Goal: Task Accomplishment & Management: Manage account settings

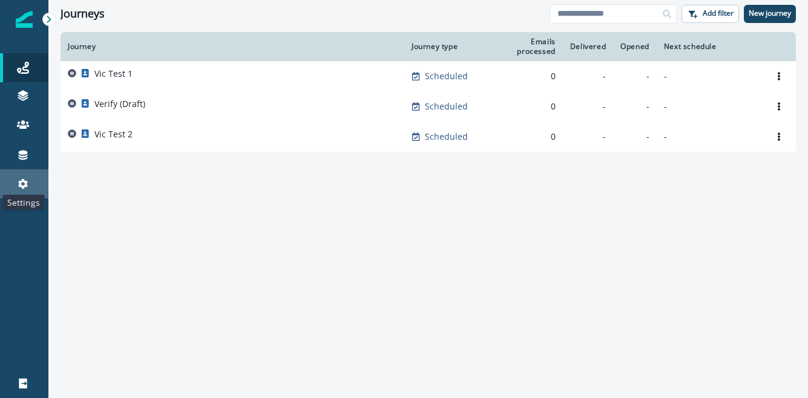
click at [22, 178] on icon at bounding box center [23, 184] width 12 height 12
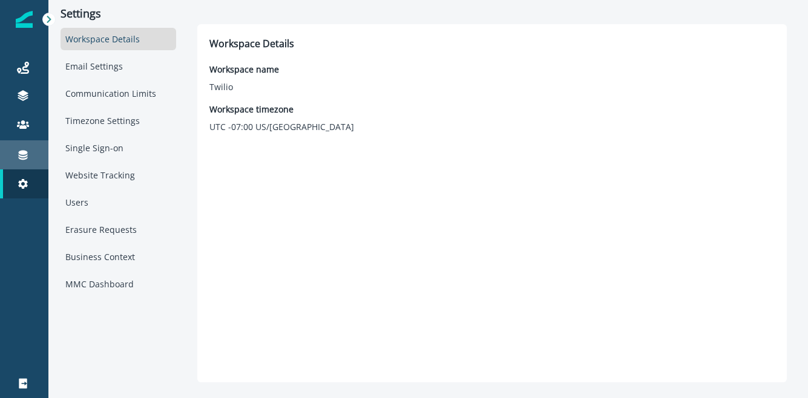
click at [25, 148] on div "Connections" at bounding box center [24, 155] width 39 height 15
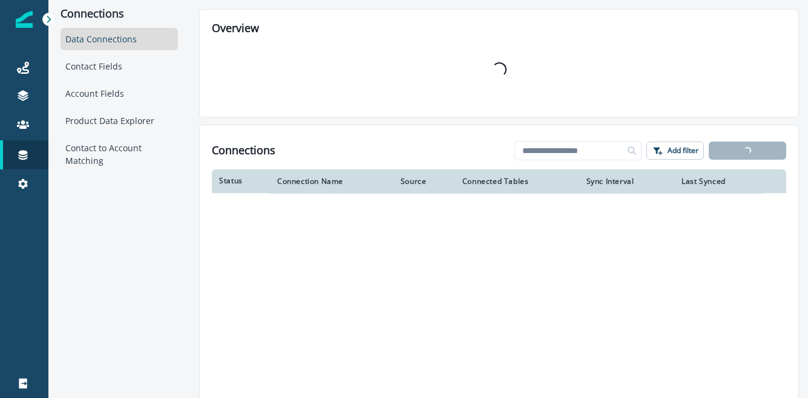
click at [127, 108] on div "Data Connections Contact Fields Account Fields Product Data Explorer Contact to…" at bounding box center [119, 100] width 117 height 144
click at [122, 117] on div "Product Data Explorer" at bounding box center [119, 121] width 117 height 22
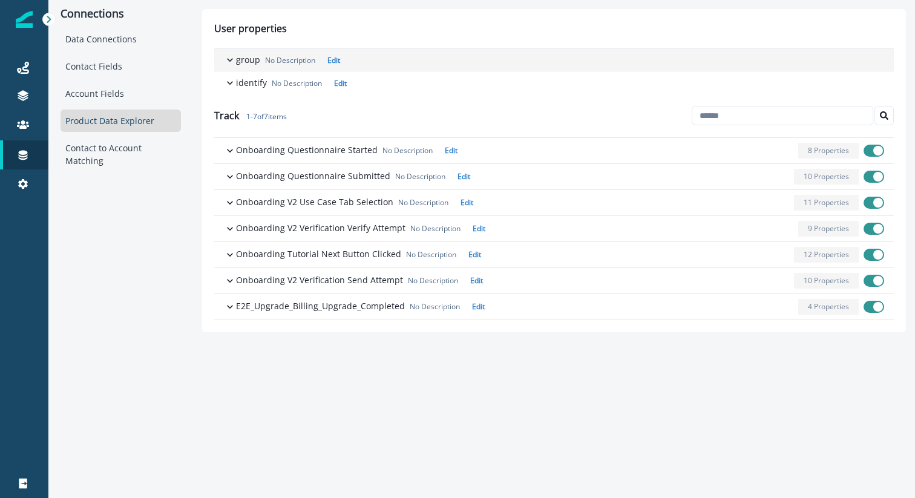
click at [232, 61] on icon "button" at bounding box center [230, 60] width 12 height 12
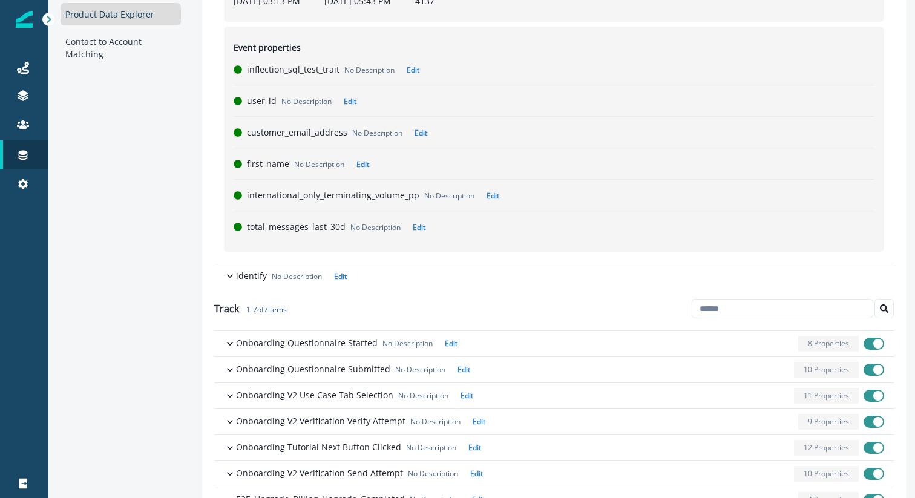
scroll to position [127, 0]
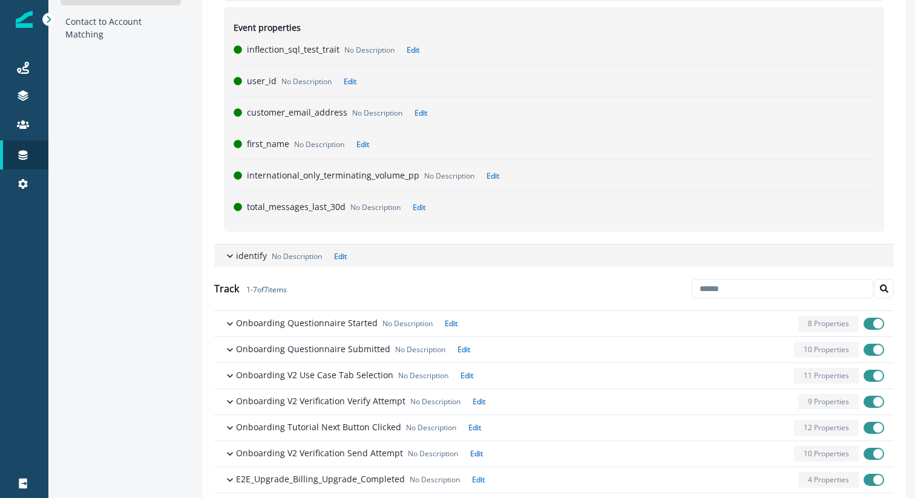
click at [230, 257] on icon "button" at bounding box center [230, 256] width 12 height 12
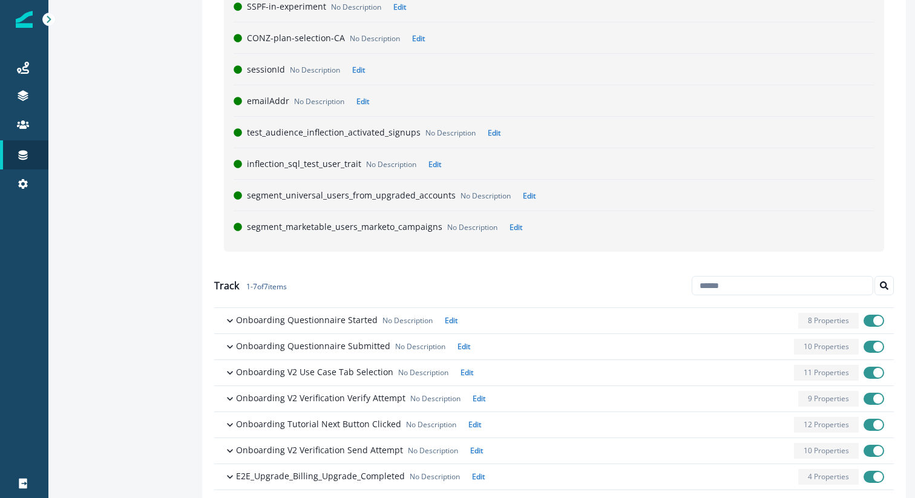
scroll to position [789, 0]
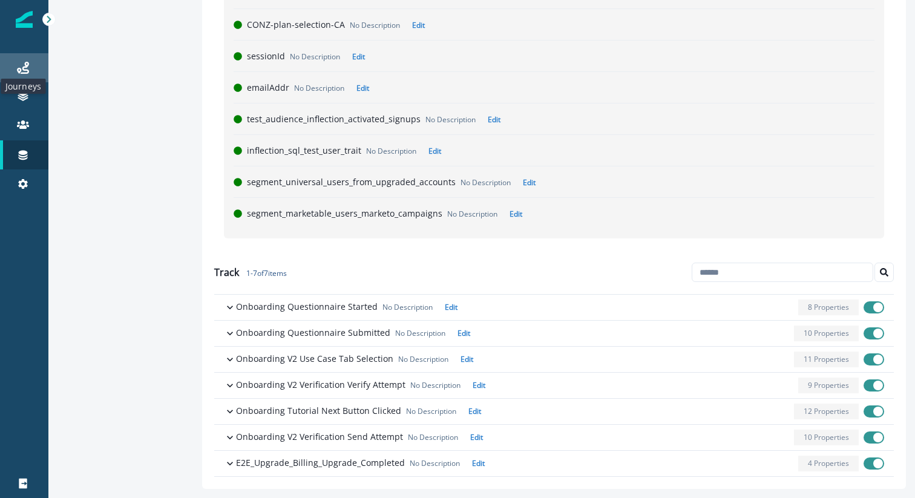
click at [21, 66] on icon at bounding box center [23, 68] width 12 height 12
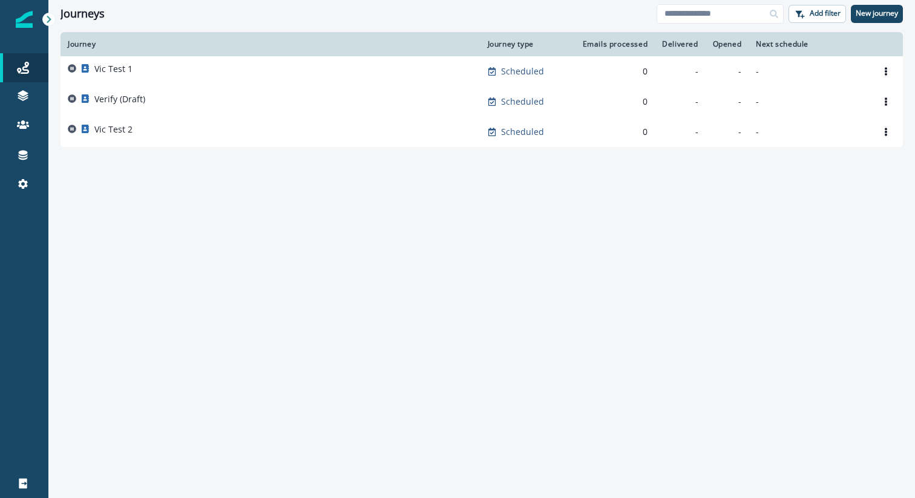
click at [186, 326] on div "Journey Journey type Emails processed Delivered Opened Next schedule Vic Test 1…" at bounding box center [481, 264] width 867 height 465
click at [25, 66] on icon at bounding box center [23, 68] width 12 height 12
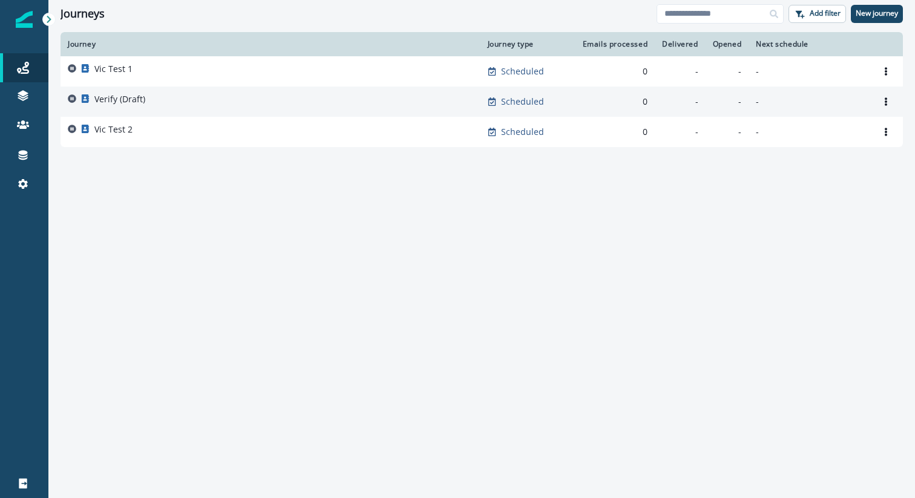
click at [116, 106] on div "Verify (Draft)" at bounding box center [119, 101] width 51 height 17
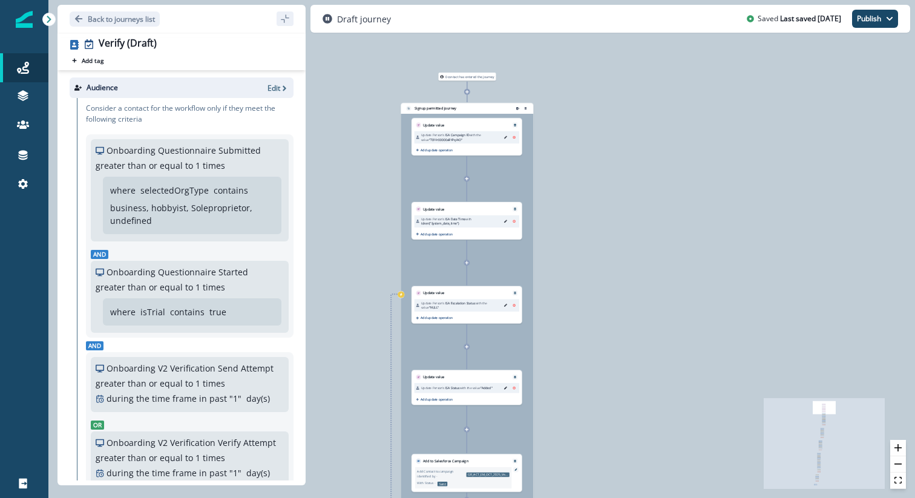
click at [464, 129] on div "Update Person's ISA Campaign ID with the value "701Vr00000aBYPqIAO" Add update …" at bounding box center [467, 142] width 110 height 28
click at [453, 129] on div "Update Person's ISA Campaign ID with the value "701Vr00000aBYPqIAO" Add update …" at bounding box center [467, 142] width 110 height 28
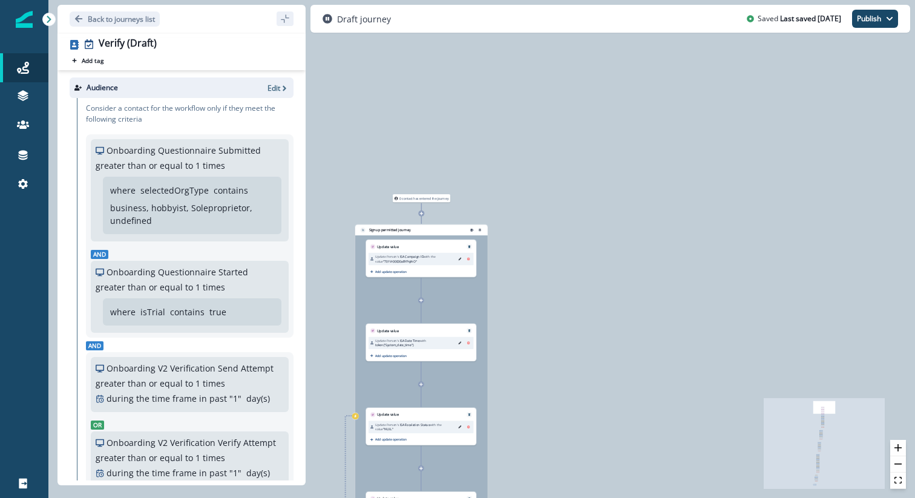
click at [422, 213] on icon at bounding box center [422, 214] width 4 height 4
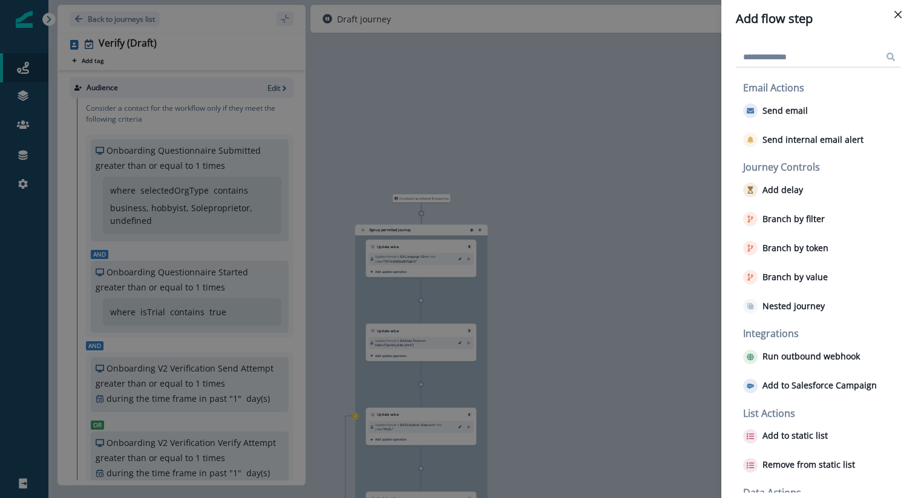
click at [564, 162] on div "Add flow step Email Actions Send email Send internal email alert Journey Contro…" at bounding box center [457, 249] width 915 height 498
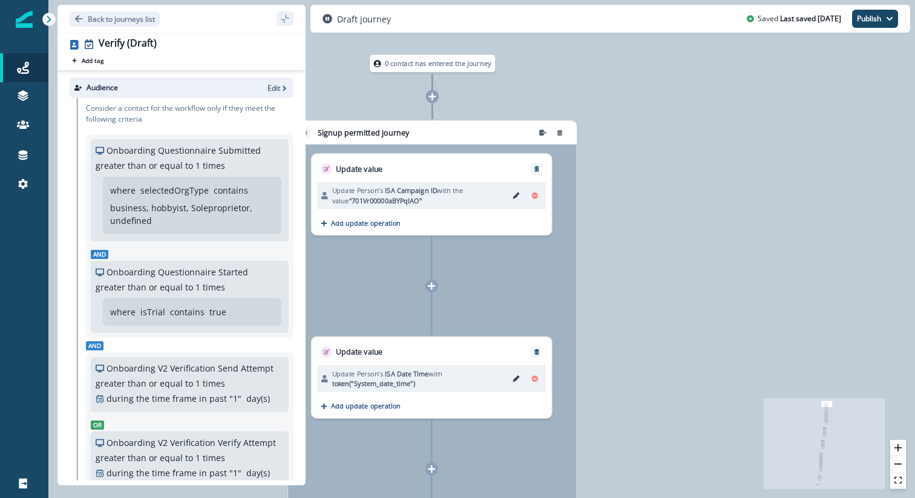
click at [449, 202] on p "Update Person's ISA Campaign ID with the value "701Vr00000aBYPqIAO"" at bounding box center [418, 196] width 173 height 20
click at [439, 199] on p "Update Person's ISA Campaign ID with the value "701Vr00000aBYPqIAO"" at bounding box center [418, 196] width 173 height 20
click at [361, 166] on p "Update value" at bounding box center [359, 169] width 47 height 12
click at [513, 196] on icon "Edit" at bounding box center [516, 195] width 7 height 7
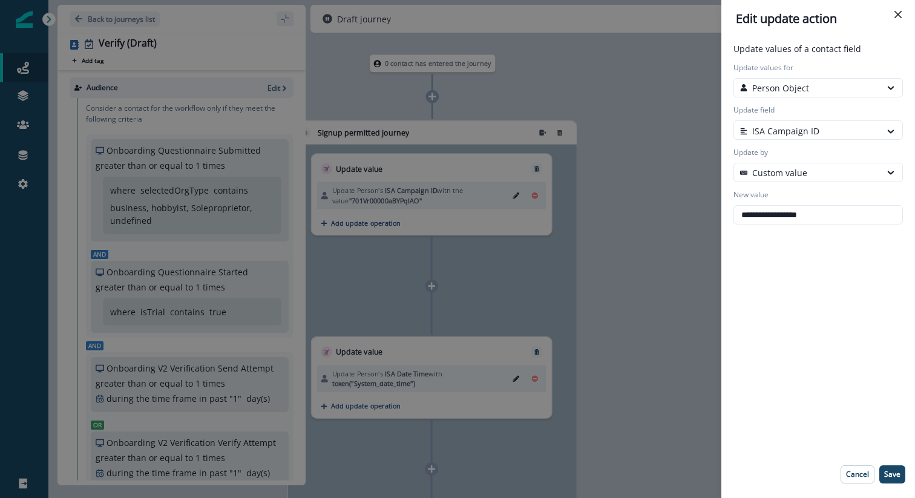
drag, startPoint x: 836, startPoint y: 218, endPoint x: 725, endPoint y: 213, distance: 111.5
click at [725, 213] on div "**********" at bounding box center [819, 268] width 194 height 461
click at [618, 220] on div "**********" at bounding box center [457, 249] width 915 height 498
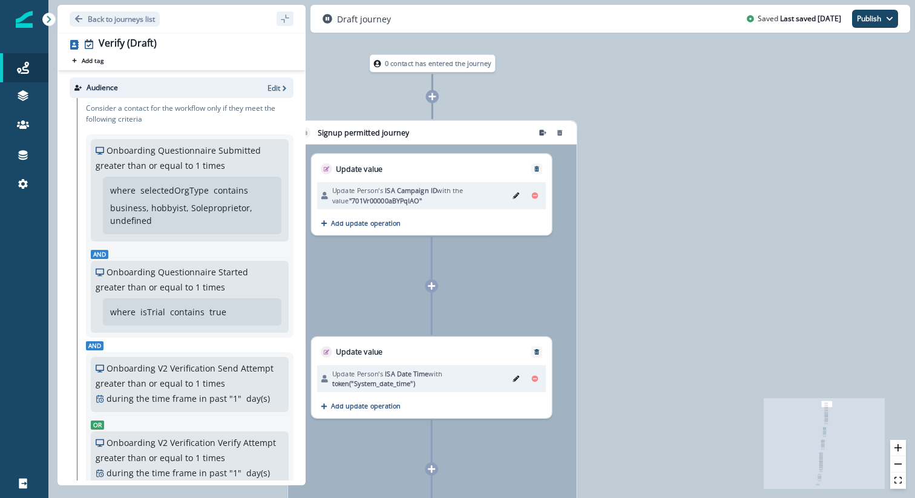
click at [435, 100] on icon at bounding box center [432, 97] width 8 height 8
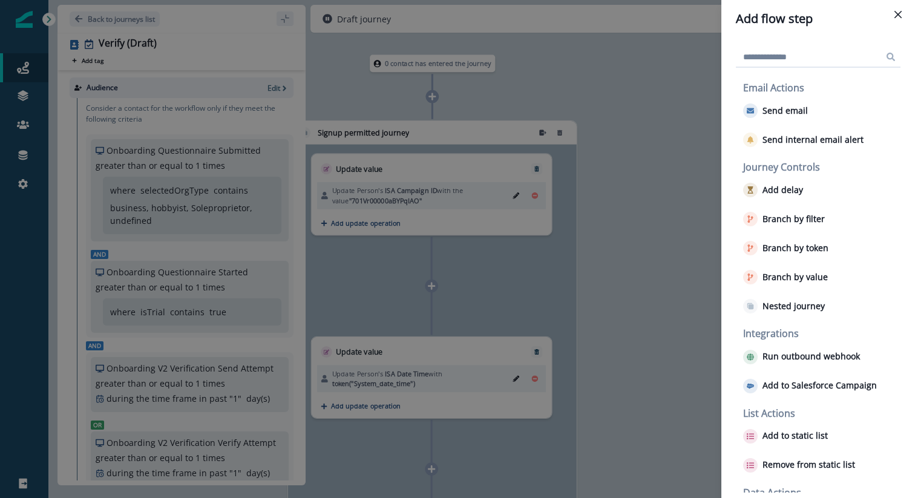
scroll to position [50, 0]
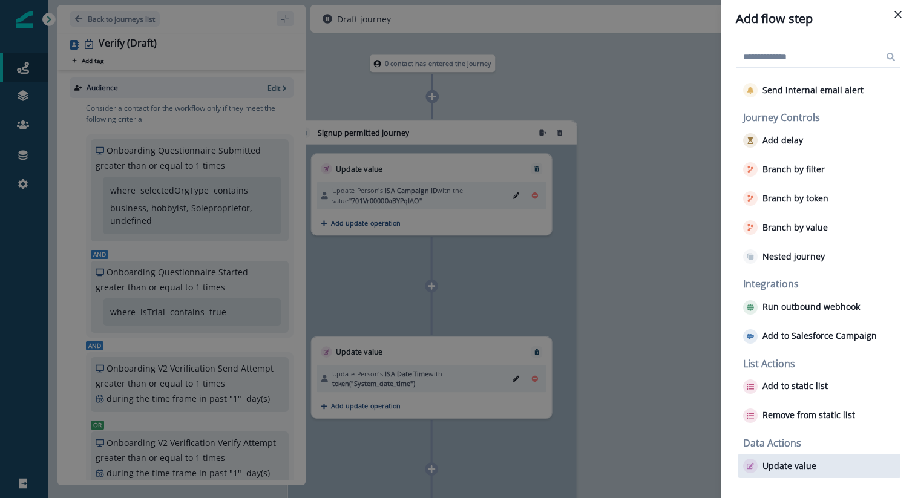
click at [802, 398] on p "Update value" at bounding box center [790, 466] width 54 height 10
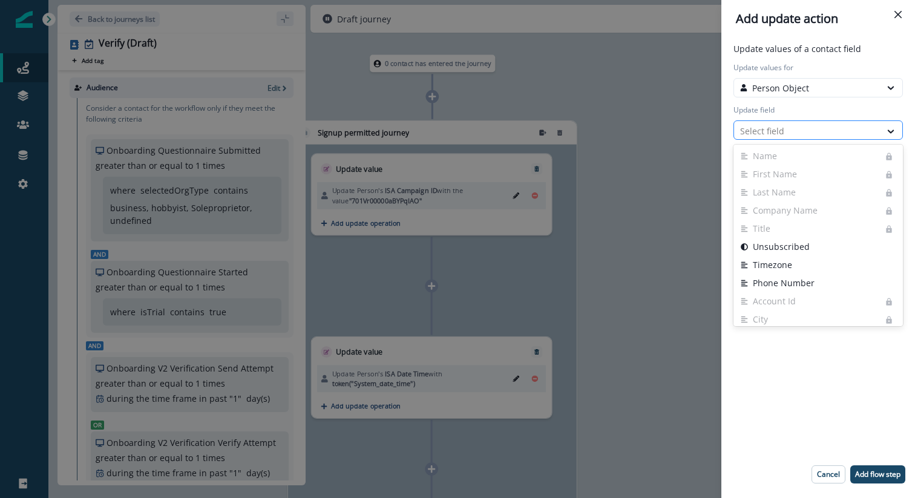
click at [800, 130] on div at bounding box center [807, 130] width 134 height 15
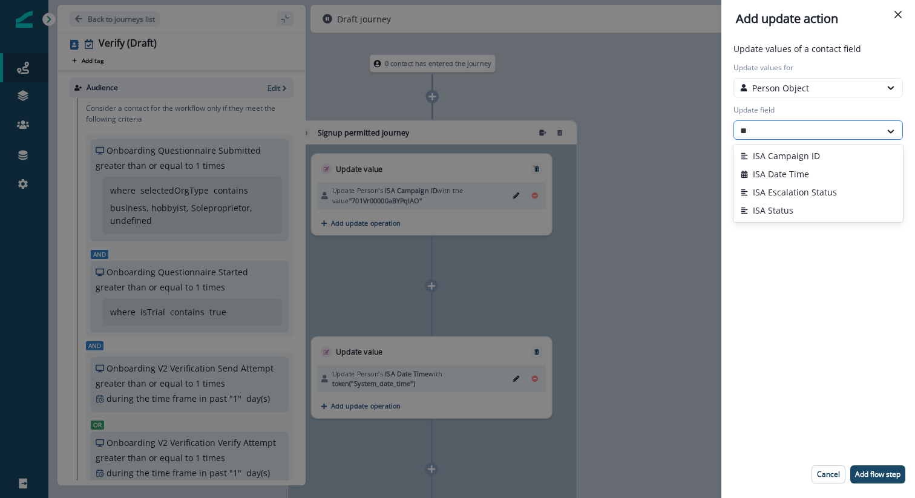
type input "***"
click at [807, 153] on button "ISA Campaign ID" at bounding box center [818, 156] width 169 height 18
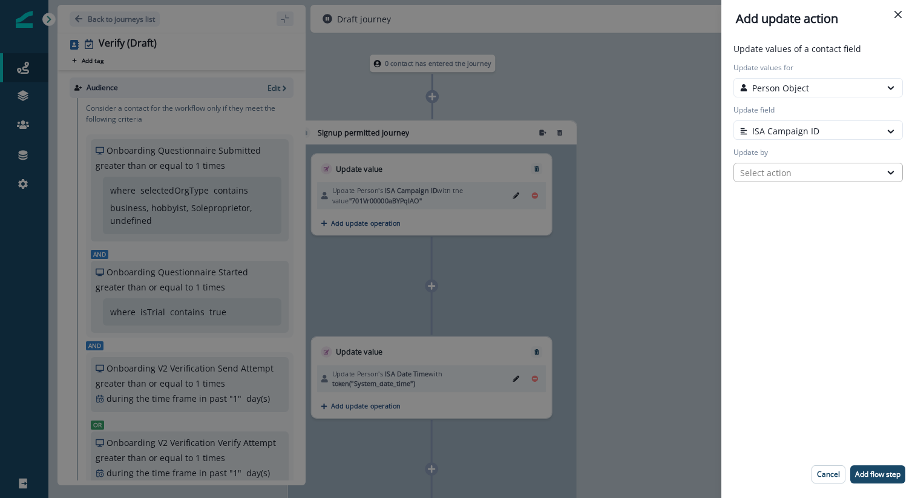
click at [791, 171] on div "Select action" at bounding box center [807, 172] width 134 height 13
click at [784, 214] on button "Custom value" at bounding box center [818, 217] width 169 height 18
click at [773, 218] on input "New value" at bounding box center [818, 214] width 169 height 19
paste input "**********"
type input "**********"
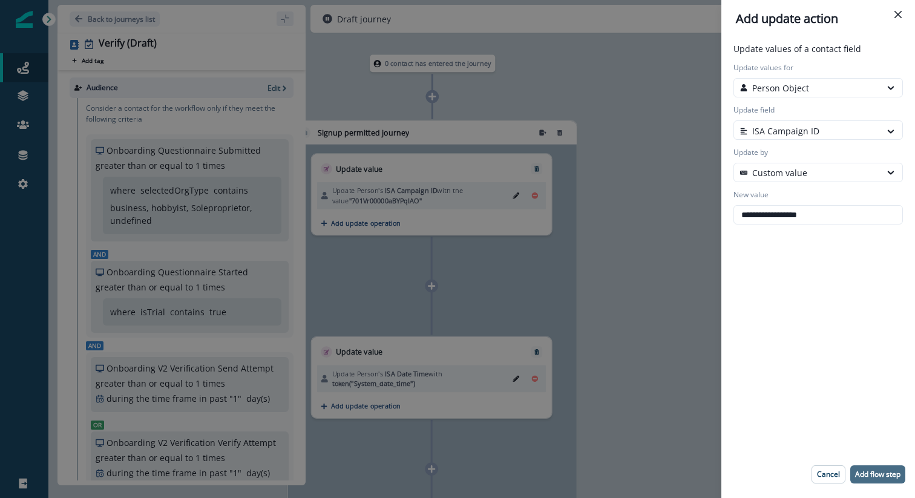
click at [807, 398] on p "Add flow step" at bounding box center [877, 474] width 45 height 8
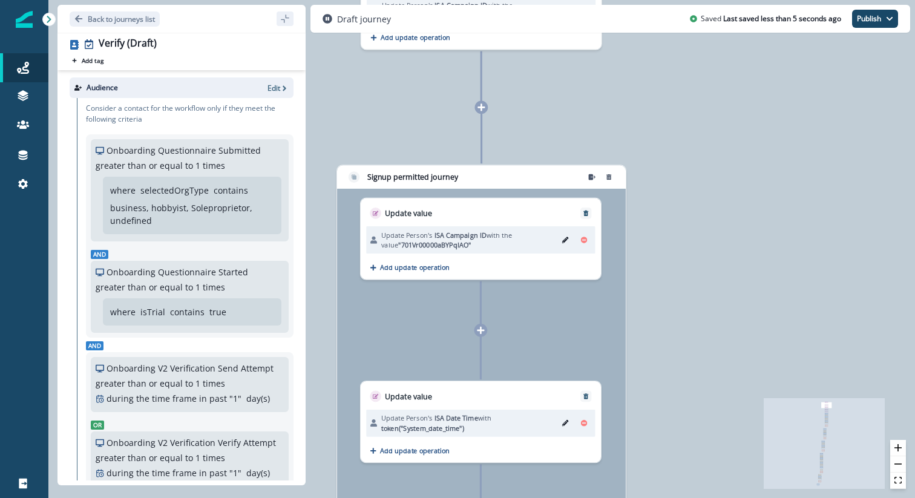
click at [482, 105] on icon at bounding box center [481, 107] width 8 height 8
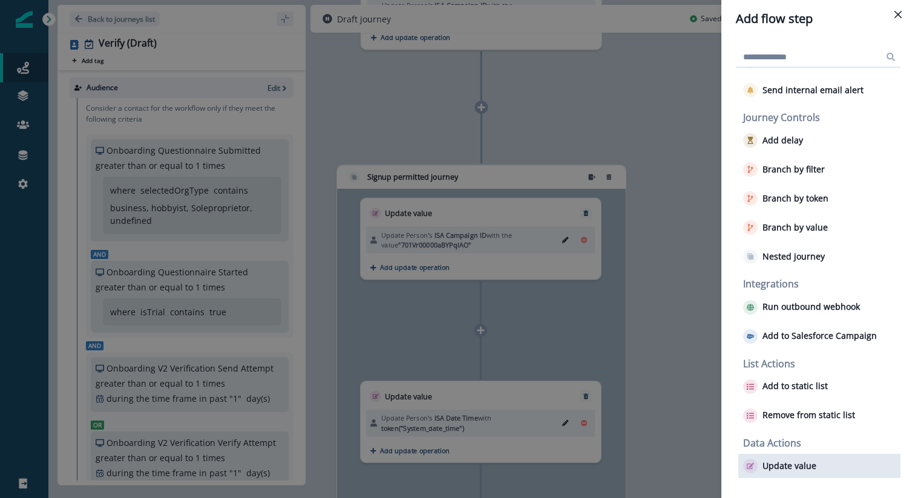
click at [786, 398] on p "Update value" at bounding box center [790, 466] width 54 height 10
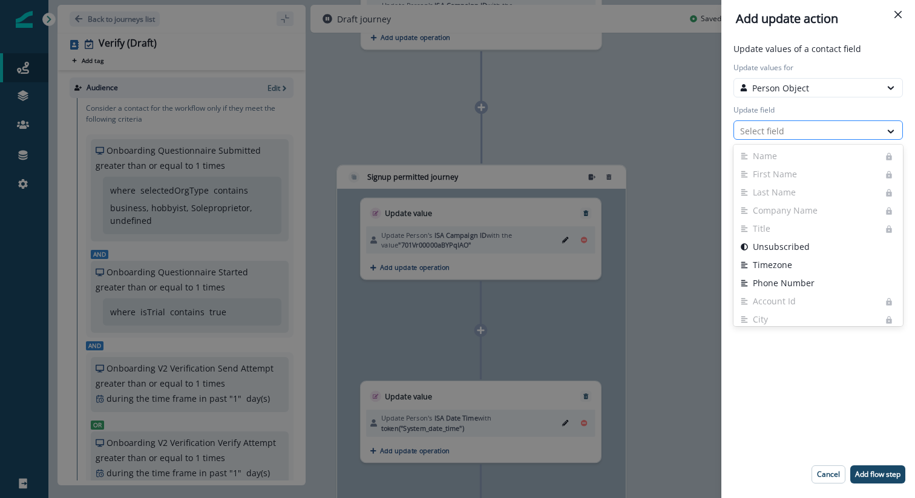
click at [779, 131] on div at bounding box center [807, 130] width 134 height 15
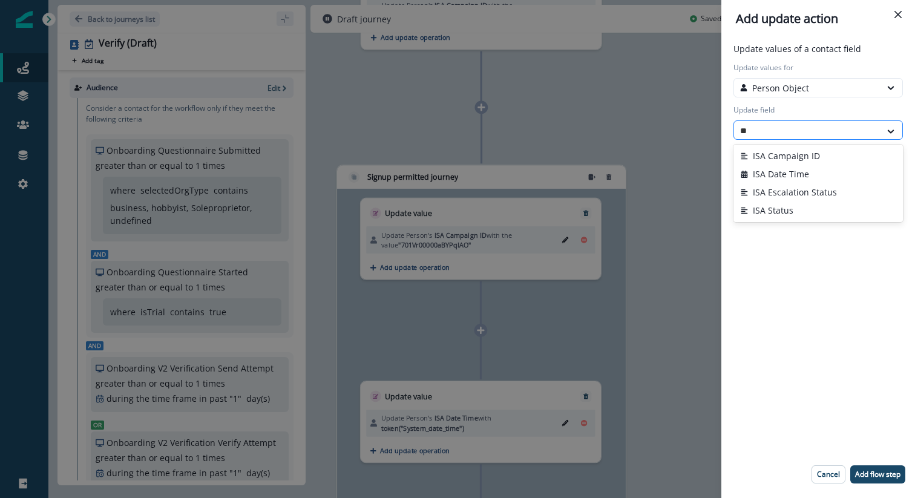
type input "***"
click at [804, 176] on button "ISA Date Time" at bounding box center [818, 174] width 169 height 18
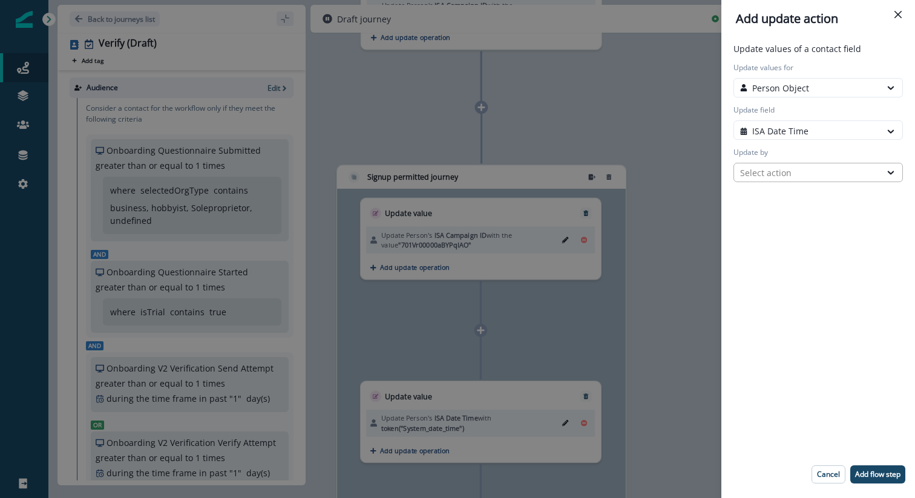
click at [794, 169] on div "Select action" at bounding box center [807, 172] width 134 height 13
click at [779, 197] on button "Token" at bounding box center [818, 198] width 169 height 18
click at [781, 217] on div at bounding box center [807, 215] width 134 height 15
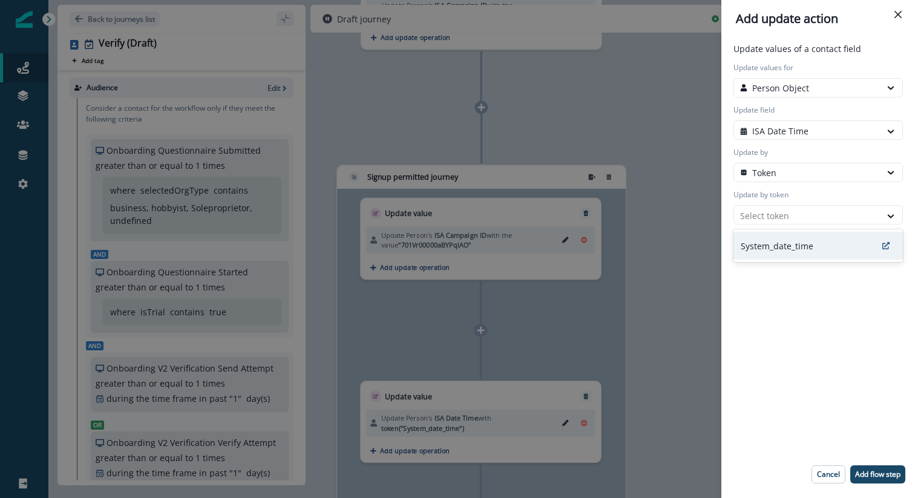
click at [774, 245] on p "System_date_time" at bounding box center [777, 246] width 73 height 13
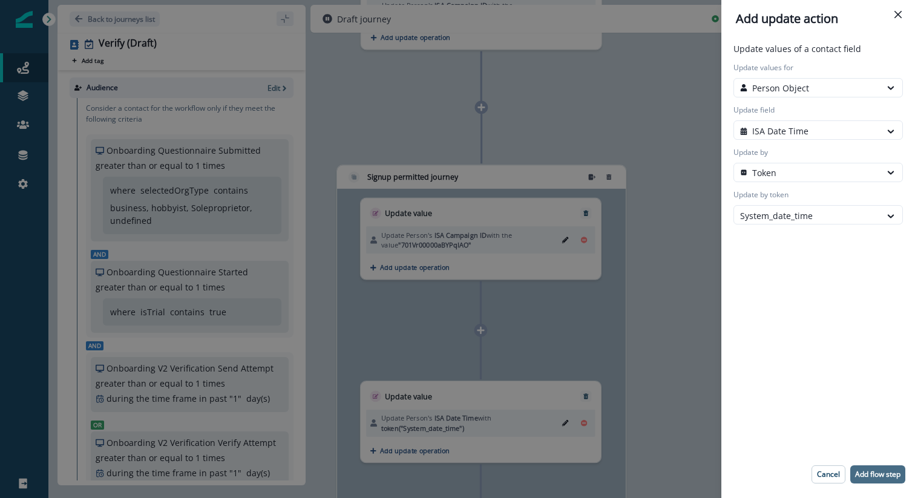
click at [807, 398] on p "Add flow step" at bounding box center [877, 474] width 45 height 8
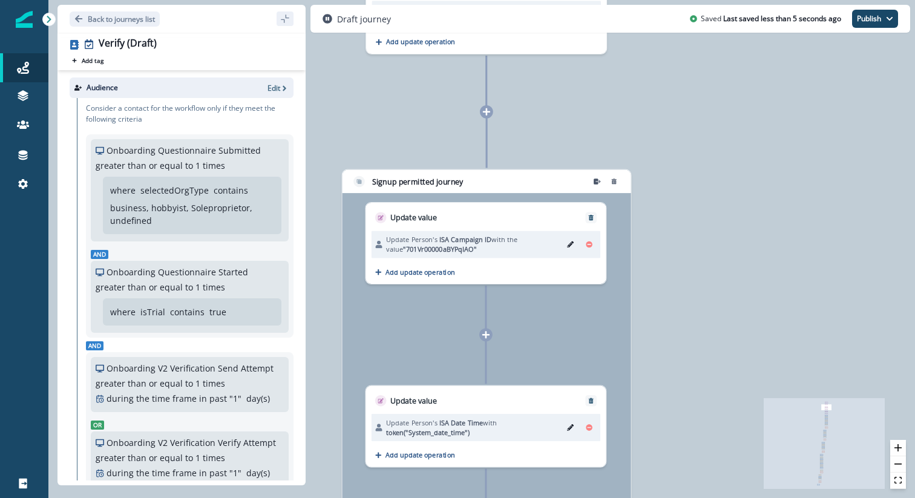
click at [487, 110] on icon at bounding box center [486, 112] width 8 height 8
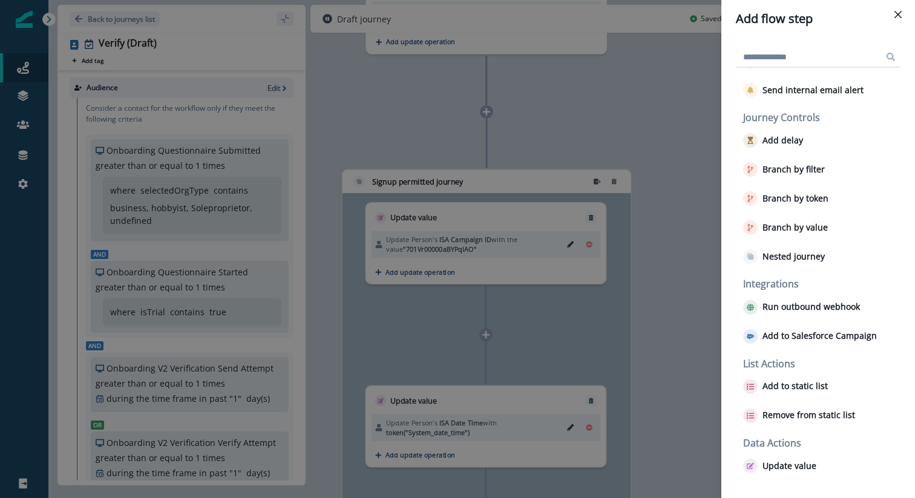
click at [783, 55] on input at bounding box center [818, 56] width 165 height 19
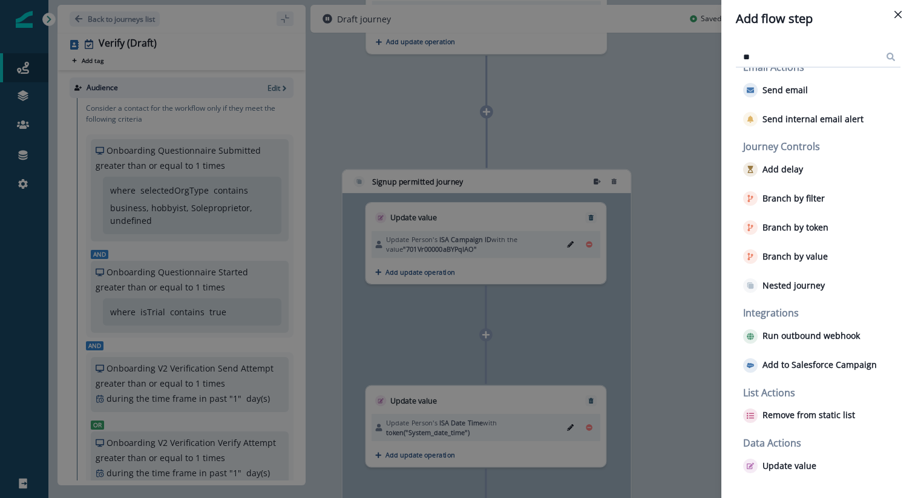
scroll to position [0, 0]
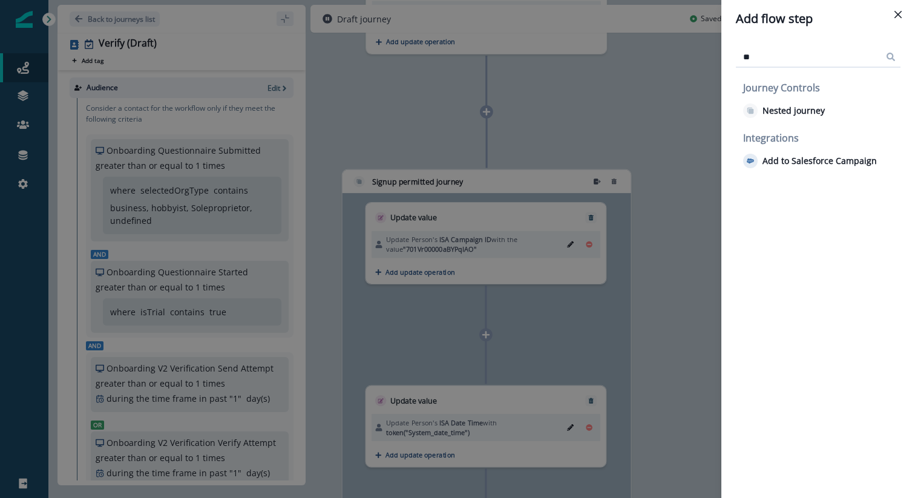
type input "*"
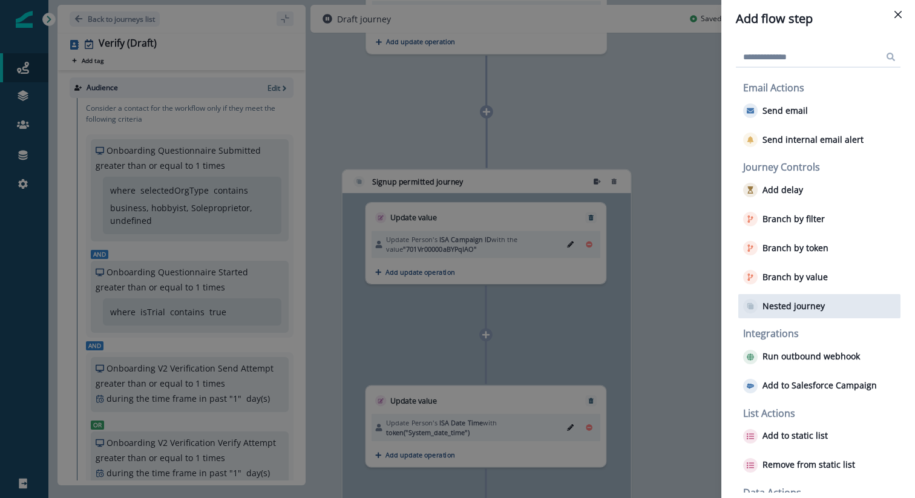
scroll to position [50, 0]
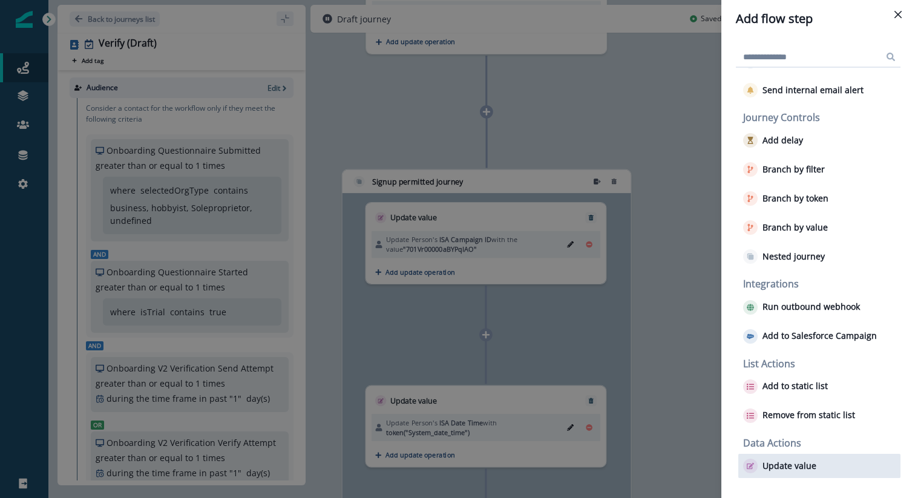
click at [793, 398] on div "Update value" at bounding box center [819, 466] width 162 height 24
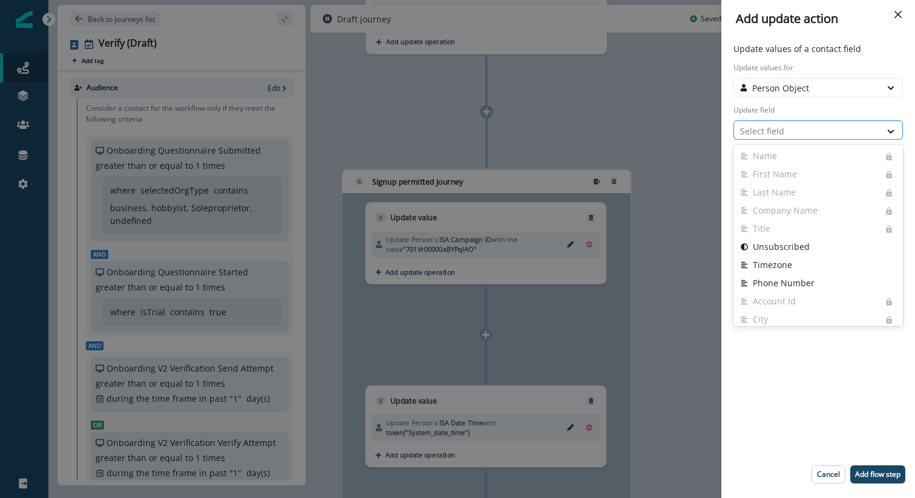
click at [799, 128] on div at bounding box center [807, 130] width 134 height 15
type input "**"
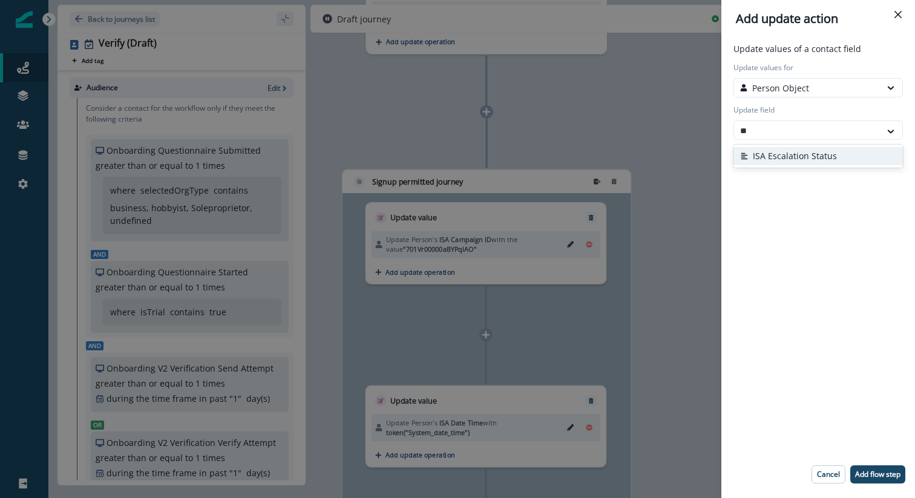
click at [798, 156] on button "ISA Escalation Status" at bounding box center [818, 156] width 169 height 18
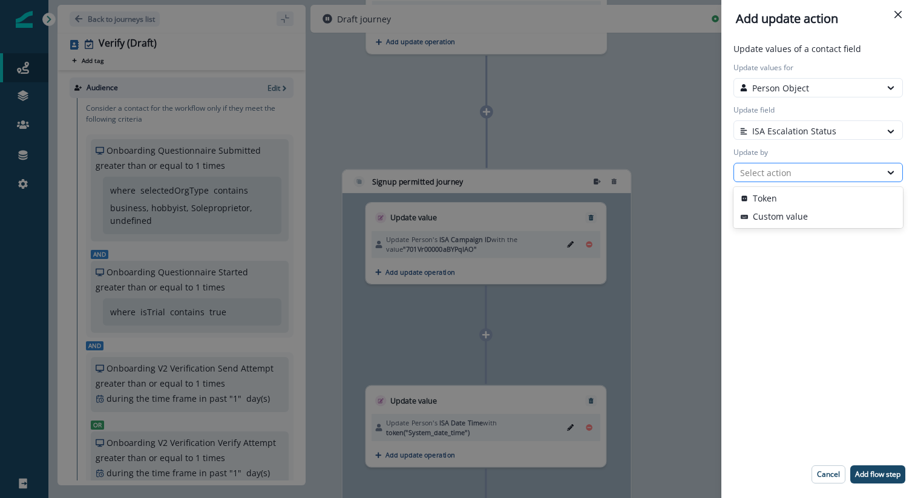
click at [785, 171] on div "Select action" at bounding box center [807, 172] width 134 height 13
click at [781, 221] on button "Custom value" at bounding box center [818, 217] width 169 height 18
click at [775, 209] on input "New value" at bounding box center [818, 214] width 169 height 19
type input "****"
click at [792, 302] on div "Update values of a contact field Update values for Person Object Update field I…" at bounding box center [818, 267] width 184 height 451
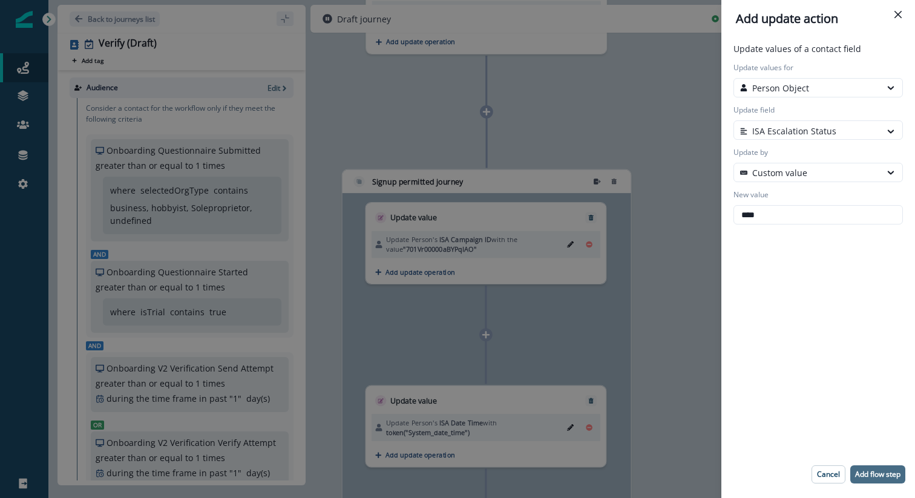
click at [807, 398] on p "Add flow step" at bounding box center [877, 474] width 45 height 8
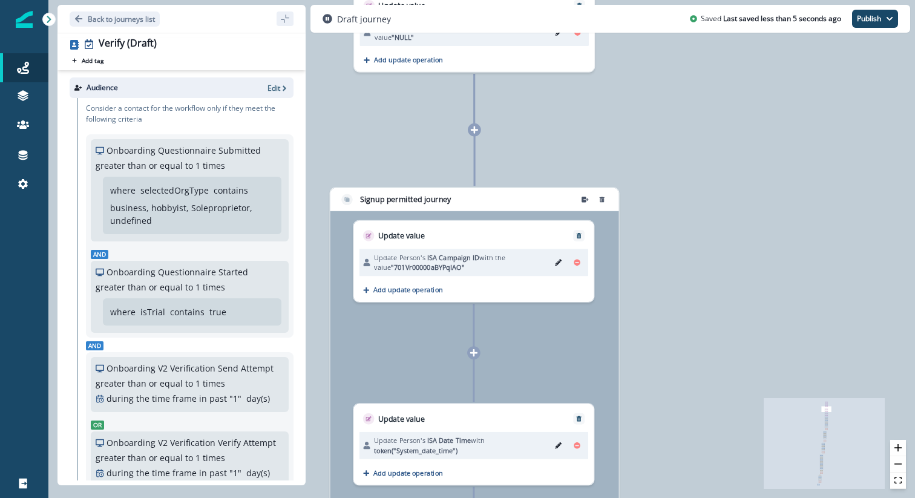
click at [478, 131] on icon at bounding box center [474, 130] width 8 height 8
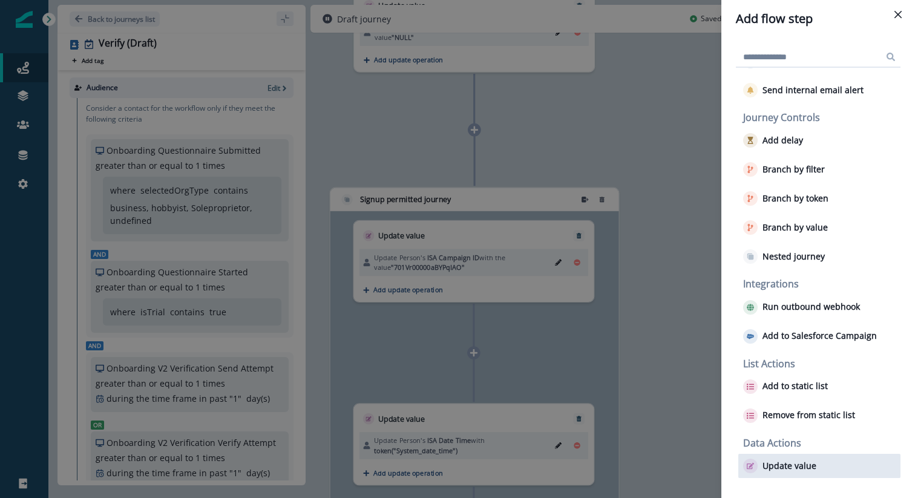
click at [798, 398] on p "Update value" at bounding box center [790, 466] width 54 height 10
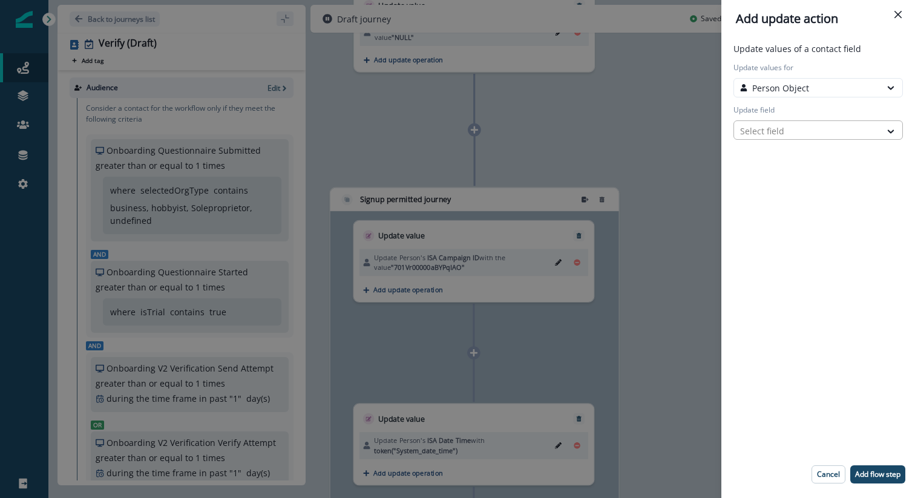
click at [805, 127] on div at bounding box center [807, 130] width 134 height 15
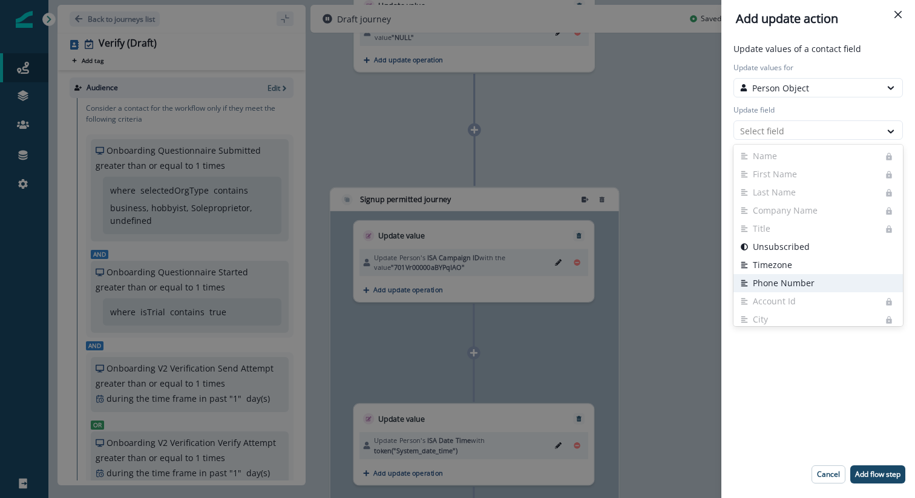
scroll to position [277, 0]
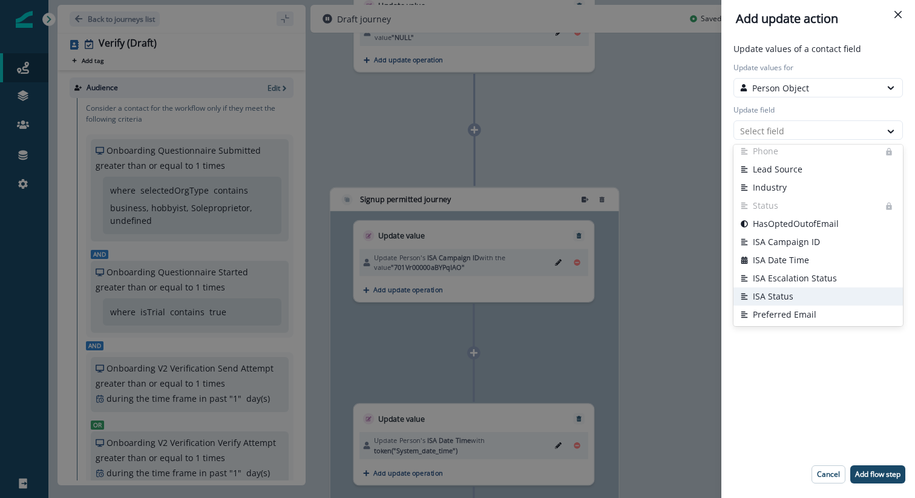
click at [784, 297] on button "ISA Status" at bounding box center [818, 297] width 169 height 18
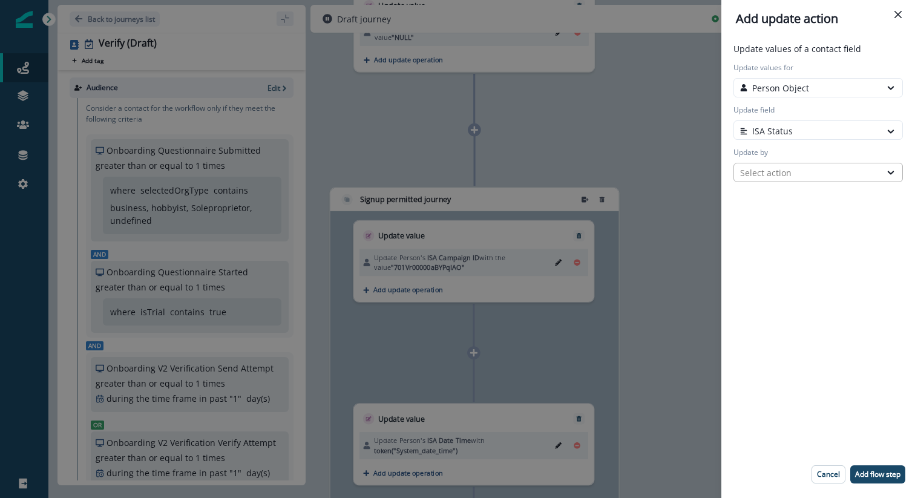
click at [807, 168] on div "Select action" at bounding box center [807, 172] width 134 height 13
click at [797, 220] on button "Custom value" at bounding box center [818, 217] width 169 height 18
click at [789, 217] on input "New value" at bounding box center [818, 214] width 169 height 19
type input "*****"
click at [807, 398] on p "Add flow step" at bounding box center [877, 474] width 45 height 8
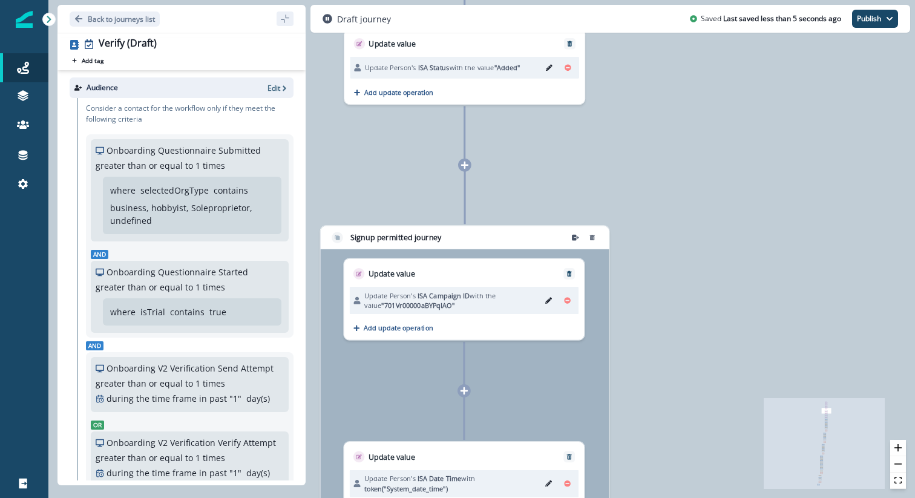
click at [678, 275] on div "0 contact has entered the journey Update value Update Person's ISA Campaign ID …" at bounding box center [481, 249] width 867 height 498
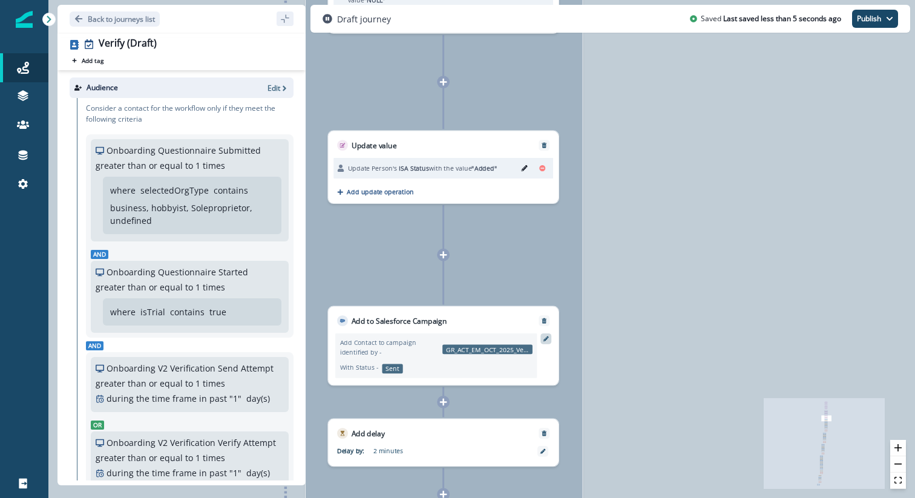
click at [545, 340] on icon at bounding box center [546, 338] width 5 height 5
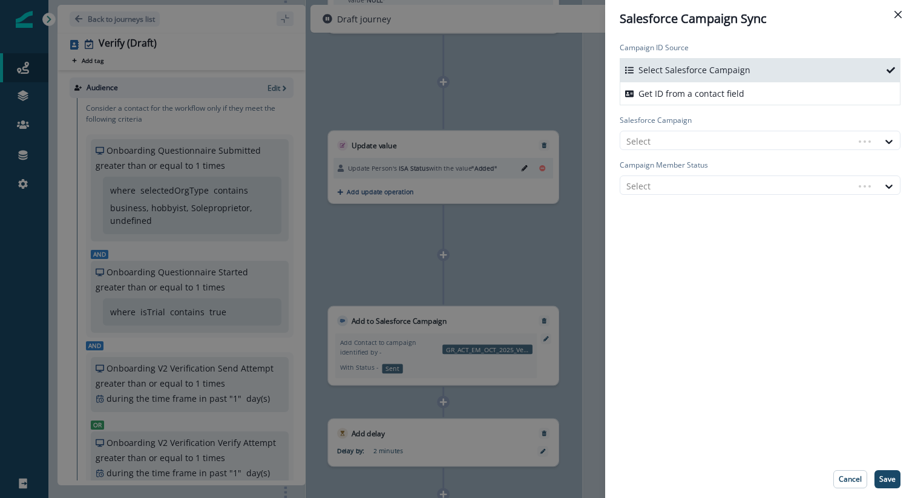
click at [479, 340] on div "Salesforce Campaign Sync Campaign ID Source Select Salesforce Campaign Get ID f…" at bounding box center [457, 249] width 915 height 498
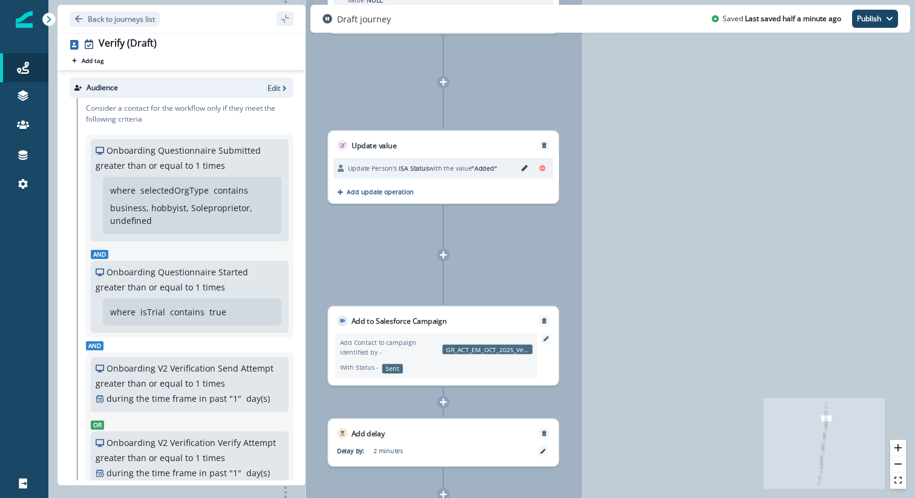
click at [462, 359] on div "Add Contact to campaign identified by - GR_ACT_EM_OCT_2025_Verify_Onboarding_WW…" at bounding box center [436, 356] width 202 height 45
click at [542, 337] on div at bounding box center [546, 339] width 11 height 11
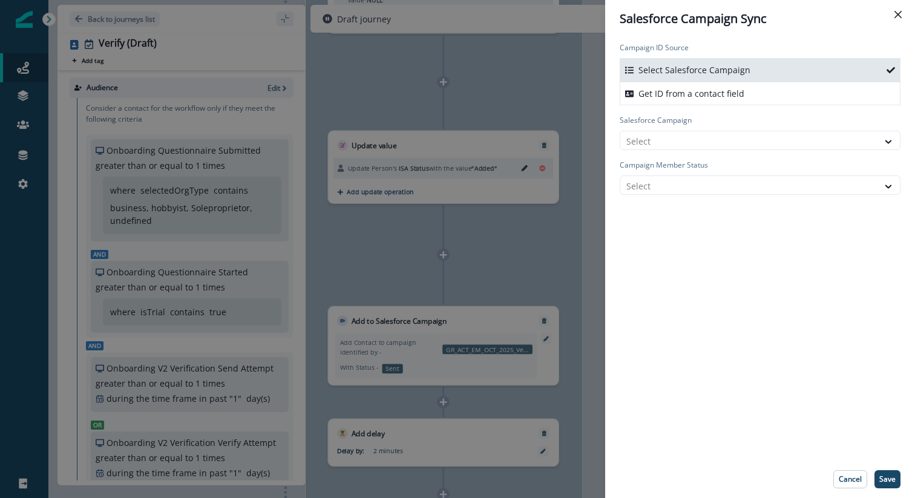
click at [475, 357] on div "Salesforce Campaign Sync Campaign ID Source Select Salesforce Campaign Get ID f…" at bounding box center [457, 249] width 915 height 498
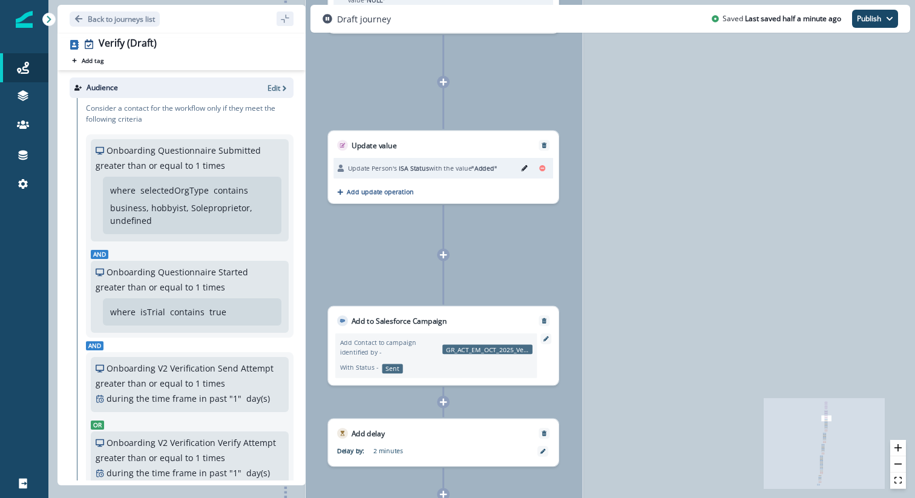
click at [448, 328] on div "Add Contact to campaign identified by - GR_ACT_EM_OCT_2025_Verify_Onboarding_WW…" at bounding box center [443, 355] width 231 height 59
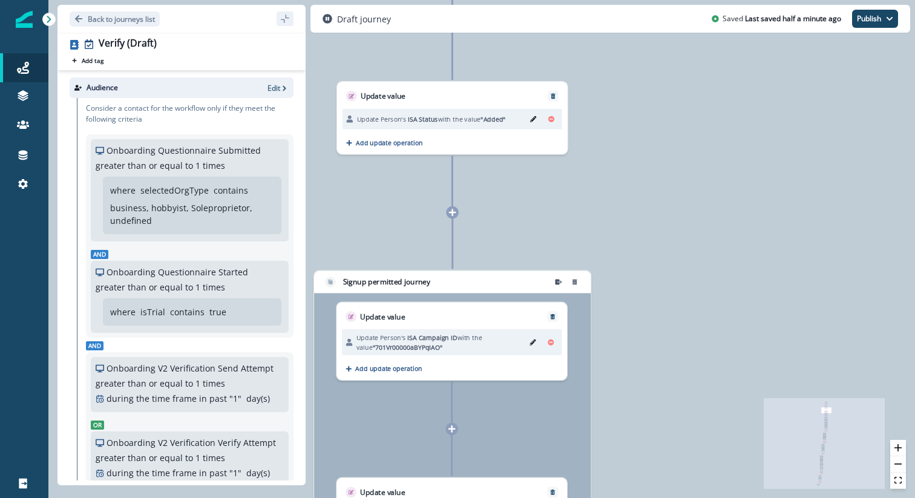
click at [453, 213] on icon at bounding box center [453, 212] width 8 height 8
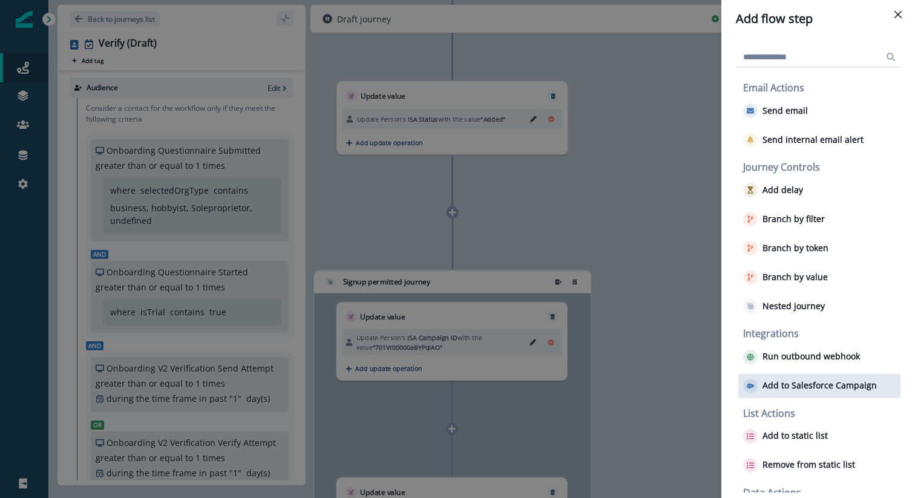
scroll to position [50, 0]
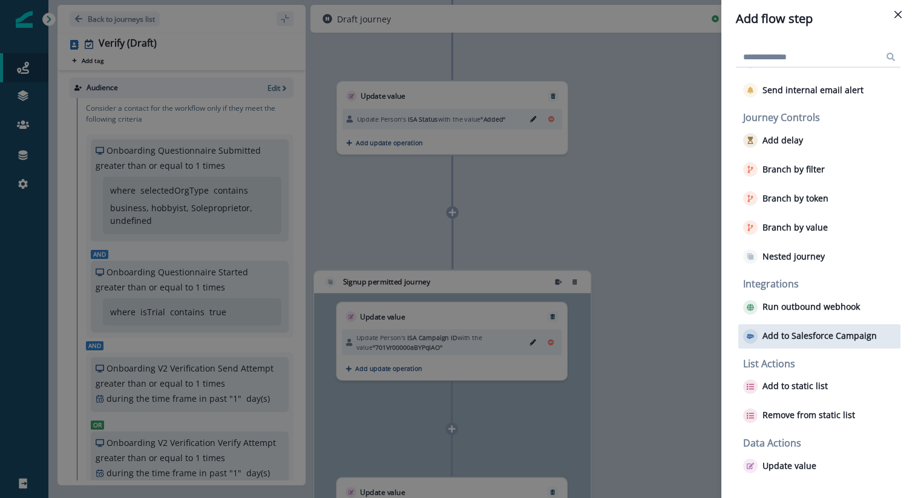
click at [807, 332] on p "Add to Salesforce Campaign" at bounding box center [820, 336] width 114 height 10
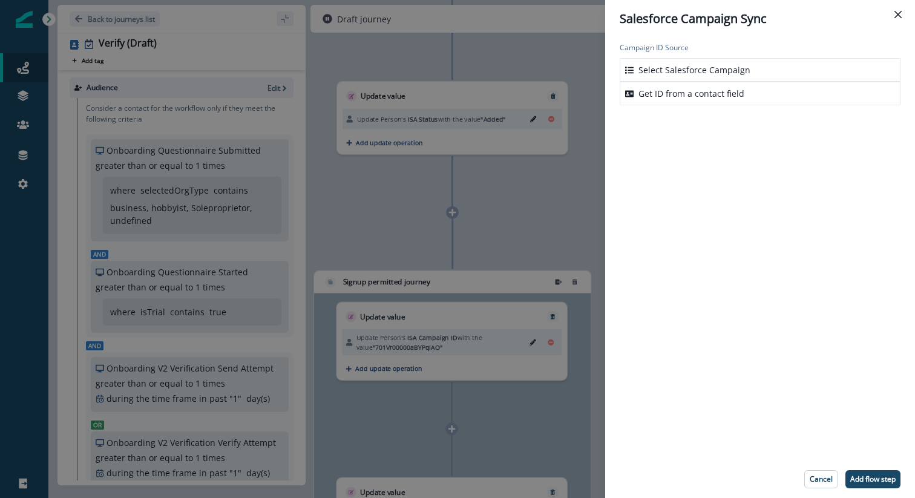
click at [742, 71] on p "Select Salesforce Campaign" at bounding box center [695, 70] width 112 height 13
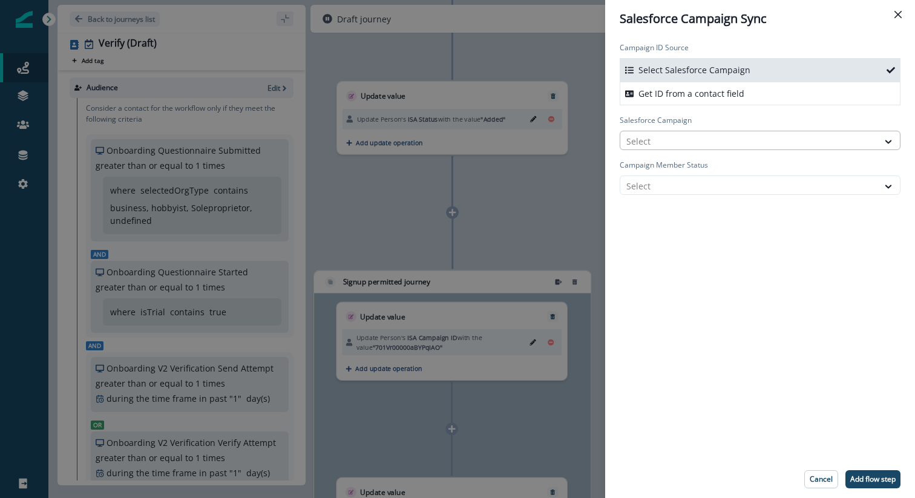
click at [711, 136] on div at bounding box center [750, 141] width 246 height 15
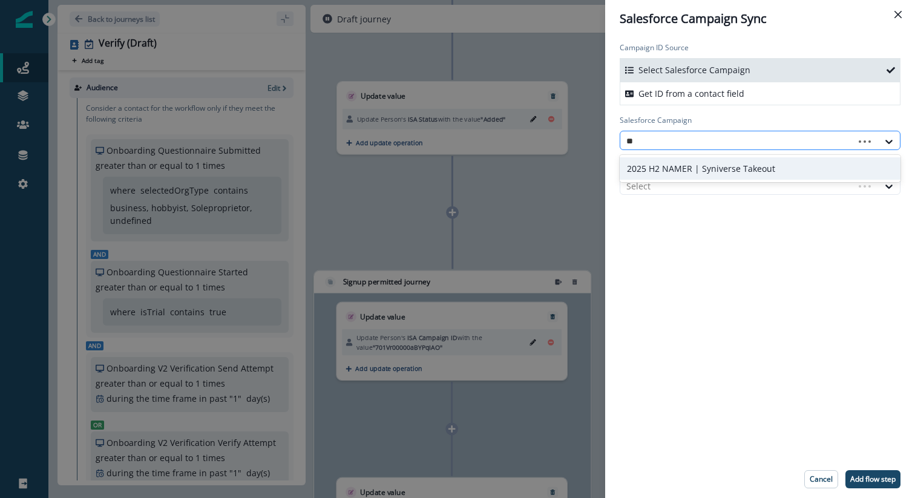
type input "*"
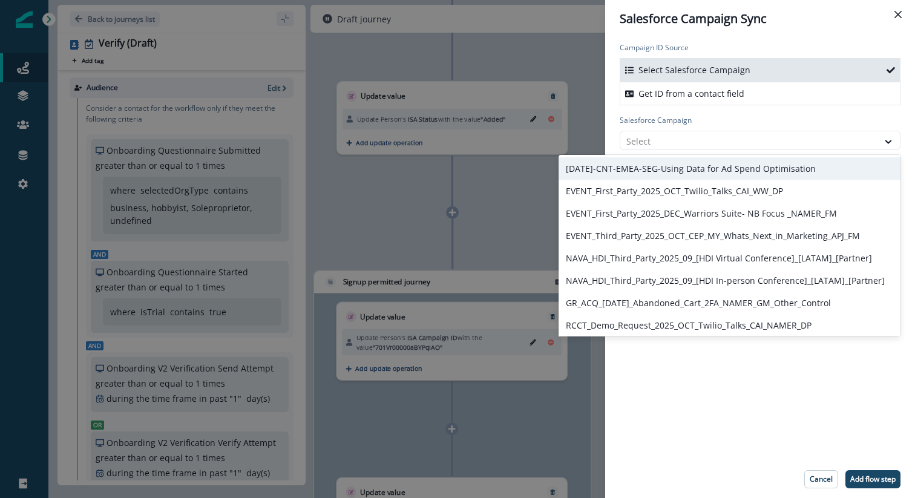
click at [505, 196] on div "Salesforce Campaign Sync Campaign ID Source Select Salesforce Campaign Get ID f…" at bounding box center [457, 249] width 915 height 498
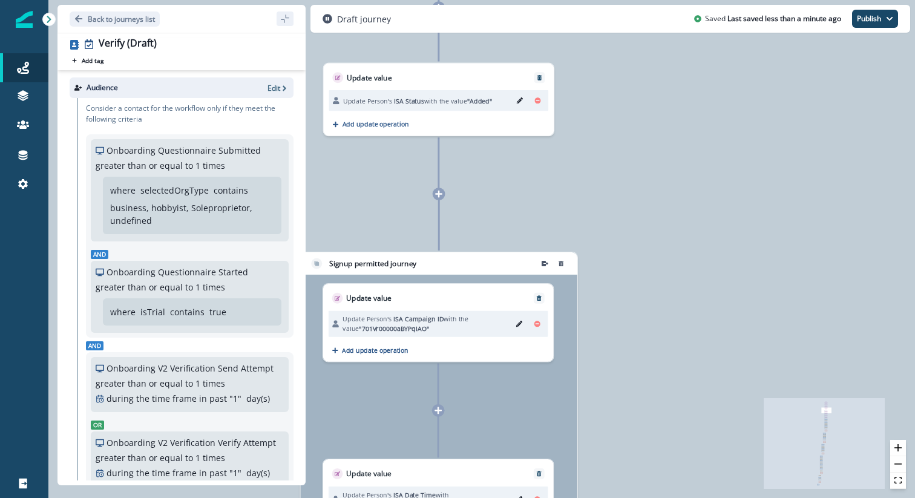
click at [433, 195] on div at bounding box center [439, 194] width 13 height 13
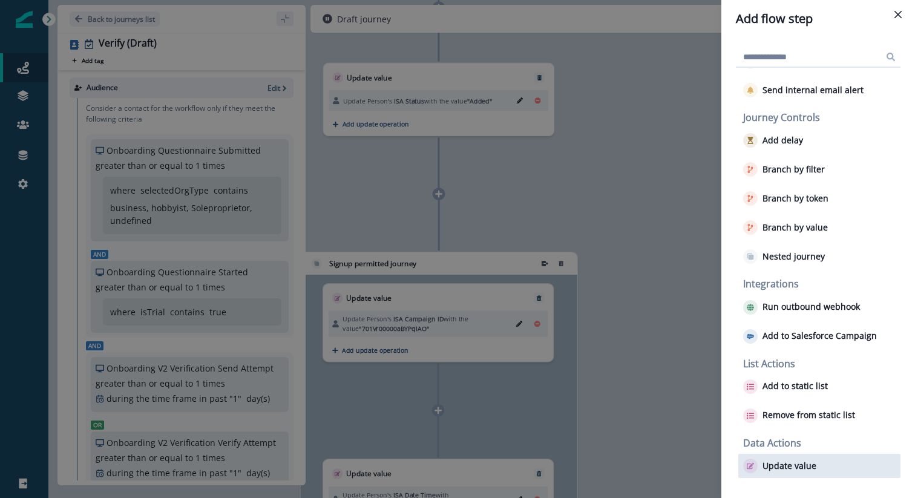
click at [779, 398] on p "Update value" at bounding box center [790, 466] width 54 height 10
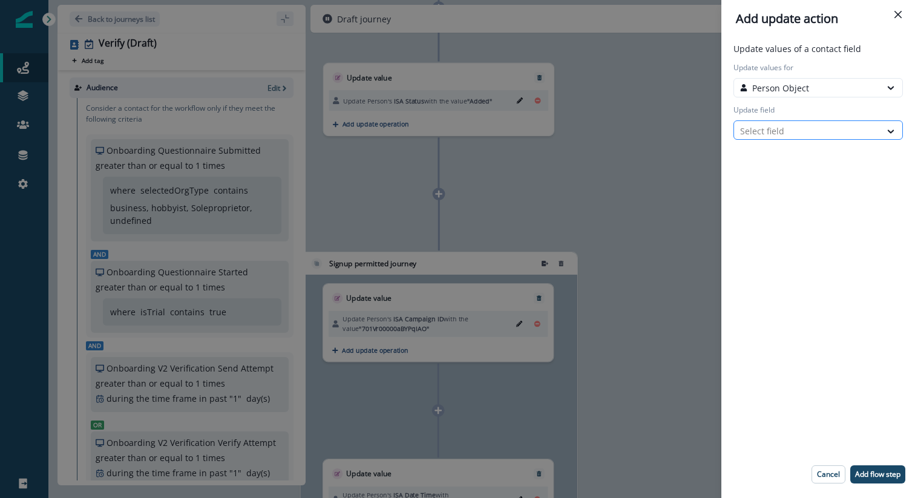
click at [788, 125] on div at bounding box center [807, 130] width 134 height 15
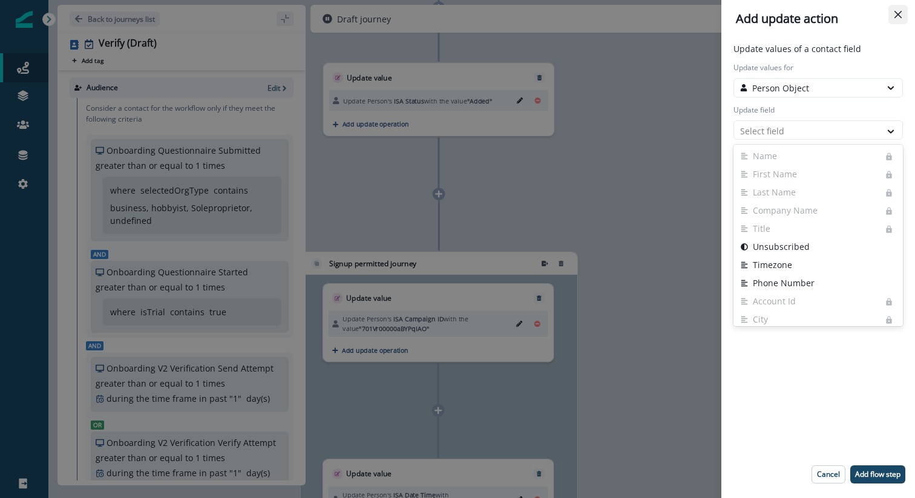
click at [807, 10] on button "Close" at bounding box center [898, 14] width 19 height 19
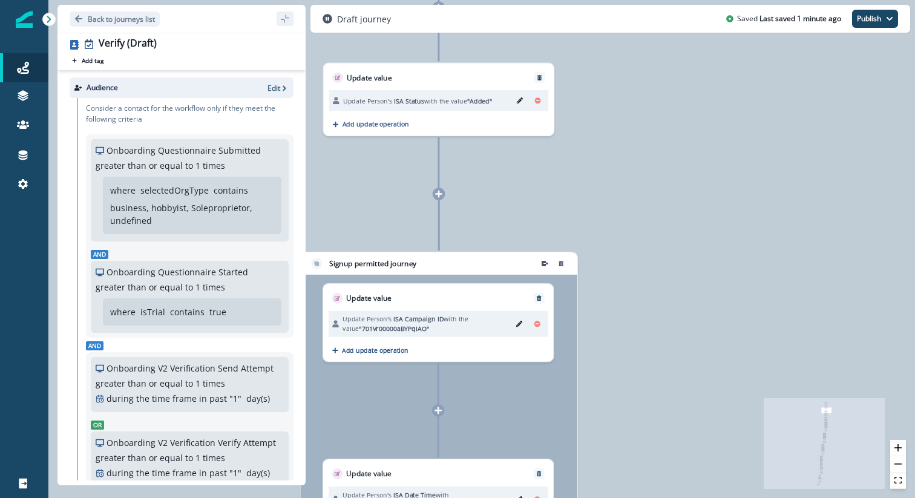
click at [439, 197] on icon at bounding box center [438, 194] width 7 height 7
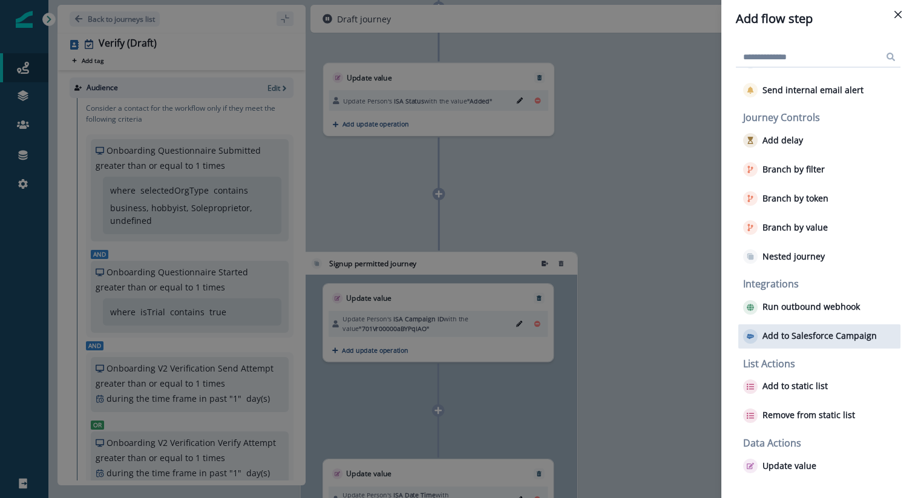
click at [807, 339] on p "Add to Salesforce Campaign" at bounding box center [820, 336] width 114 height 10
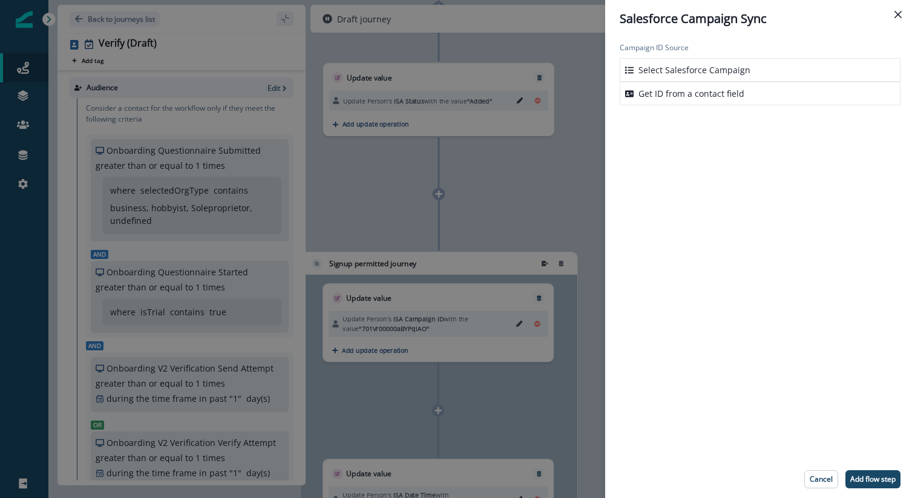
click at [729, 71] on p "Select Salesforce Campaign" at bounding box center [695, 70] width 112 height 13
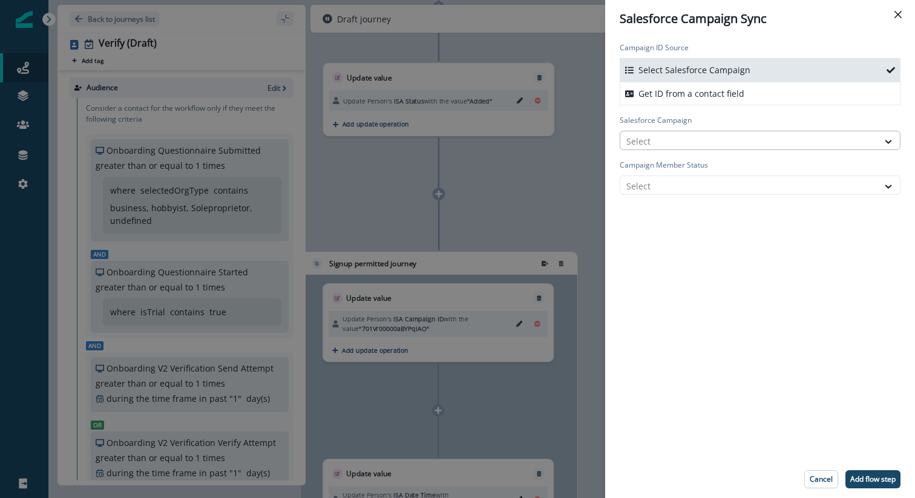
click at [700, 146] on div at bounding box center [750, 141] width 246 height 15
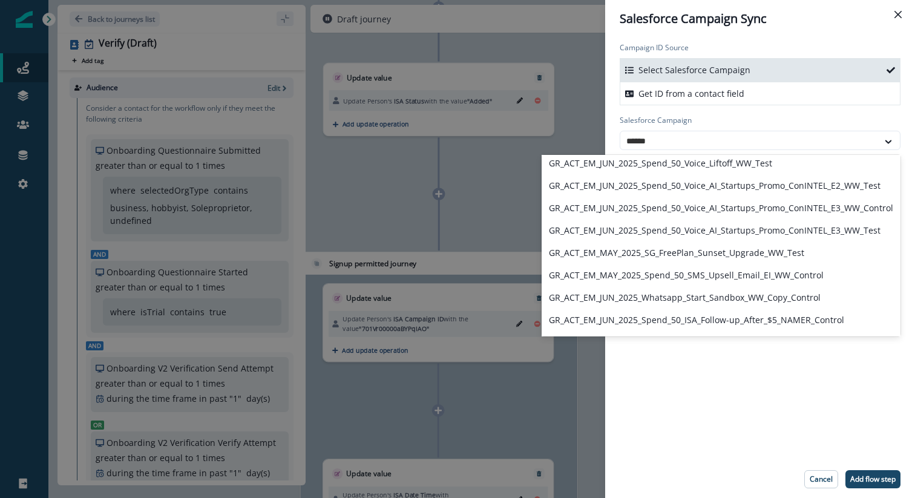
scroll to position [659, 0]
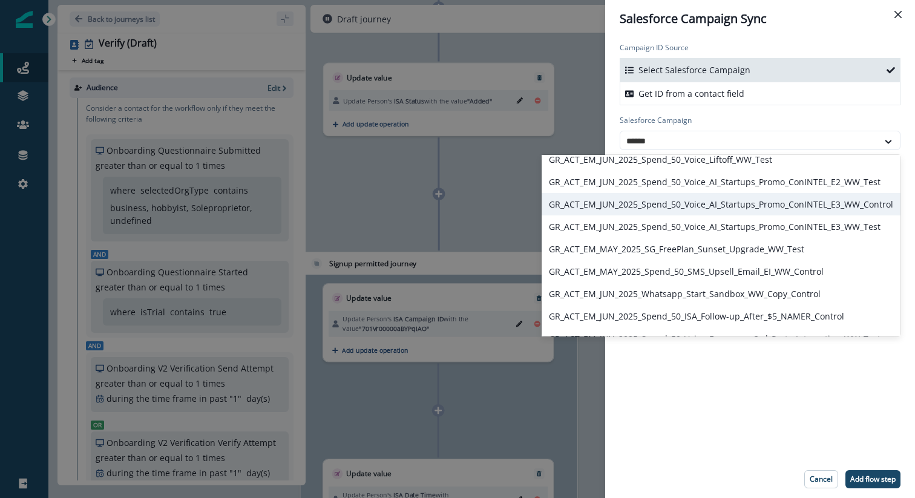
type input "******"
click at [487, 204] on div "Salesforce Campaign Sync Campaign ID Source Select Salesforce Campaign Get ID f…" at bounding box center [457, 249] width 915 height 498
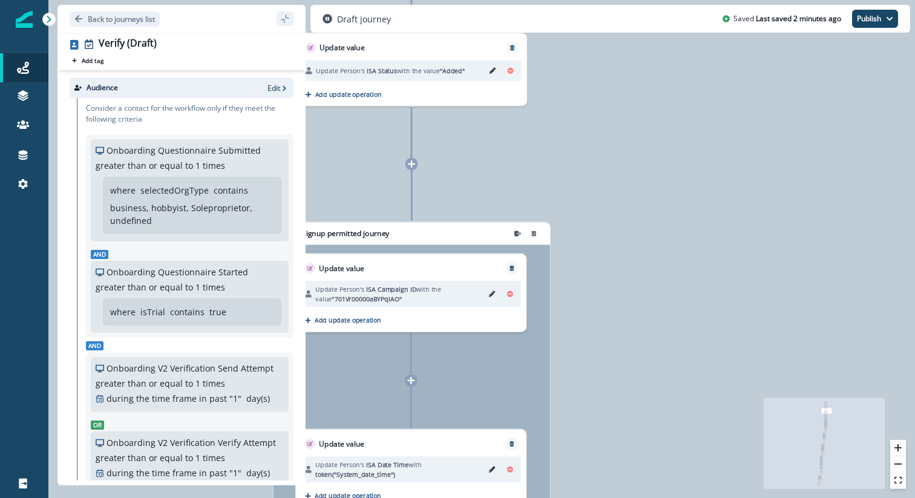
click at [410, 163] on icon at bounding box center [411, 164] width 8 height 8
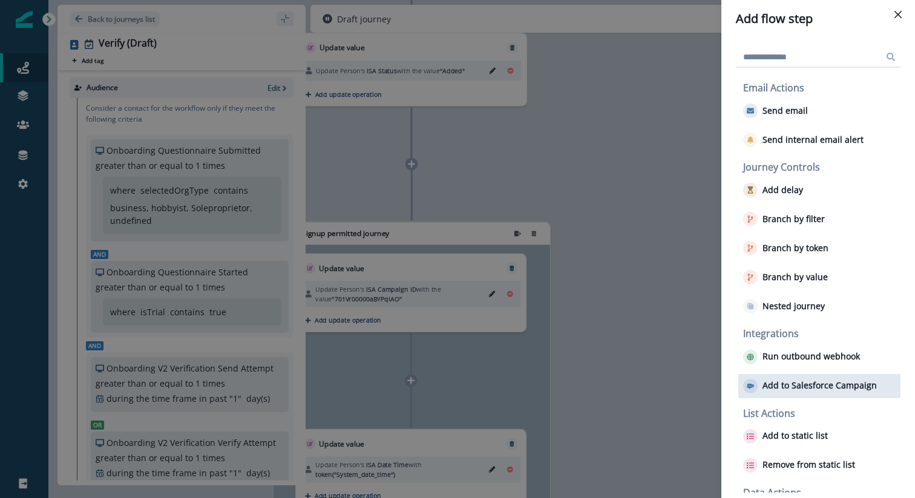
click at [769, 385] on p "Add to Salesforce Campaign" at bounding box center [820, 386] width 114 height 10
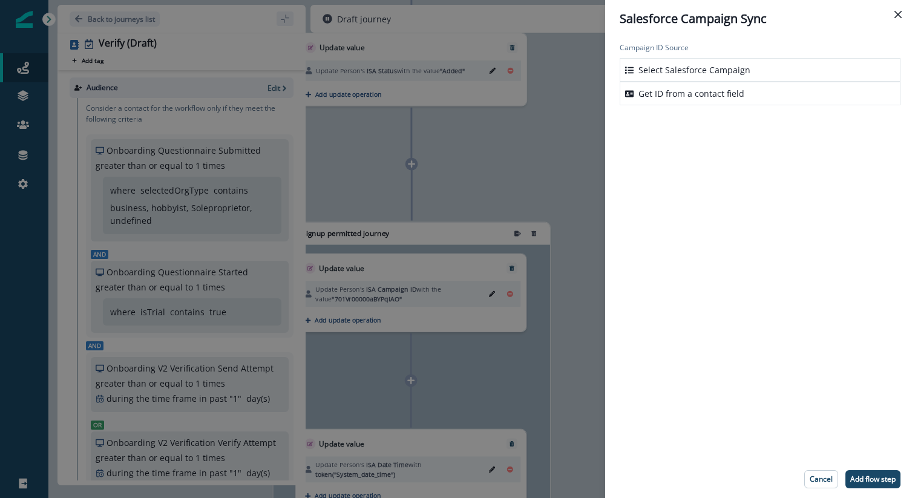
click at [738, 69] on p "Select Salesforce Campaign" at bounding box center [695, 70] width 112 height 13
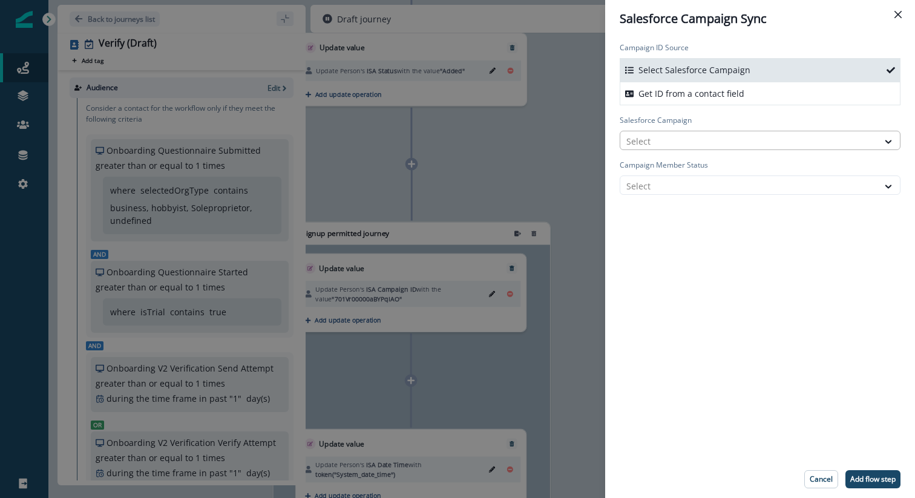
click at [693, 139] on div at bounding box center [750, 141] width 246 height 15
type input "**********"
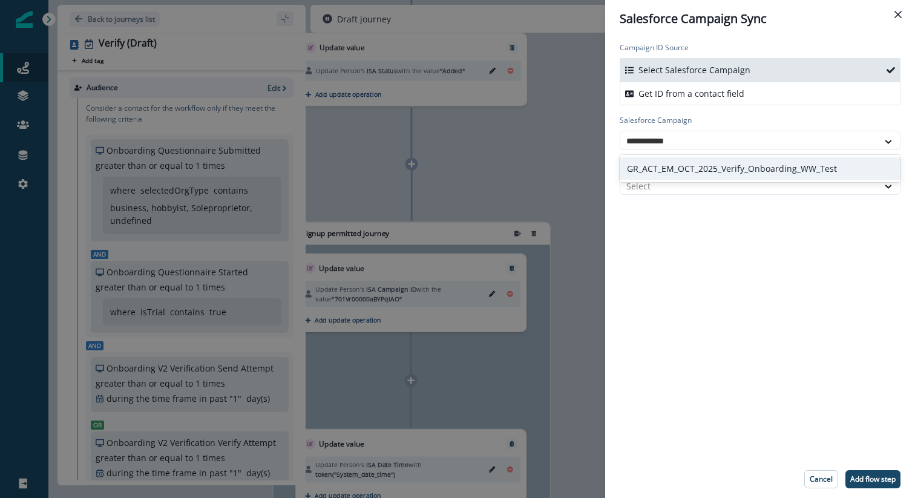
click at [714, 165] on div "GR_ACT_EM_OCT_2025_Verify_Onboarding_WW_Test" at bounding box center [760, 168] width 281 height 22
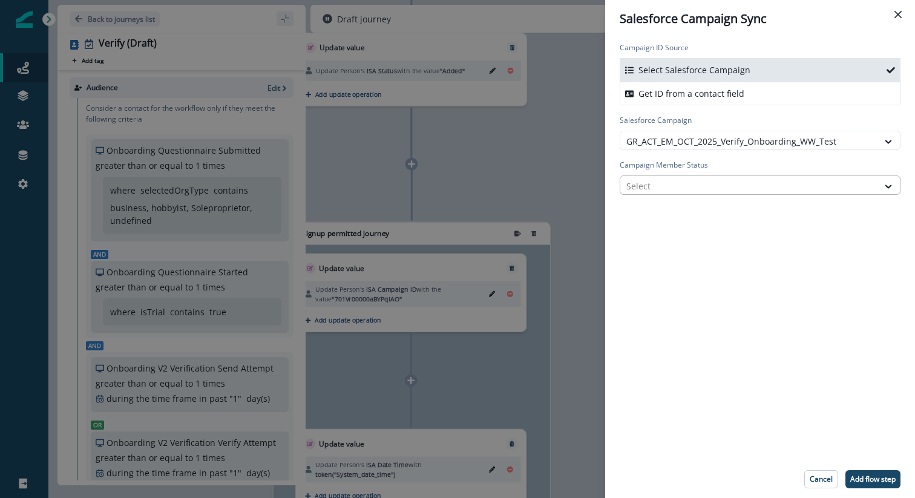
click at [703, 189] on div at bounding box center [750, 186] width 246 height 15
click at [684, 214] on div "Sent" at bounding box center [760, 213] width 281 height 22
click at [702, 281] on div "Campaign ID Source Select Salesforce Campaign Get ID from a contact field Sales…" at bounding box center [760, 249] width 310 height 423
click at [807, 398] on p "Add flow step" at bounding box center [872, 479] width 45 height 8
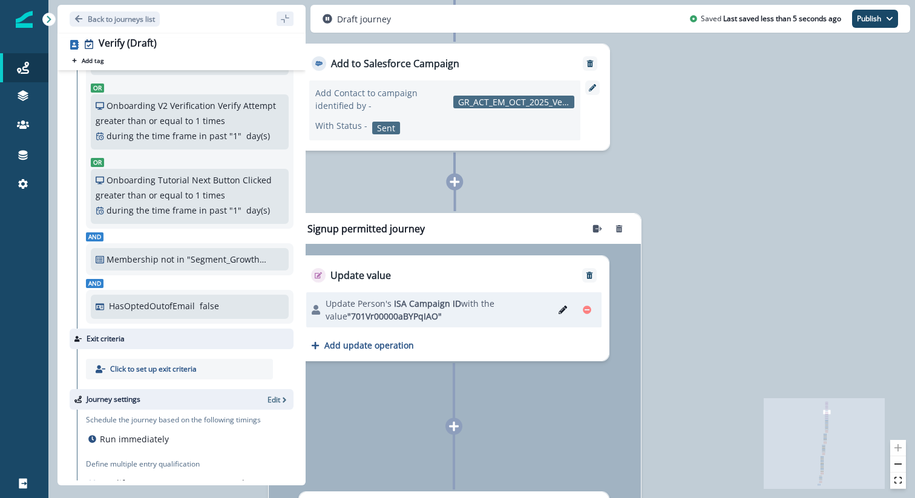
scroll to position [409, 0]
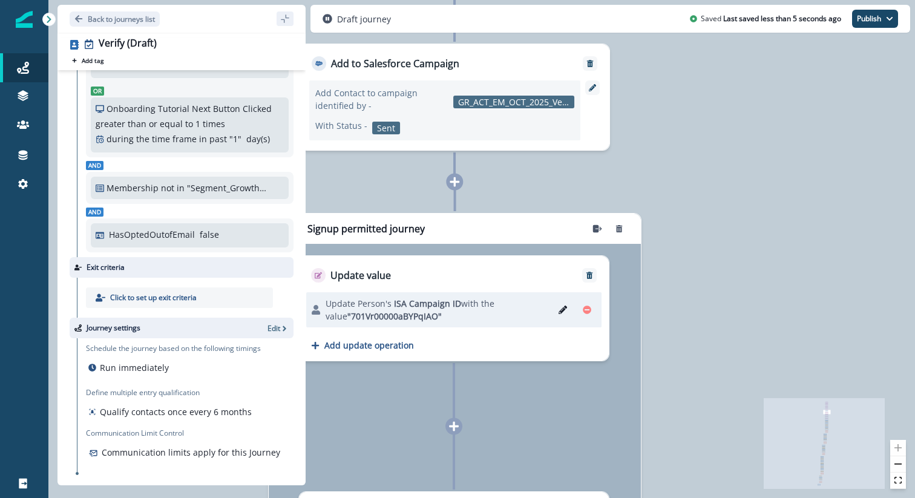
click at [214, 186] on p ""Segment_Growth_Fraudulent_Domains"" at bounding box center [227, 188] width 81 height 13
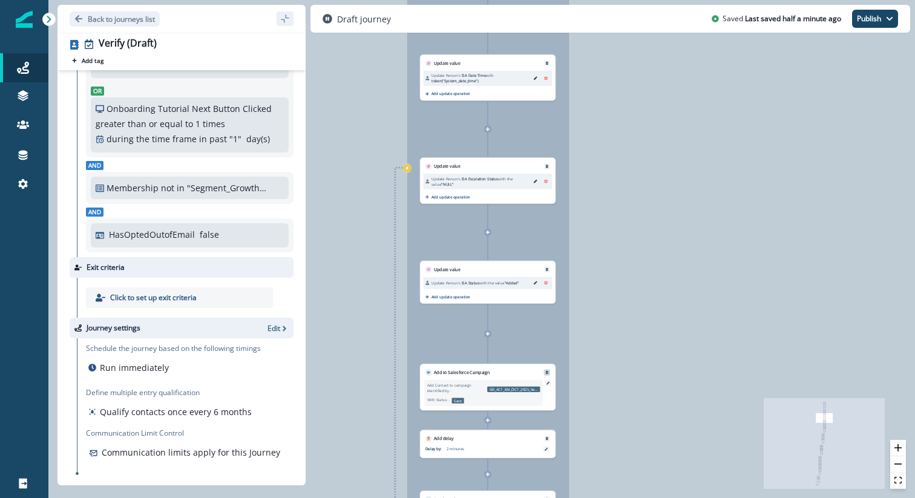
click at [547, 371] on icon "Remove" at bounding box center [547, 372] width 3 height 3
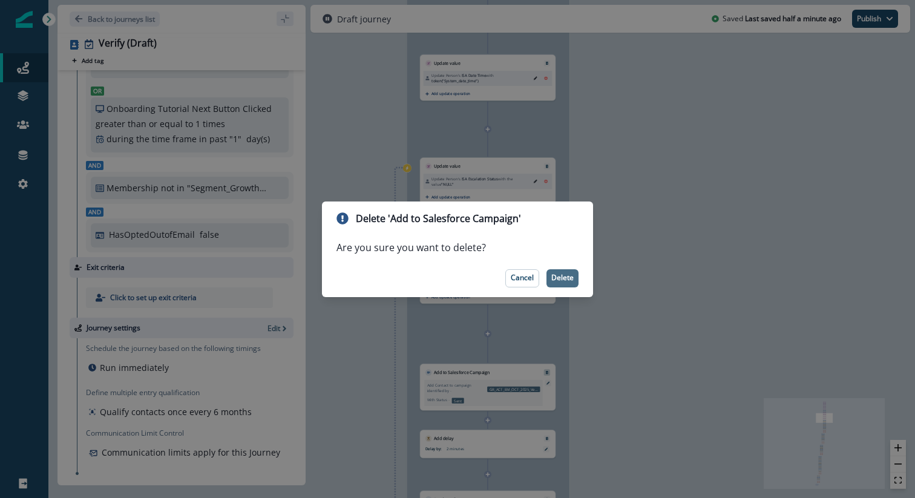
click at [567, 274] on p "Delete" at bounding box center [562, 278] width 22 height 8
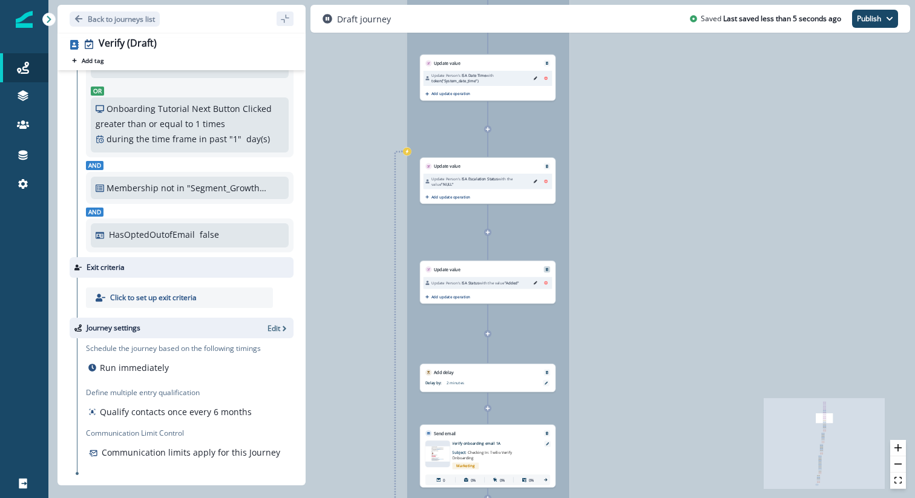
click at [547, 266] on div at bounding box center [547, 269] width 6 height 6
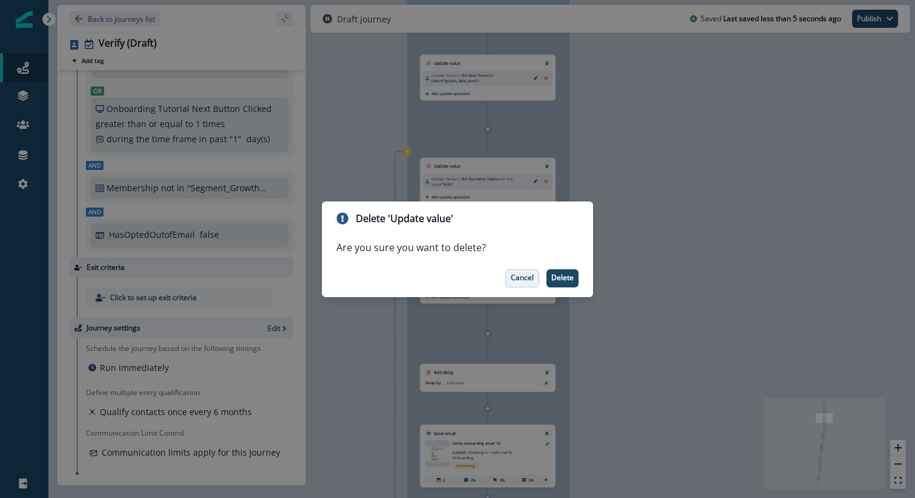
click at [523, 275] on p "Cancel" at bounding box center [522, 278] width 23 height 8
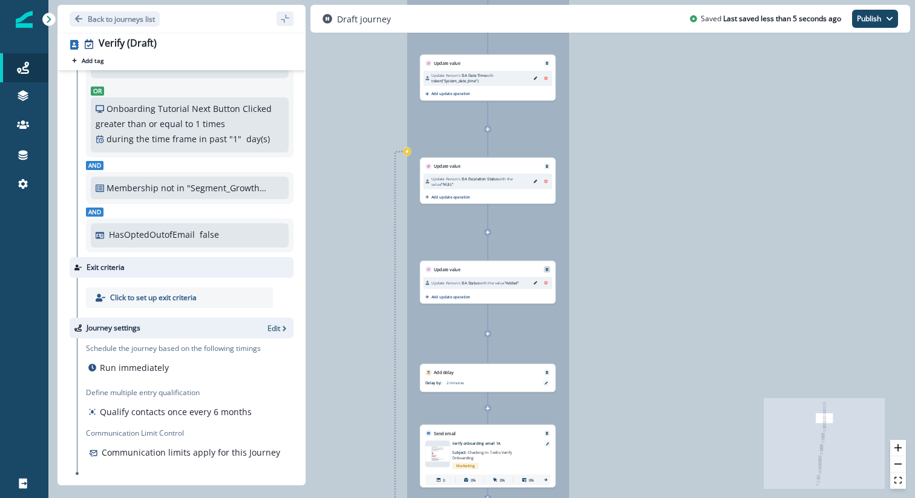
click at [547, 268] on icon "Remove" at bounding box center [547, 269] width 3 height 3
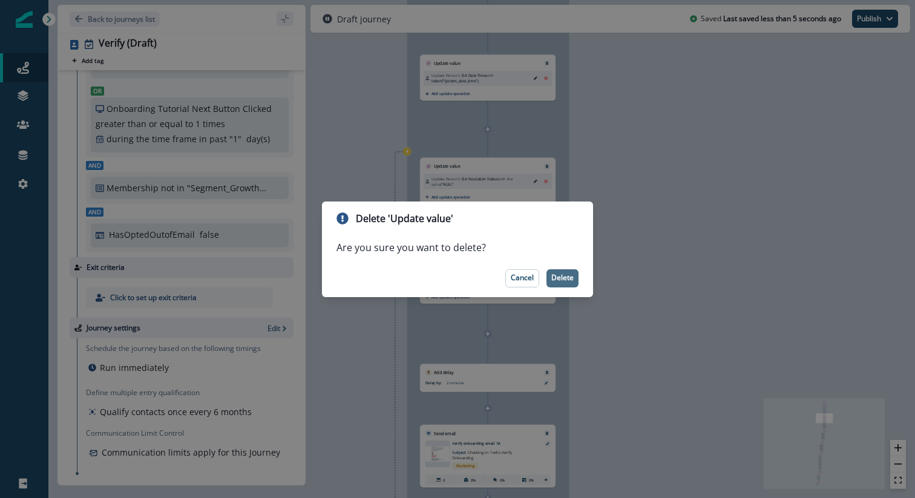
click at [556, 277] on p "Delete" at bounding box center [562, 278] width 22 height 8
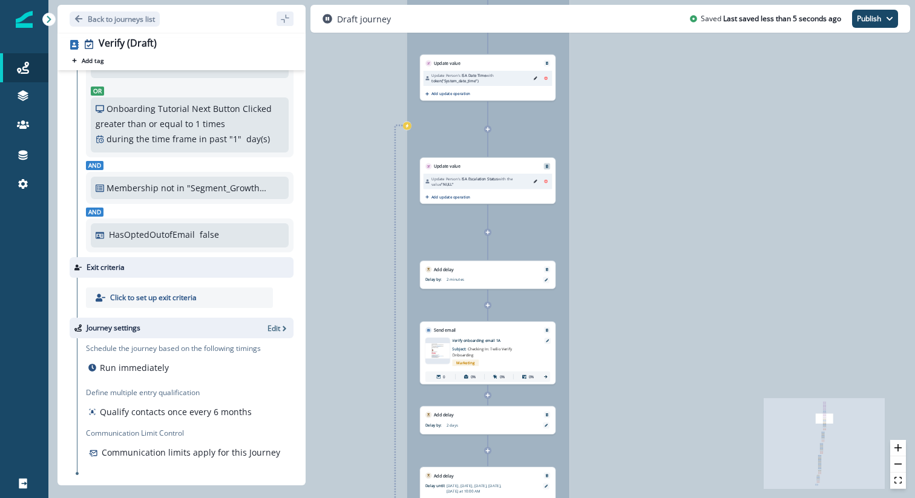
click at [546, 165] on icon "Remove" at bounding box center [547, 167] width 4 height 4
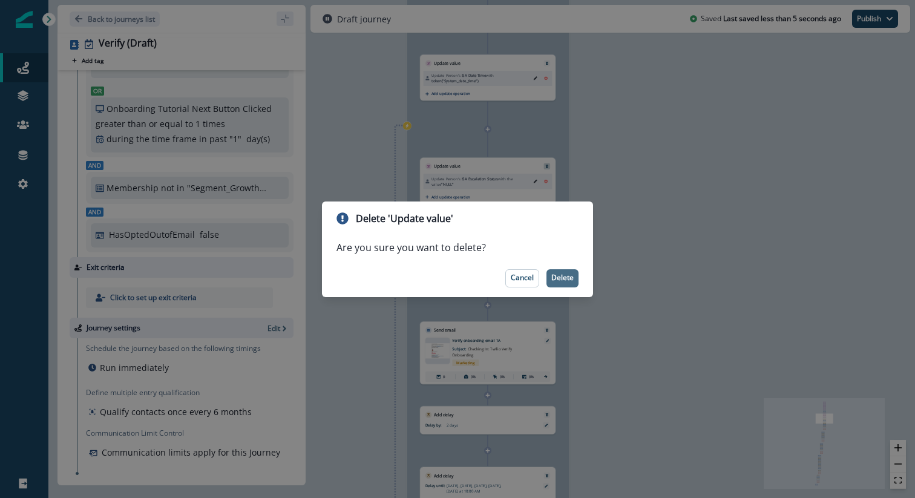
click at [564, 280] on p "Delete" at bounding box center [562, 278] width 22 height 8
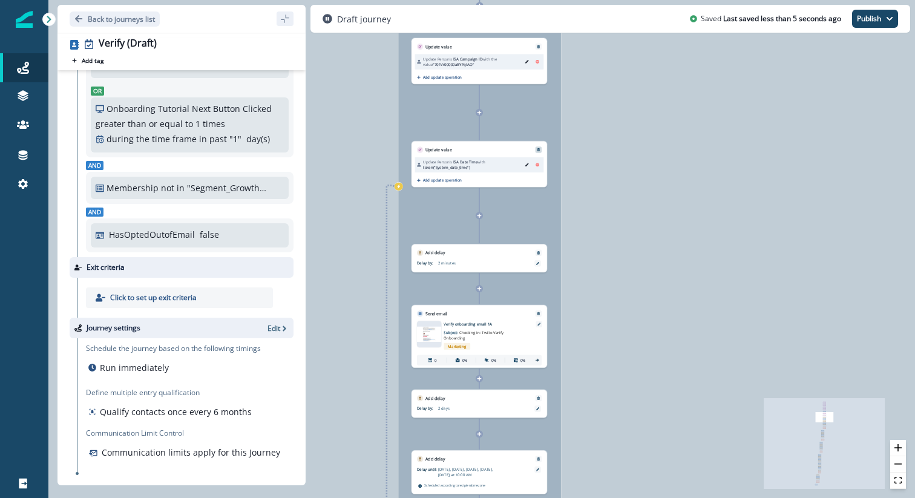
click at [538, 150] on icon "Remove" at bounding box center [539, 149] width 3 height 3
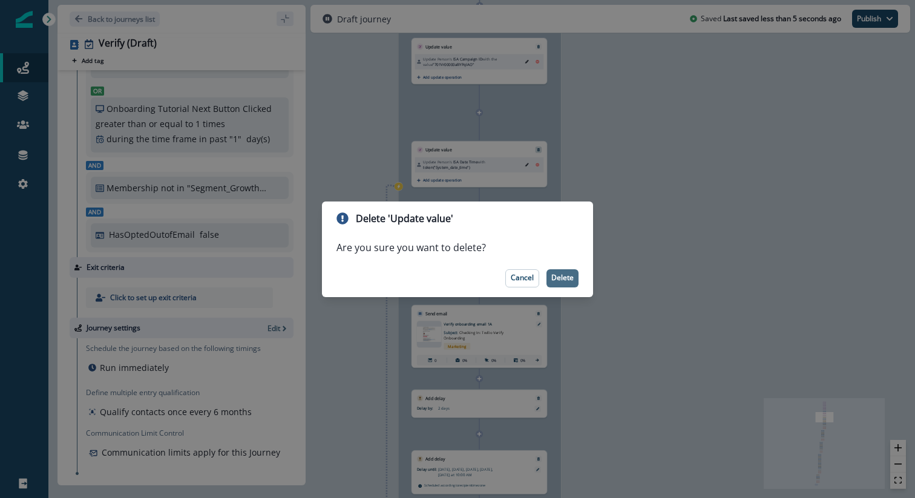
click at [557, 278] on p "Delete" at bounding box center [562, 278] width 22 height 8
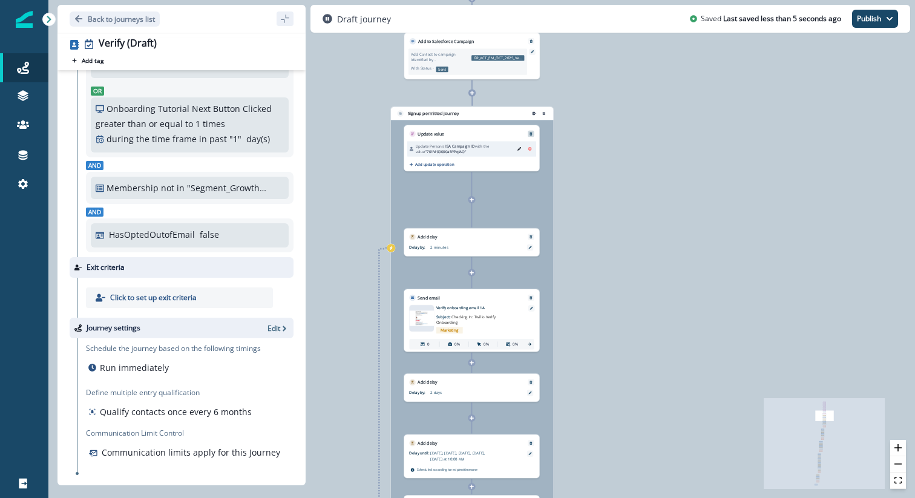
click at [533, 133] on button "Remove" at bounding box center [531, 134] width 8 height 4
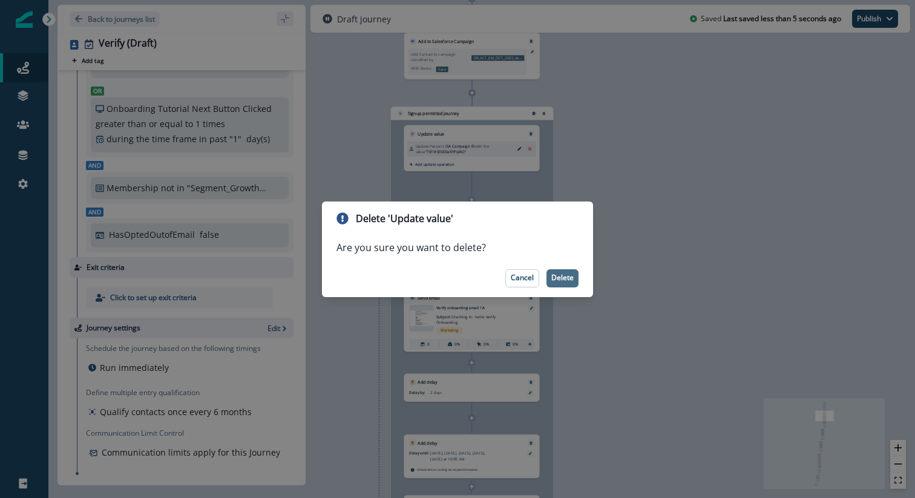
click at [559, 275] on p "Delete" at bounding box center [562, 278] width 22 height 8
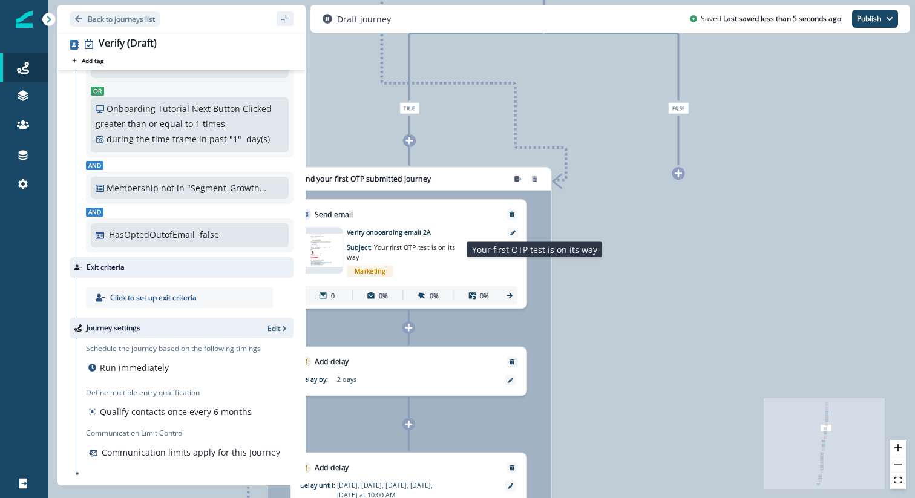
click at [415, 243] on span "Your first OTP test is on its way" at bounding box center [401, 252] width 108 height 18
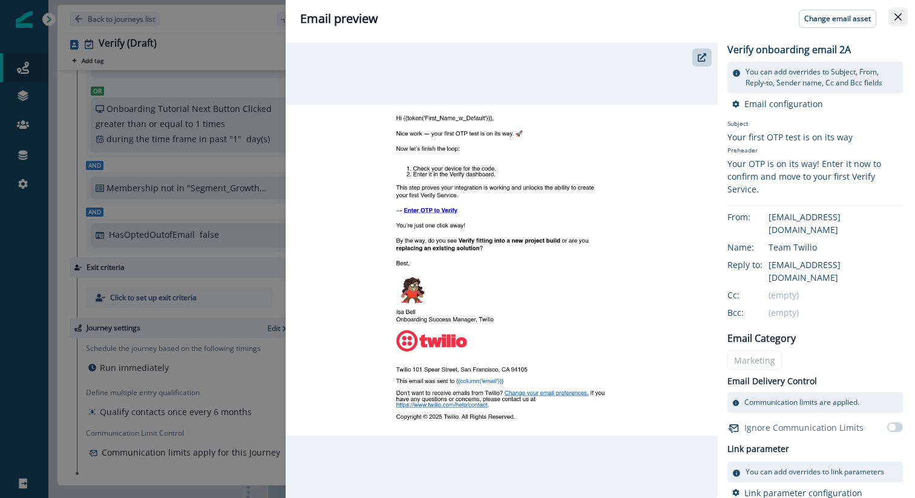
click at [807, 15] on icon "Close" at bounding box center [898, 16] width 7 height 7
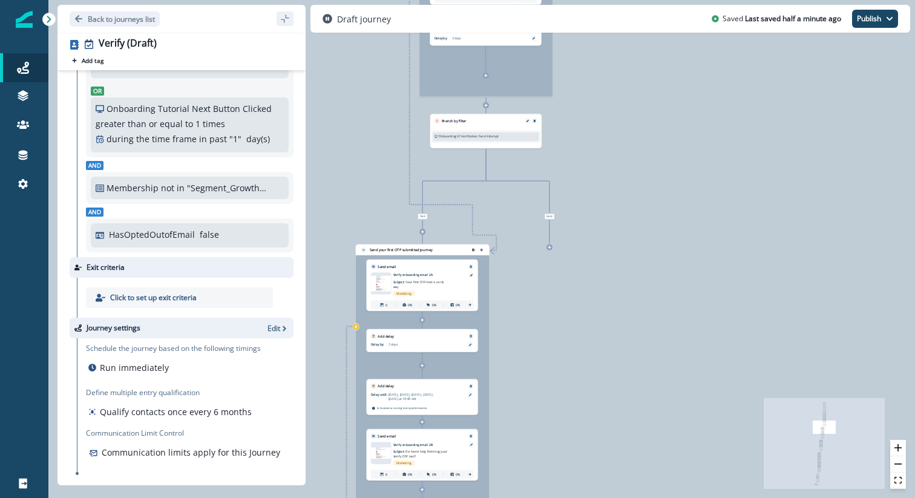
click at [423, 320] on icon at bounding box center [422, 320] width 4 height 4
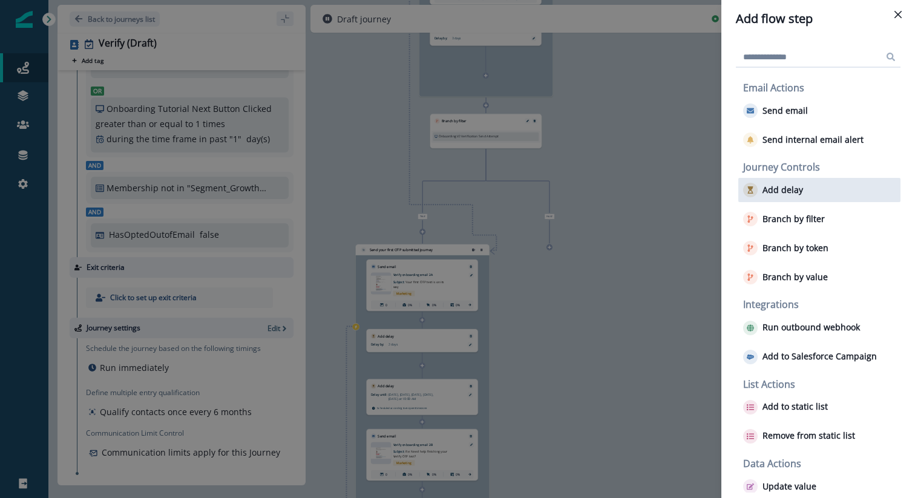
click at [785, 189] on p "Add delay" at bounding box center [783, 190] width 41 height 10
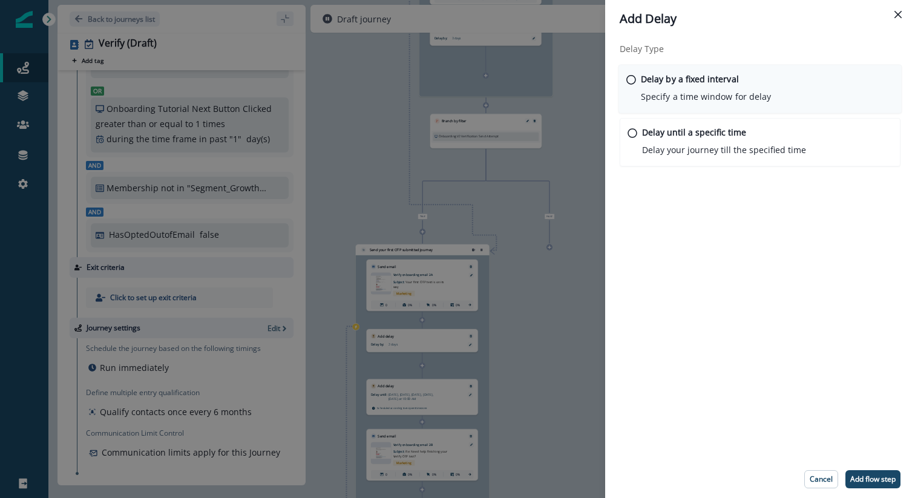
click at [742, 83] on div "Delay by a fixed interval Specify a time window for delay" at bounding box center [706, 88] width 130 height 31
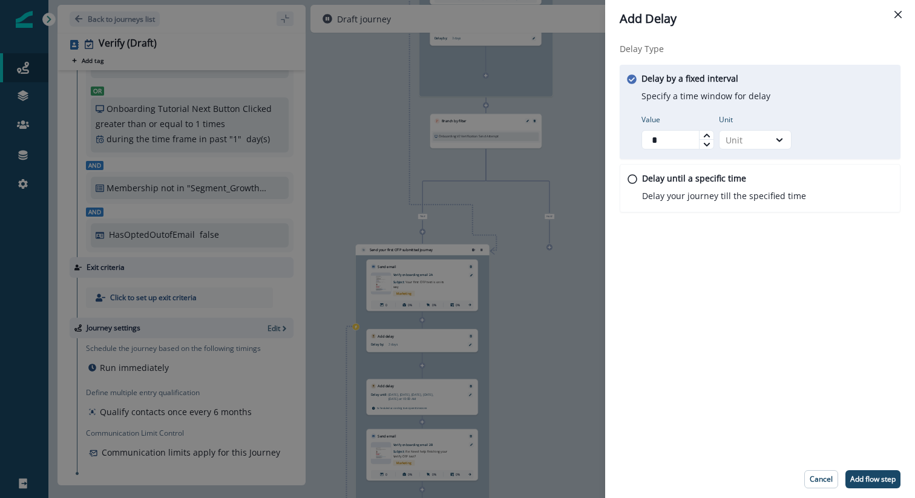
click at [704, 135] on icon at bounding box center [706, 135] width 7 height 7
type input "*"
click at [704, 135] on icon at bounding box center [706, 135] width 7 height 7
click at [761, 140] on div "Unit" at bounding box center [745, 140] width 38 height 13
click at [758, 162] on div "Minute" at bounding box center [755, 168] width 73 height 22
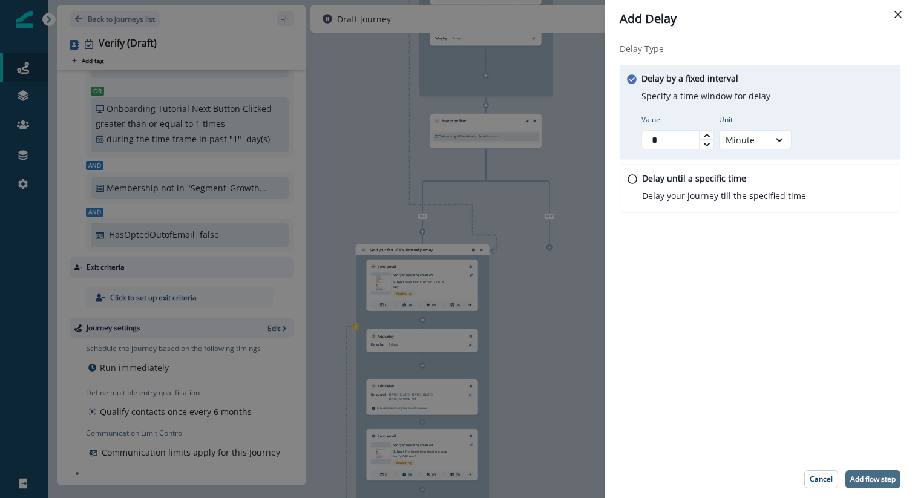
click at [807, 398] on p "Add flow step" at bounding box center [872, 479] width 45 height 8
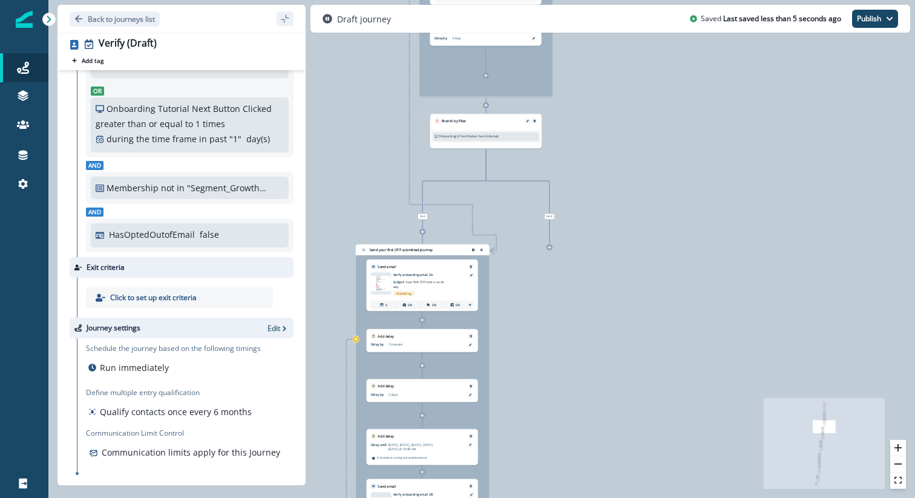
click at [410, 344] on p "2 minutes" at bounding box center [416, 345] width 54 height 5
drag, startPoint x: 410, startPoint y: 344, endPoint x: 409, endPoint y: 329, distance: 15.1
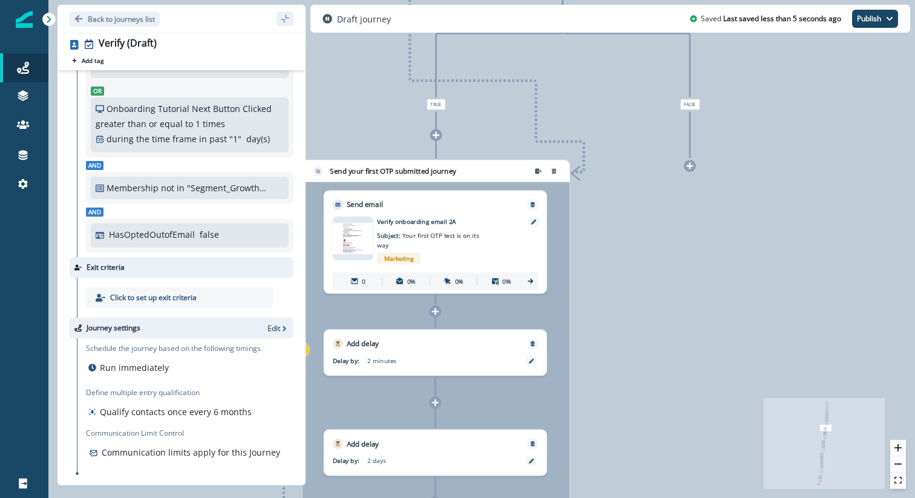
click at [443, 206] on div "Send email" at bounding box center [435, 200] width 223 height 19
click at [436, 398] on icon at bounding box center [436, 403] width 8 height 8
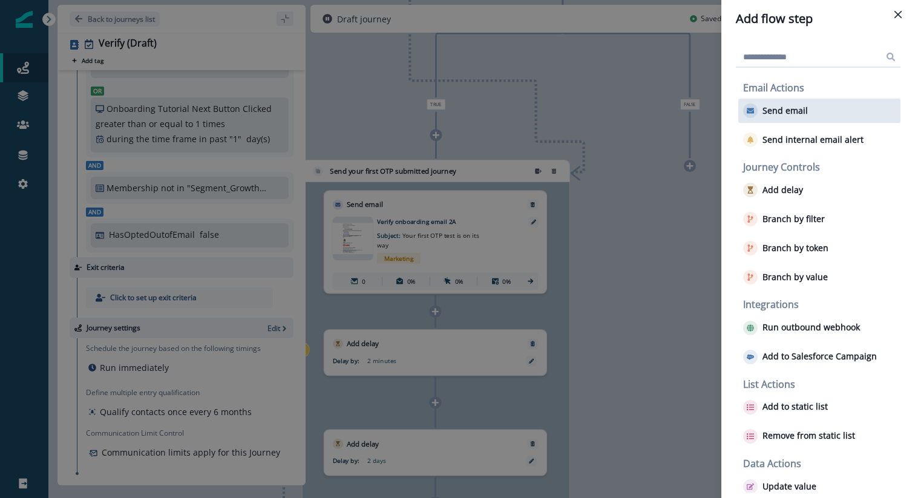
click at [795, 106] on p "Send email" at bounding box center [785, 111] width 45 height 10
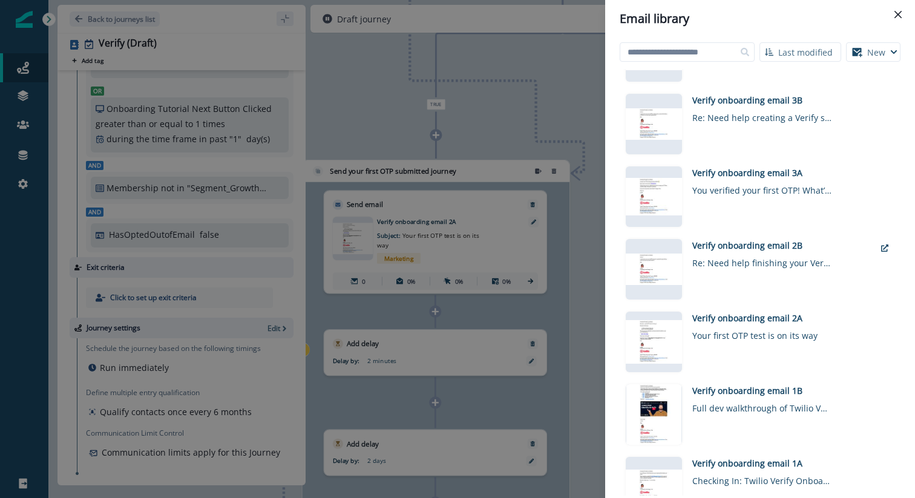
scroll to position [781, 0]
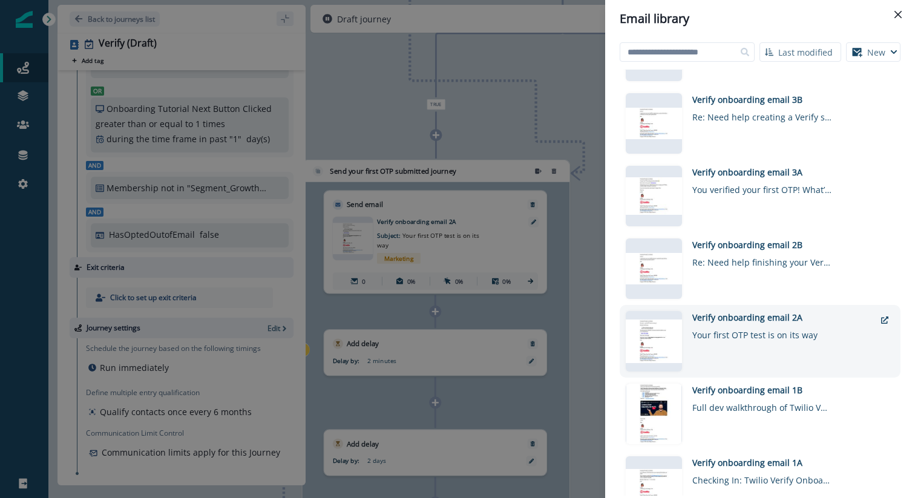
click at [744, 318] on div "Verify onboarding email 2A" at bounding box center [783, 317] width 183 height 13
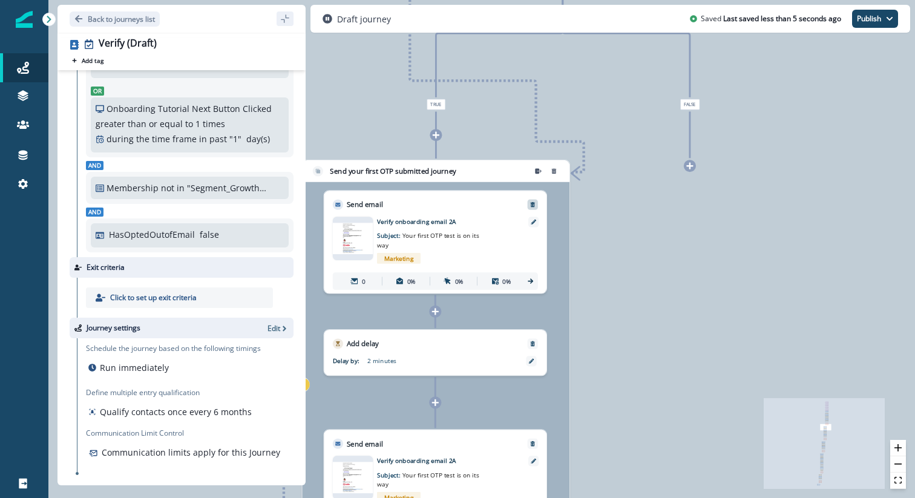
click at [531, 205] on icon "Remove" at bounding box center [533, 205] width 6 height 6
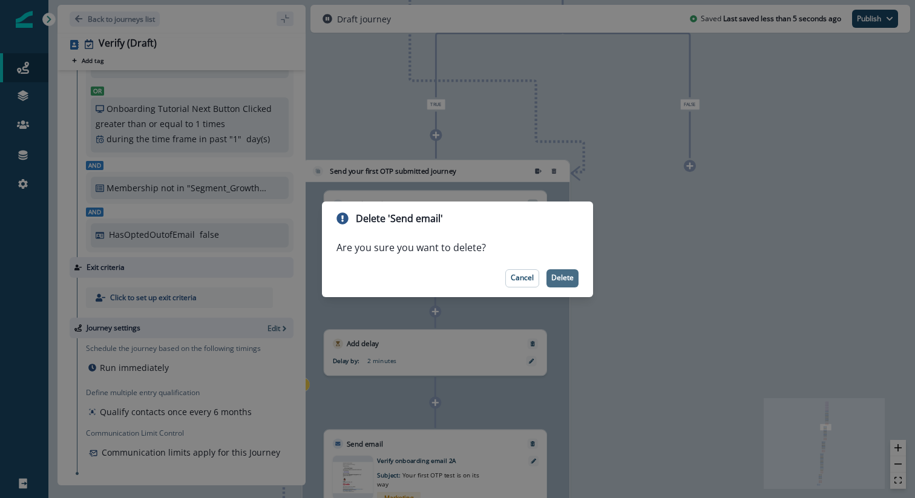
click at [570, 278] on p "Delete" at bounding box center [562, 278] width 22 height 8
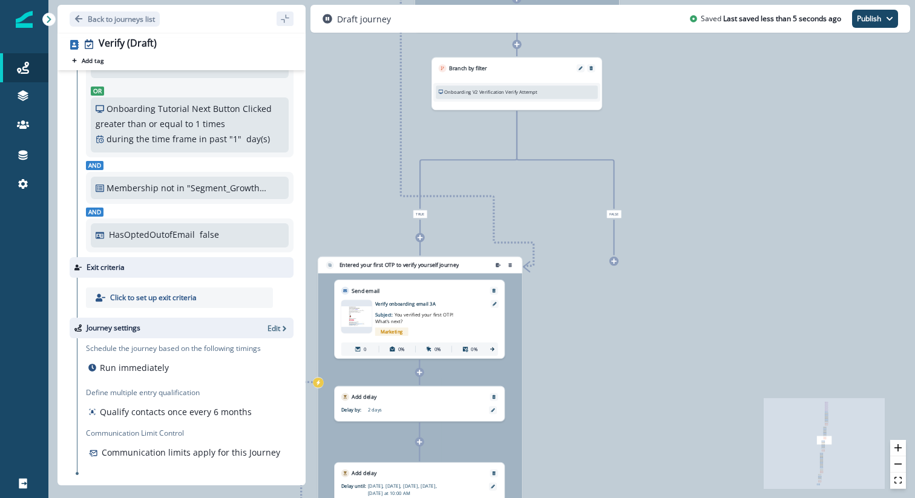
click at [419, 372] on icon at bounding box center [419, 372] width 5 height 5
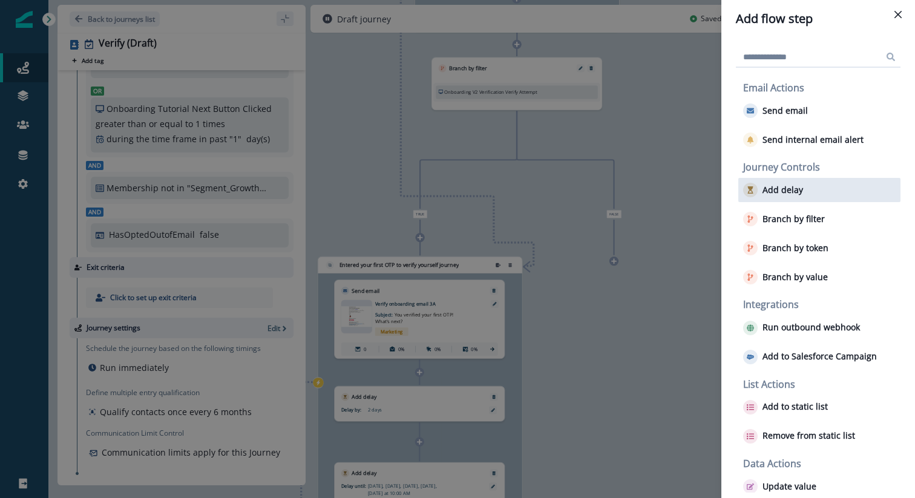
click at [785, 189] on p "Add delay" at bounding box center [783, 190] width 41 height 10
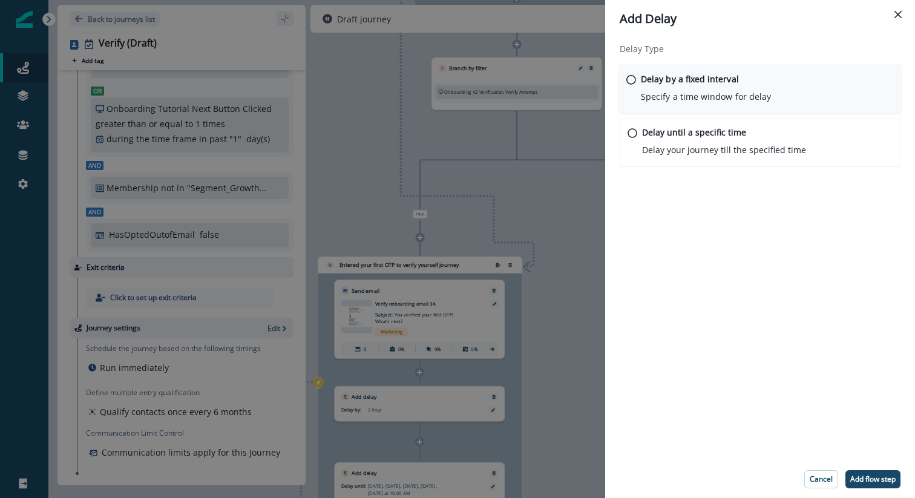
click at [708, 78] on p "Delay by a fixed interval" at bounding box center [690, 79] width 98 height 13
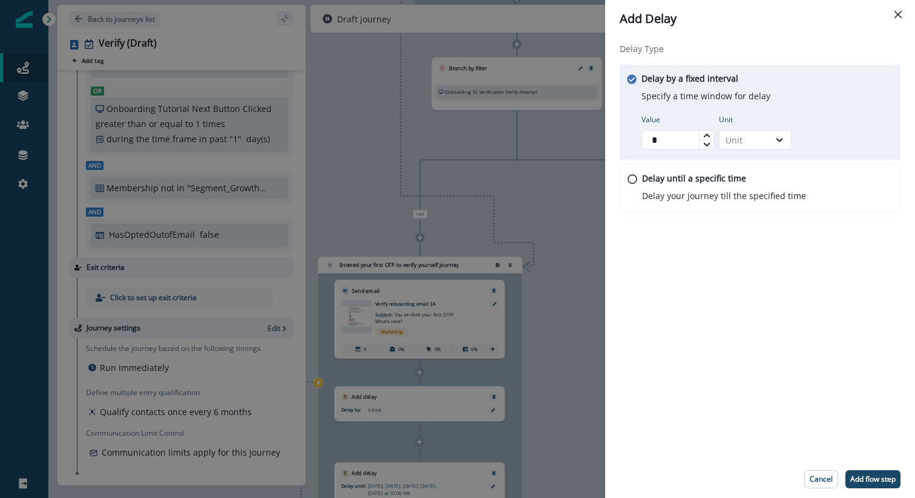
click at [705, 133] on icon at bounding box center [706, 135] width 7 height 7
type input "*"
click at [705, 133] on icon at bounding box center [706, 135] width 7 height 7
click at [752, 143] on div "Unit" at bounding box center [745, 140] width 38 height 13
click at [752, 166] on div "Minute" at bounding box center [755, 168] width 73 height 22
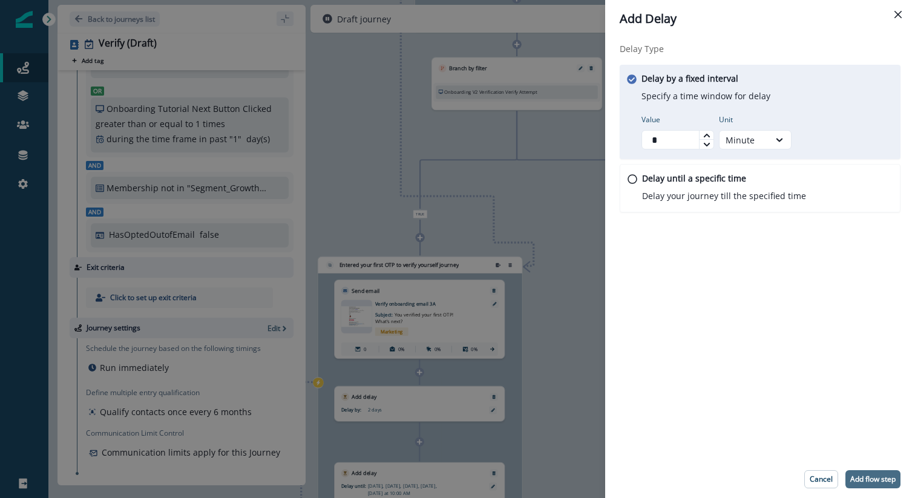
click at [807, 398] on p "Add flow step" at bounding box center [872, 479] width 45 height 8
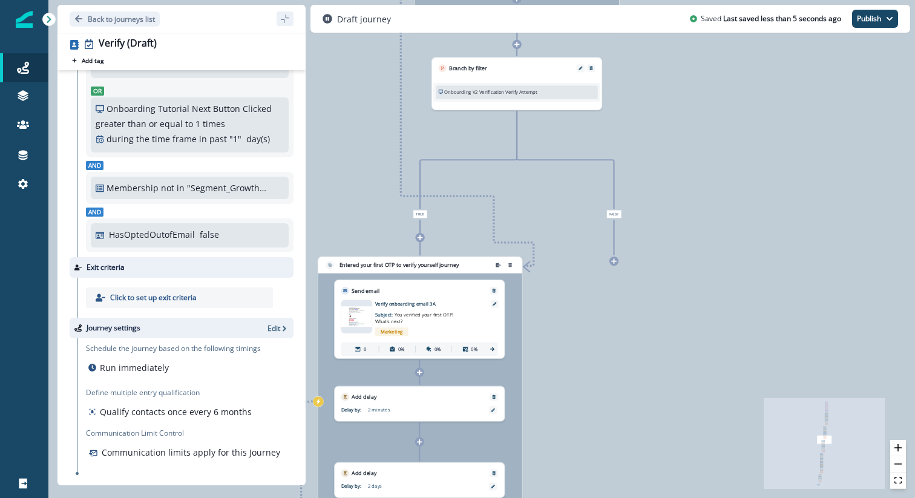
click at [418, 398] on icon at bounding box center [419, 442] width 6 height 6
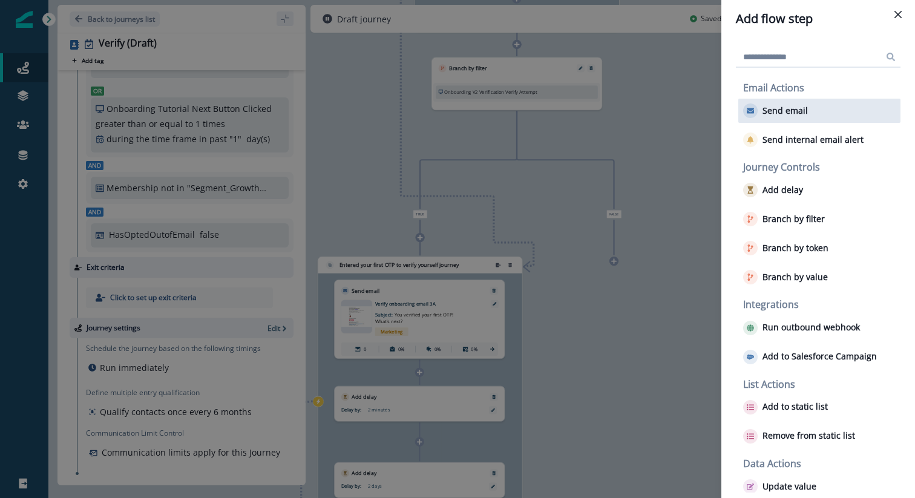
click at [780, 109] on p "Send email" at bounding box center [785, 111] width 45 height 10
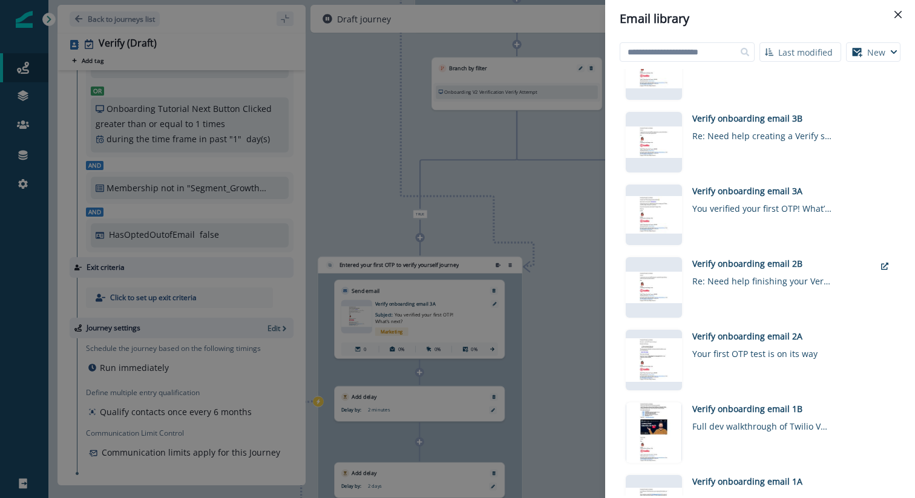
scroll to position [769, 0]
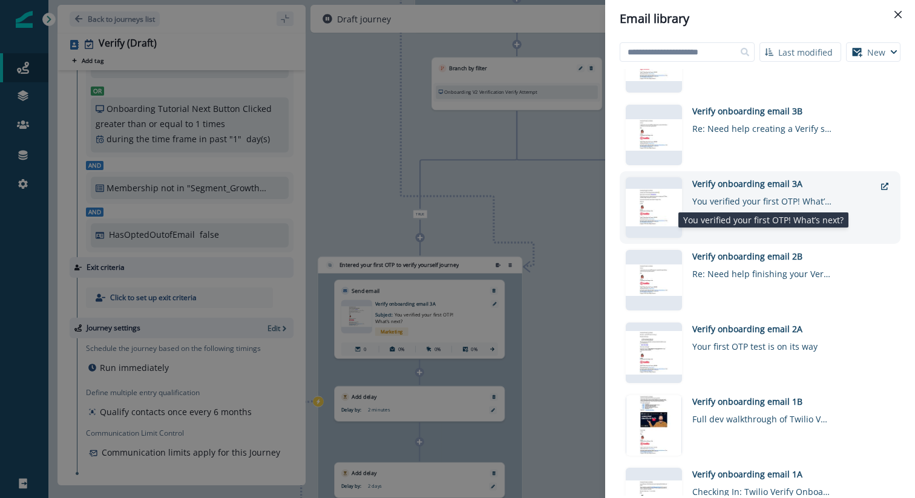
click at [738, 201] on div "You verified your first OTP! What’s next?" at bounding box center [761, 199] width 139 height 18
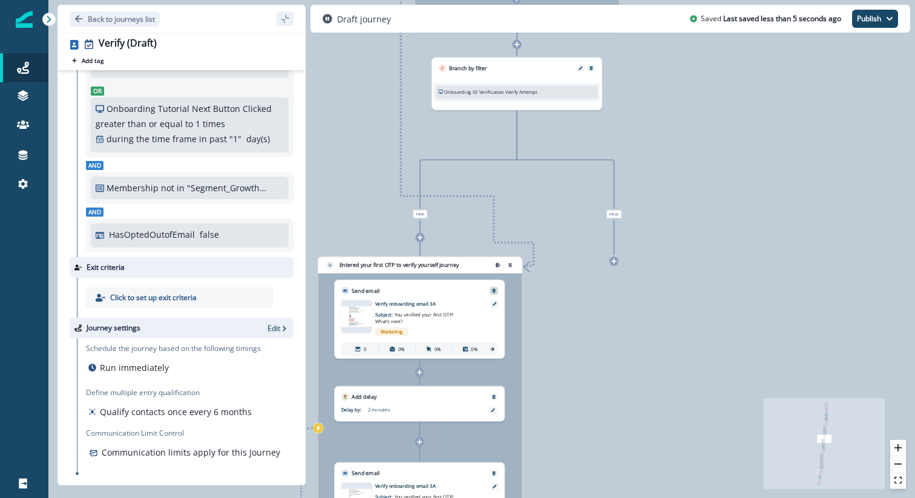
click at [497, 290] on button "Remove" at bounding box center [493, 291] width 11 height 5
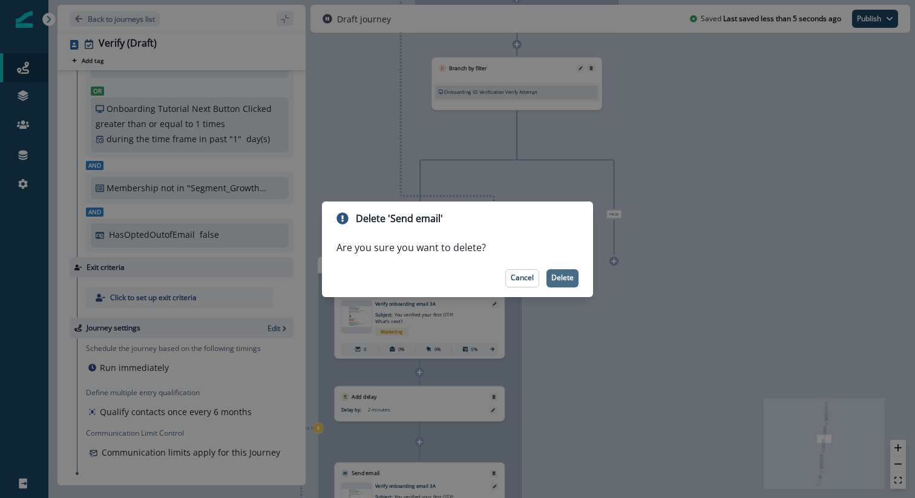
click at [571, 275] on p "Delete" at bounding box center [562, 278] width 22 height 8
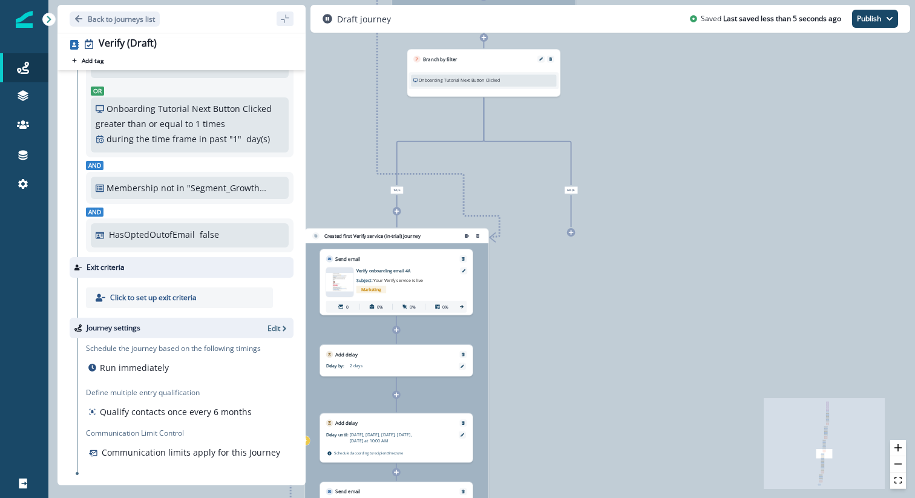
click at [398, 329] on icon at bounding box center [395, 329] width 5 height 5
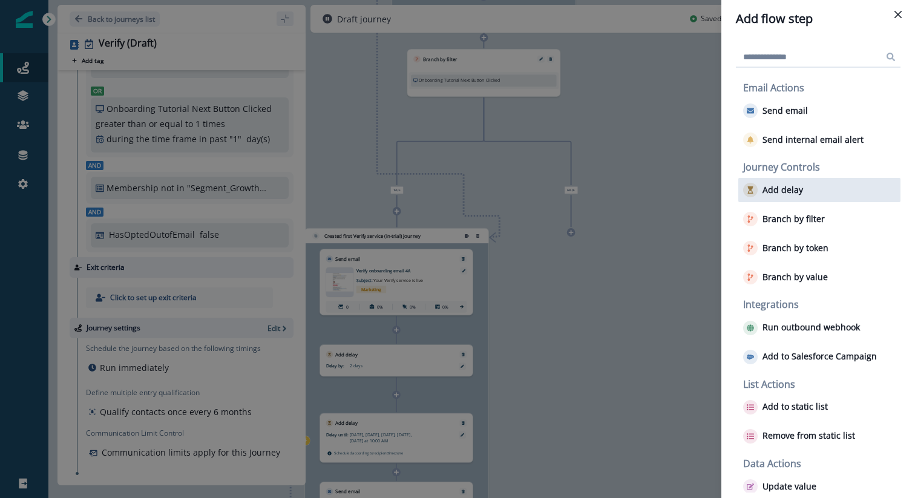
click at [785, 187] on p "Add delay" at bounding box center [783, 190] width 41 height 10
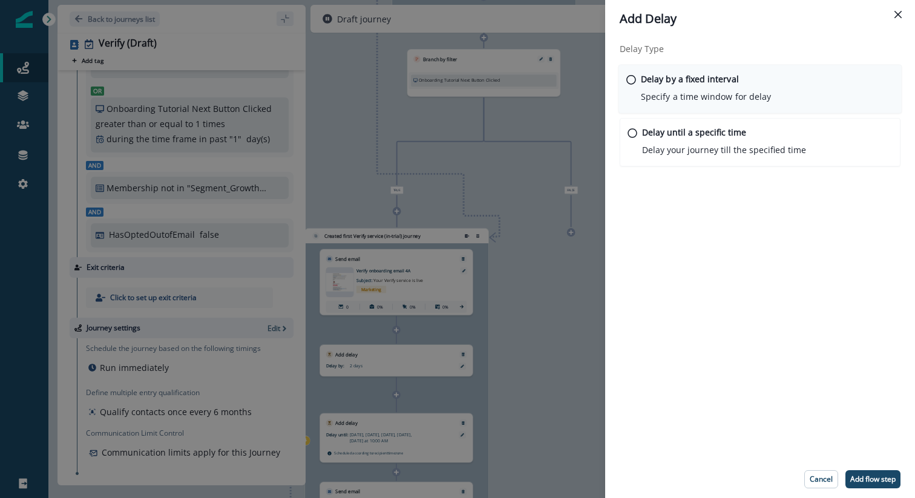
click at [681, 79] on p "Delay by a fixed interval" at bounding box center [690, 79] width 98 height 13
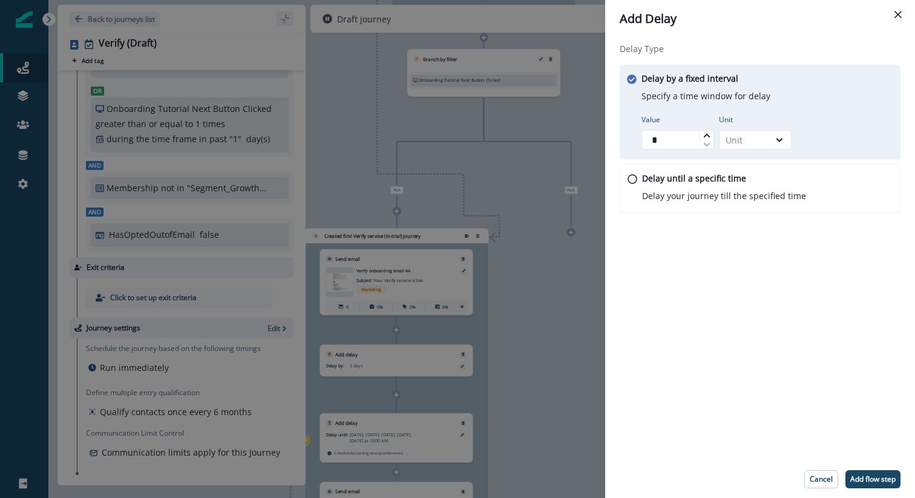
click at [706, 133] on icon at bounding box center [706, 135] width 7 height 7
type input "*"
click at [706, 133] on icon at bounding box center [706, 135] width 7 height 7
click at [771, 139] on div at bounding box center [779, 140] width 21 height 12
click at [761, 171] on div "Minute" at bounding box center [755, 168] width 73 height 22
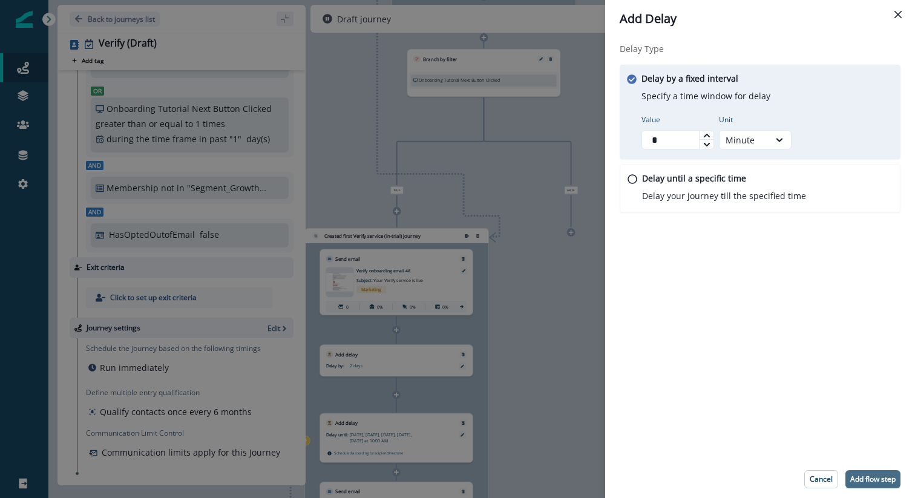
click at [807, 398] on p "Add flow step" at bounding box center [872, 479] width 45 height 8
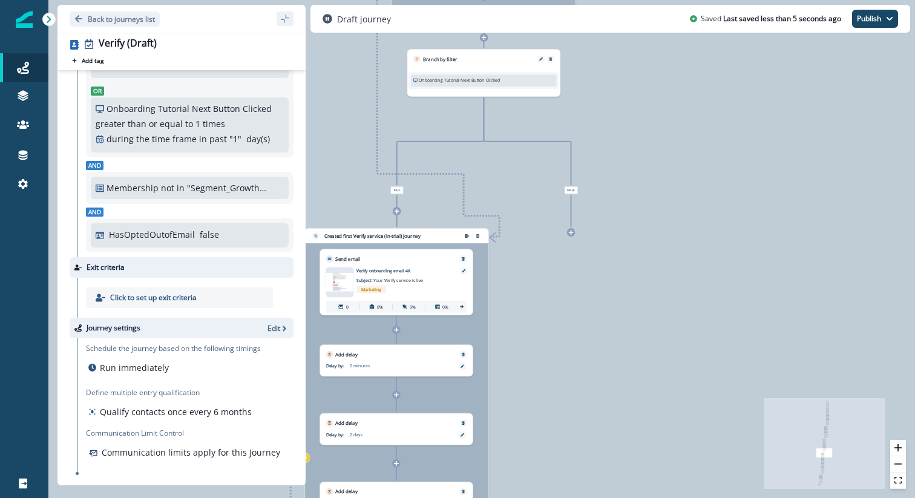
click at [398, 394] on icon at bounding box center [396, 395] width 5 height 5
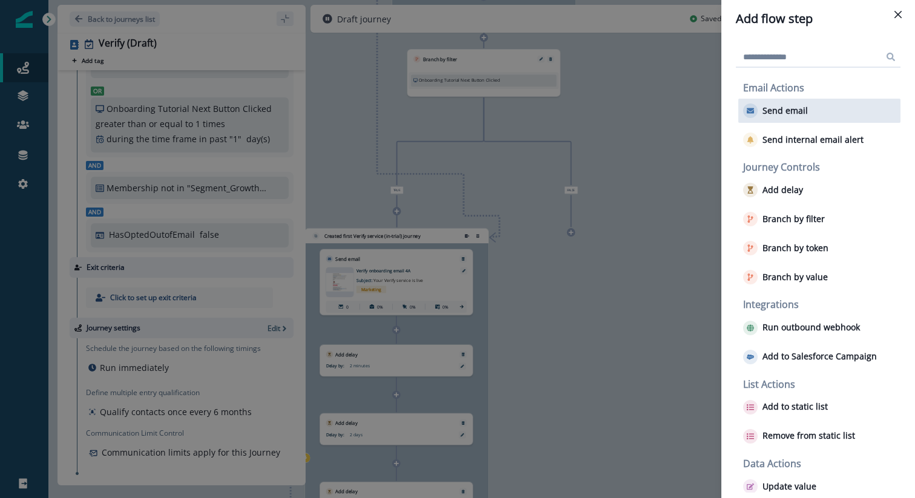
click at [803, 104] on button "Send email" at bounding box center [775, 111] width 65 height 15
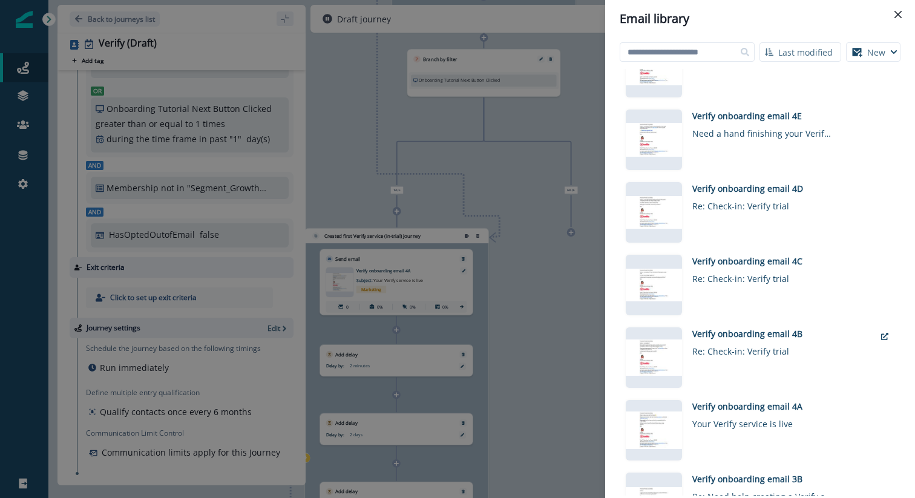
scroll to position [396, 0]
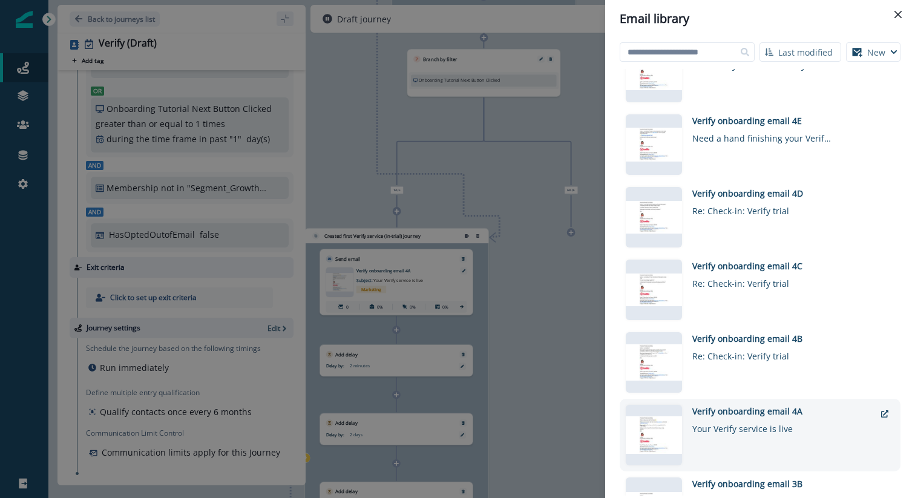
click at [751, 398] on div "Verify onboarding email 4A" at bounding box center [783, 411] width 183 height 13
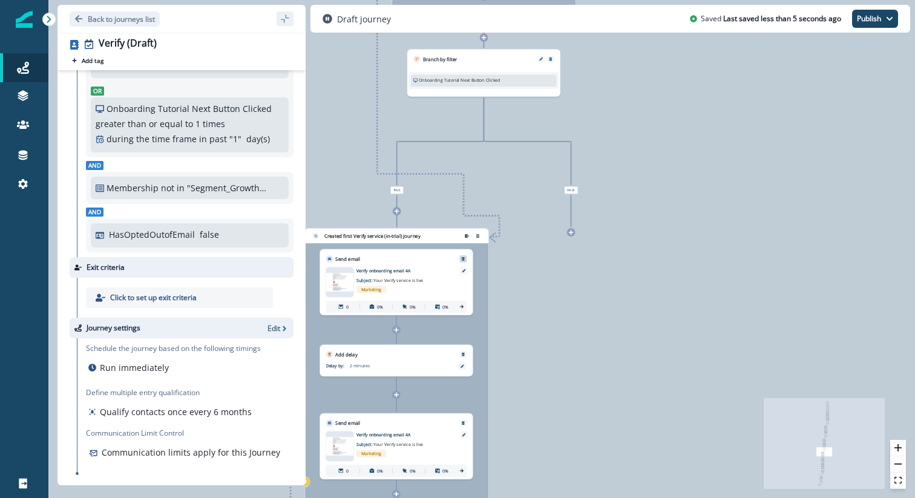
click at [464, 258] on icon "Remove" at bounding box center [463, 259] width 3 height 4
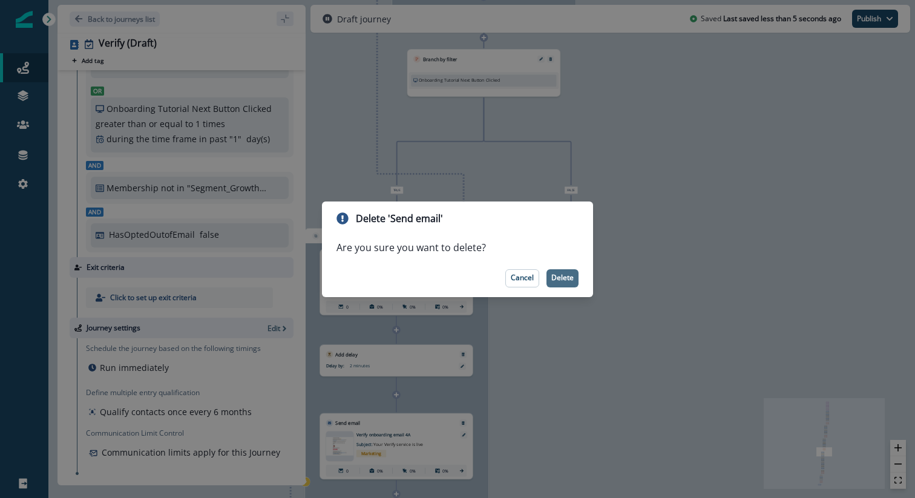
click at [562, 281] on p "Delete" at bounding box center [562, 278] width 22 height 8
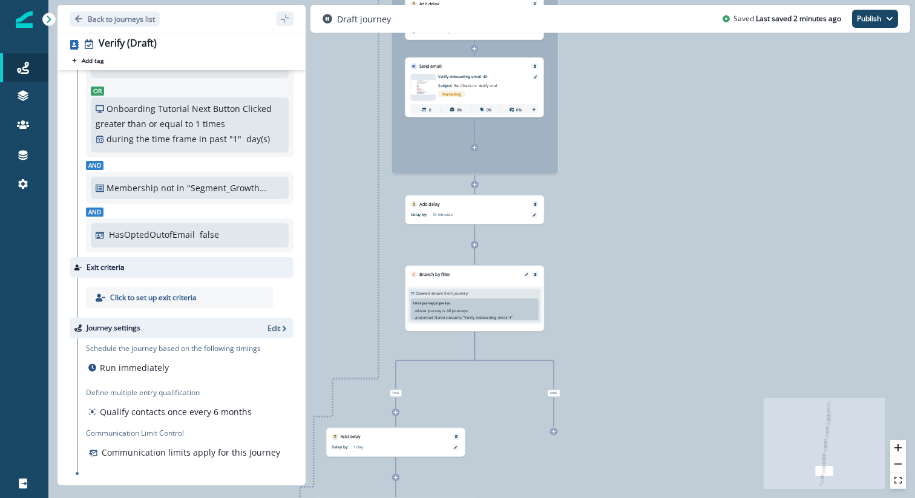
click at [479, 216] on p "10 minutes" at bounding box center [467, 214] width 68 height 5
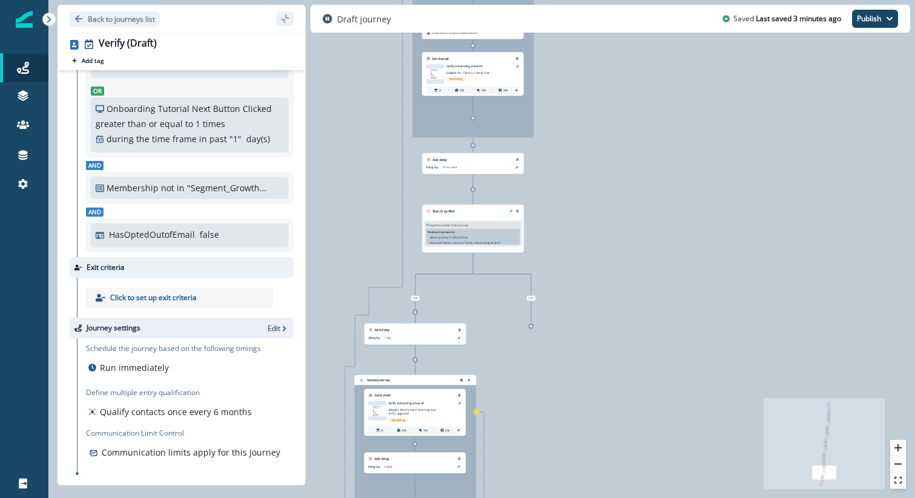
click at [467, 162] on div "Delay by: 10 minutes Delay details incomplete Scheduled according to workspace …" at bounding box center [474, 168] width 102 height 12
click at [467, 169] on div "10 minutes" at bounding box center [477, 167] width 71 height 5
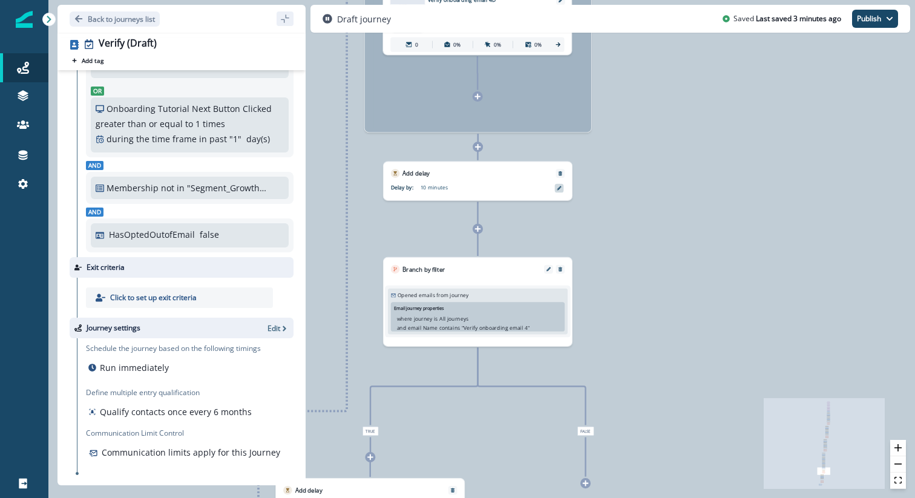
click at [556, 188] on div at bounding box center [559, 188] width 9 height 9
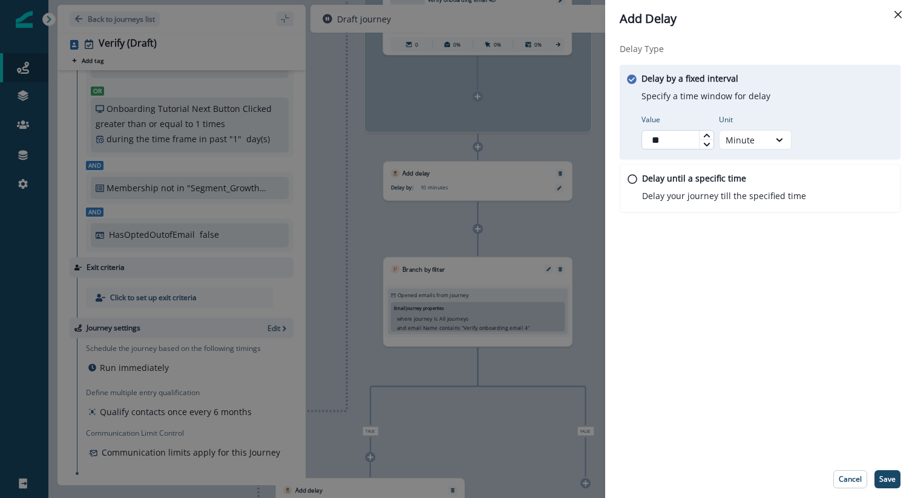
click at [662, 142] on input "**" at bounding box center [678, 139] width 73 height 19
click at [778, 141] on icon at bounding box center [780, 140] width 7 height 4
click at [757, 185] on div "Hour" at bounding box center [755, 190] width 73 height 22
click at [735, 285] on div "Delay Type Delay by a fixed interval Specify a time window for delay Value ** U…" at bounding box center [760, 249] width 310 height 423
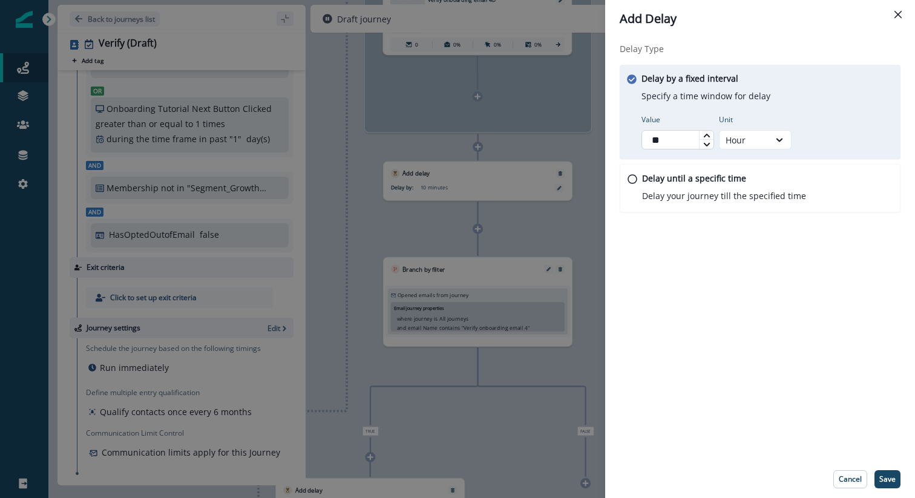
click at [661, 140] on input "**" at bounding box center [678, 139] width 73 height 19
type input "*"
click at [779, 143] on icon at bounding box center [779, 140] width 11 height 12
click at [752, 214] on div "Day" at bounding box center [755, 213] width 73 height 22
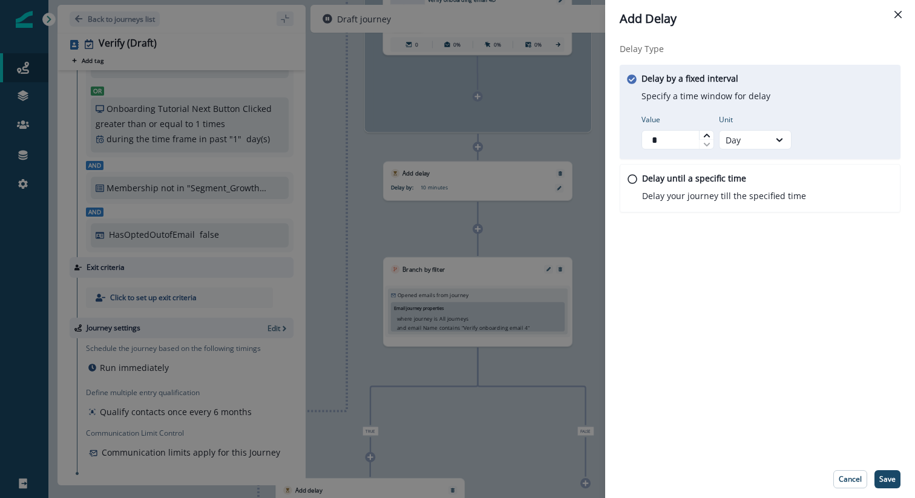
click at [739, 273] on div "Delay Type Delay by a fixed interval Specify a time window for delay Value * Un…" at bounding box center [760, 249] width 310 height 423
click at [807, 398] on p "Save" at bounding box center [888, 479] width 16 height 8
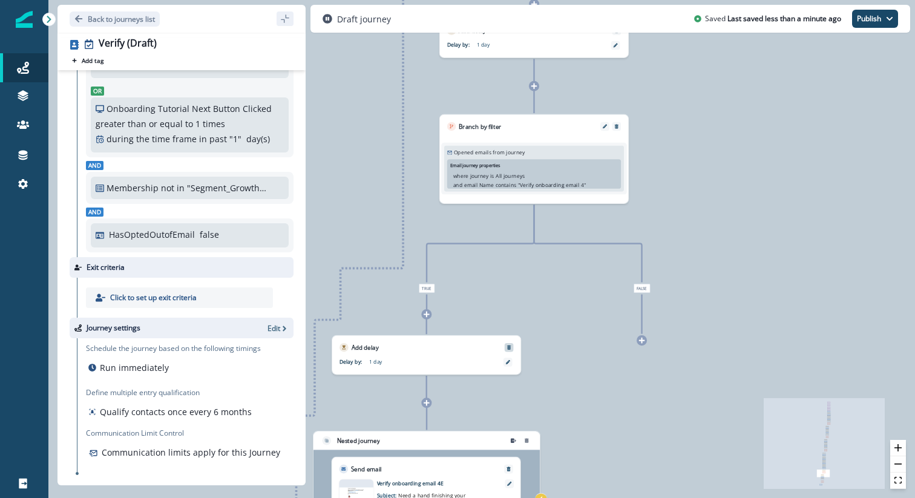
click at [510, 344] on div at bounding box center [509, 347] width 9 height 9
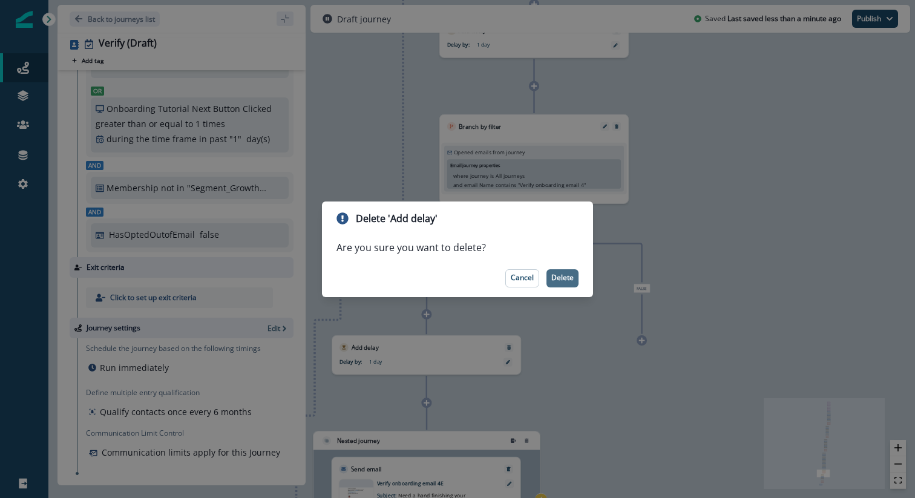
click at [564, 274] on p "Delete" at bounding box center [562, 278] width 22 height 8
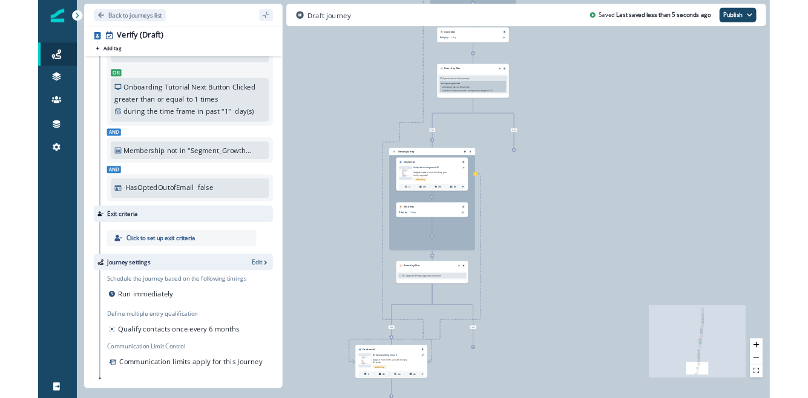
scroll to position [0, 0]
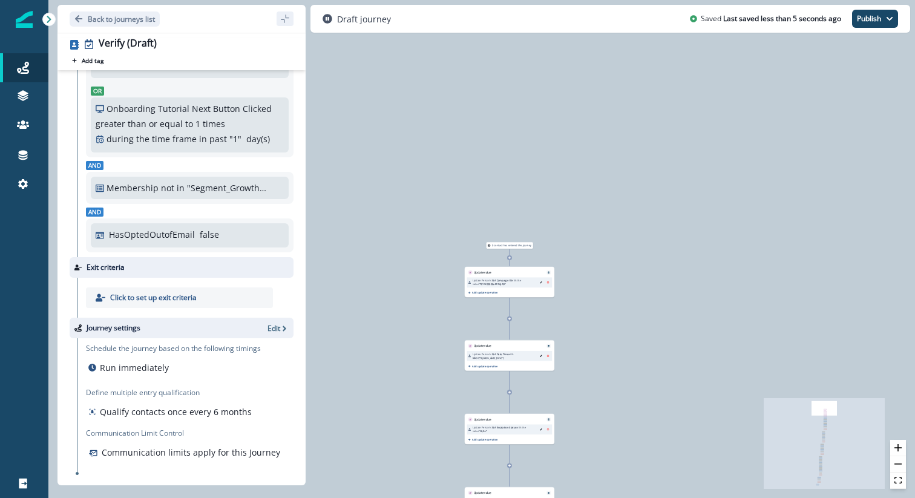
click at [424, 333] on div "0 contact has entered the journey Update value Update Person's ISA Campaign ID …" at bounding box center [481, 249] width 867 height 498
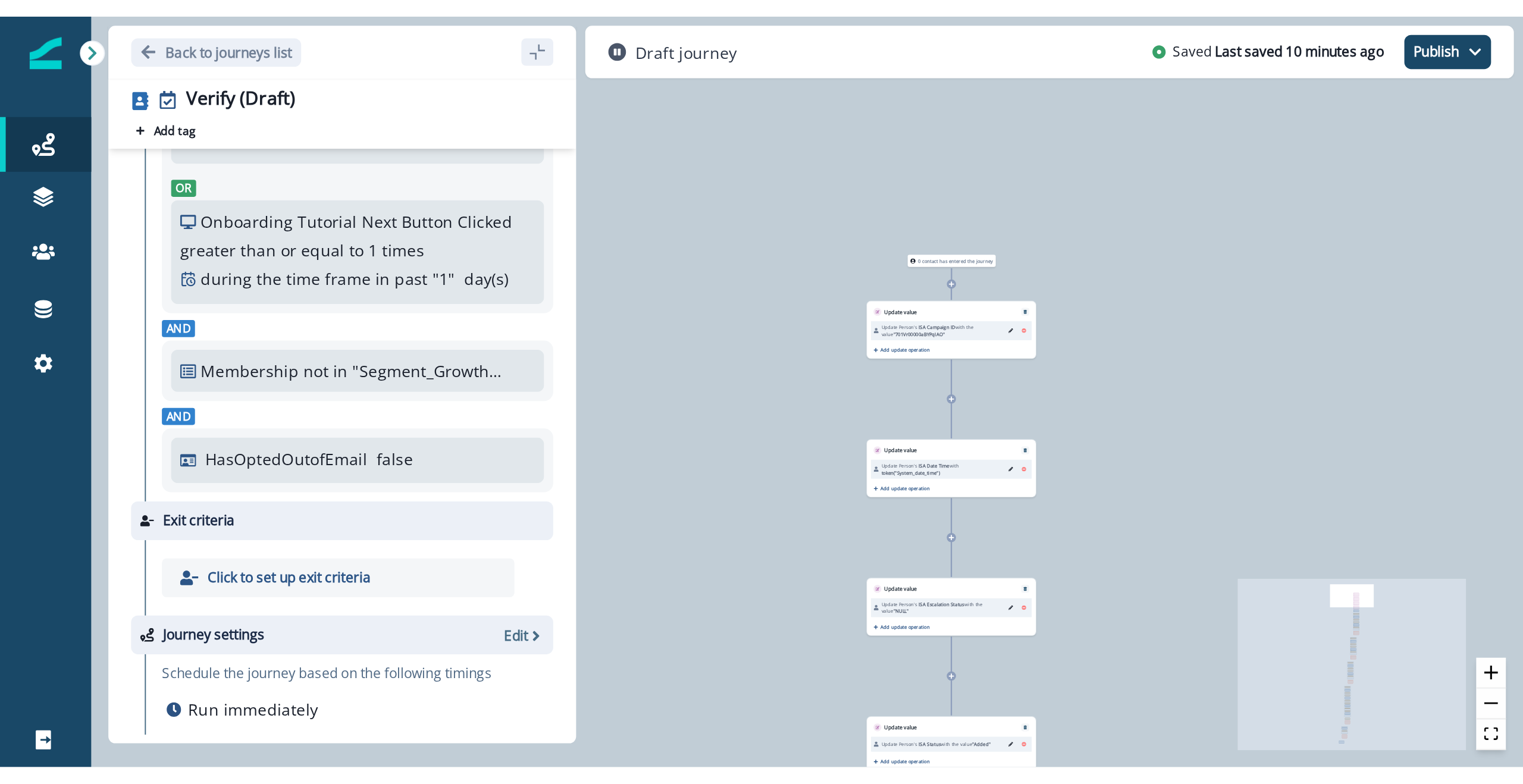
scroll to position [34, 0]
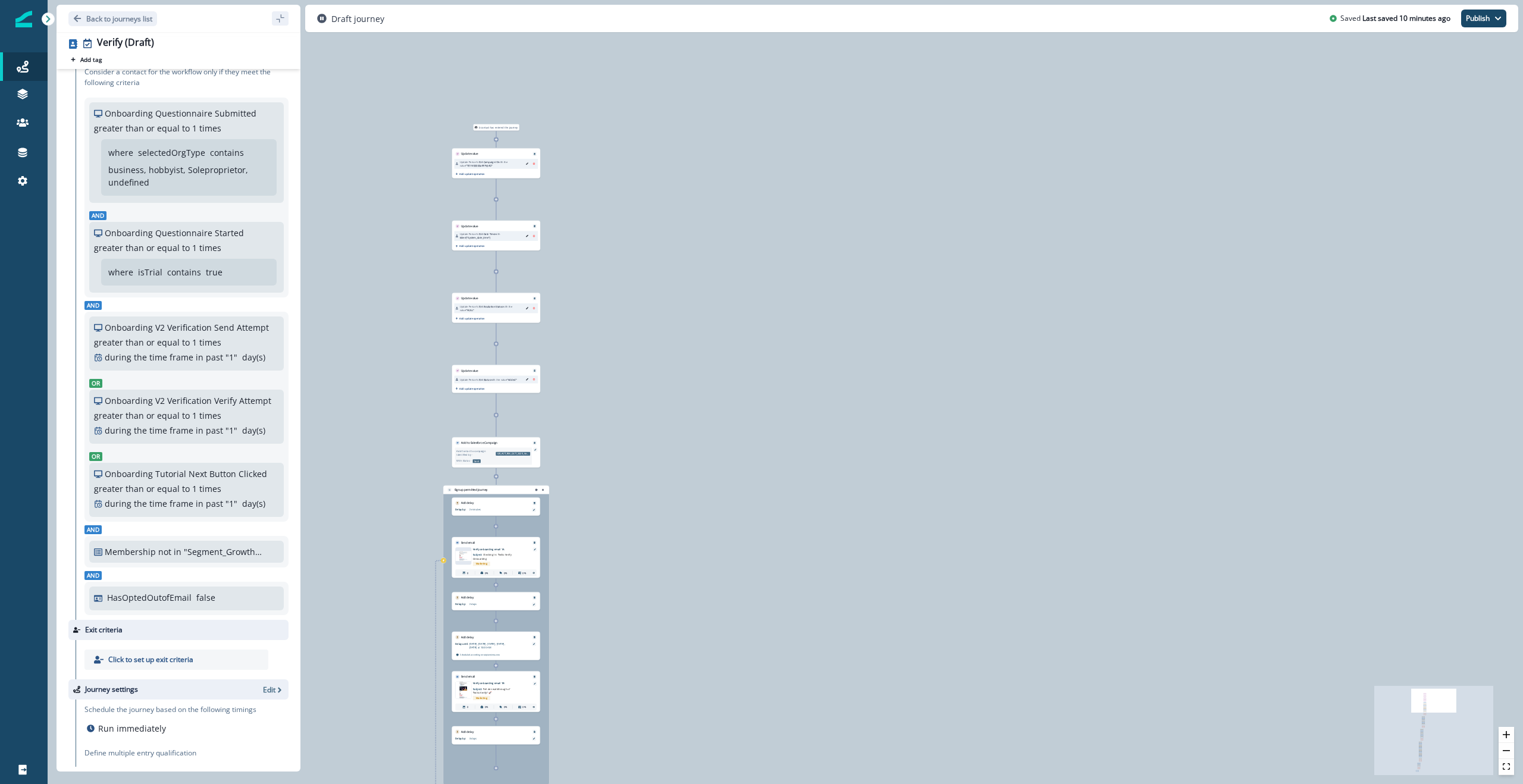
click at [691, 236] on div "0 contact has entered the journey Update value Update Person's ISA Campaign ID …" at bounding box center [784, 392] width 1475 height 784
click at [793, 391] on button "zoom in" at bounding box center [1506, 735] width 16 height 16
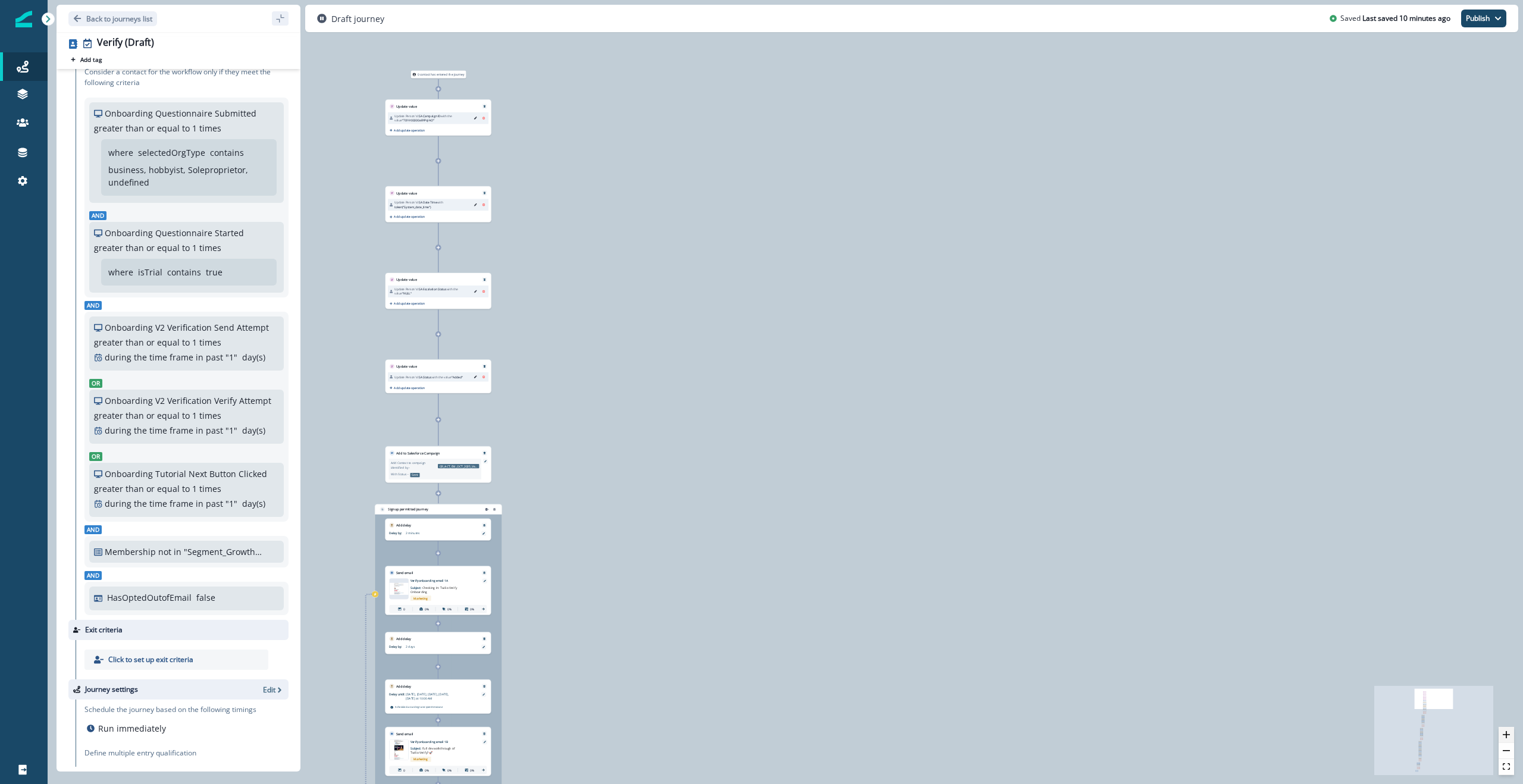
click at [793, 391] on button "zoom in" at bounding box center [1506, 735] width 16 height 16
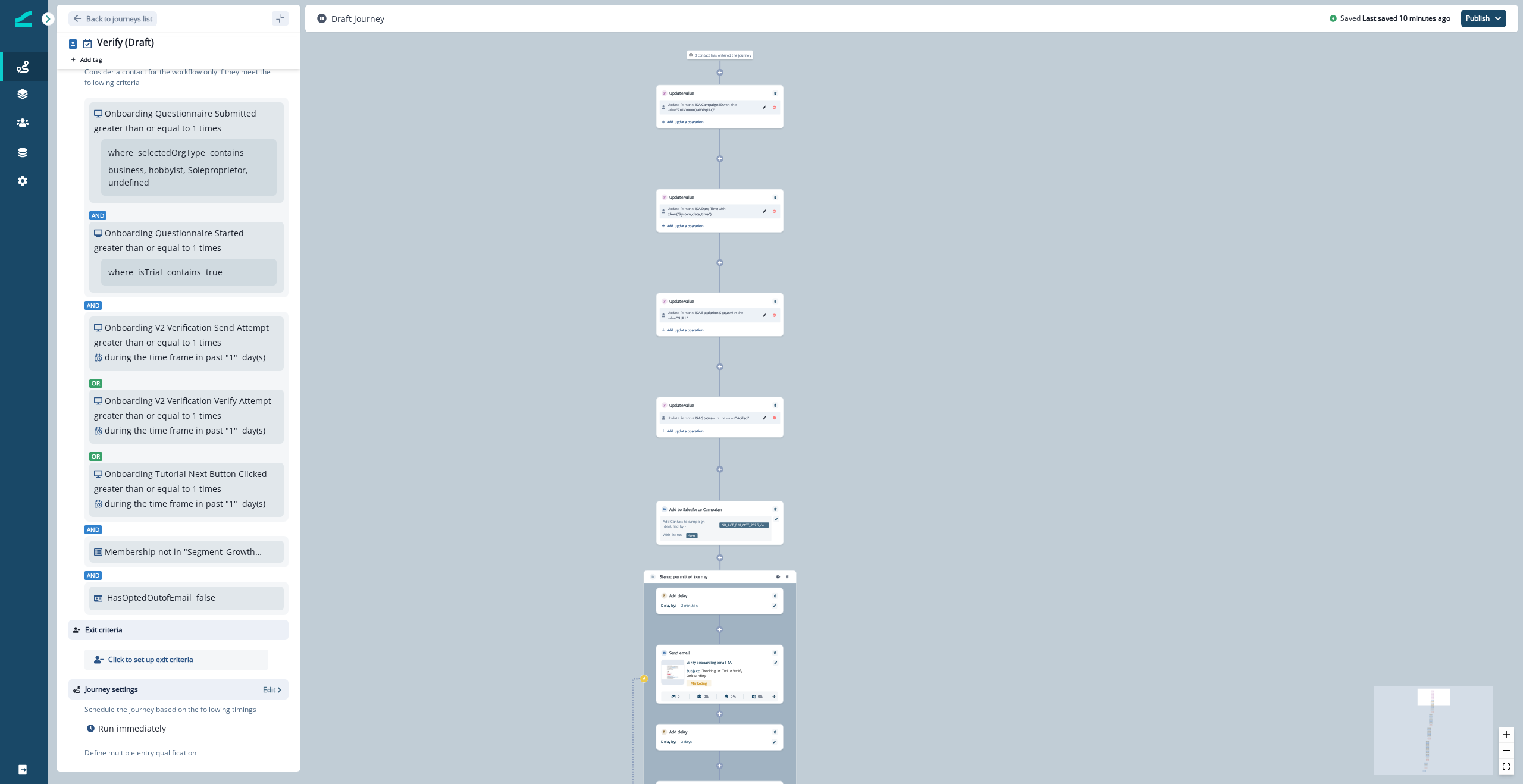
drag, startPoint x: 749, startPoint y: 357, endPoint x: 1097, endPoint y: 396, distance: 350.2
click at [793, 391] on div "0 contact has entered the journey Update value Update Person's ISA Campaign ID …" at bounding box center [784, 392] width 1475 height 784
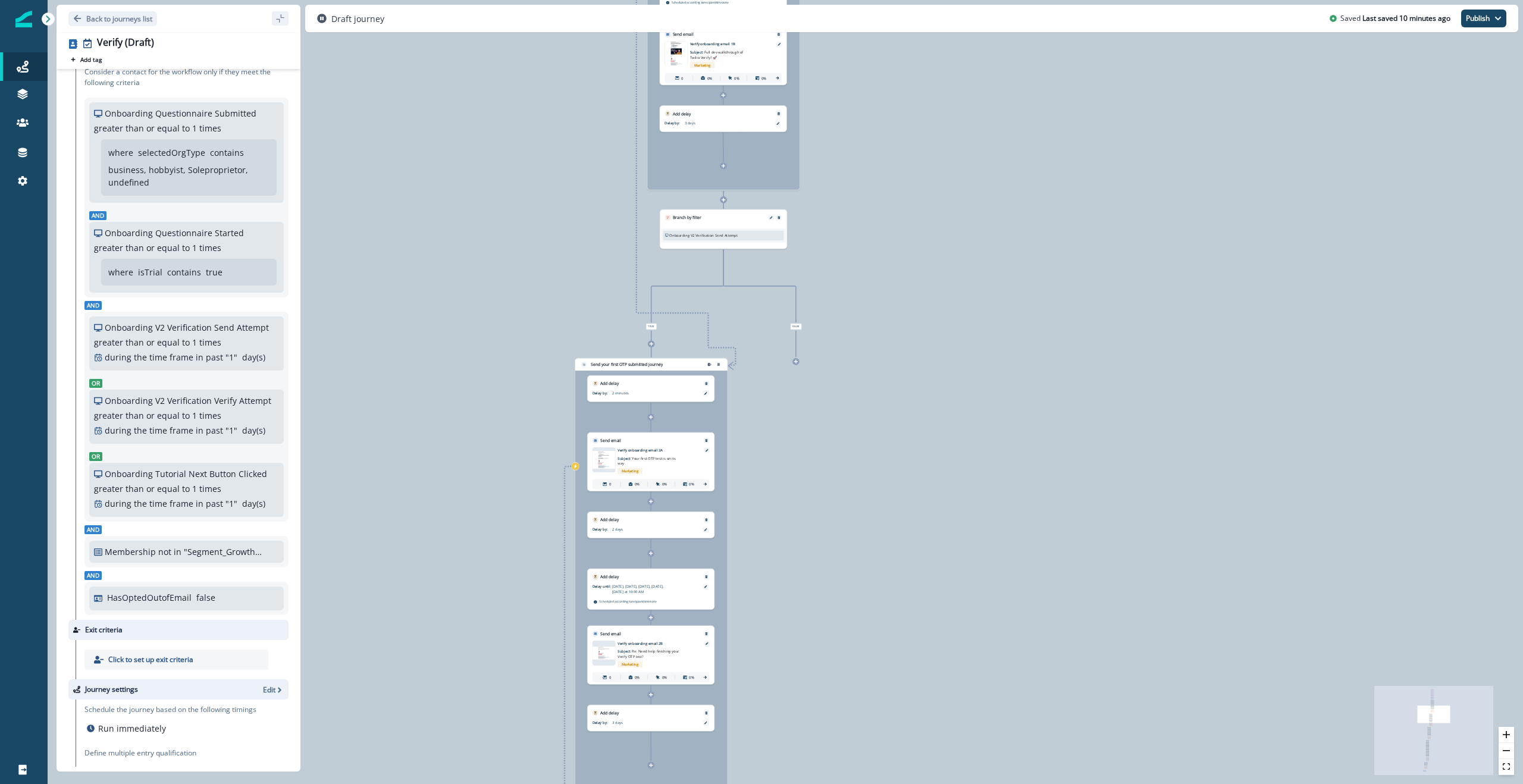
drag, startPoint x: 926, startPoint y: 606, endPoint x: 906, endPoint y: 351, distance: 255.8
click at [793, 349] on div "0 contact has entered the journey Update value Update Person's ISA Campaign ID …" at bounding box center [784, 392] width 1475 height 784
click at [793, 391] on icon "zoom in" at bounding box center [1505, 734] width 7 height 7
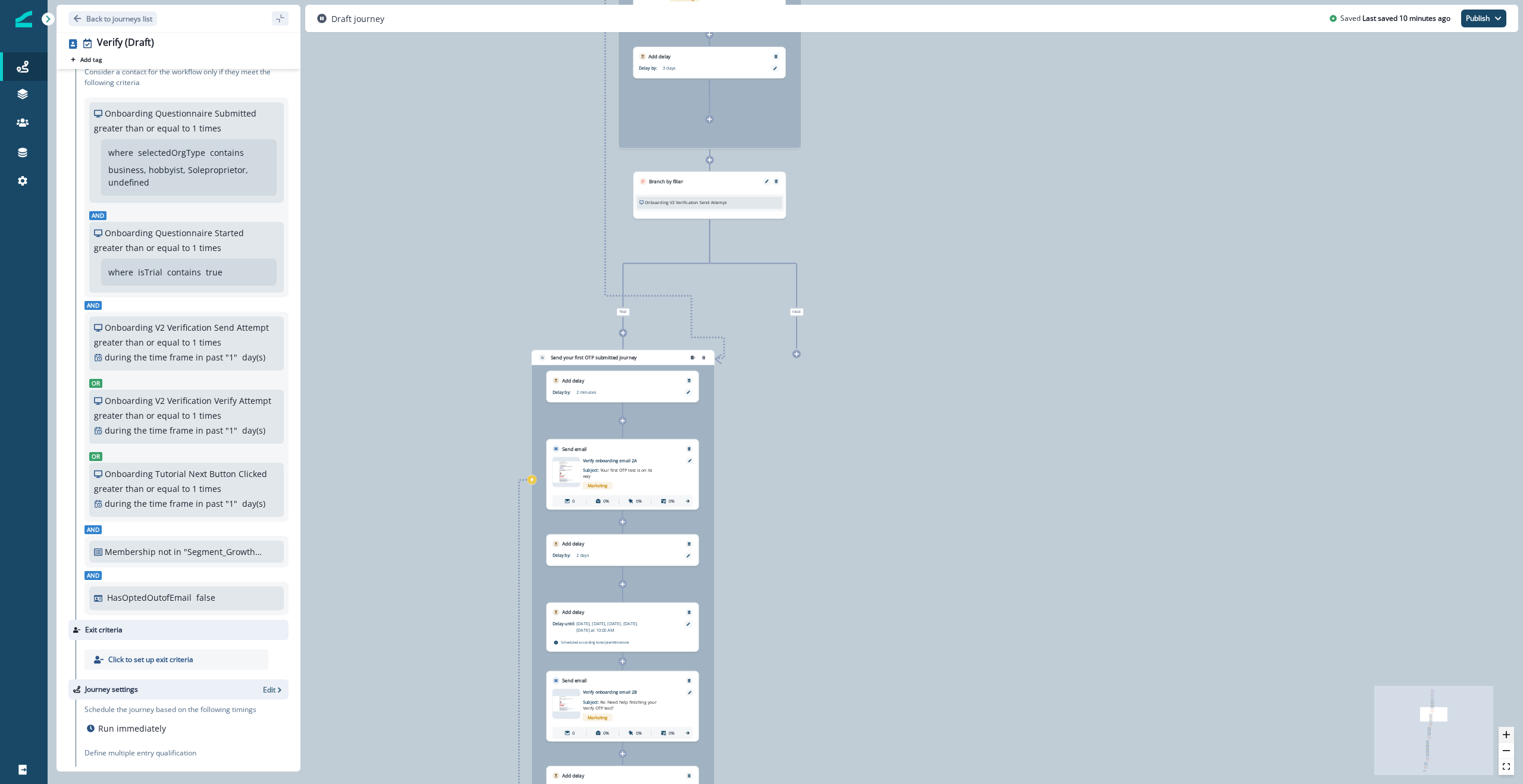
click at [793, 391] on icon "zoom in" at bounding box center [1505, 734] width 7 height 7
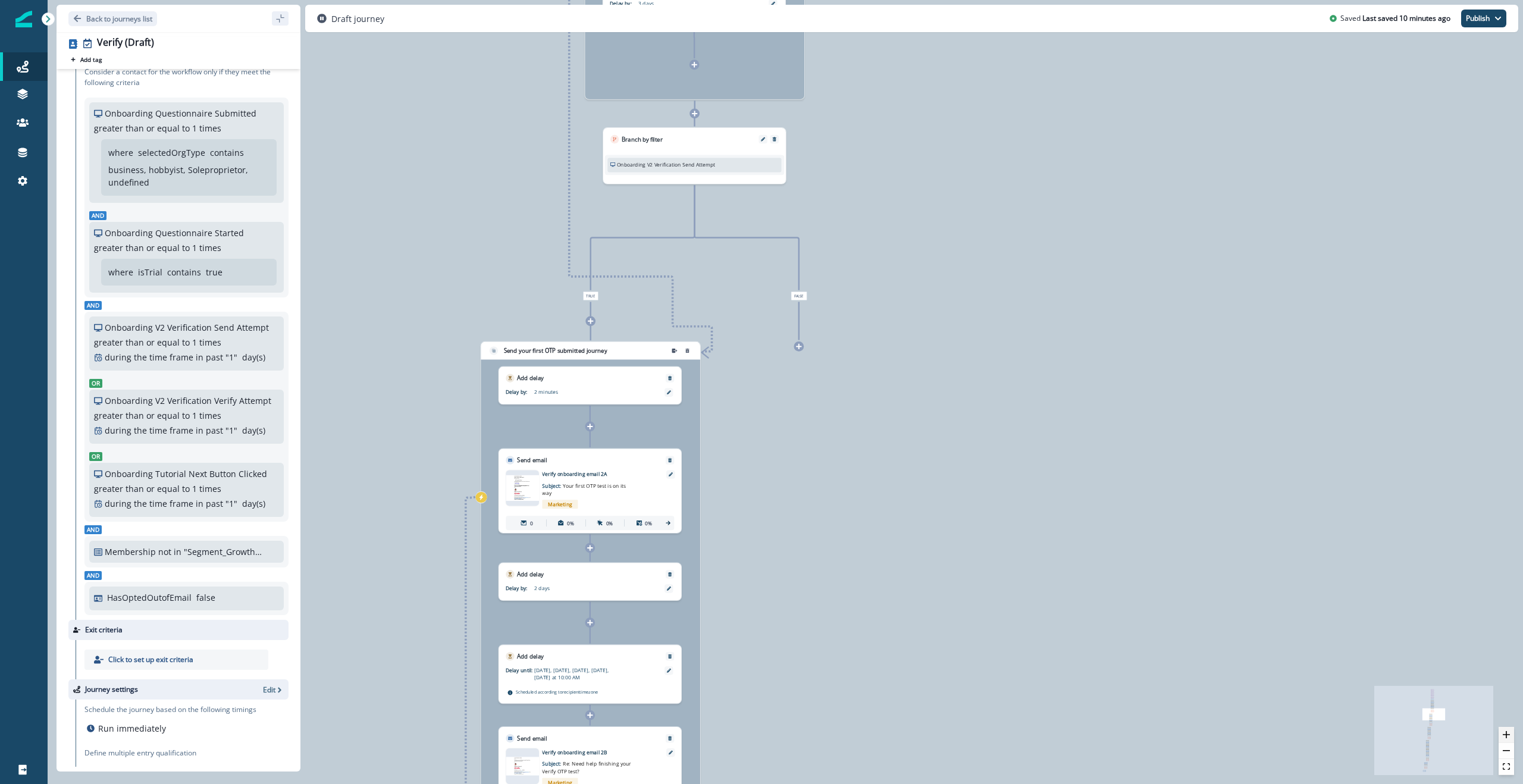
click at [793, 391] on icon "zoom in" at bounding box center [1505, 734] width 7 height 7
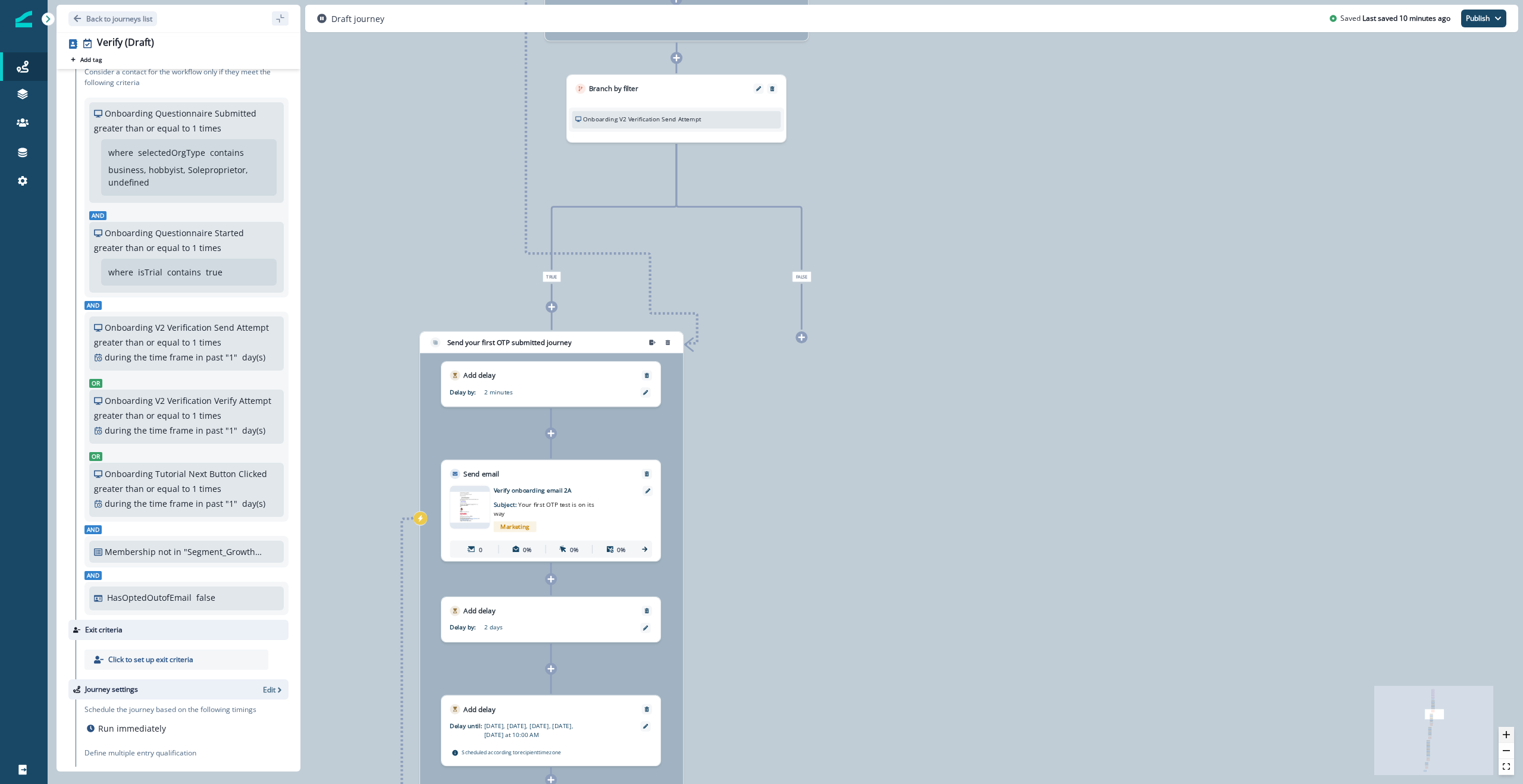
click at [793, 391] on icon "zoom in" at bounding box center [1505, 734] width 7 height 7
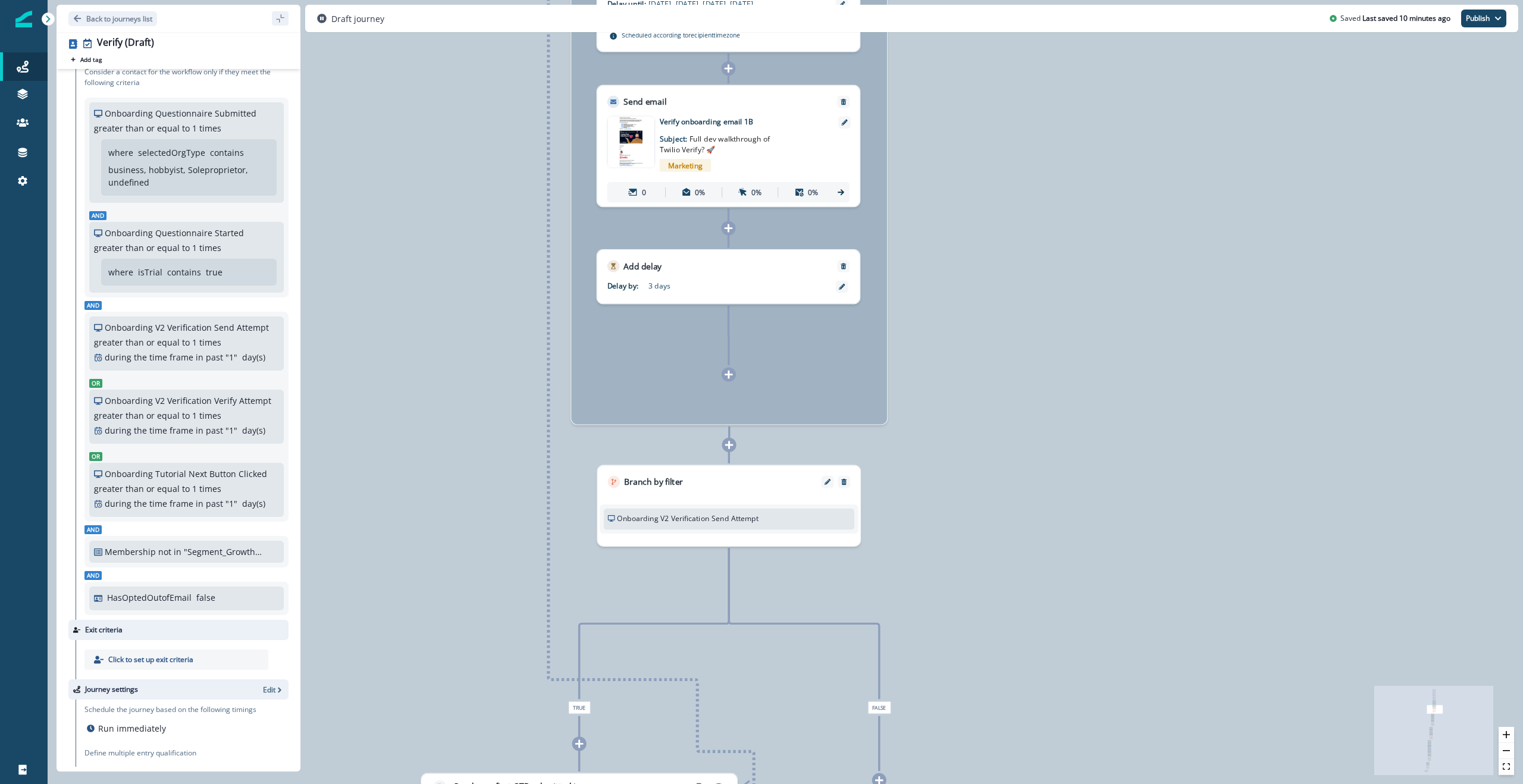
drag, startPoint x: 1149, startPoint y: 329, endPoint x: 1221, endPoint y: 779, distance: 455.7
click at [793, 391] on div "0 contact has entered the journey Update value Update Person's ISA Campaign ID …" at bounding box center [784, 392] width 1475 height 784
click at [793, 391] on icon "zoom out" at bounding box center [1505, 750] width 7 height 1
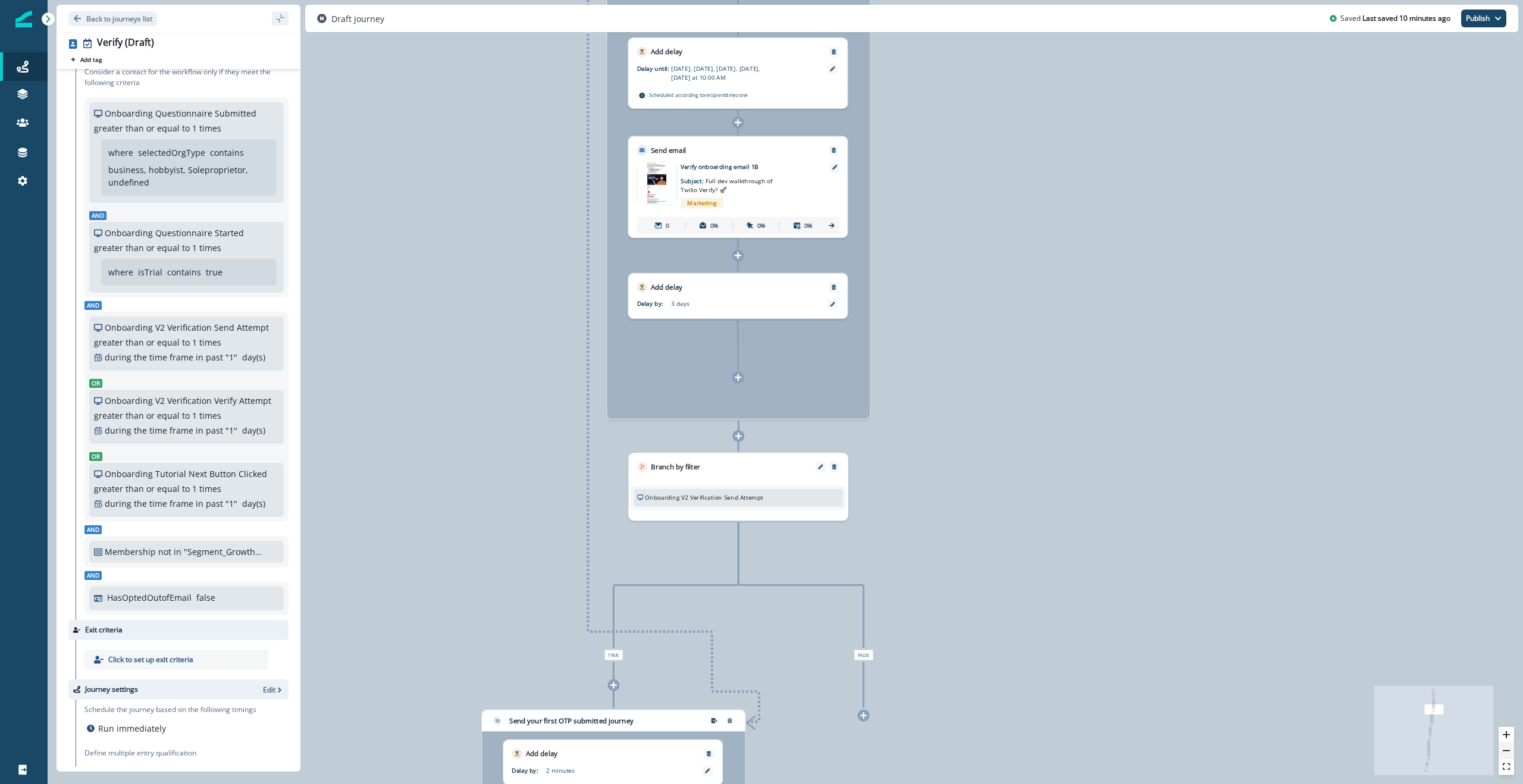
click at [793, 391] on icon "zoom out" at bounding box center [1505, 750] width 7 height 1
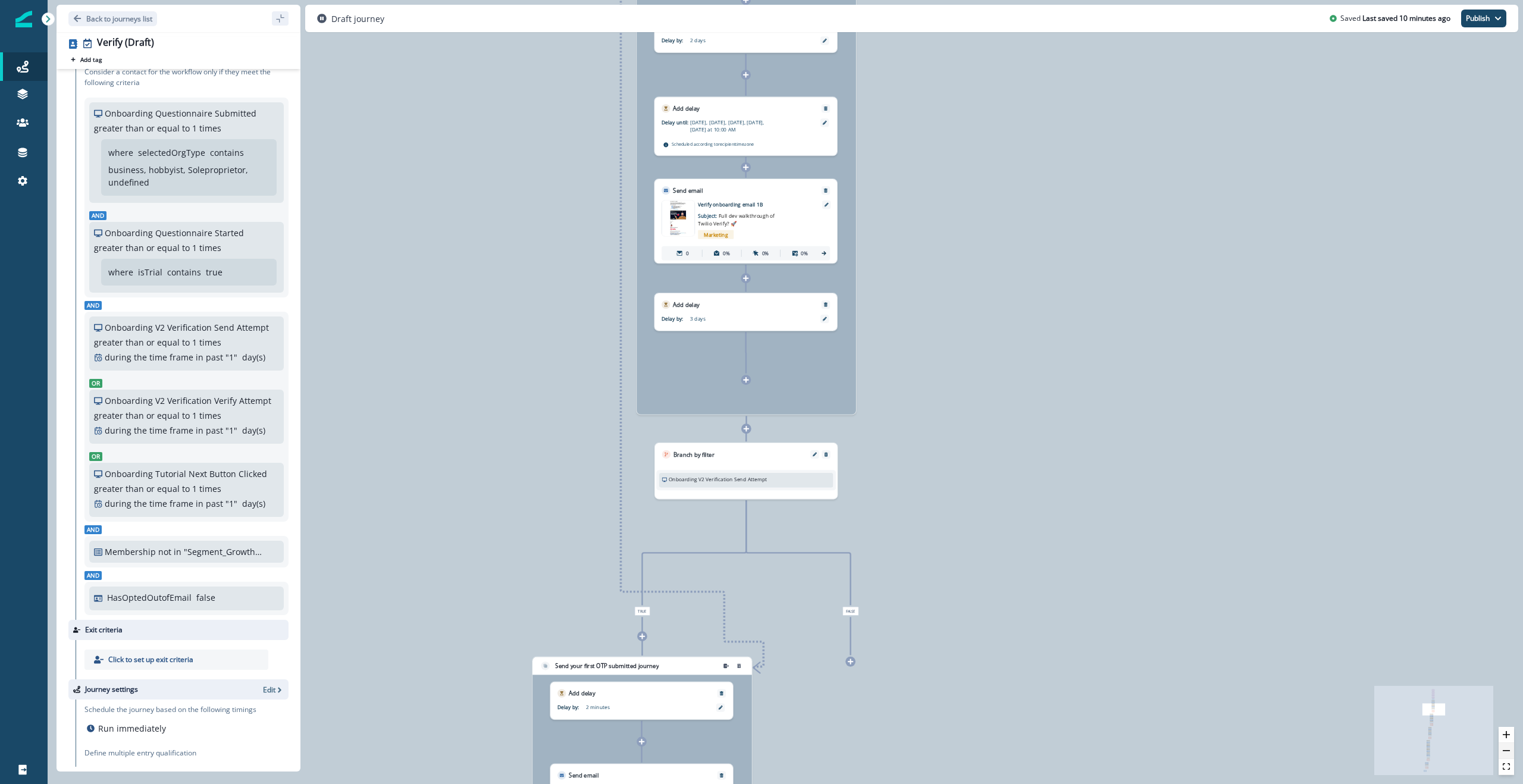
click at [793, 391] on icon "zoom out" at bounding box center [1505, 750] width 7 height 1
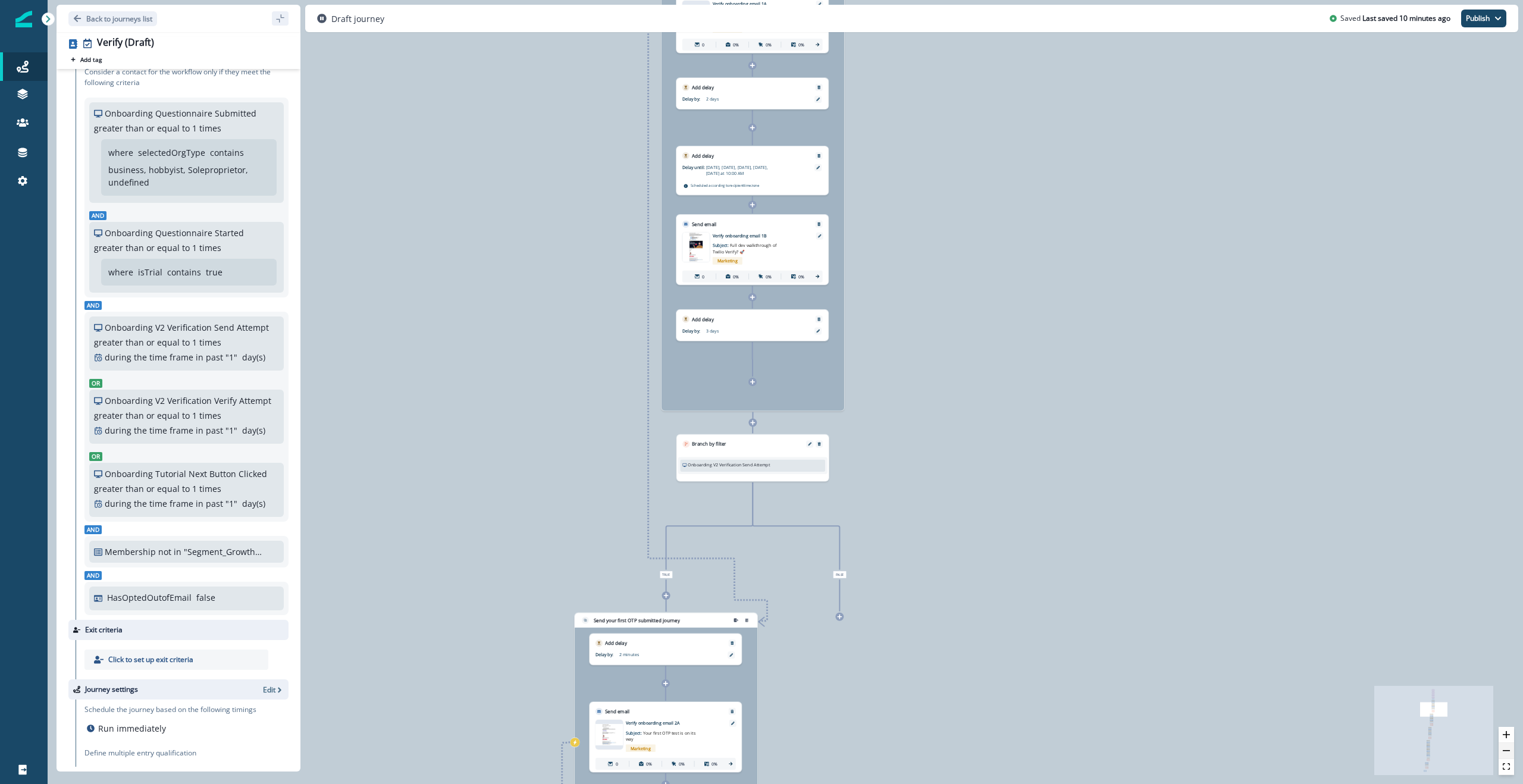
click at [793, 391] on button "zoom out" at bounding box center [1506, 751] width 16 height 16
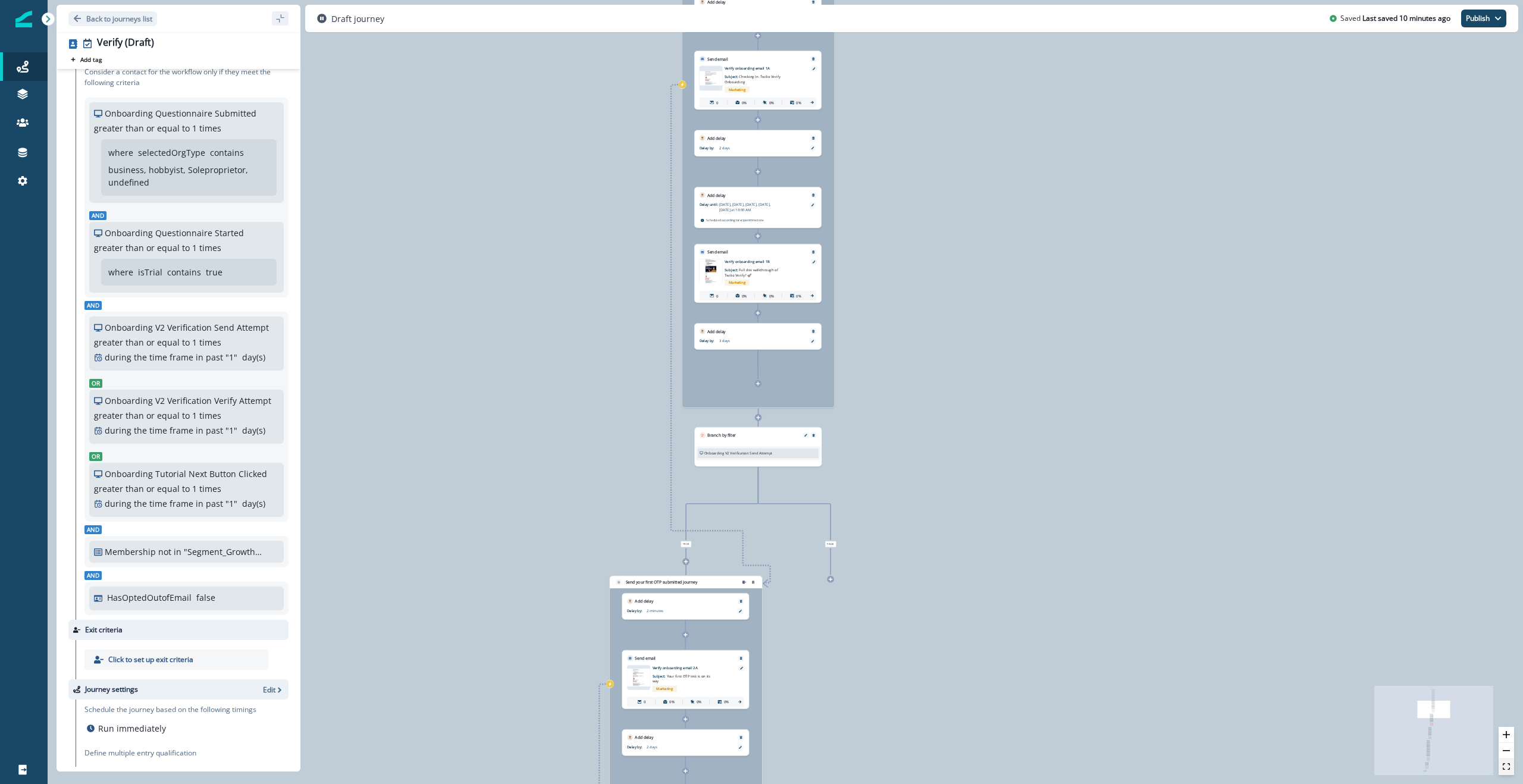
click at [793, 391] on icon "fit view" at bounding box center [1505, 766] width 7 height 7
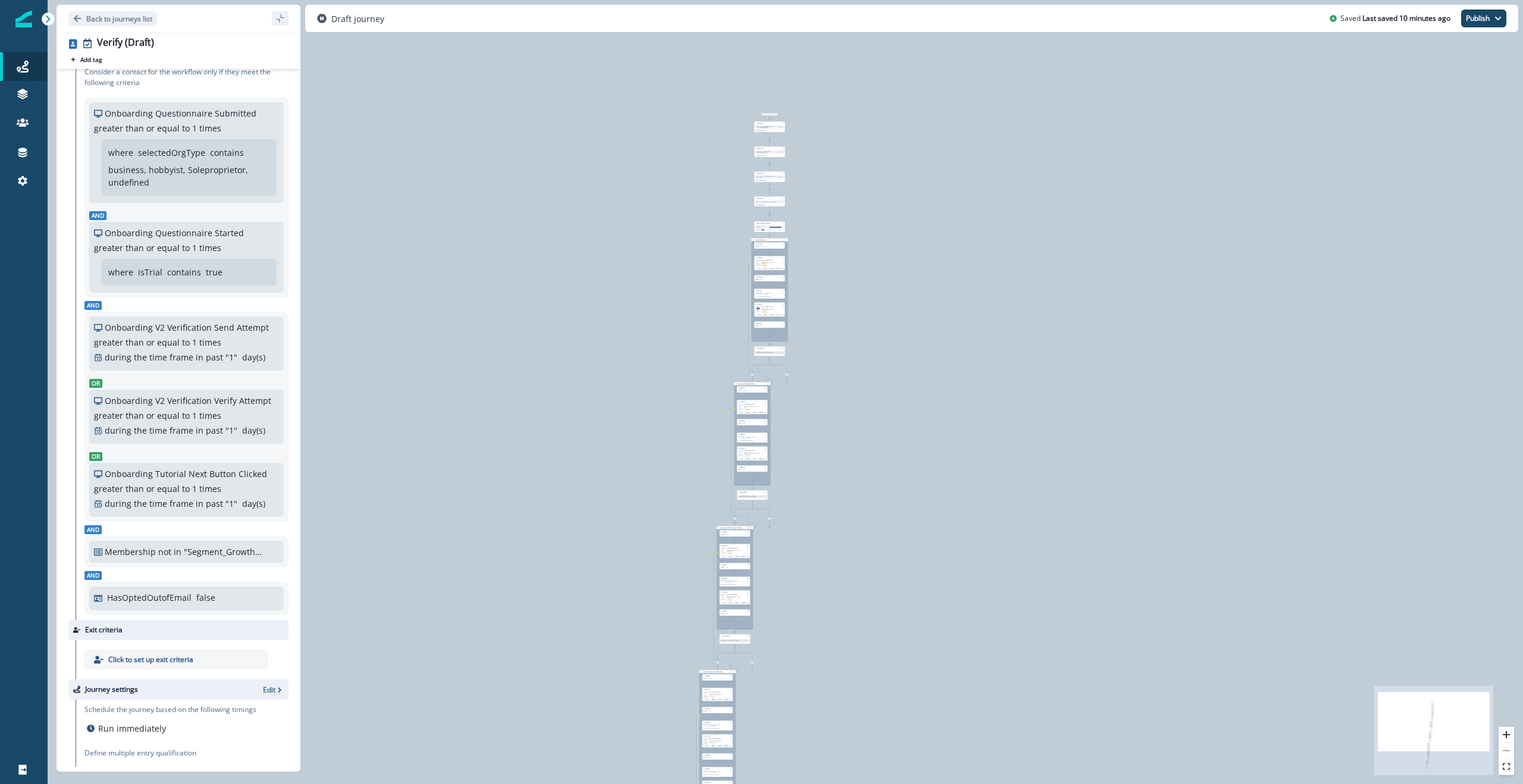
drag, startPoint x: 1018, startPoint y: 248, endPoint x: 962, endPoint y: 403, distance: 164.8
click at [793, 391] on div "0 contact has entered the journey Update value Update Person's ISA Campaign ID …" at bounding box center [784, 392] width 1475 height 784
click at [19, 95] on icon at bounding box center [23, 97] width 10 height 4
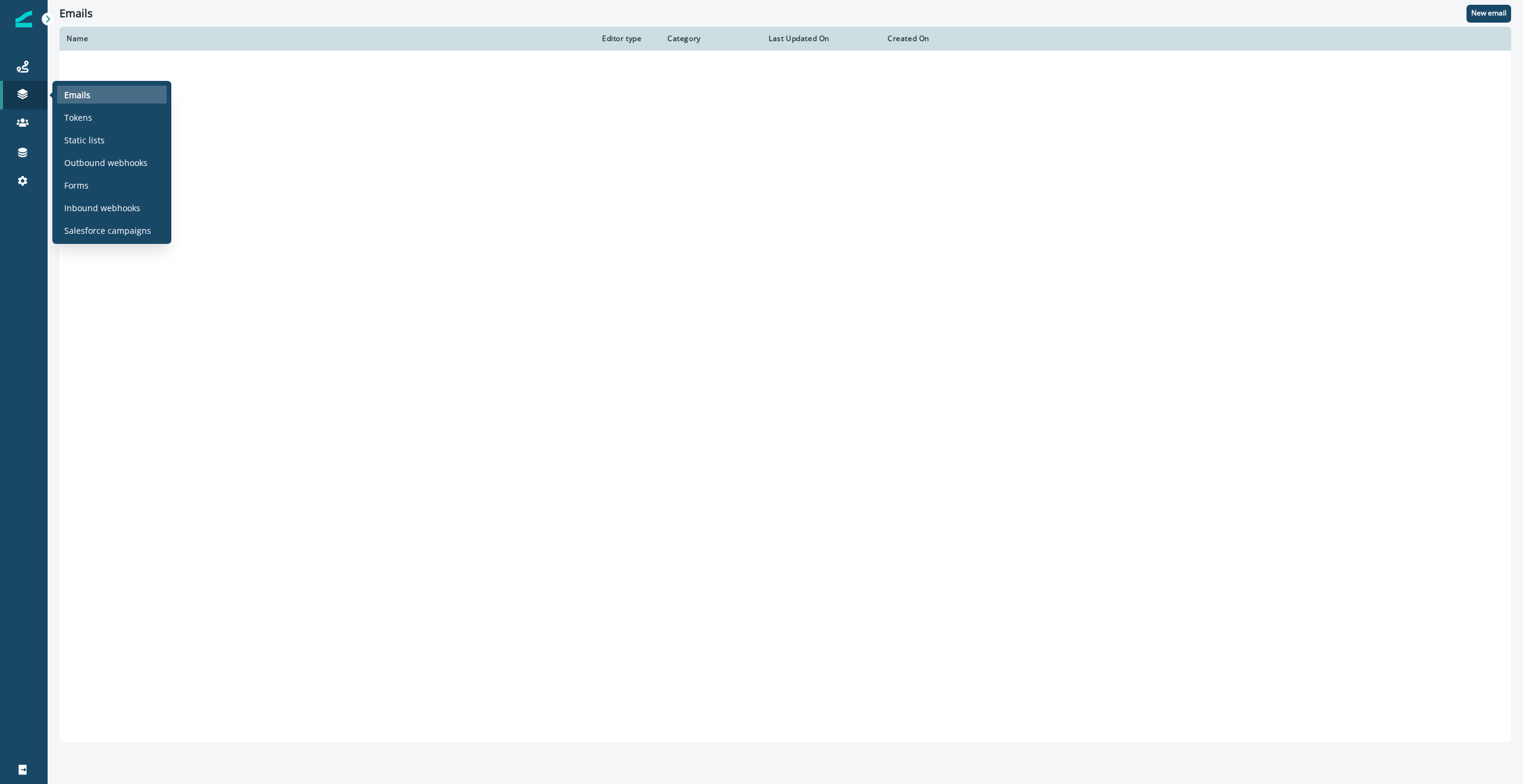
click at [84, 96] on p "Emails" at bounding box center [77, 94] width 27 height 13
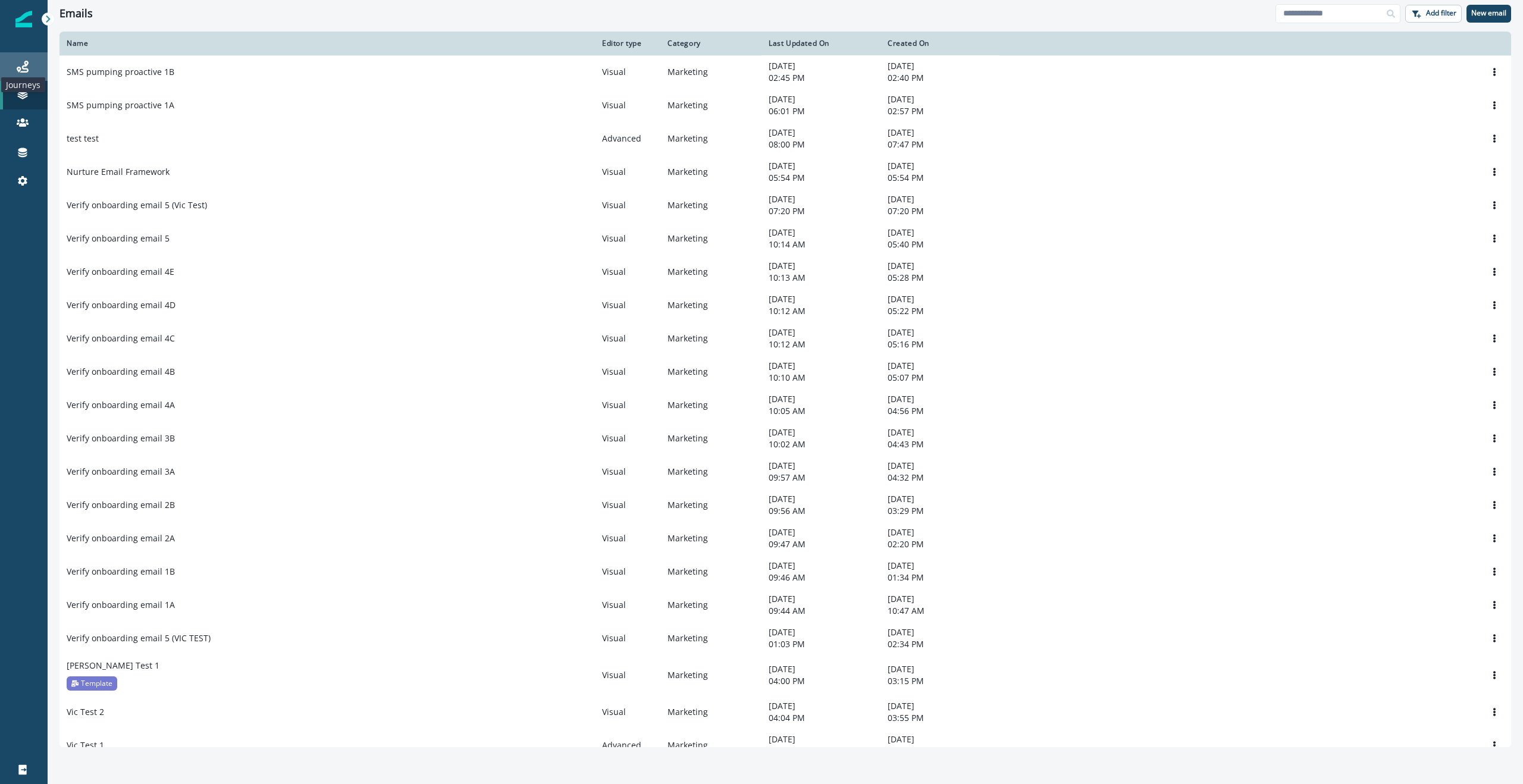
click at [25, 69] on icon at bounding box center [23, 67] width 12 height 12
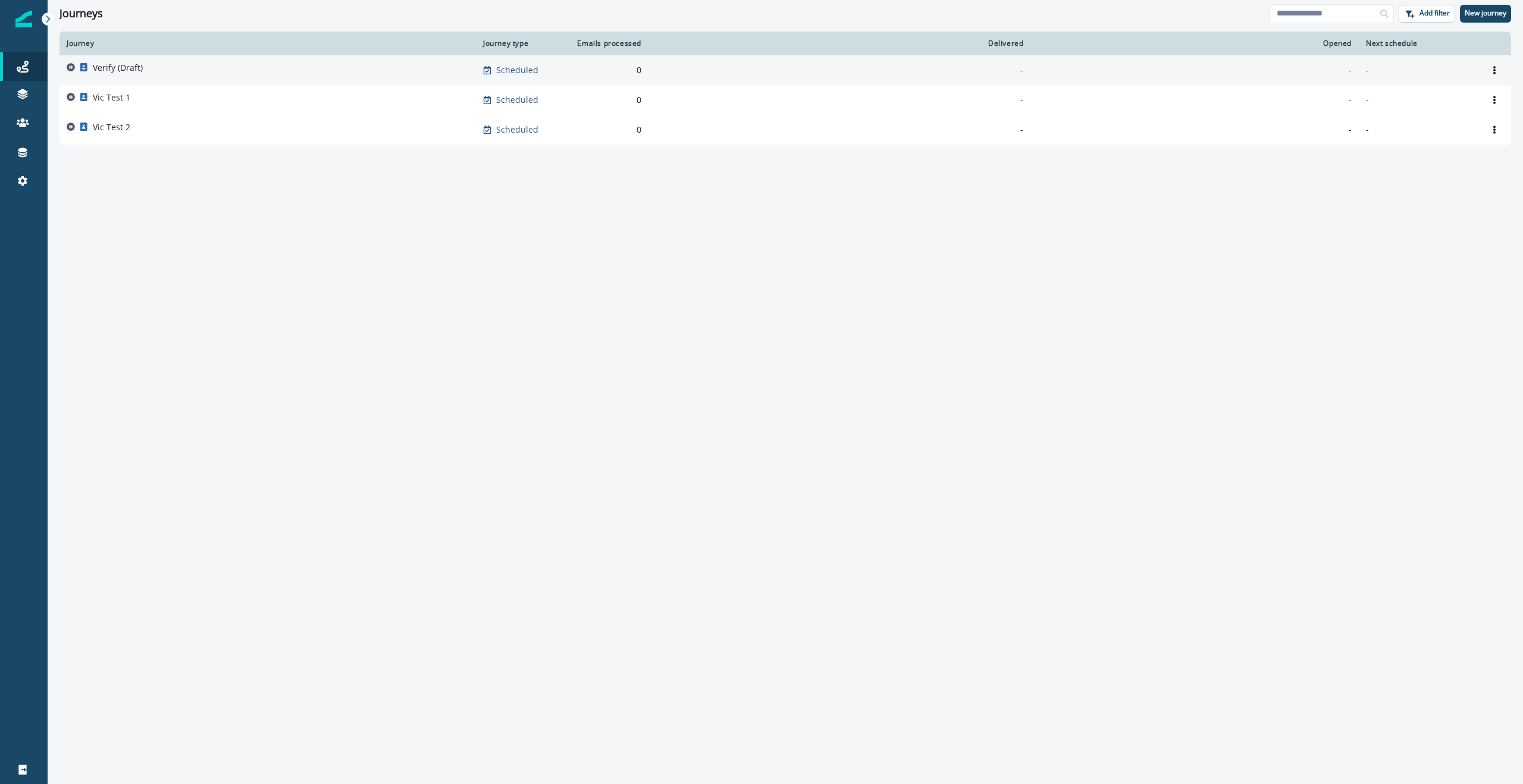
click at [123, 70] on p "Verify (Draft)" at bounding box center [117, 68] width 50 height 12
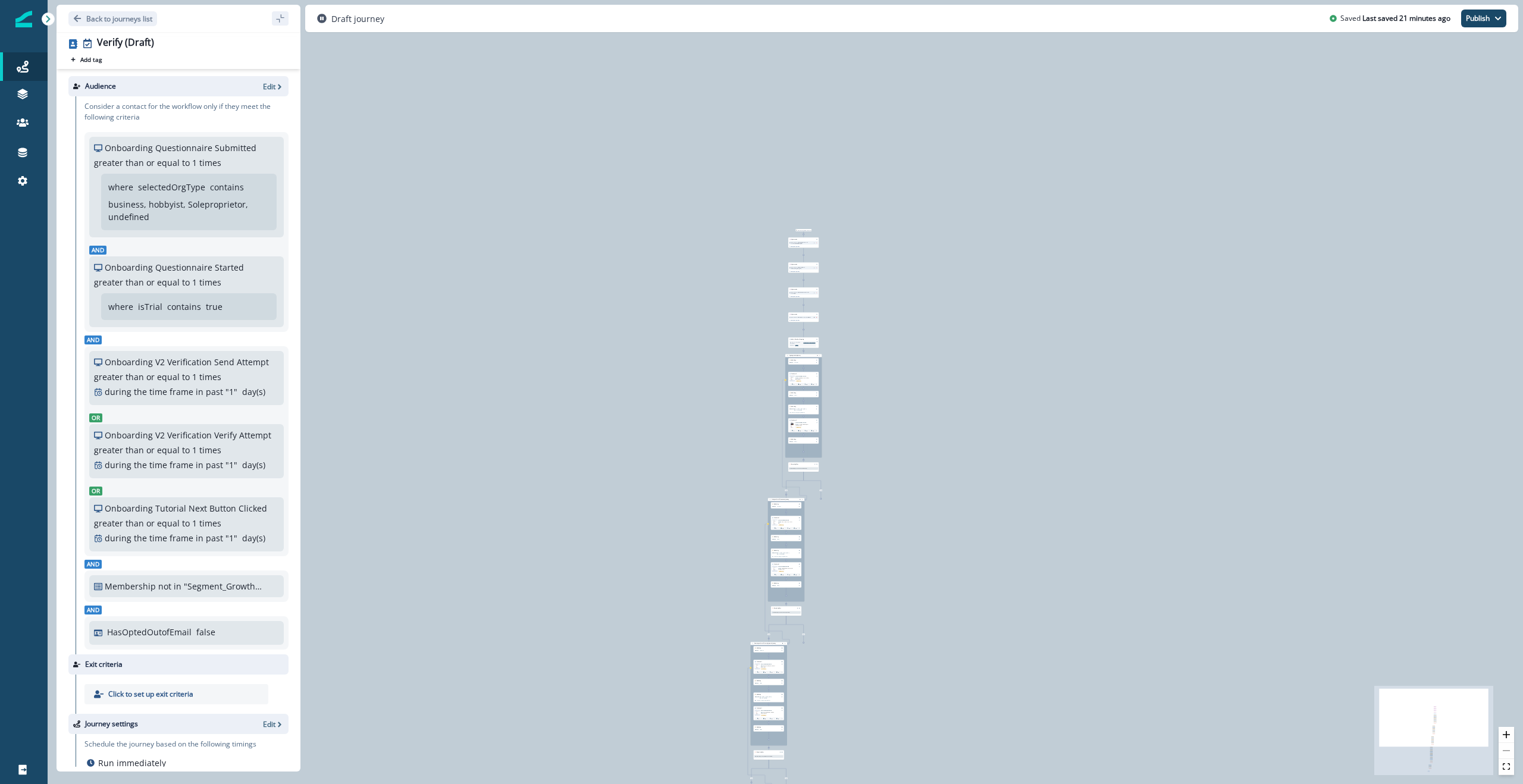
drag, startPoint x: 657, startPoint y: 121, endPoint x: 640, endPoint y: 409, distance: 288.5
click at [640, 391] on div "0 contact has entered the journey Update value Update Person's ISA Campaign ID …" at bounding box center [784, 392] width 1475 height 784
click at [793, 391] on icon "zoom in" at bounding box center [1505, 734] width 7 height 7
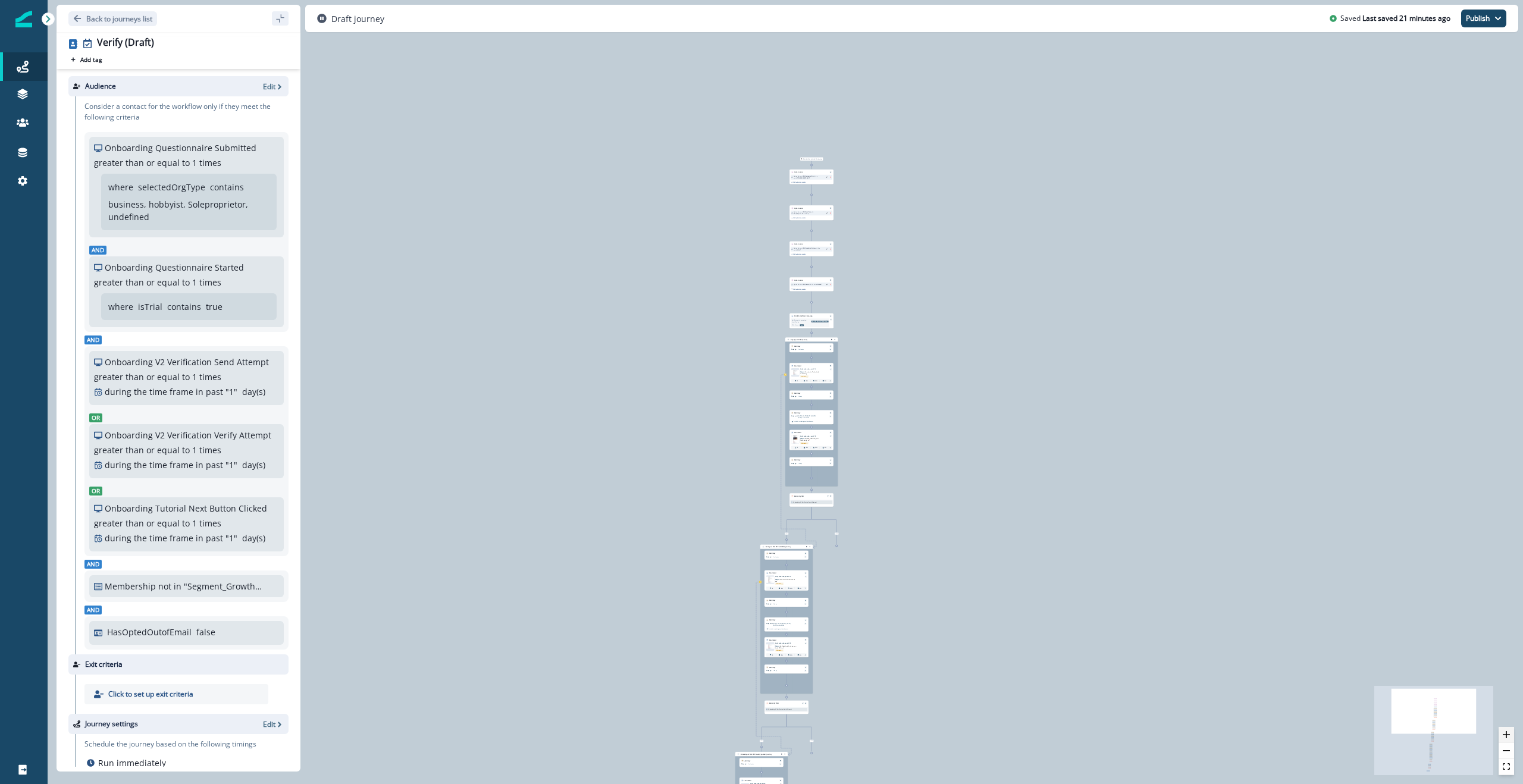
click at [793, 391] on icon "zoom in" at bounding box center [1505, 734] width 7 height 7
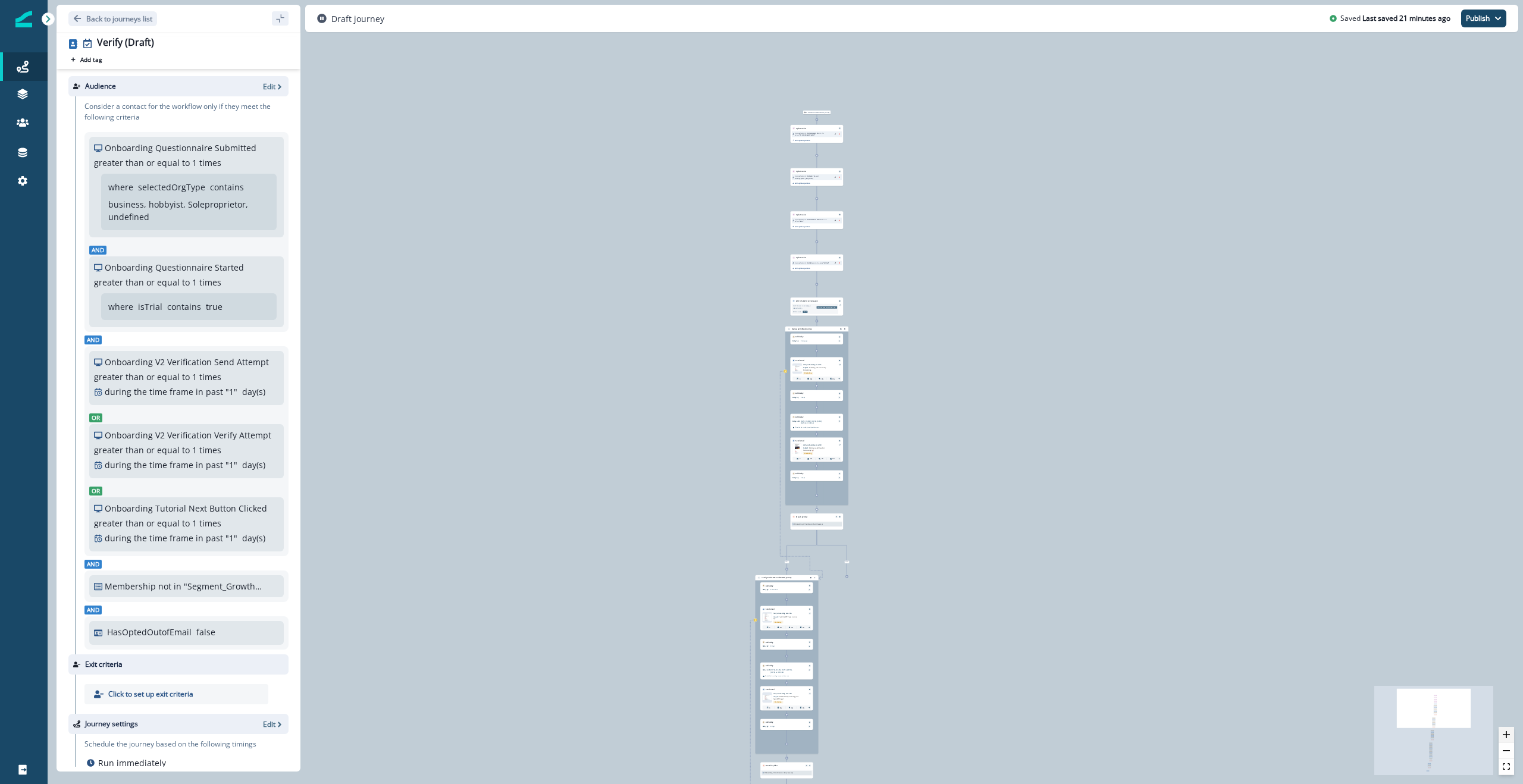
click at [793, 391] on icon "zoom in" at bounding box center [1505, 734] width 7 height 7
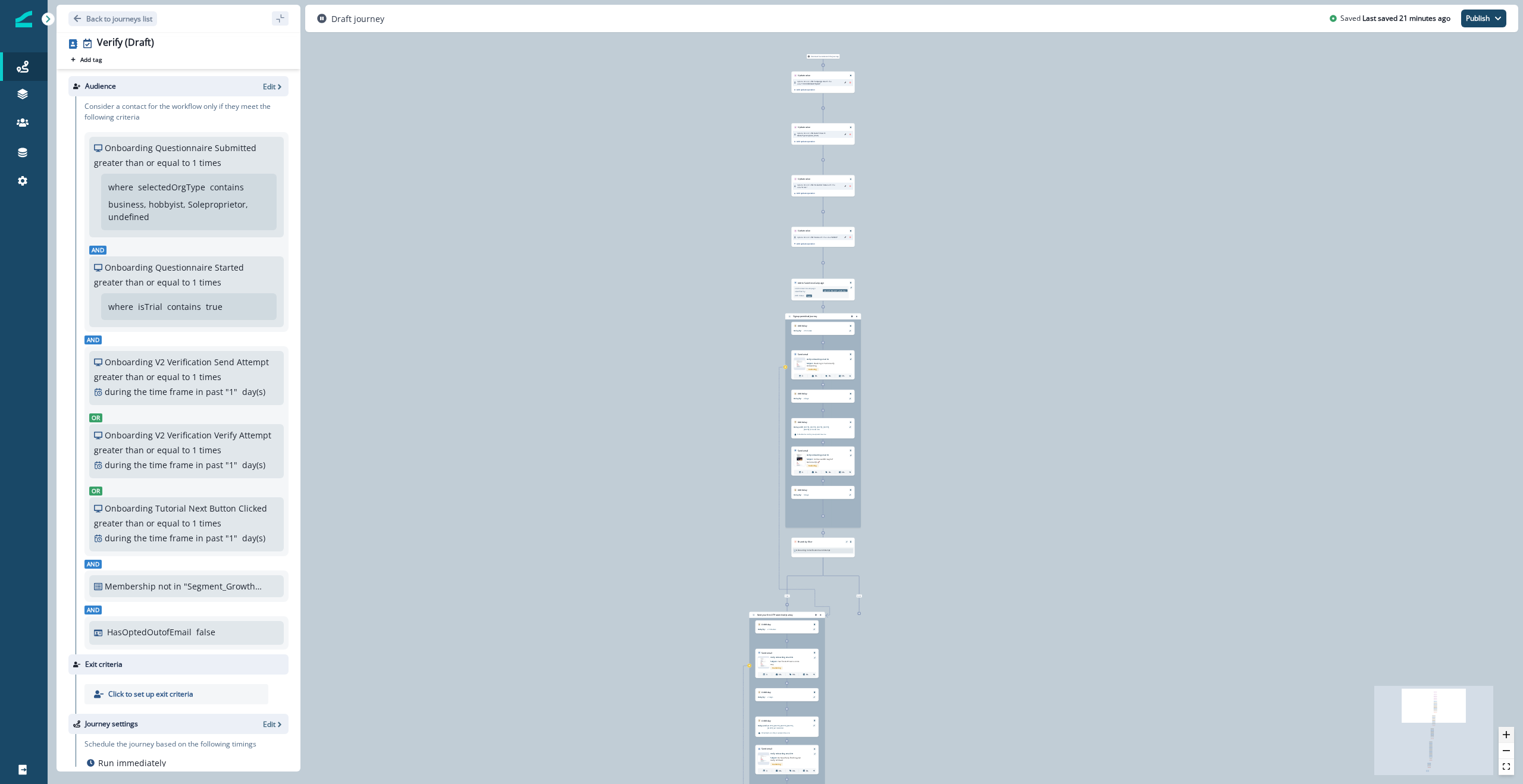
click at [793, 391] on icon "zoom in" at bounding box center [1505, 734] width 7 height 7
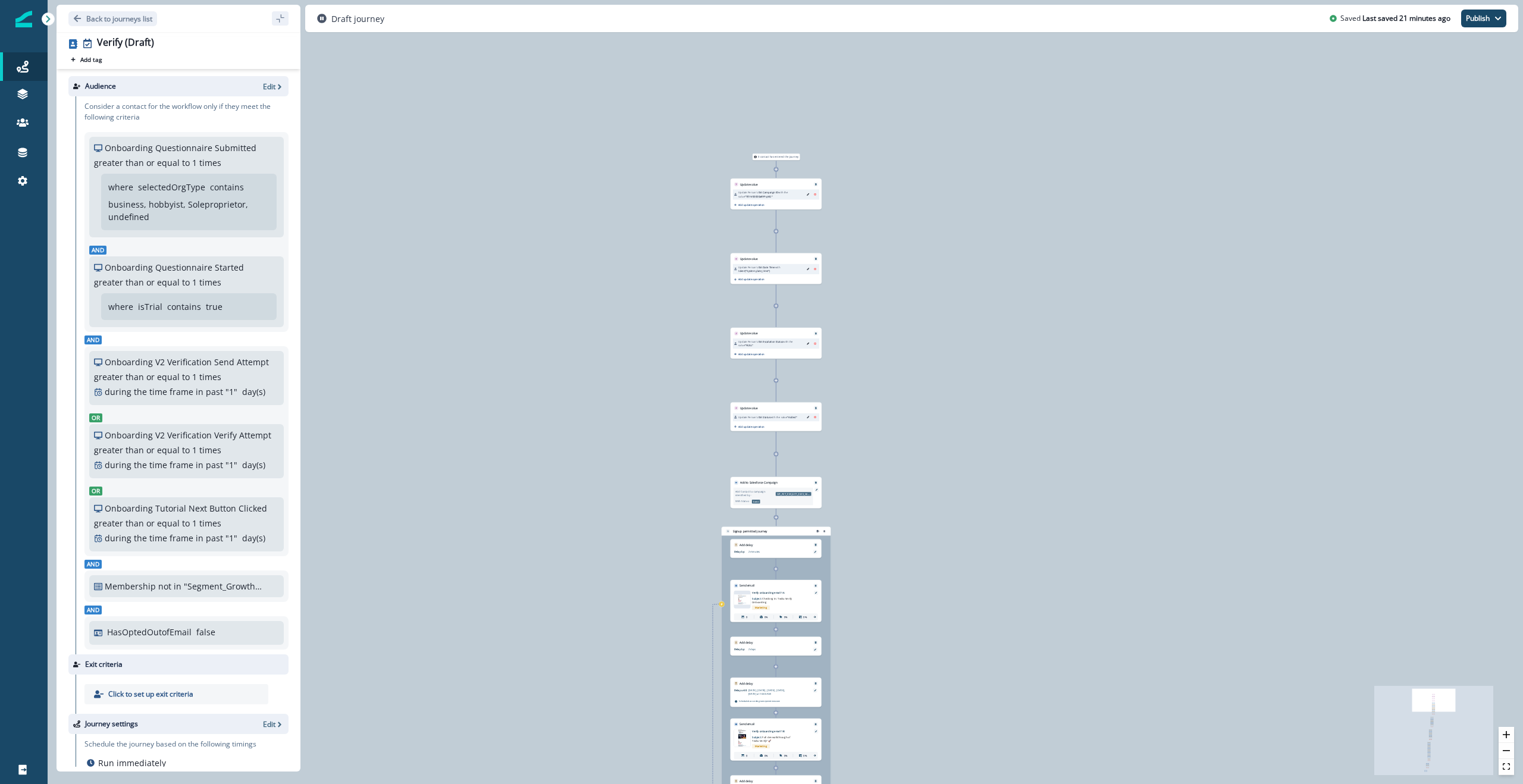
drag, startPoint x: 1089, startPoint y: 160, endPoint x: 1014, endPoint y: 409, distance: 260.0
click at [793, 391] on div "0 contact has entered the journey Update value Update Person's ISA Campaign ID …" at bounding box center [784, 392] width 1475 height 784
click at [793, 391] on button "zoom in" at bounding box center [1506, 735] width 16 height 16
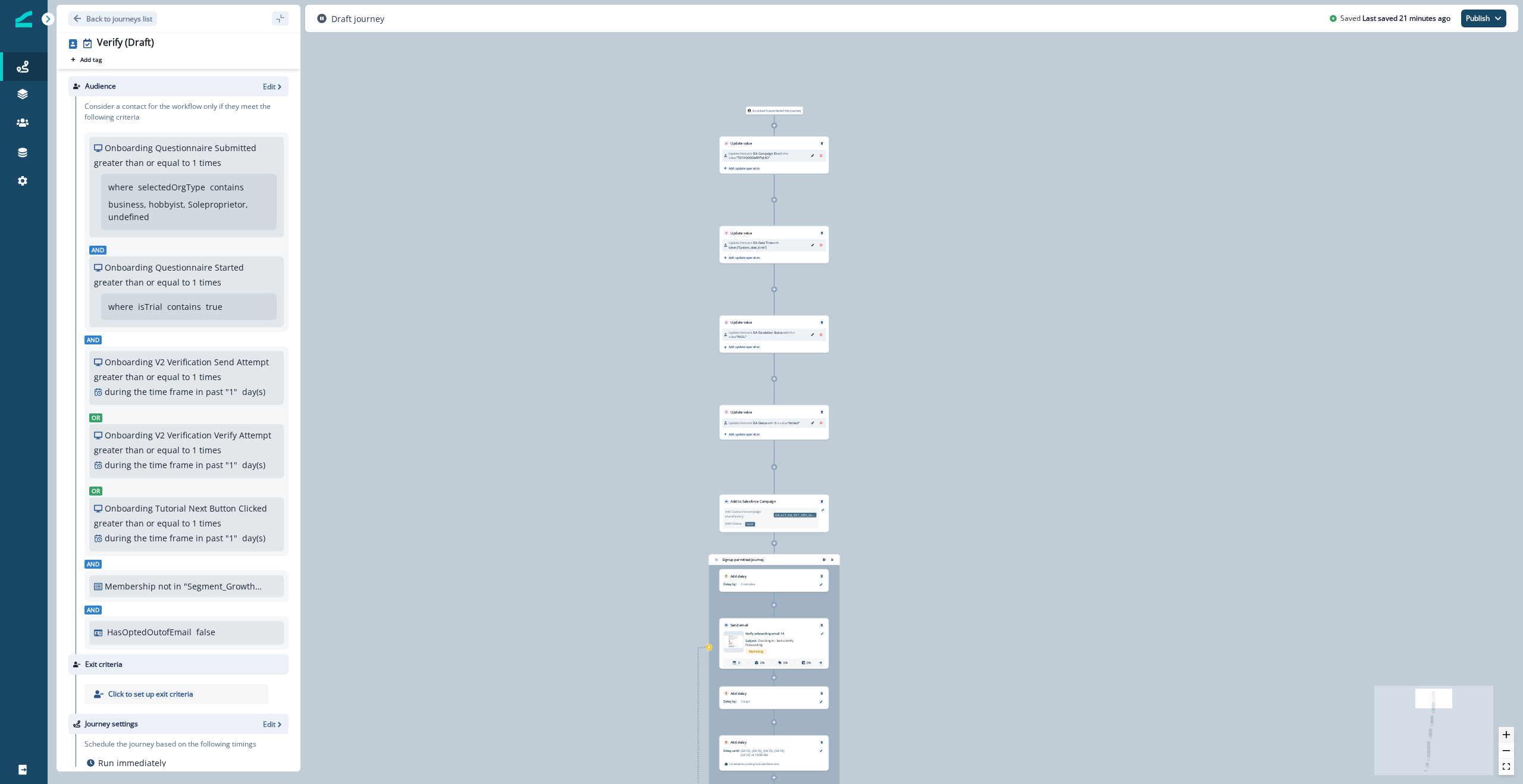
click at [793, 391] on button "zoom in" at bounding box center [1506, 735] width 16 height 16
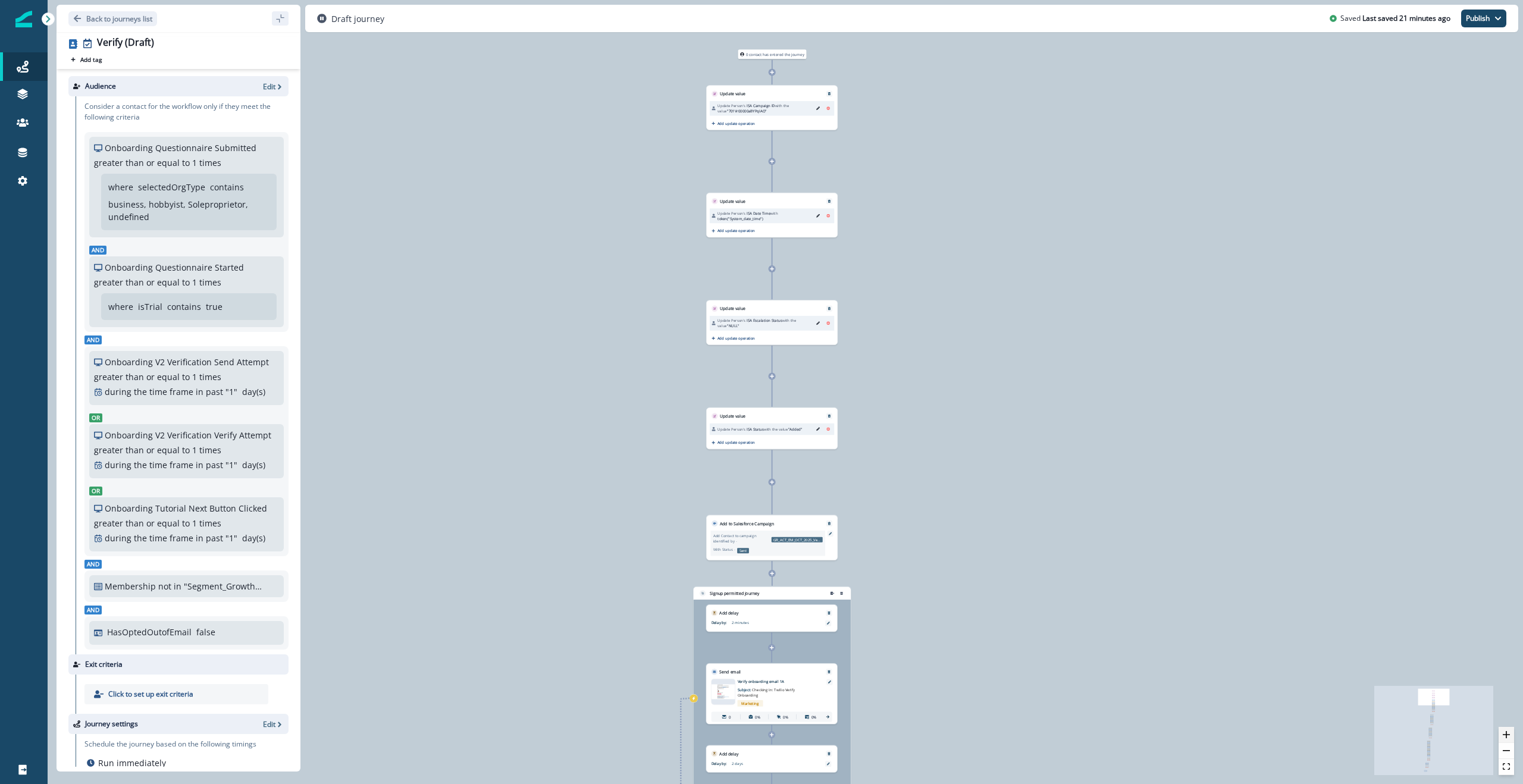
click at [793, 391] on icon "zoom in" at bounding box center [1505, 734] width 7 height 7
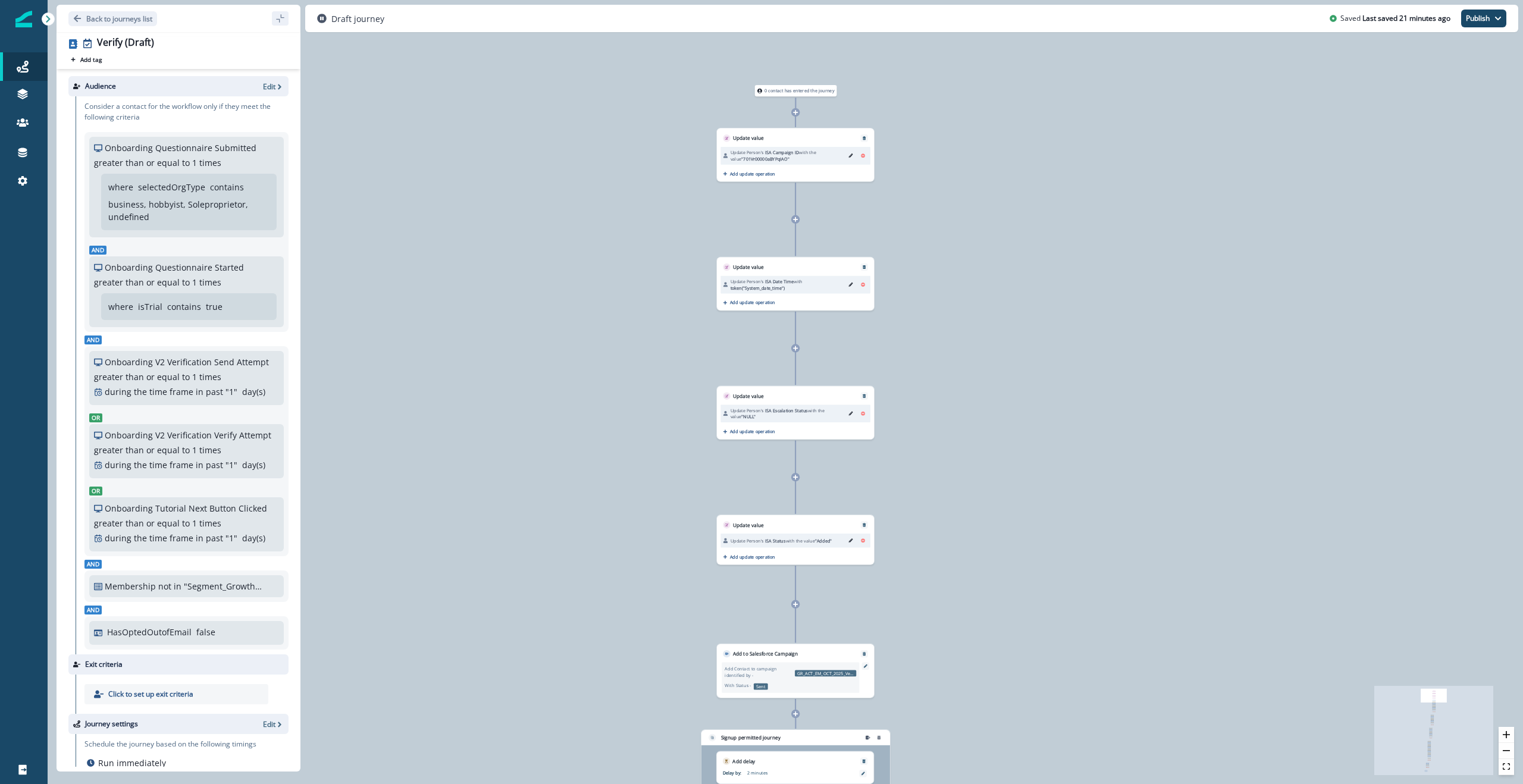
drag, startPoint x: 477, startPoint y: 266, endPoint x: 503, endPoint y: 368, distance: 105.3
click at [503, 368] on div "0 contact has entered the journey Update value Update Person's ISA Campaign ID …" at bounding box center [784, 392] width 1475 height 784
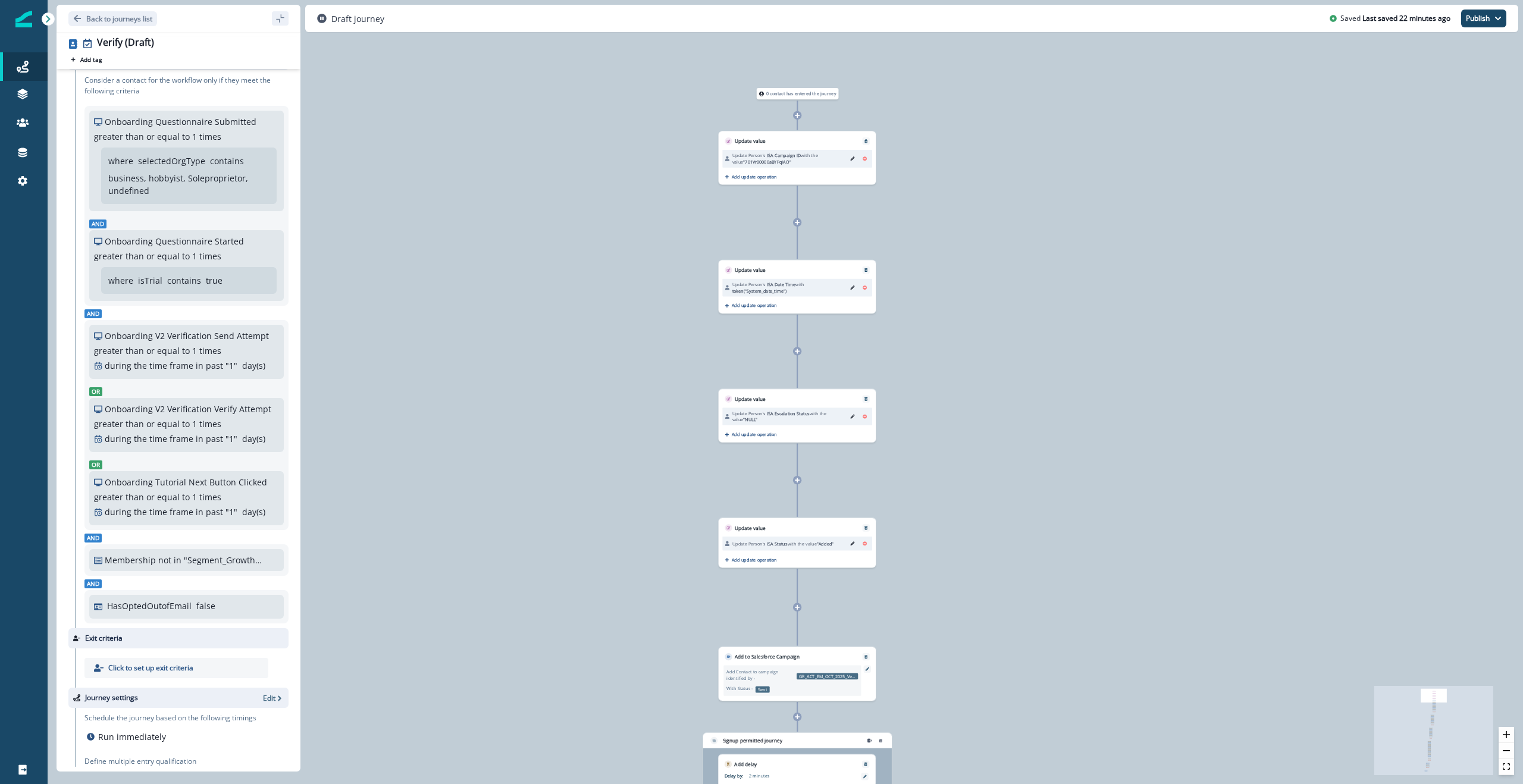
scroll to position [19, 0]
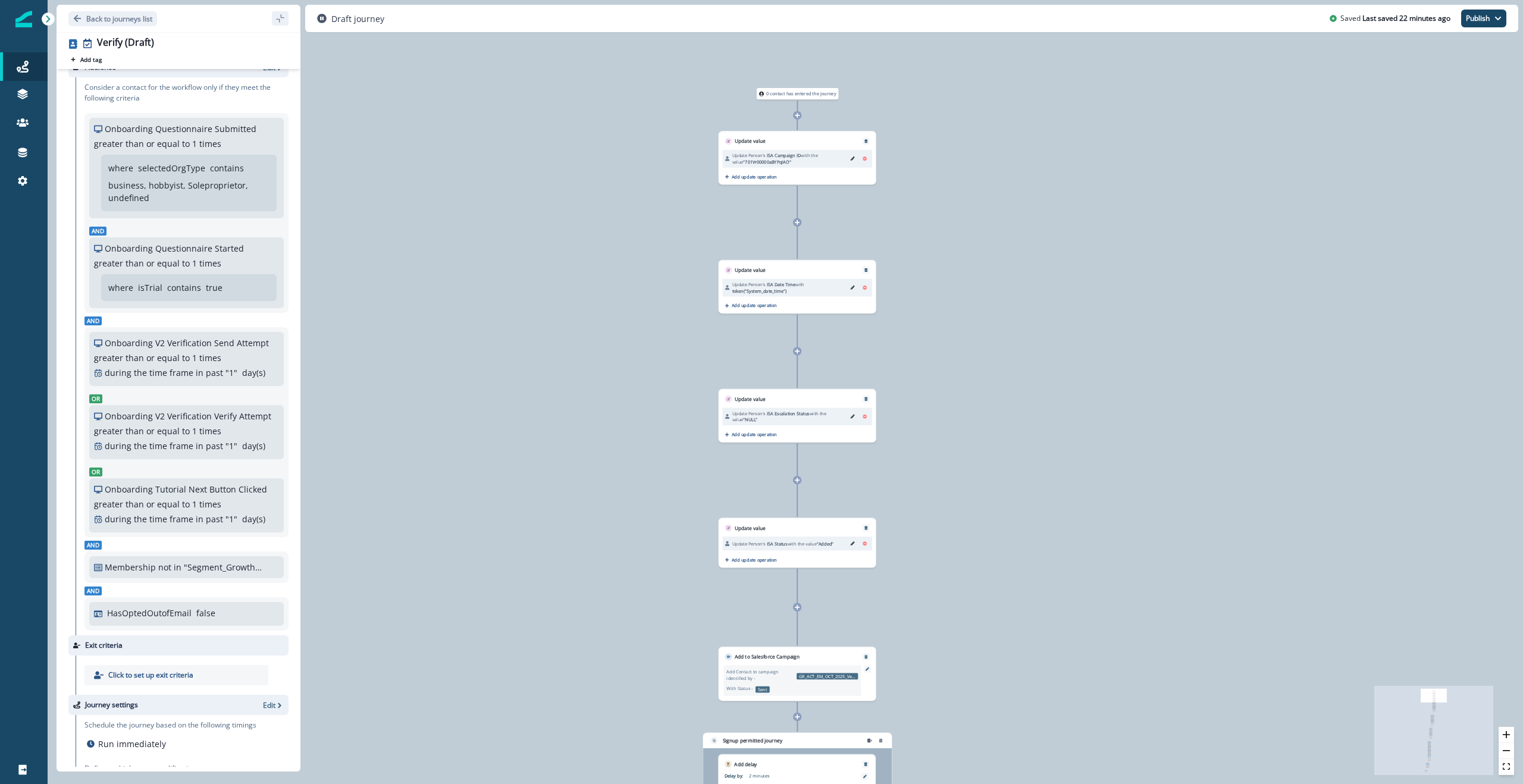
click at [170, 391] on div "Membership not in "Segment_Growth_Fraudulent_Domains" SL" at bounding box center [187, 567] width 195 height 22
click at [164, 391] on p "not in" at bounding box center [170, 567] width 24 height 13
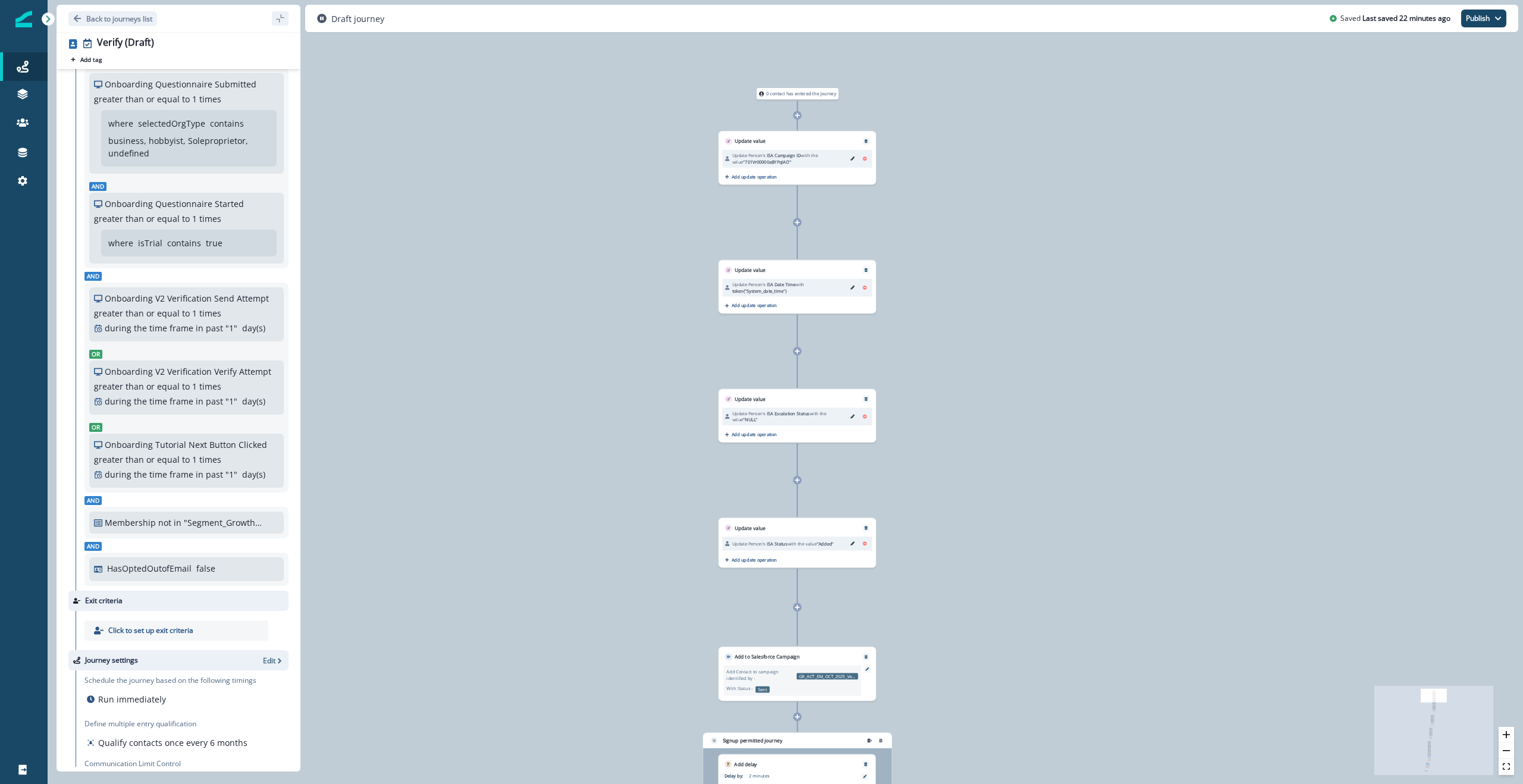
scroll to position [83, 0]
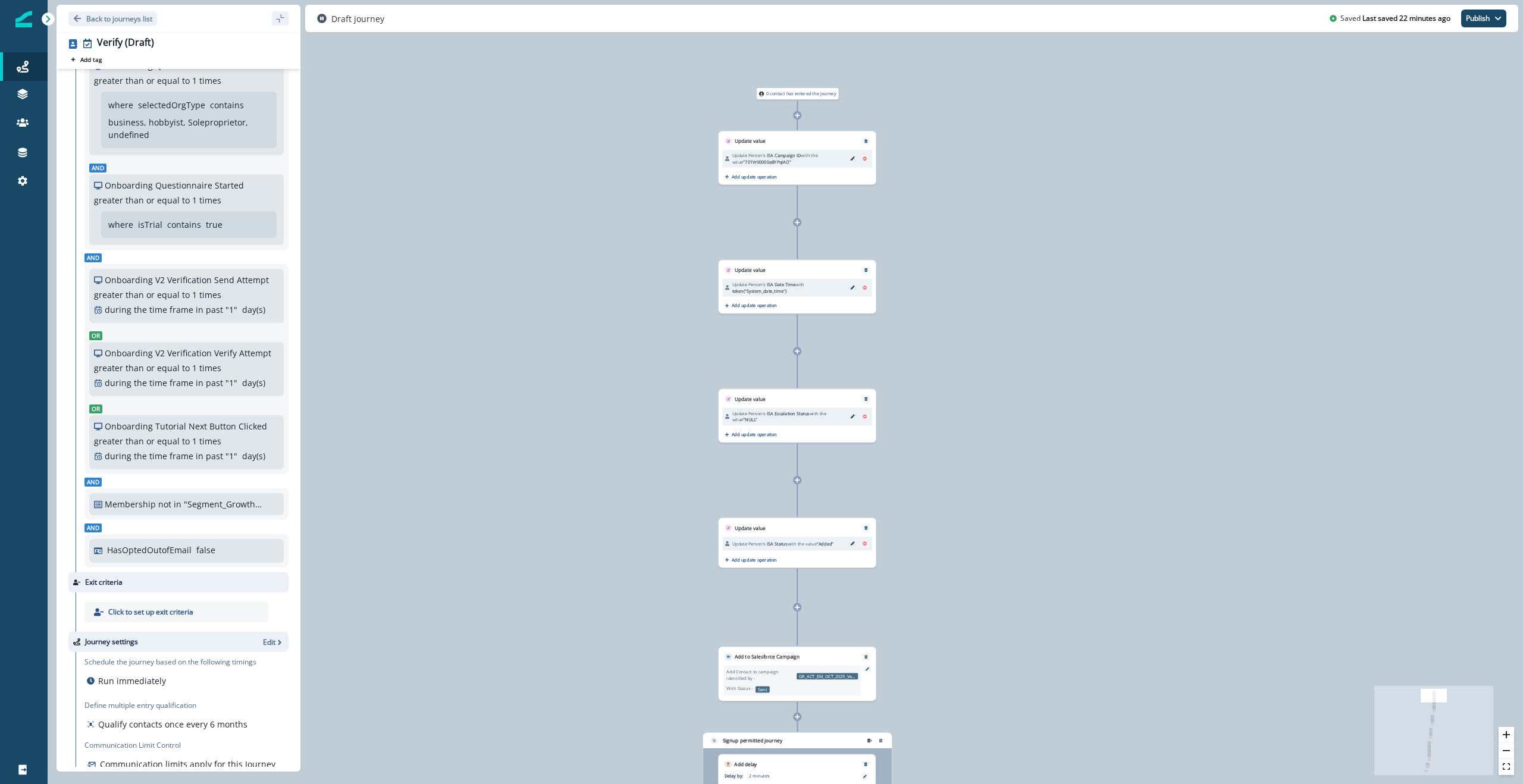
click at [184, 391] on p ""Segment_Growth_Fraudulent_Domains"" at bounding box center [223, 504] width 80 height 13
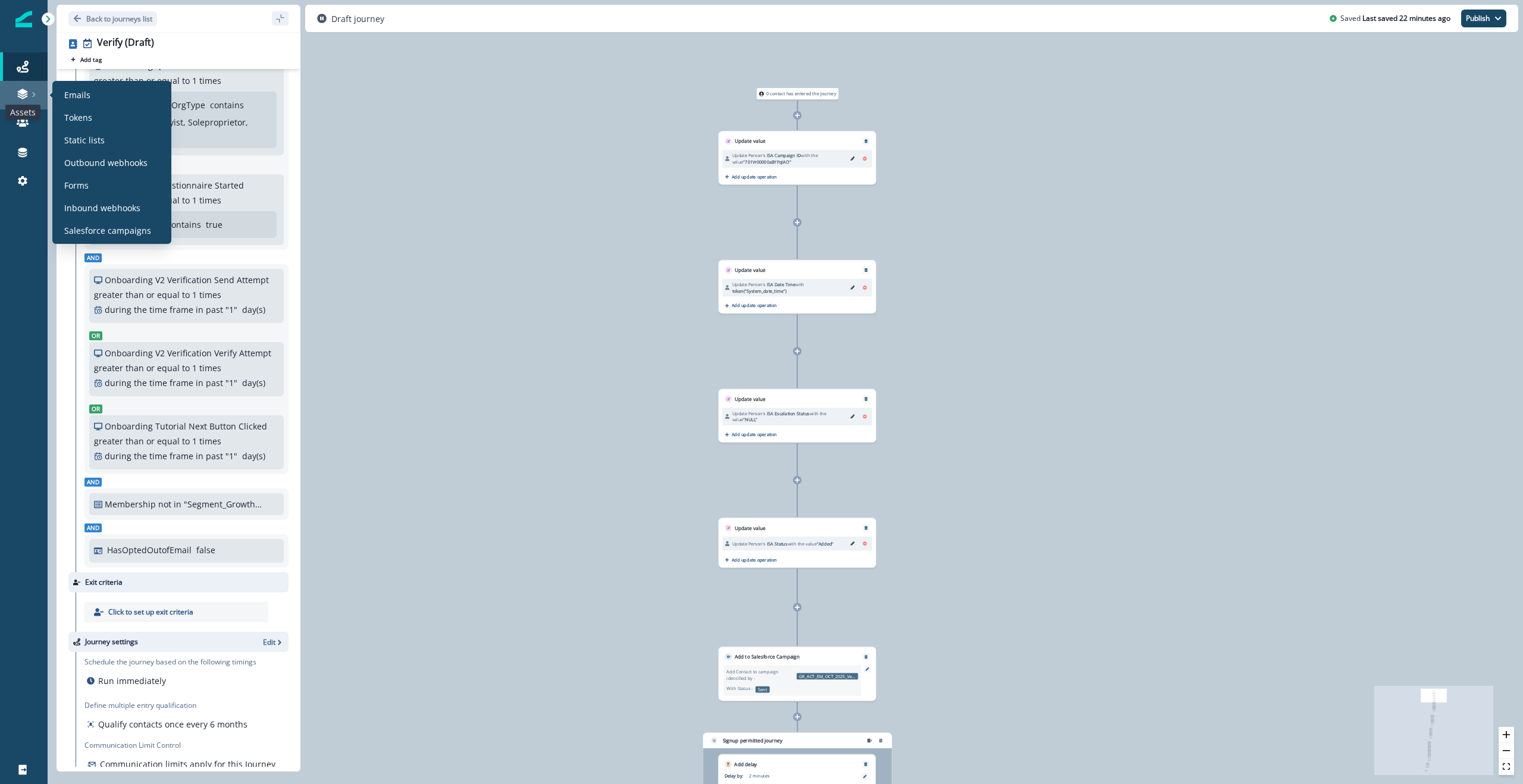
click at [25, 89] on icon at bounding box center [23, 94] width 12 height 12
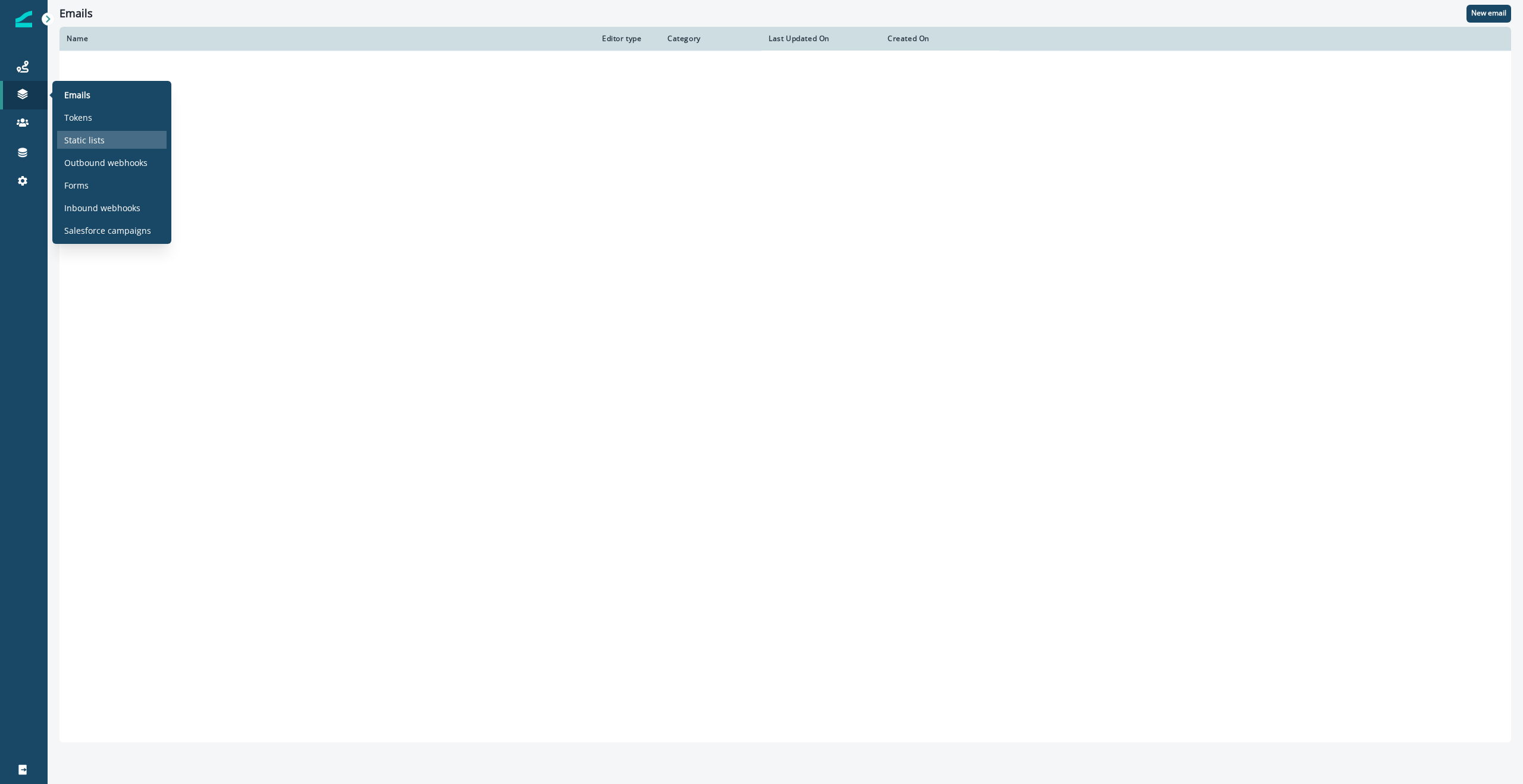
click at [92, 132] on div "Static lists" at bounding box center [111, 140] width 109 height 18
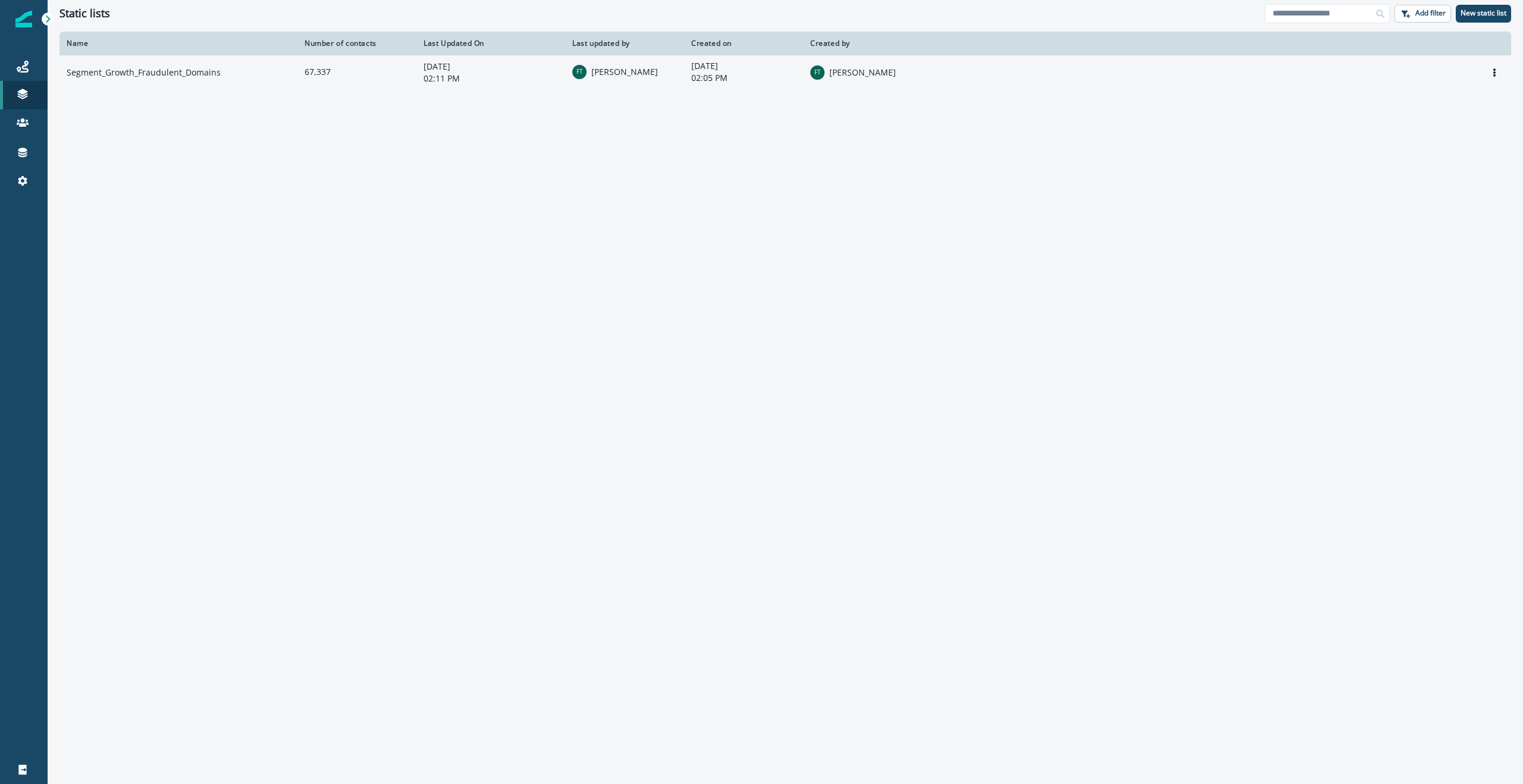
click at [157, 75] on td "Segment_Growth_Fraudulent_Domains" at bounding box center [179, 72] width 238 height 34
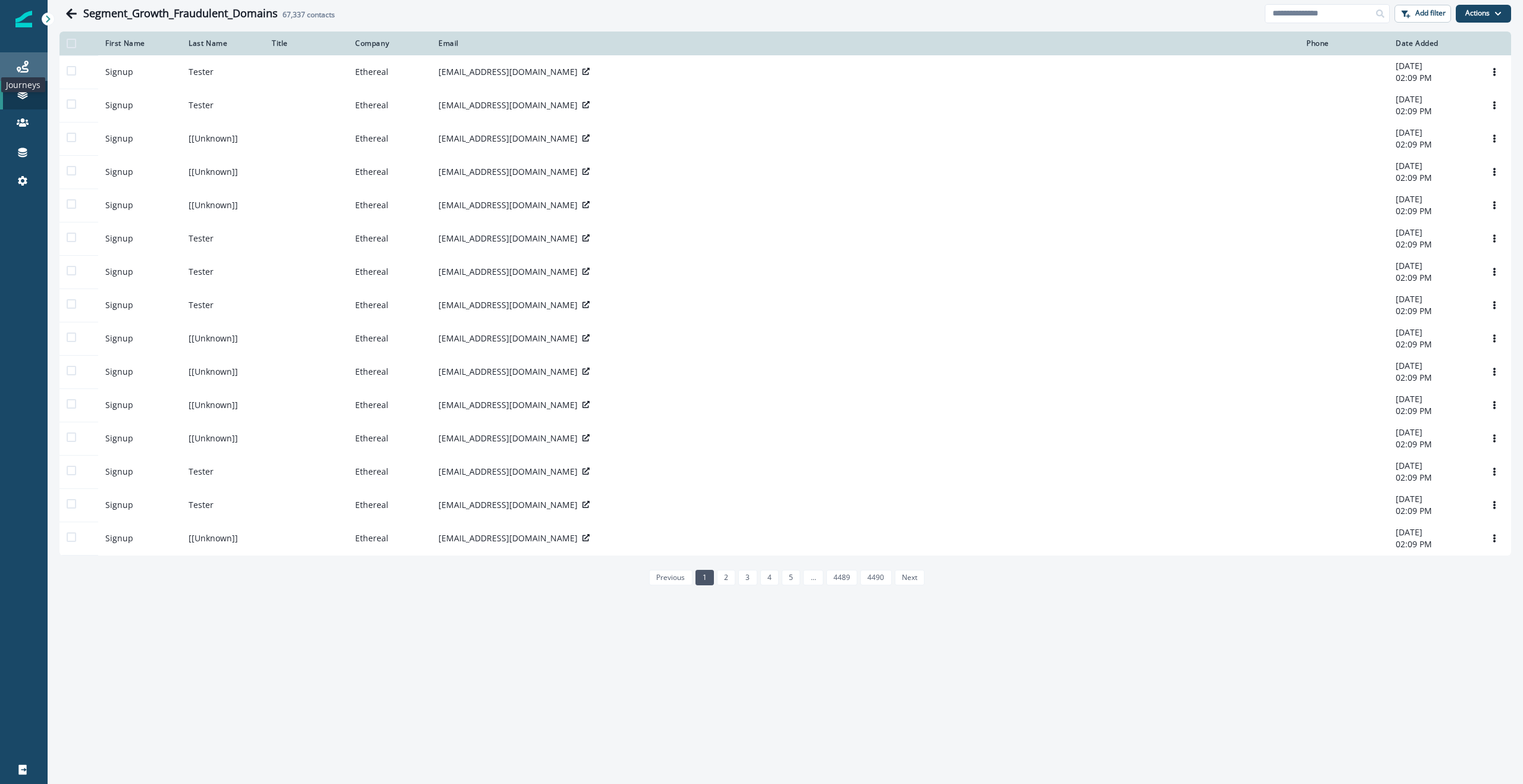
click at [18, 69] on icon at bounding box center [23, 67] width 12 height 12
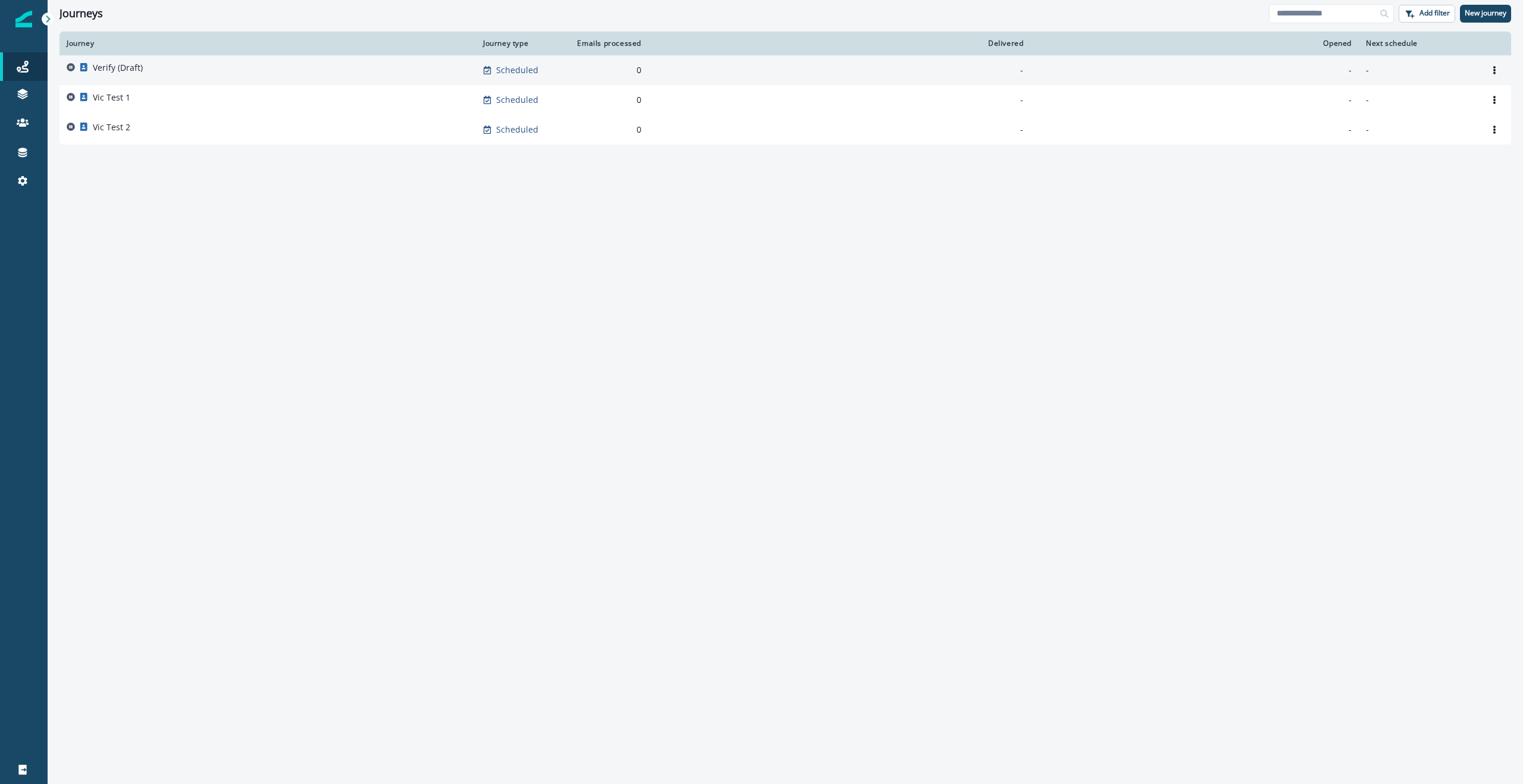
click at [127, 63] on p "Verify (Draft)" at bounding box center [117, 68] width 50 height 12
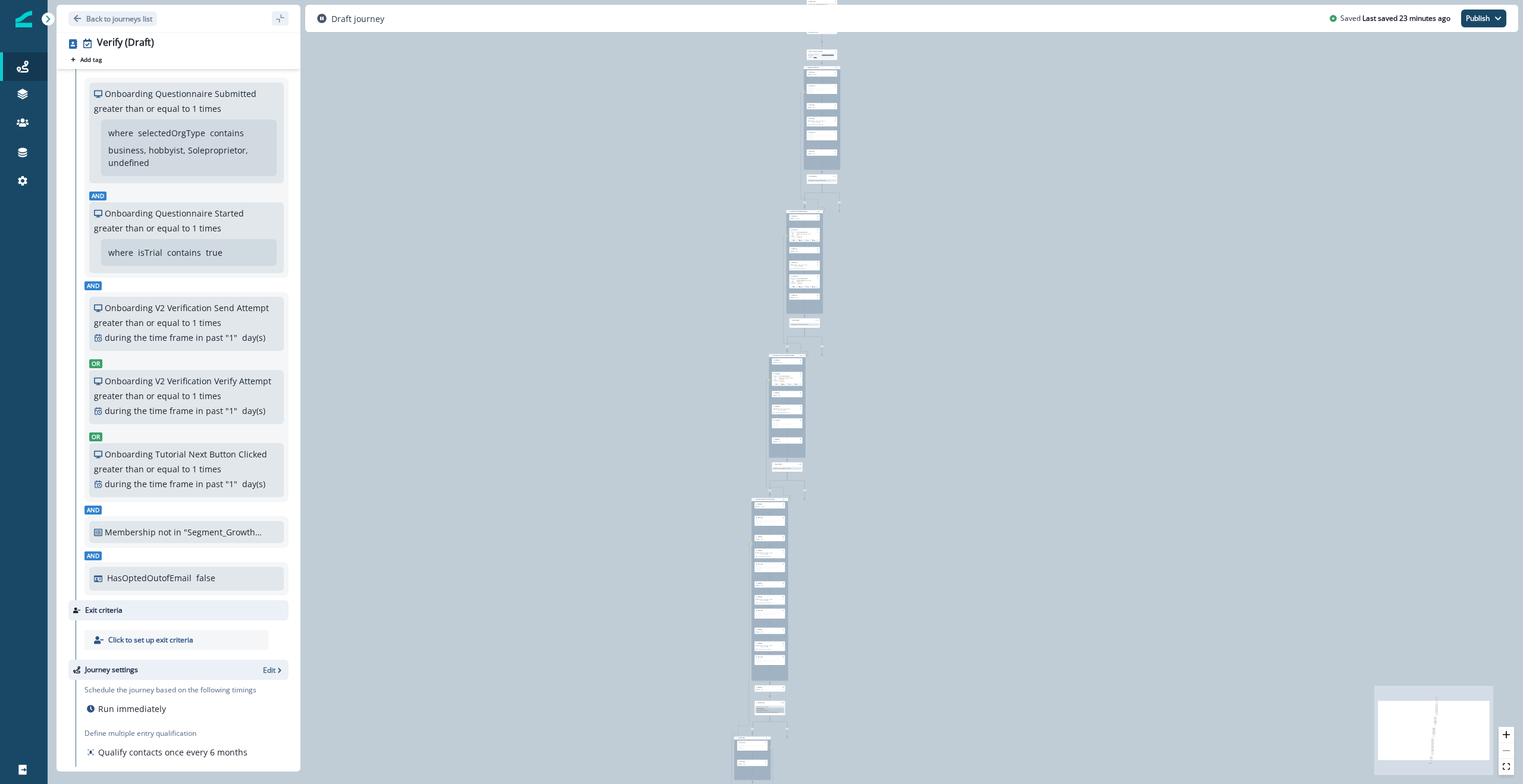
scroll to position [64, 0]
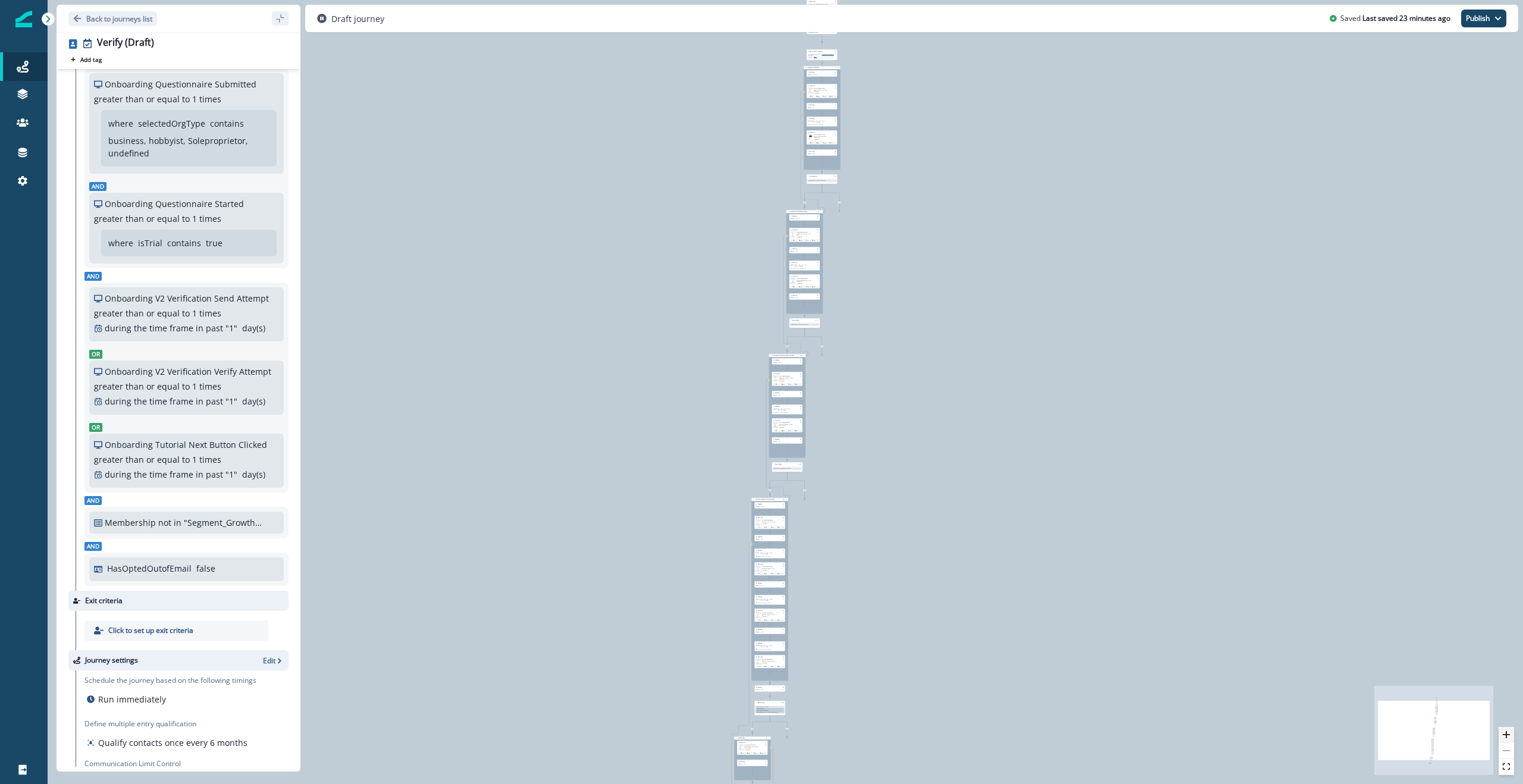
click at [793, 391] on icon "zoom in" at bounding box center [1505, 734] width 7 height 7
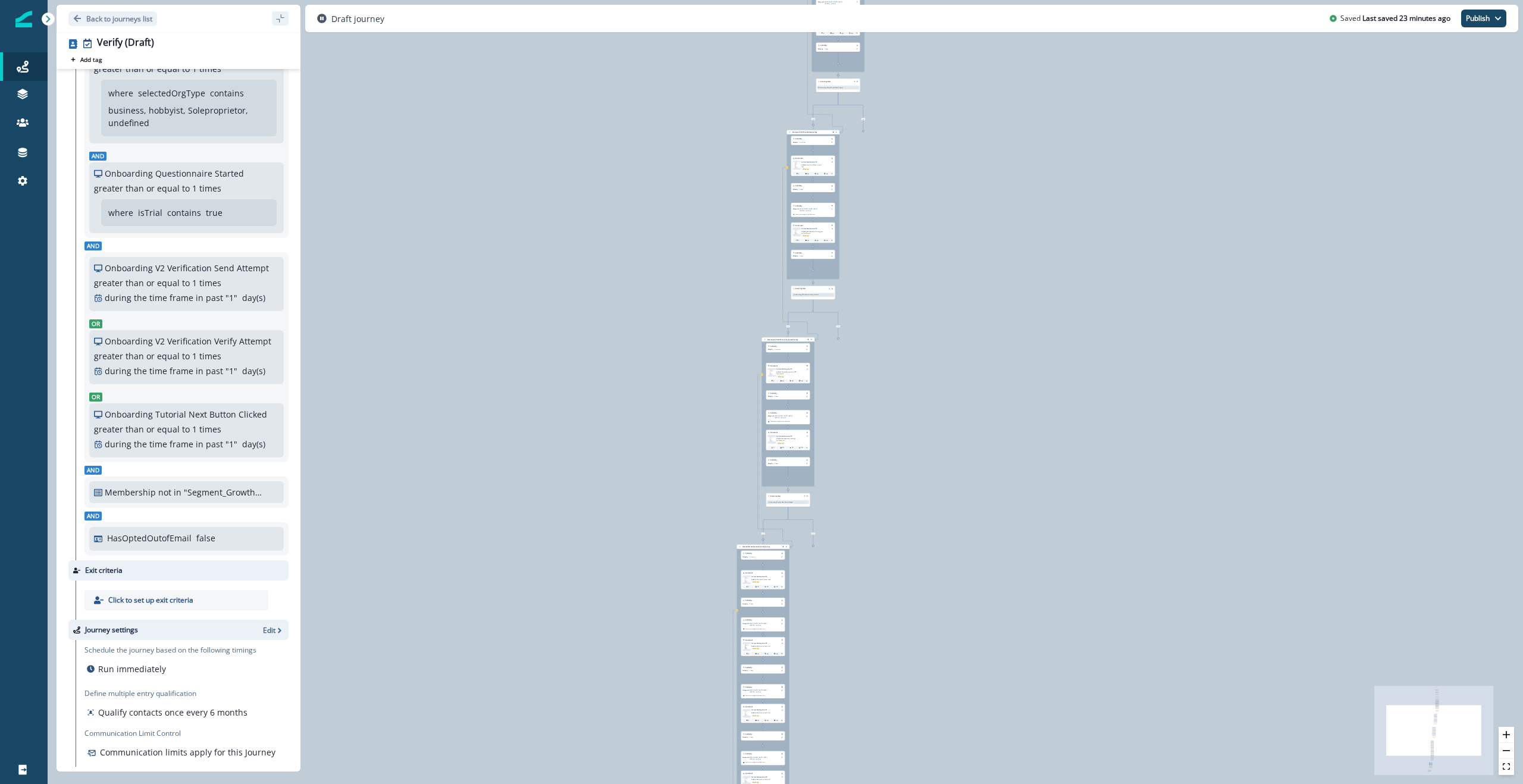
scroll to position [98, 0]
click at [176, 391] on p "HasOptedOutofEmail" at bounding box center [149, 533] width 85 height 13
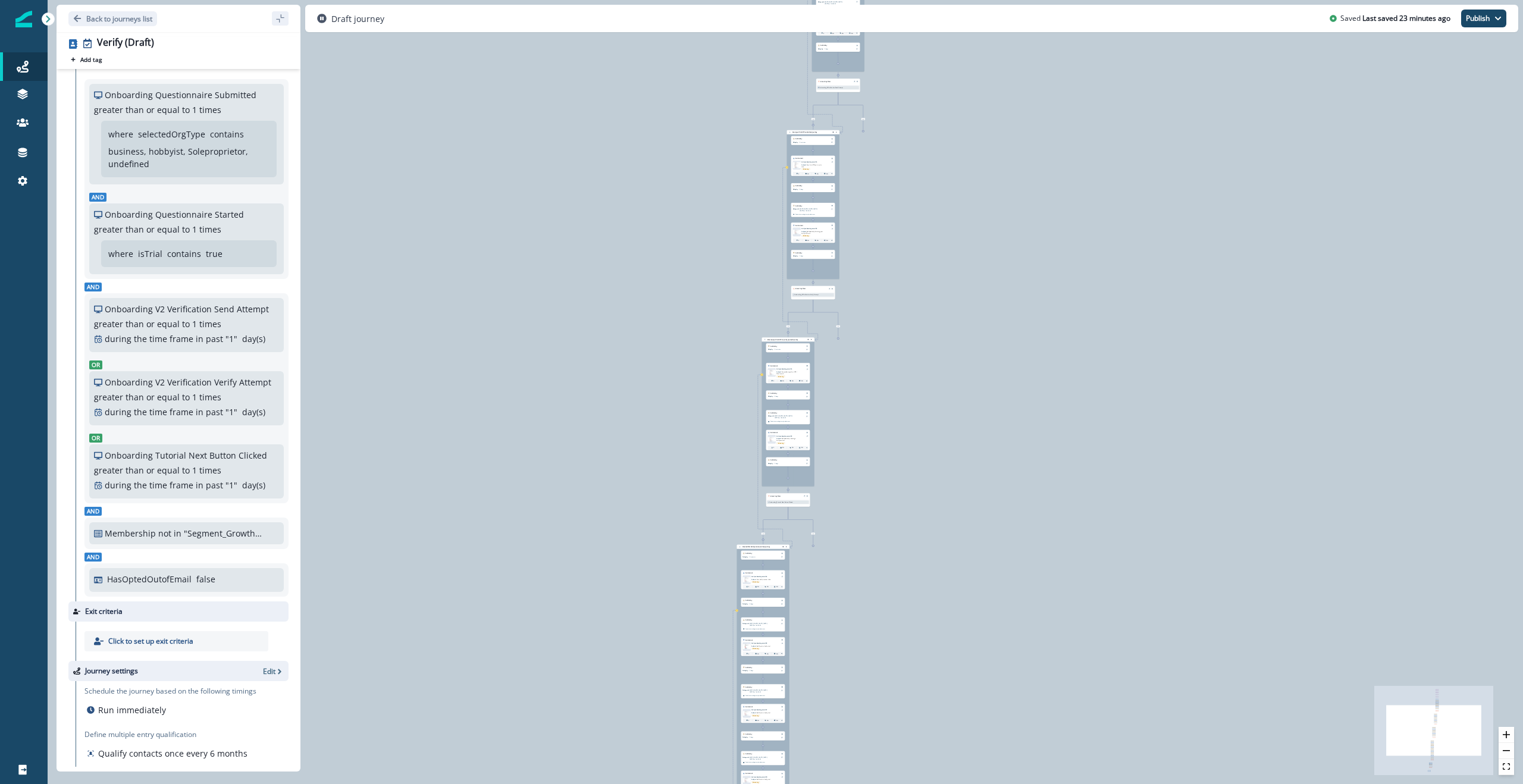
scroll to position [0, 0]
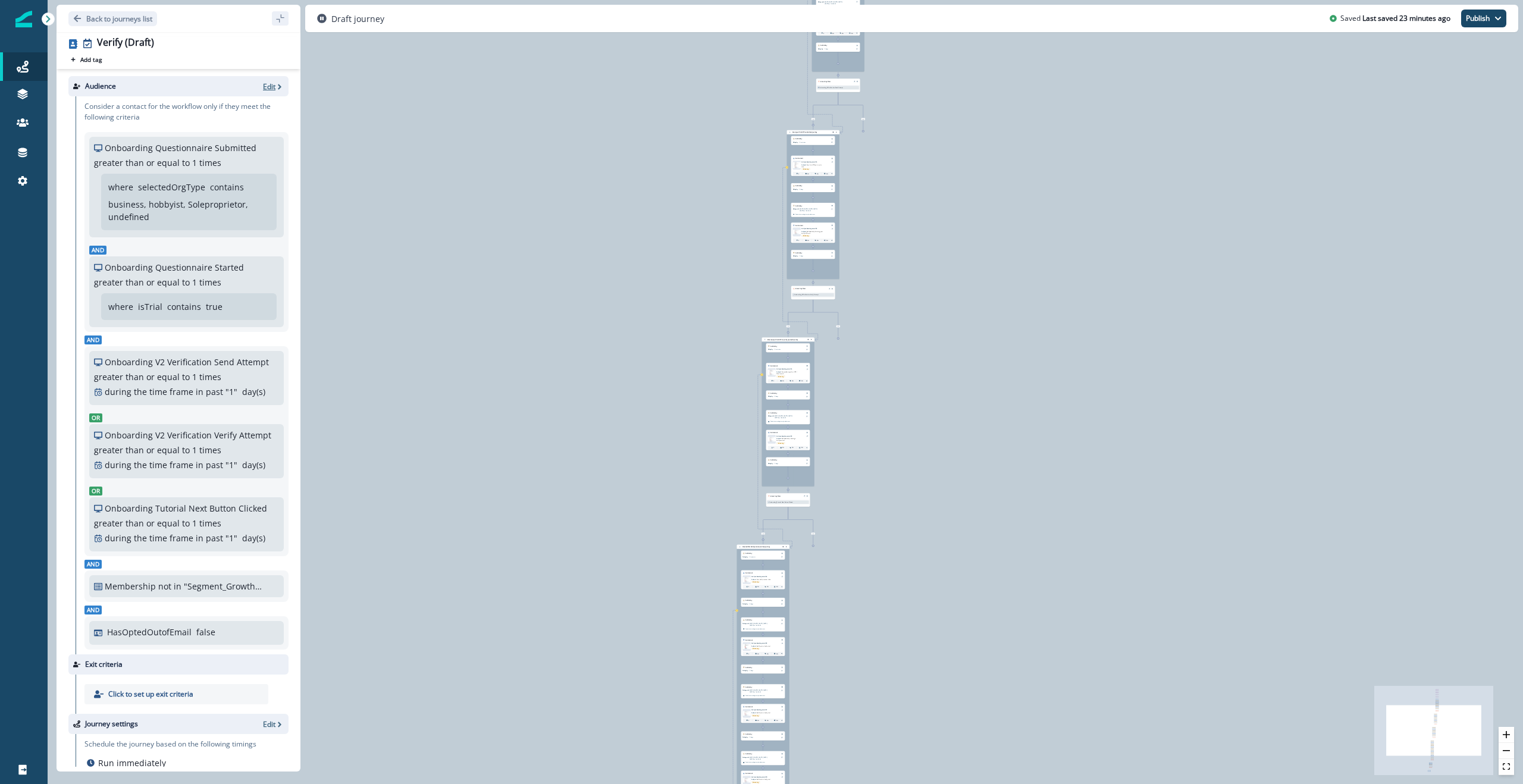
click at [263, 85] on p "Edit" at bounding box center [269, 86] width 13 height 10
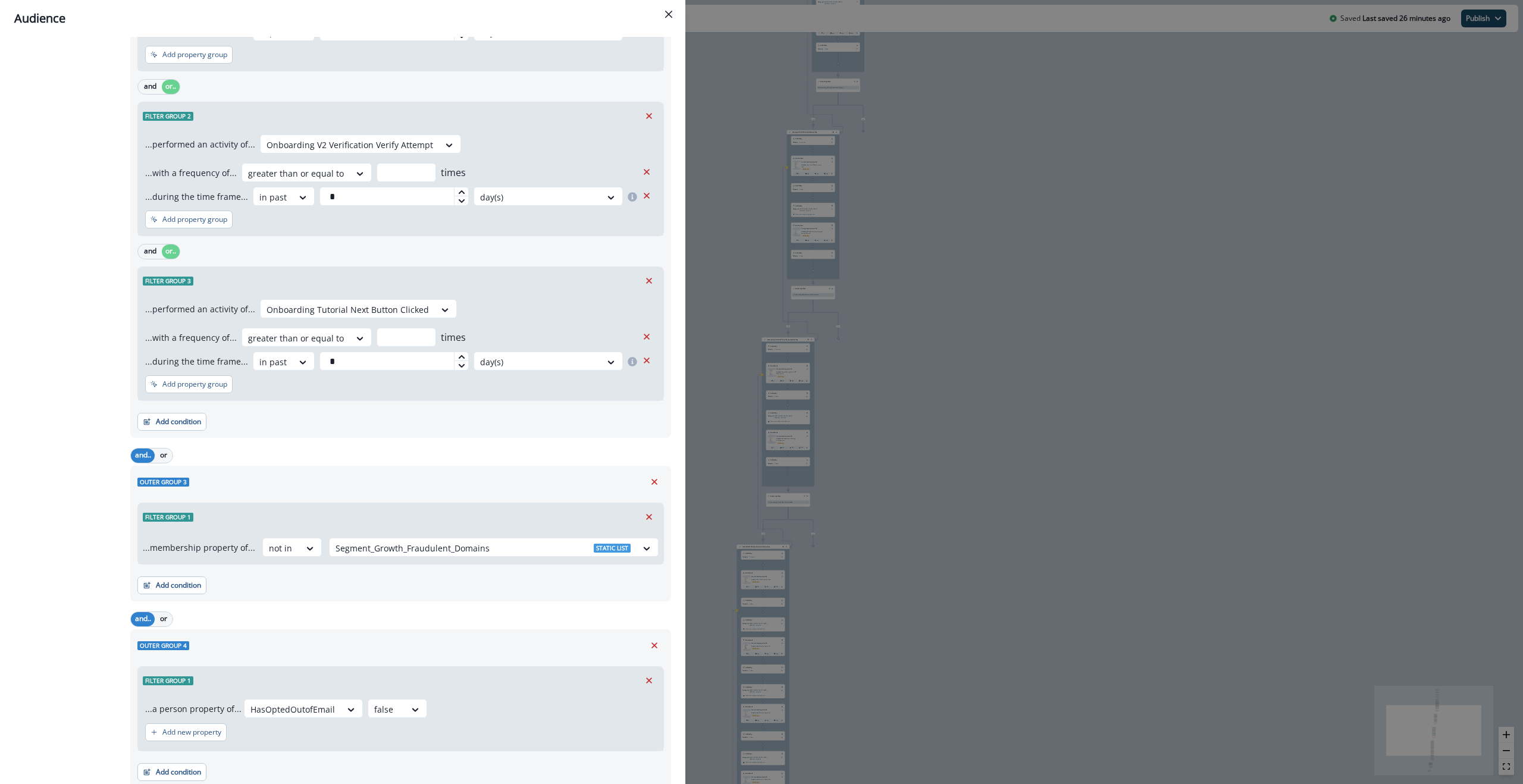
scroll to position [907, 0]
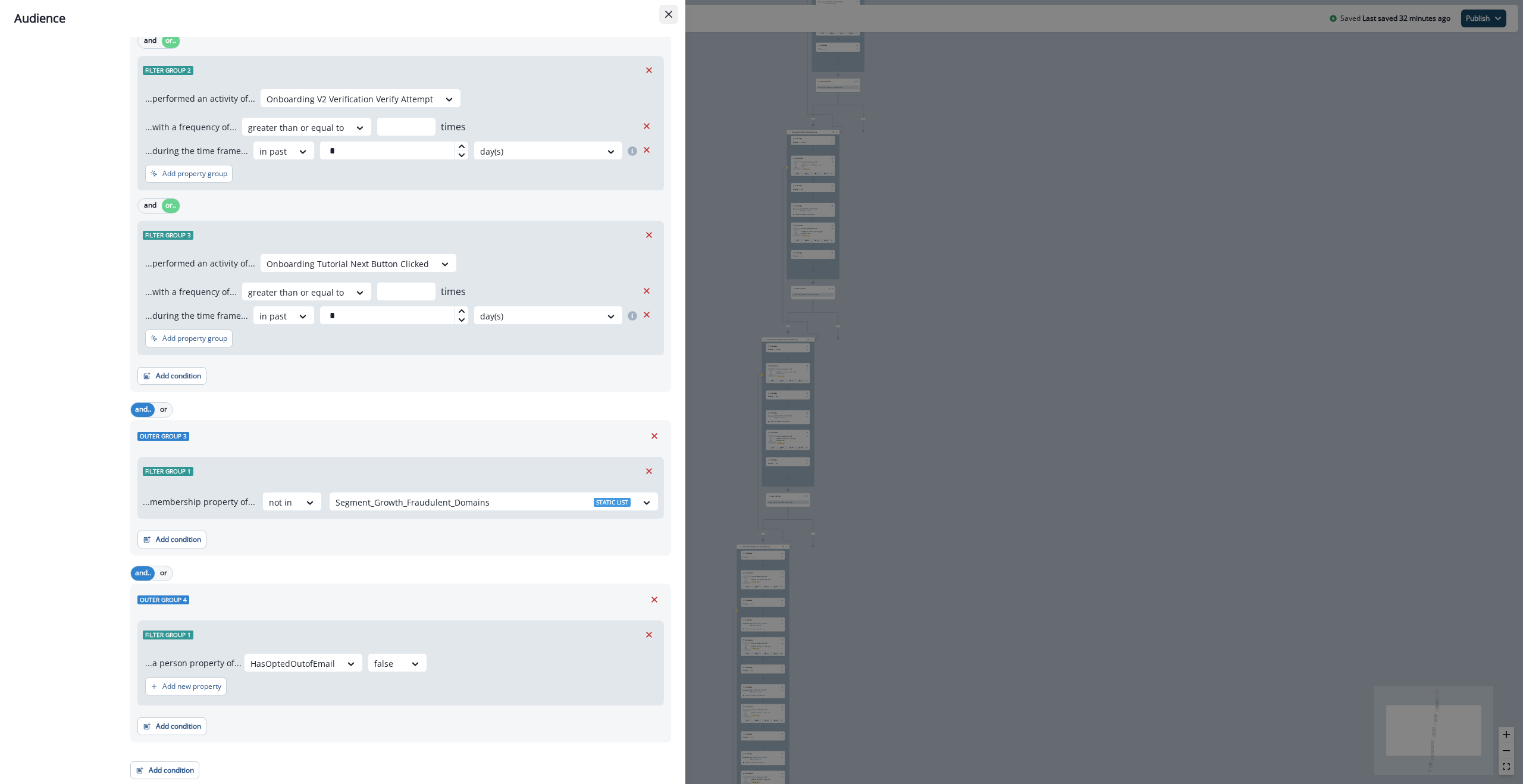
click at [672, 15] on button "Close" at bounding box center [668, 14] width 19 height 19
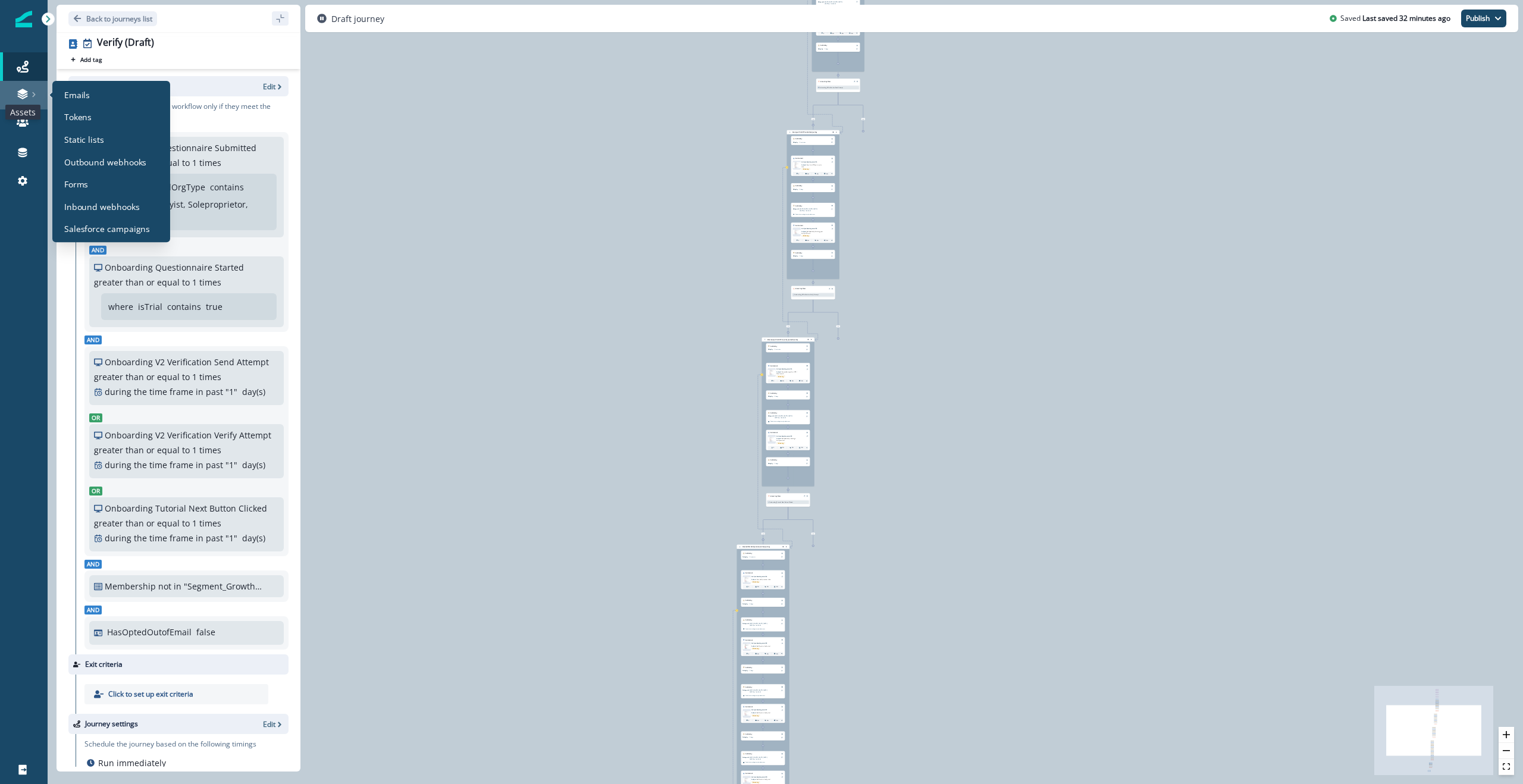
click at [22, 91] on icon at bounding box center [23, 91] width 10 height 6
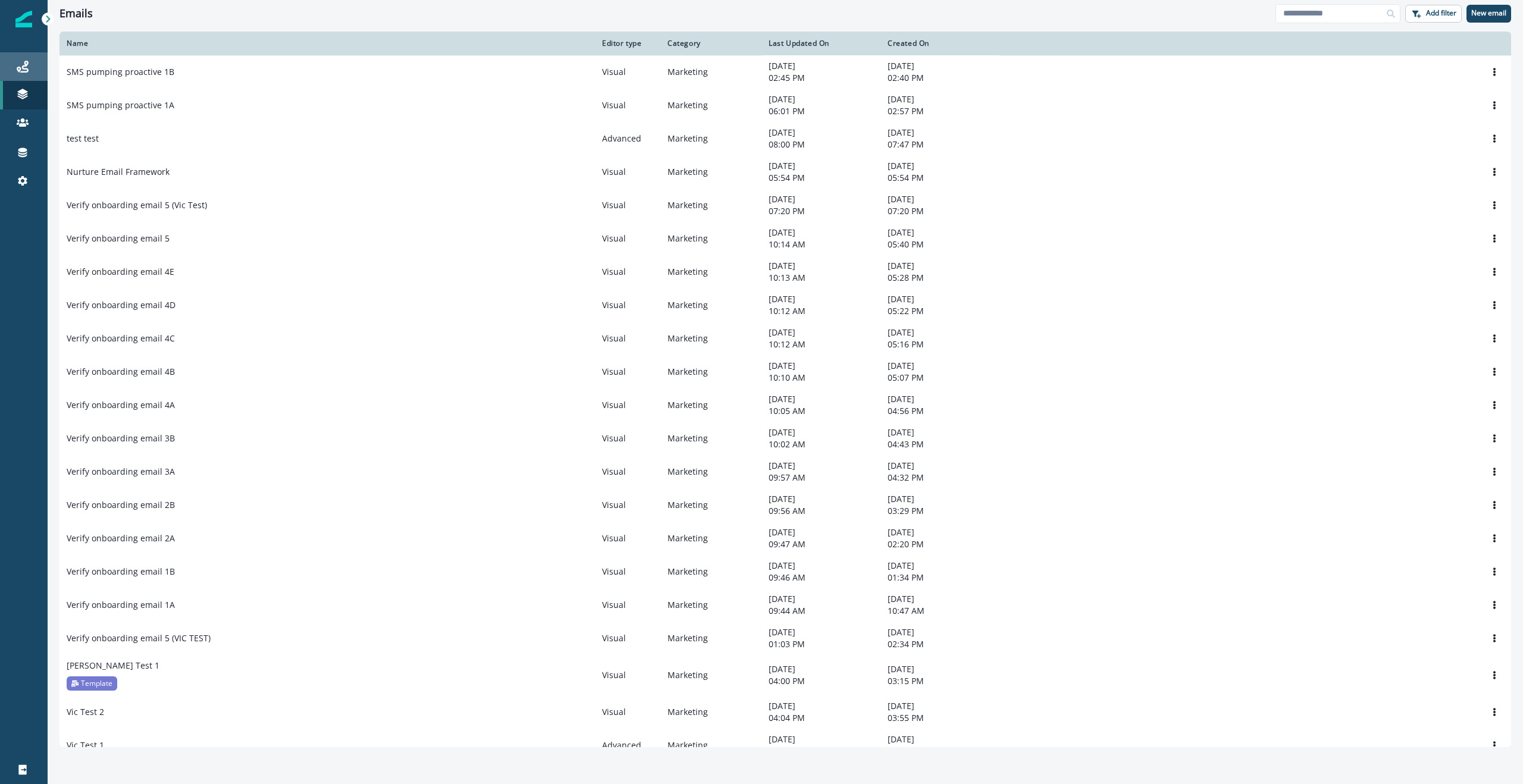
click at [27, 58] on link "Journeys" at bounding box center [24, 66] width 47 height 28
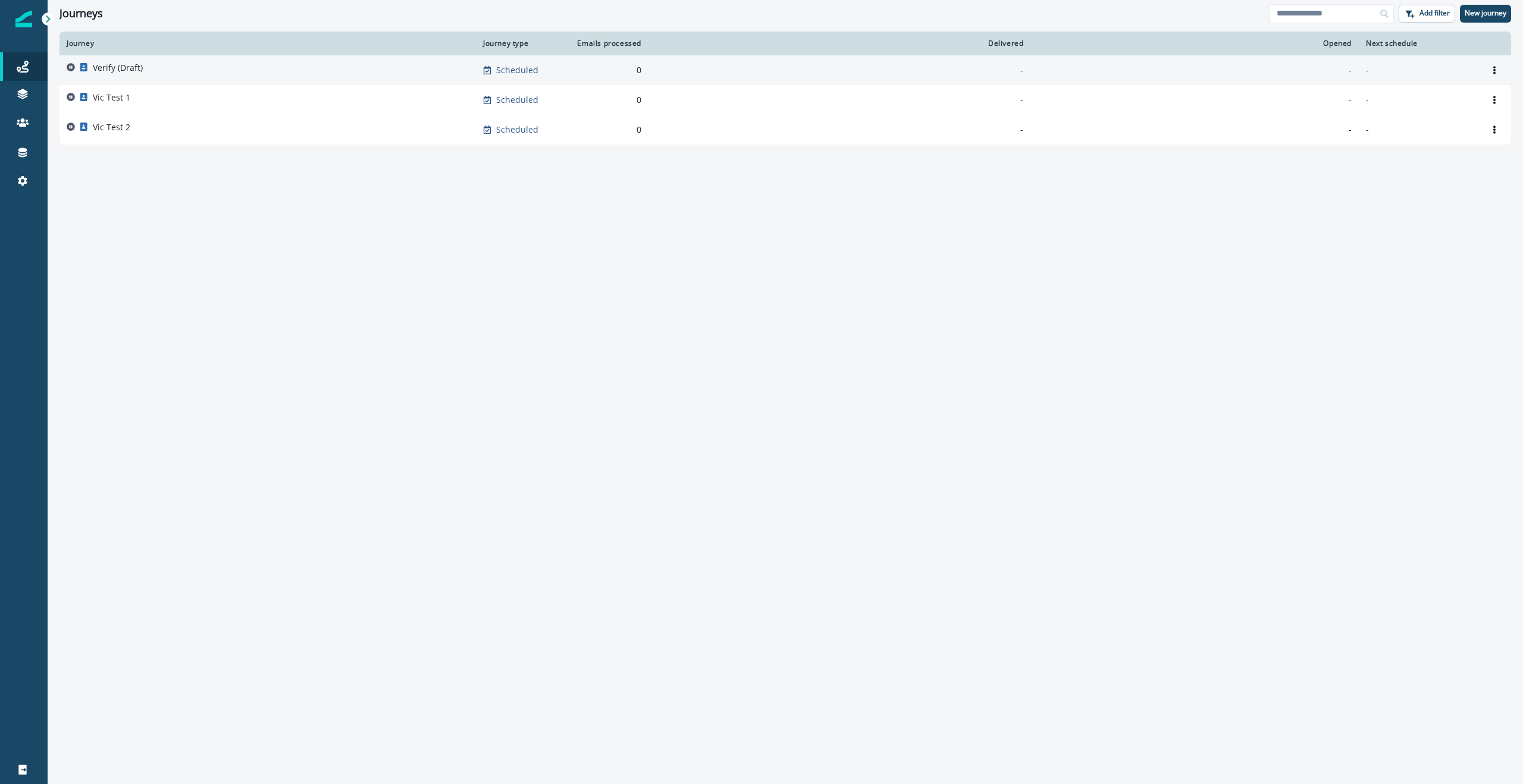
click at [135, 67] on p "Verify (Draft)" at bounding box center [117, 68] width 50 height 12
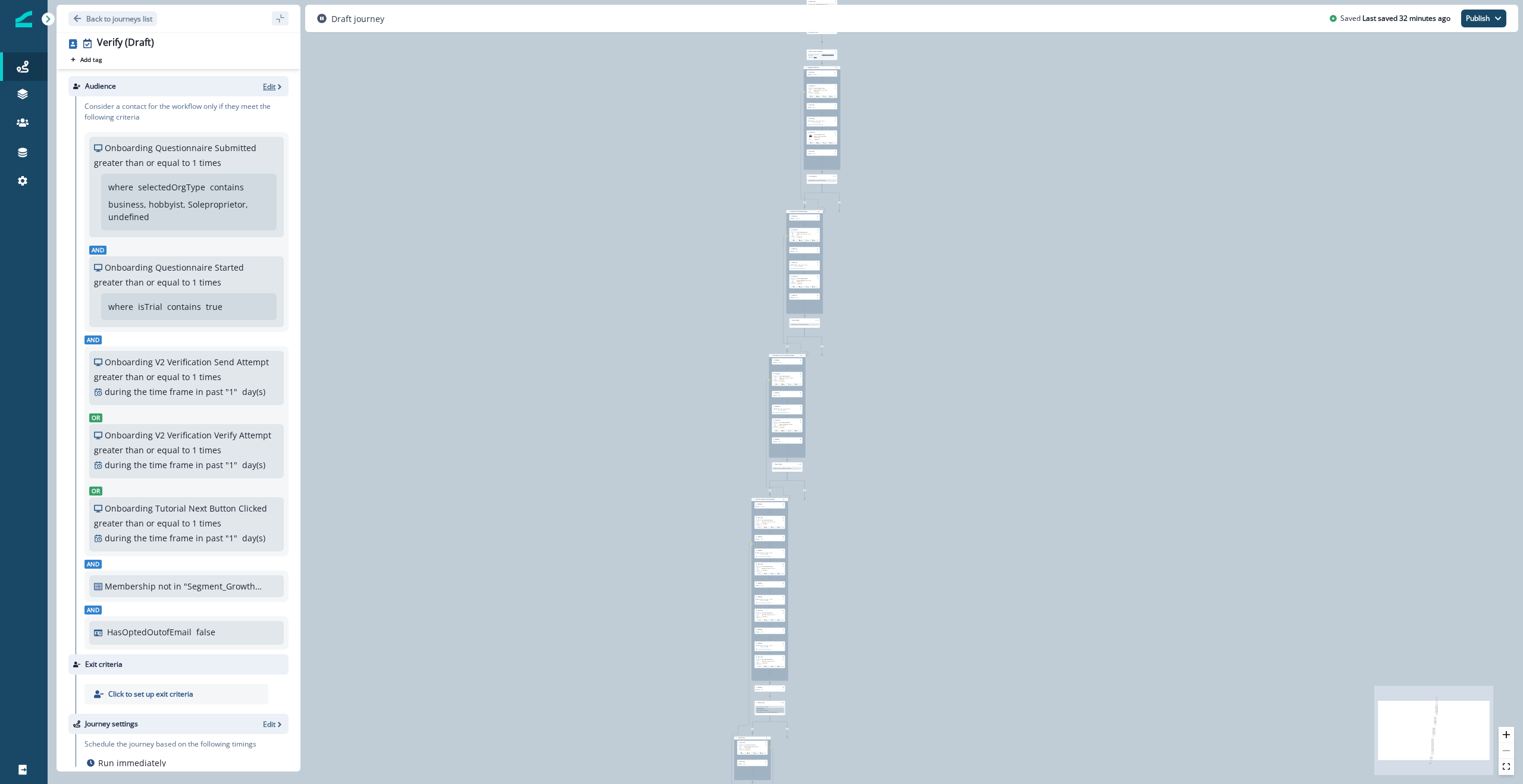
click at [275, 88] on icon "button" at bounding box center [279, 86] width 8 height 8
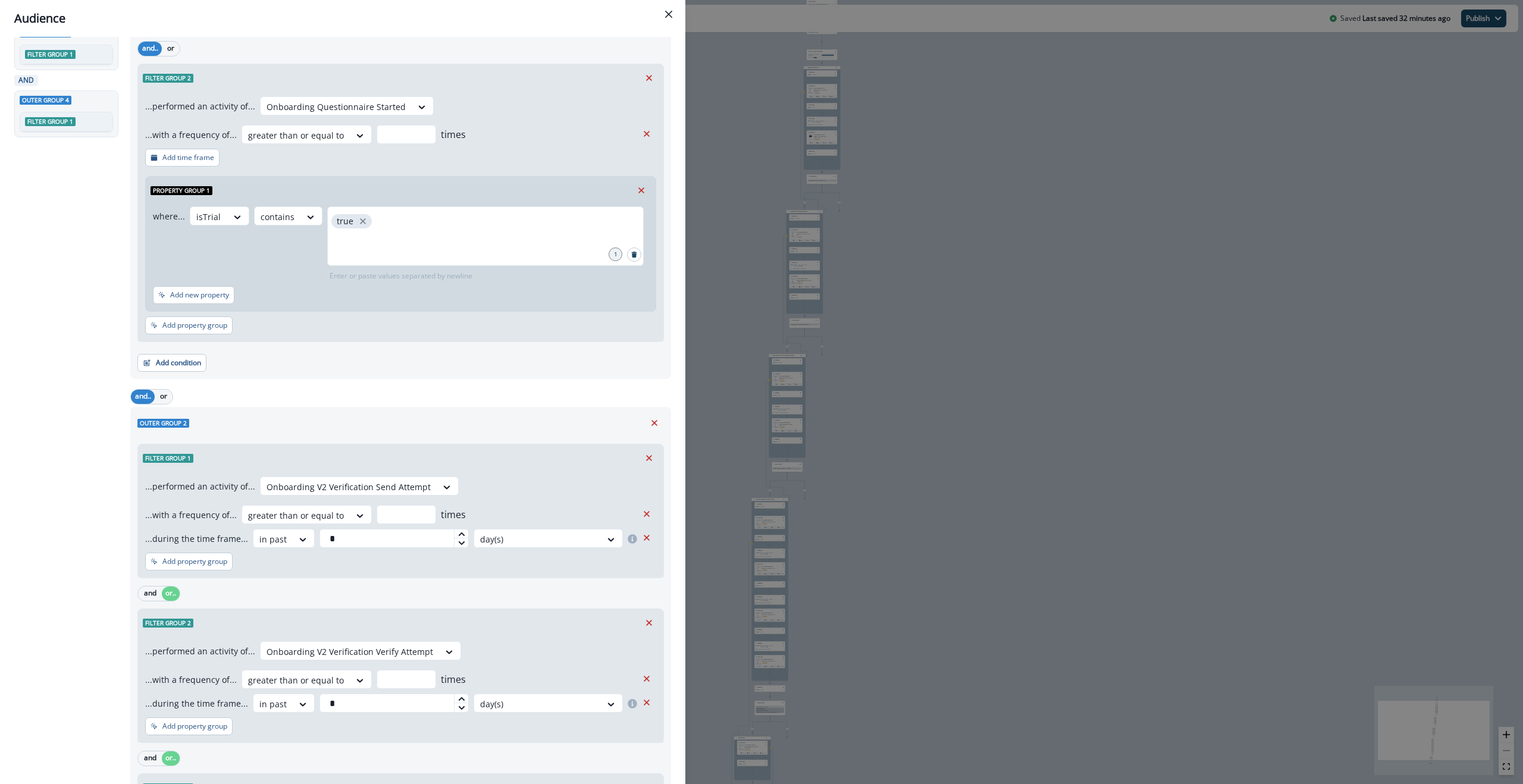
scroll to position [907, 0]
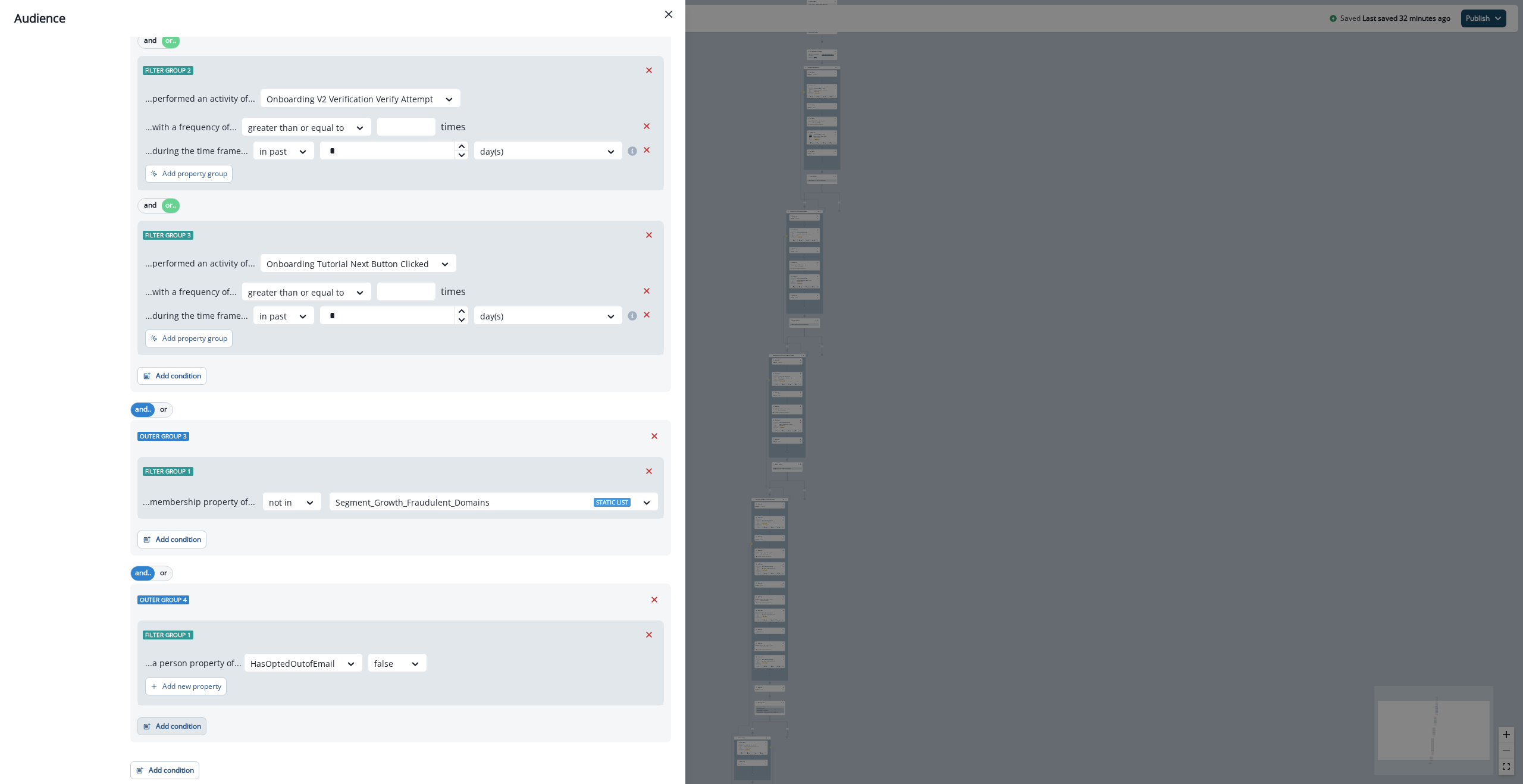
click at [173, 391] on button "Add condition" at bounding box center [172, 726] width 69 height 18
click at [221, 391] on button "Performed a product event" at bounding box center [212, 619] width 150 height 20
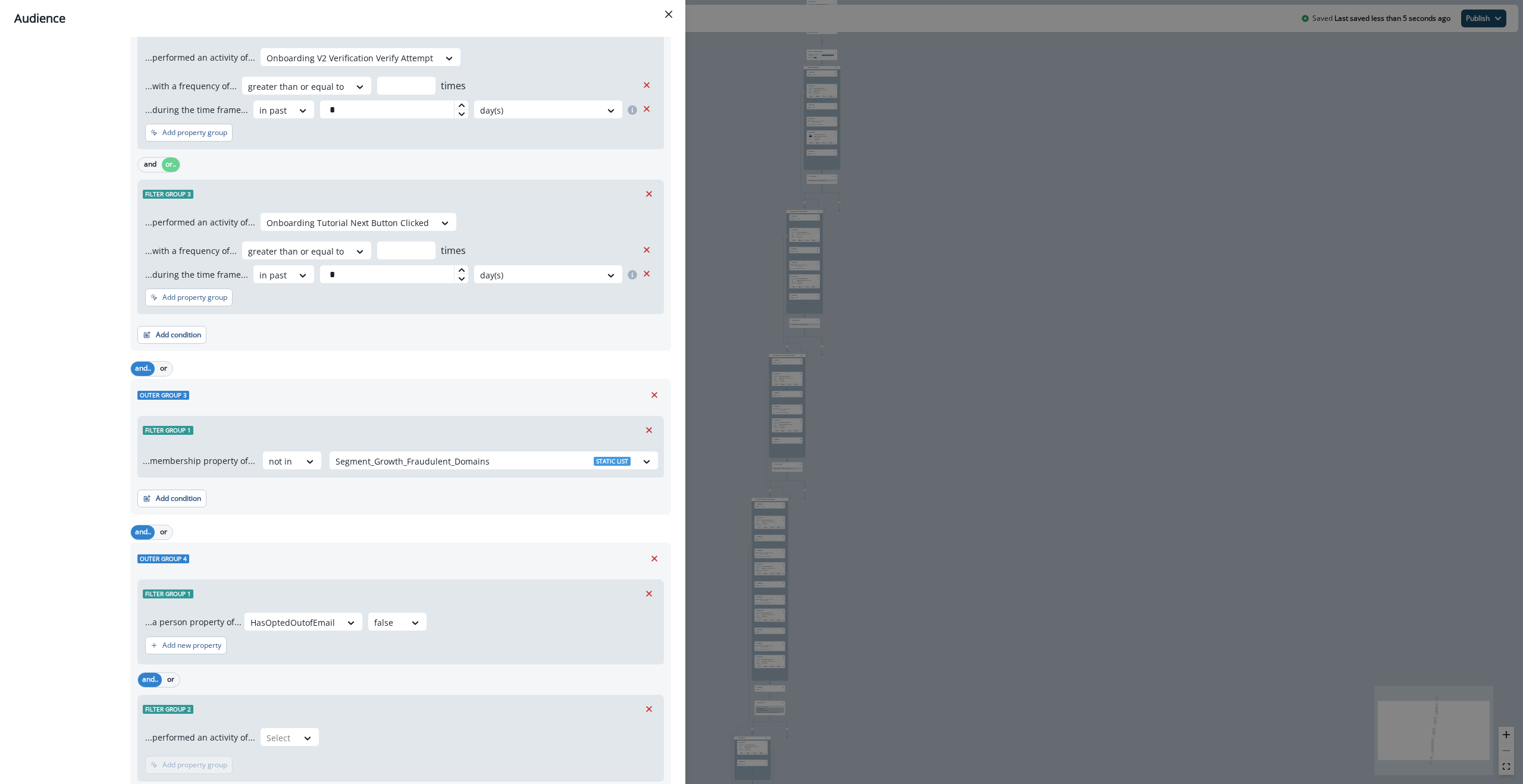
scroll to position [1024, 0]
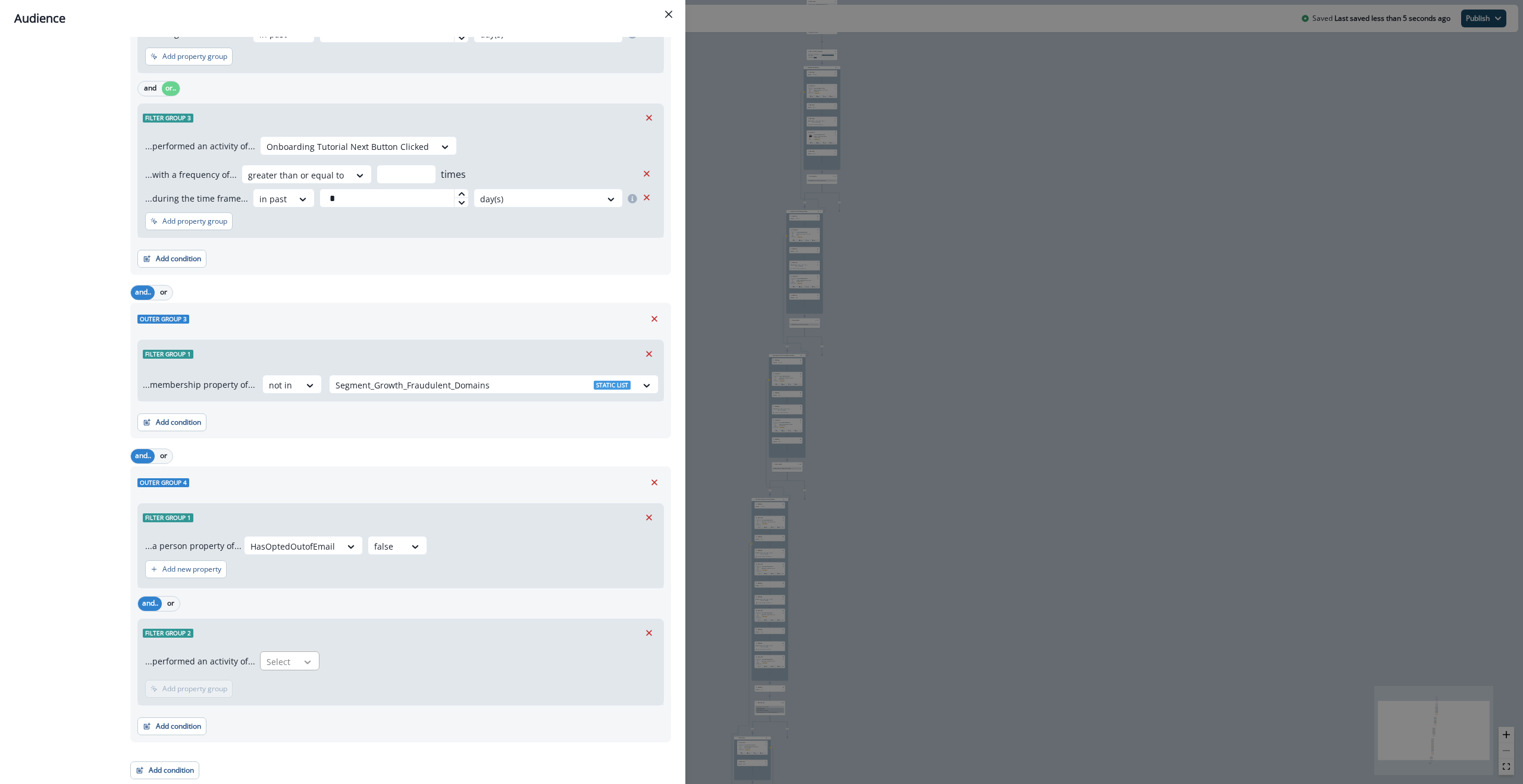
click at [303, 391] on icon at bounding box center [308, 662] width 11 height 12
click at [399, 391] on div "Filter group 2" at bounding box center [400, 633] width 525 height 28
click at [645, 391] on icon "Remove" at bounding box center [649, 633] width 11 height 11
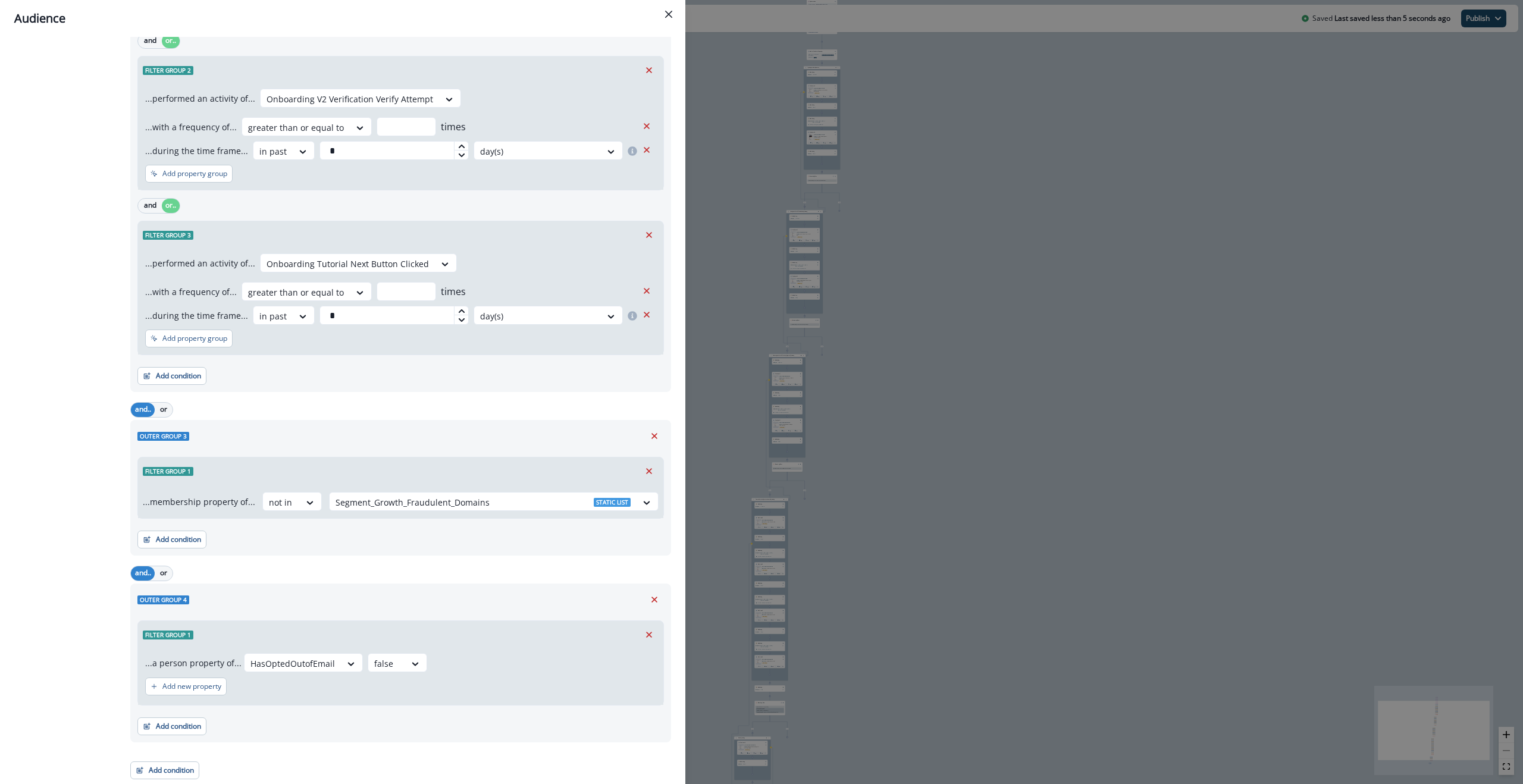
scroll to position [907, 0]
click at [173, 391] on button "Add condition" at bounding box center [172, 726] width 69 height 18
click at [207, 391] on button "A person property" at bounding box center [212, 599] width 150 height 20
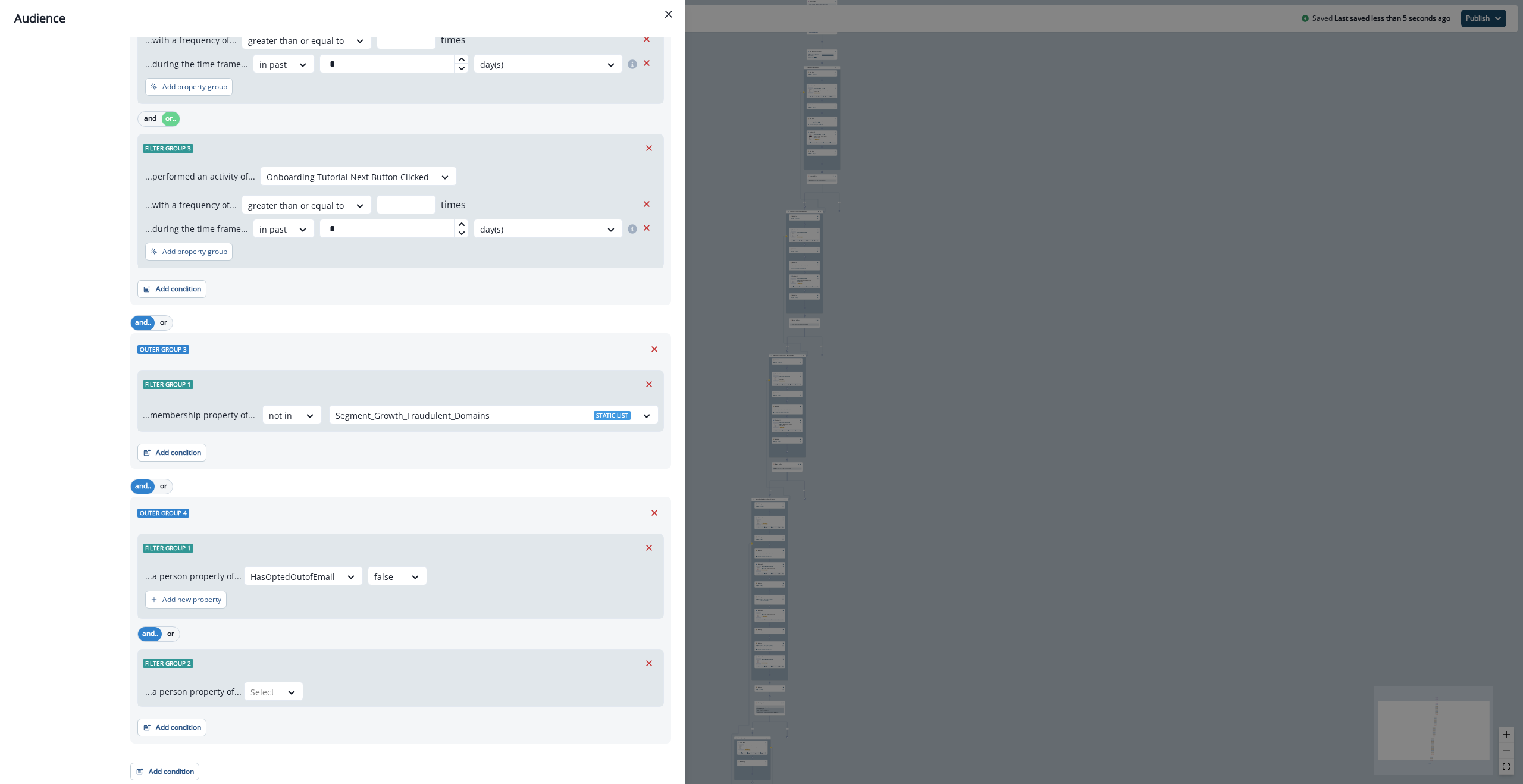
scroll to position [995, 0]
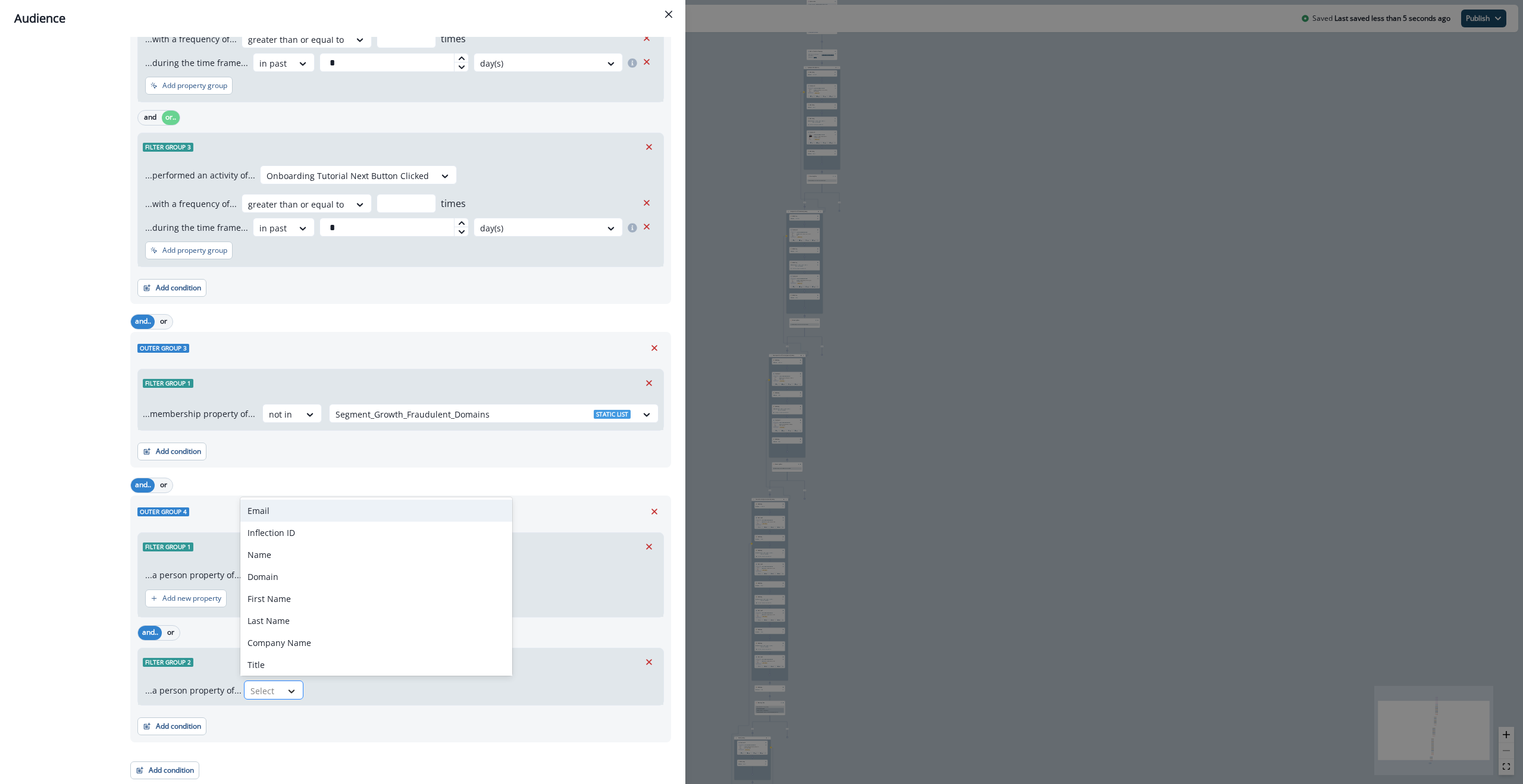
click at [281, 391] on div at bounding box center [291, 691] width 21 height 12
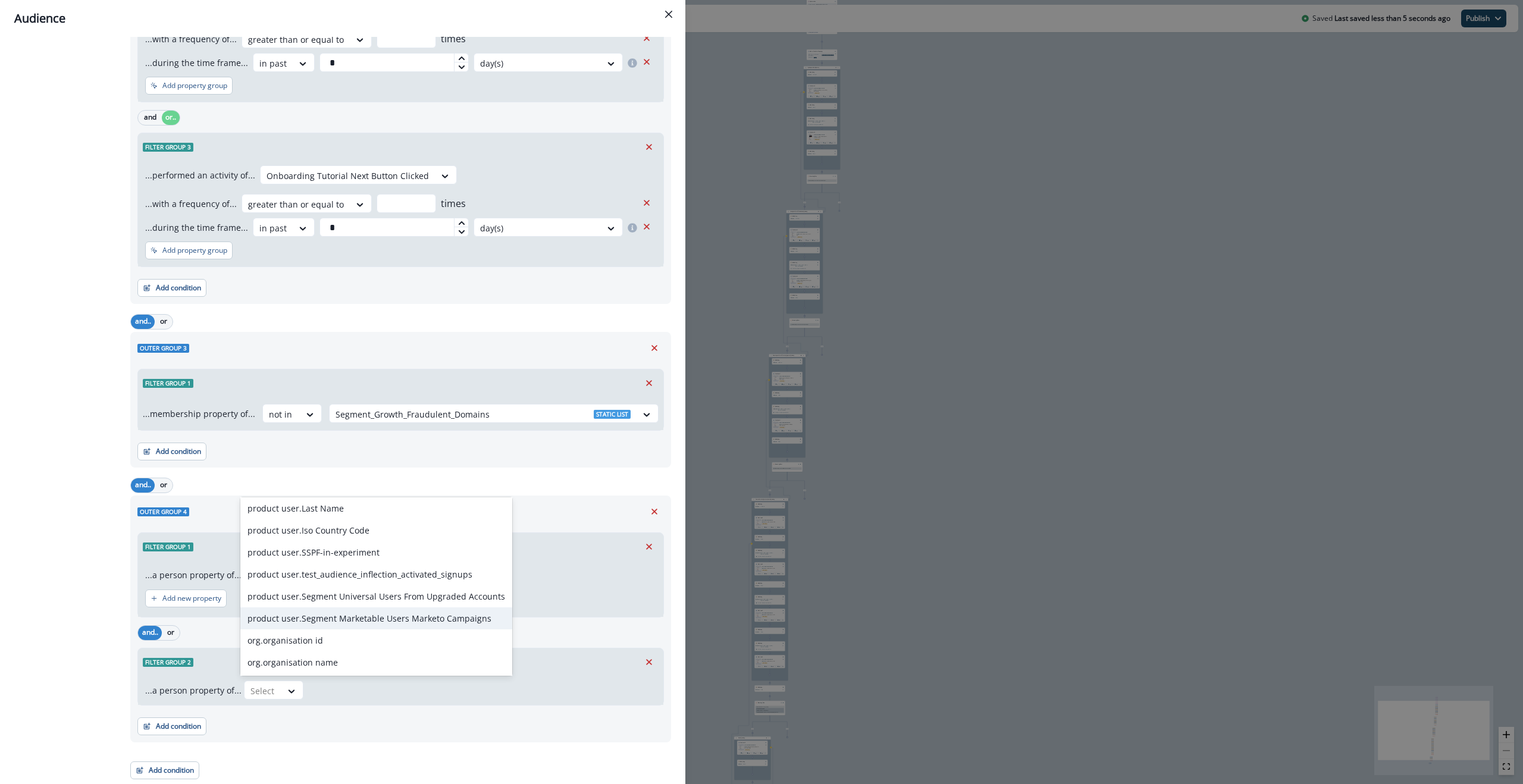
scroll to position [839, 0]
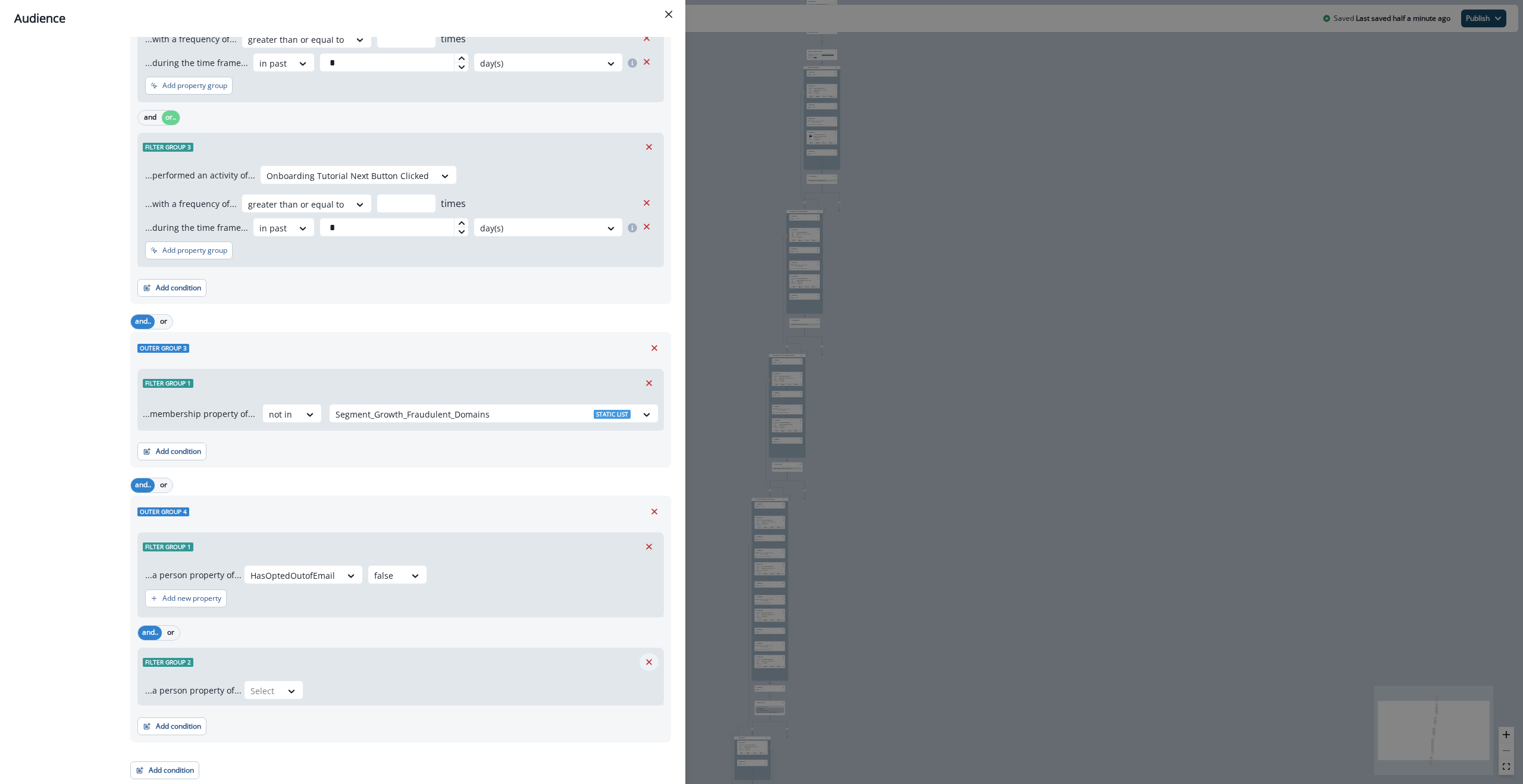
click at [644, 391] on icon "Remove" at bounding box center [649, 661] width 11 height 11
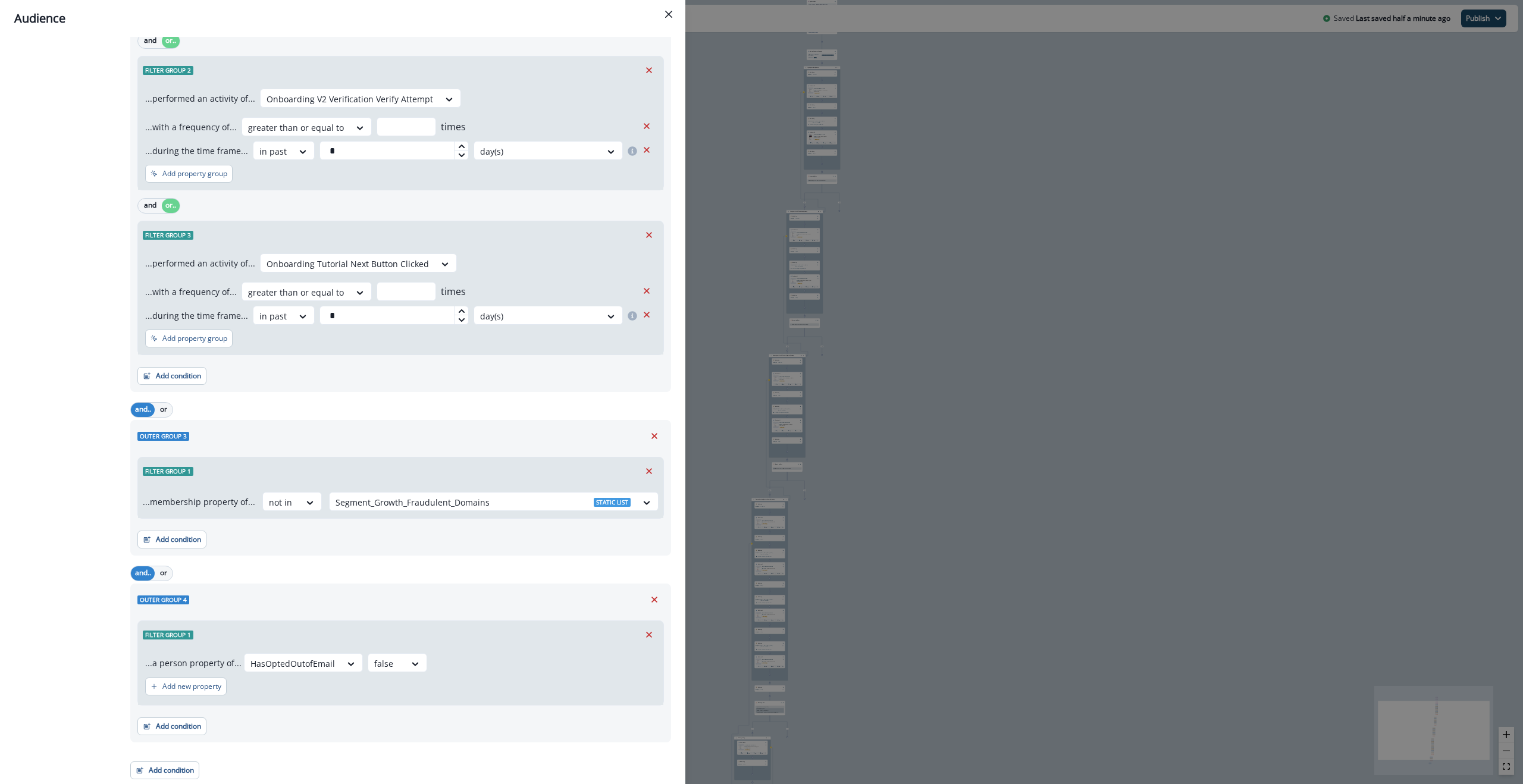
scroll to position [907, 0]
click at [193, 391] on button "Add condition" at bounding box center [172, 726] width 69 height 18
click at [216, 391] on button "A person property" at bounding box center [212, 599] width 150 height 20
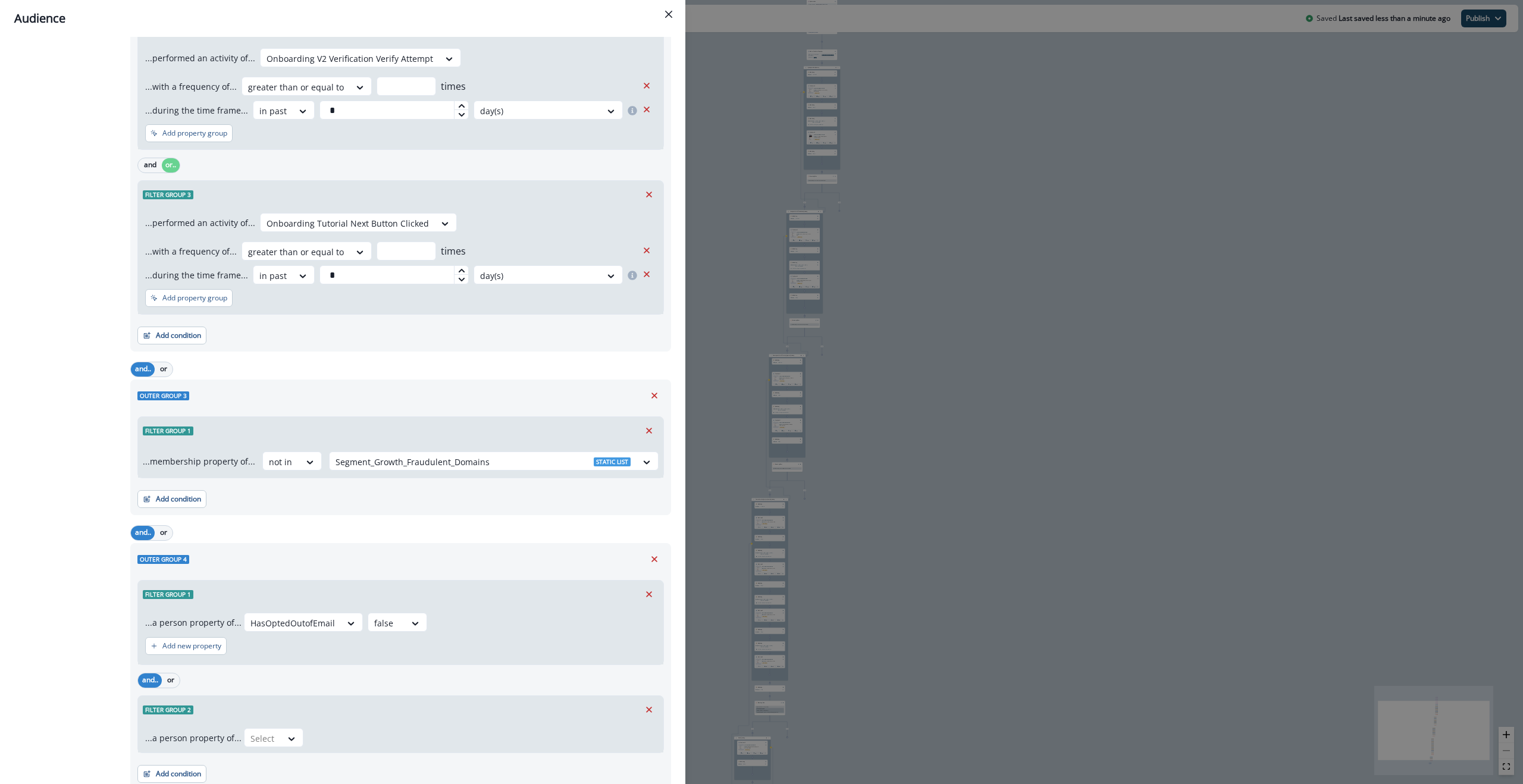
scroll to position [995, 0]
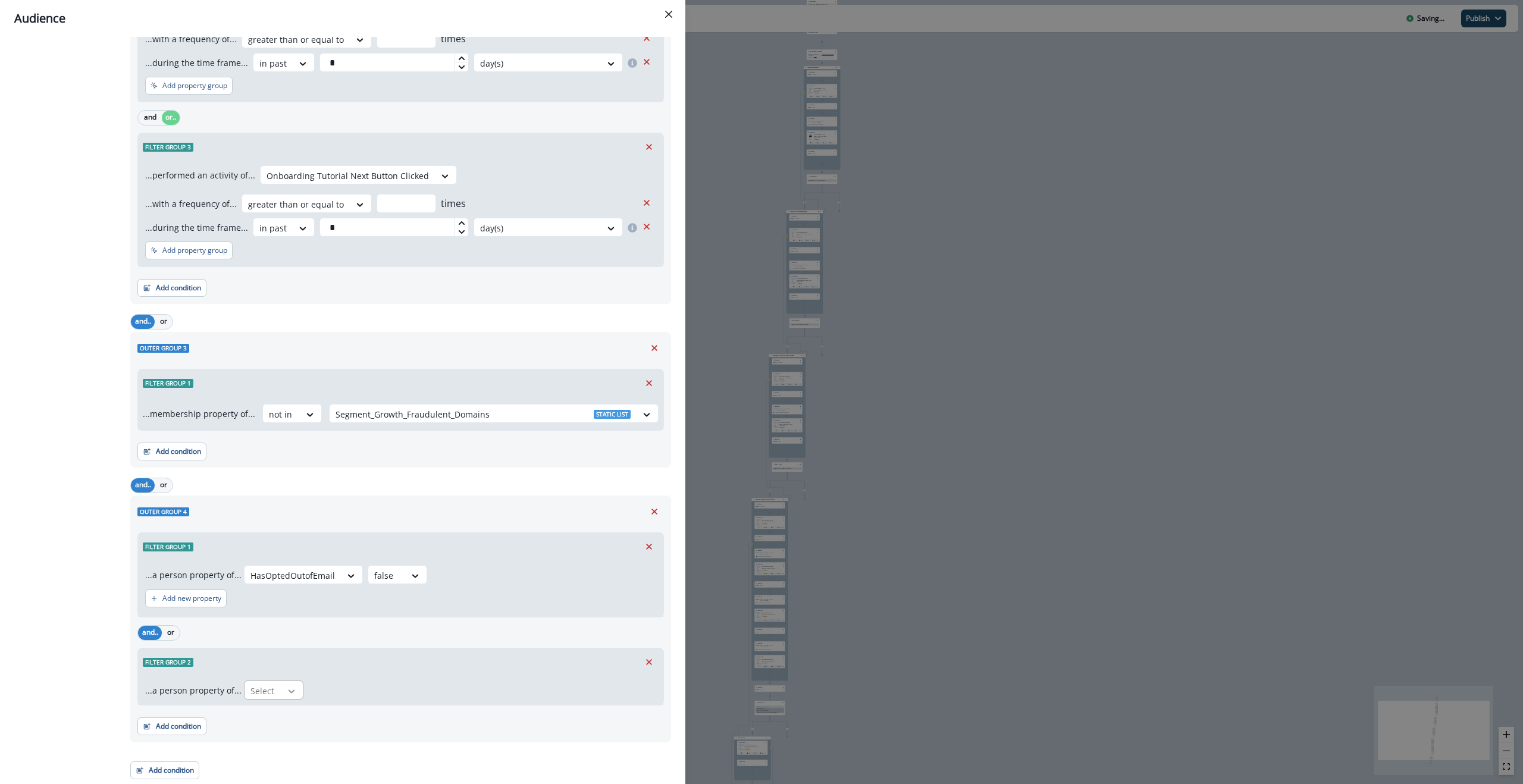
click at [293, 391] on icon at bounding box center [291, 691] width 11 height 12
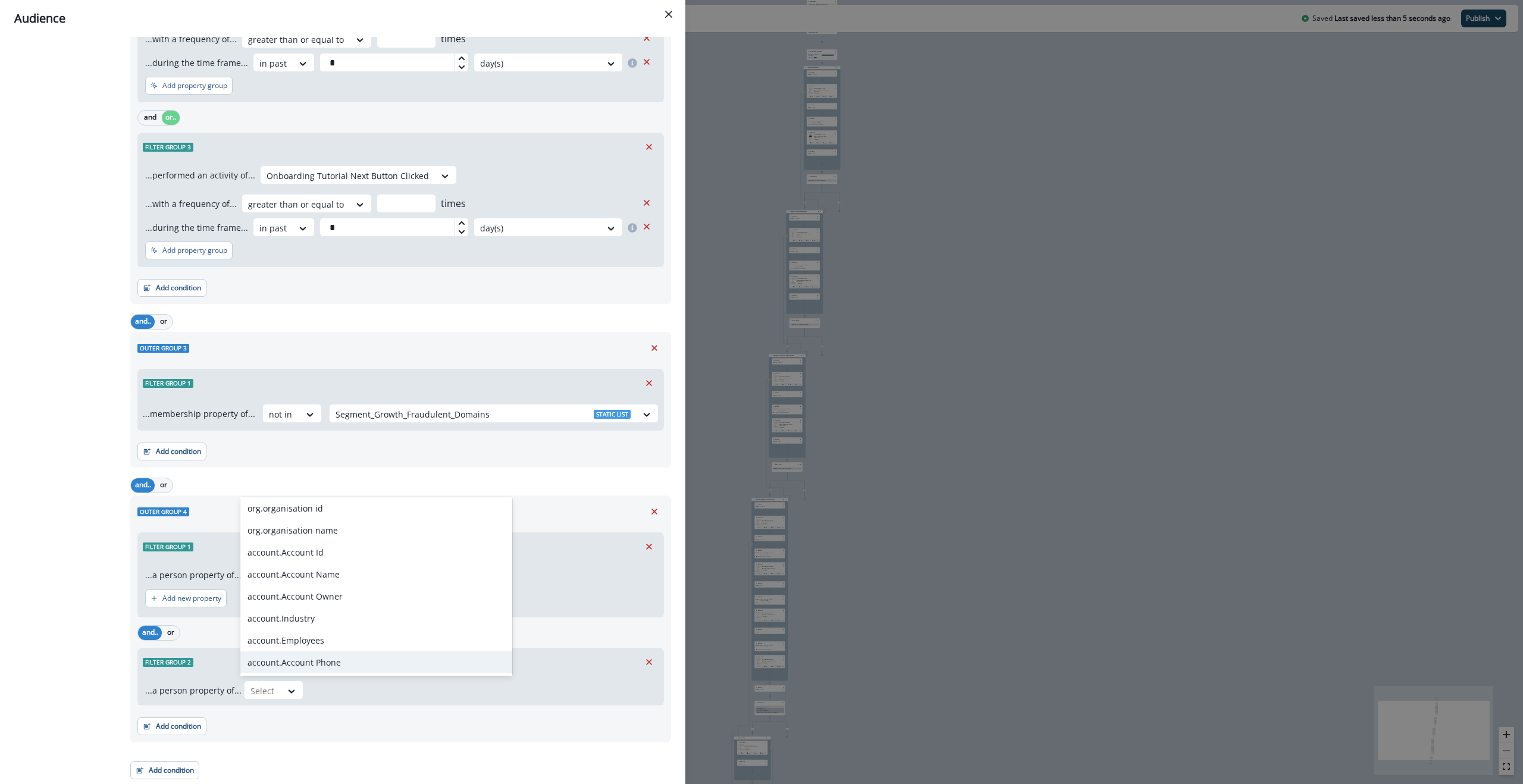
scroll to position [822, 0]
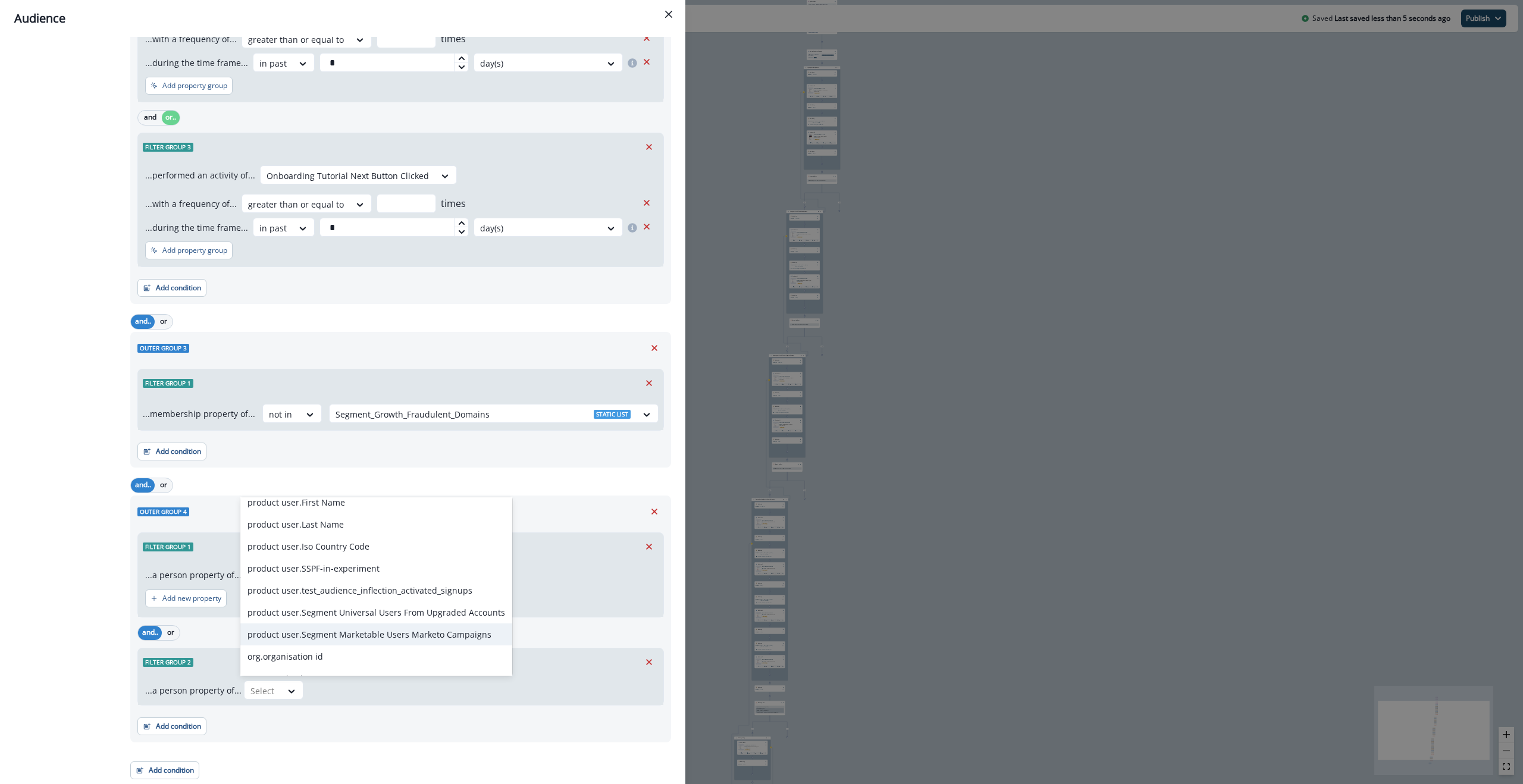
click at [351, 391] on div "product user.Segment Marketable Users Marketo Campaigns" at bounding box center [376, 634] width 272 height 22
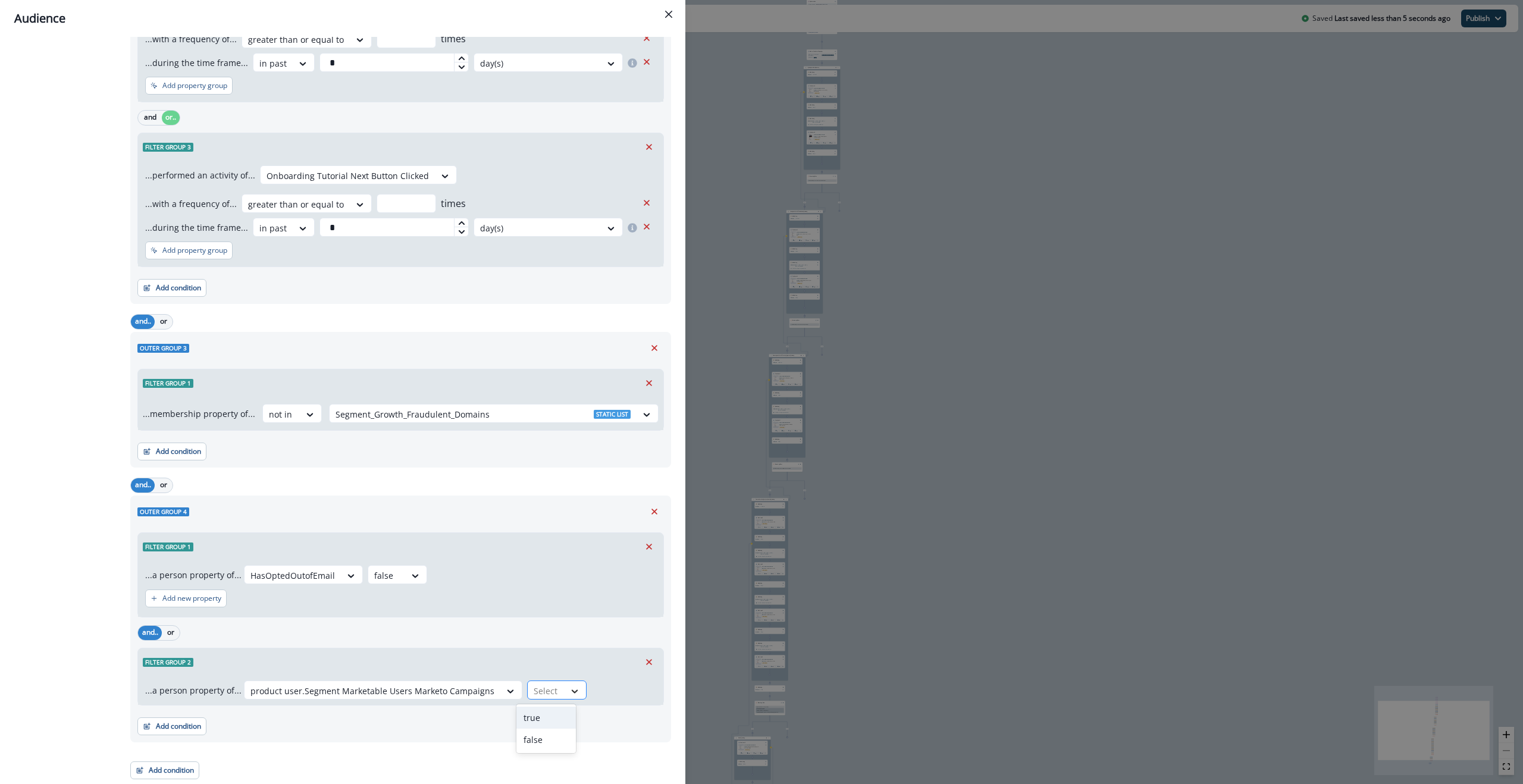
click at [569, 391] on icon at bounding box center [574, 691] width 11 height 12
click at [552, 391] on div "true" at bounding box center [545, 717] width 60 height 22
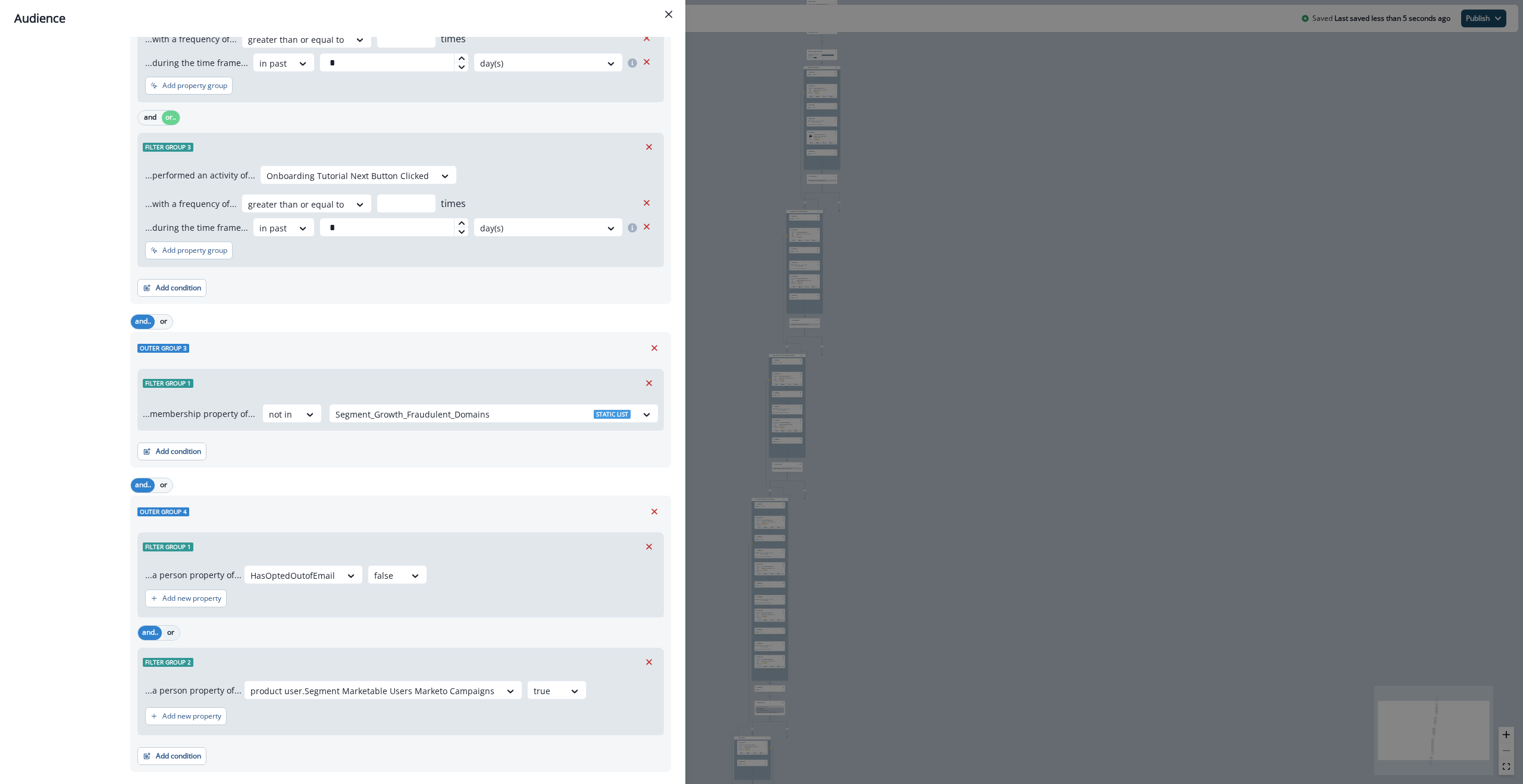
click at [169, 391] on button "or" at bounding box center [171, 633] width 18 height 15
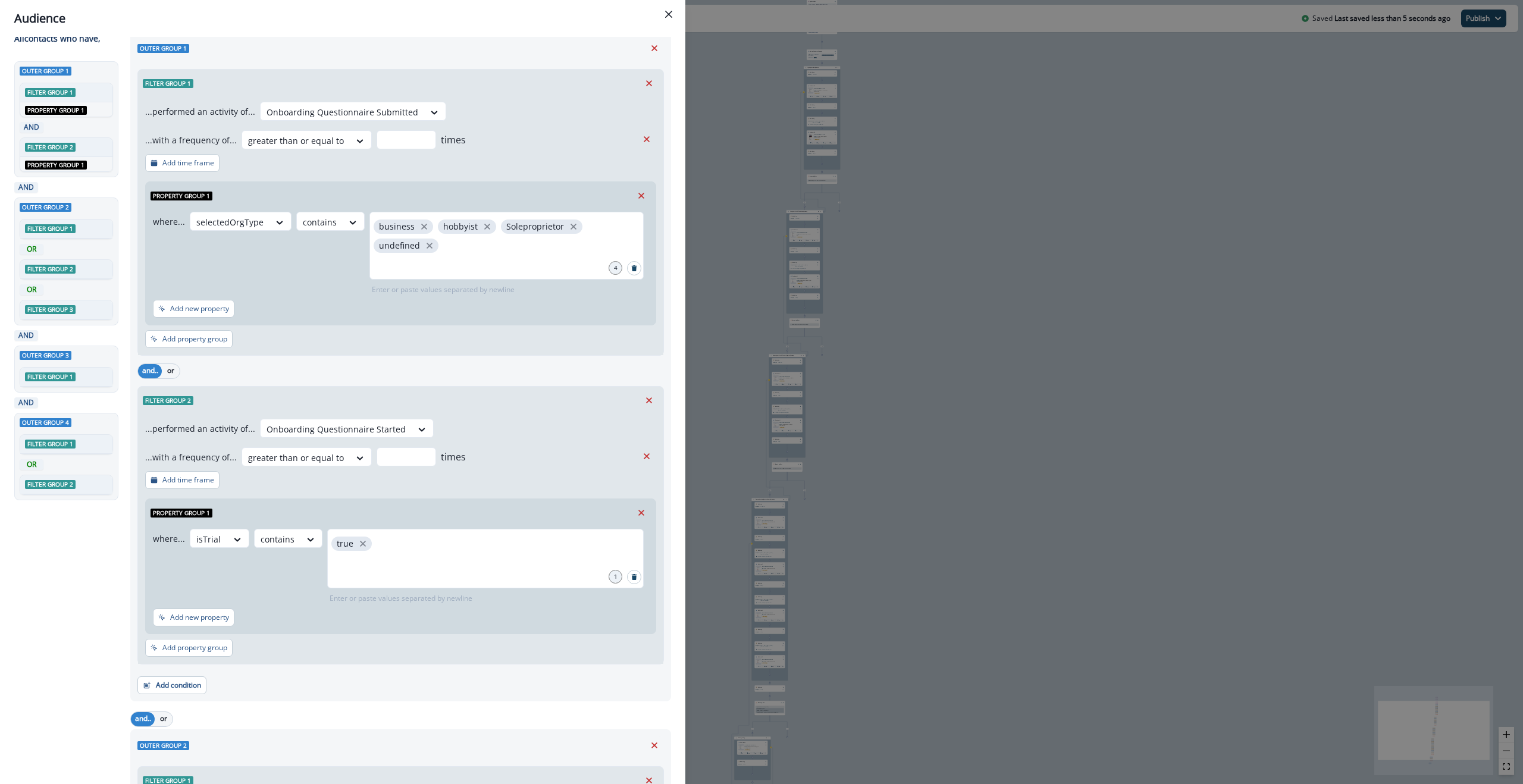
scroll to position [0, 0]
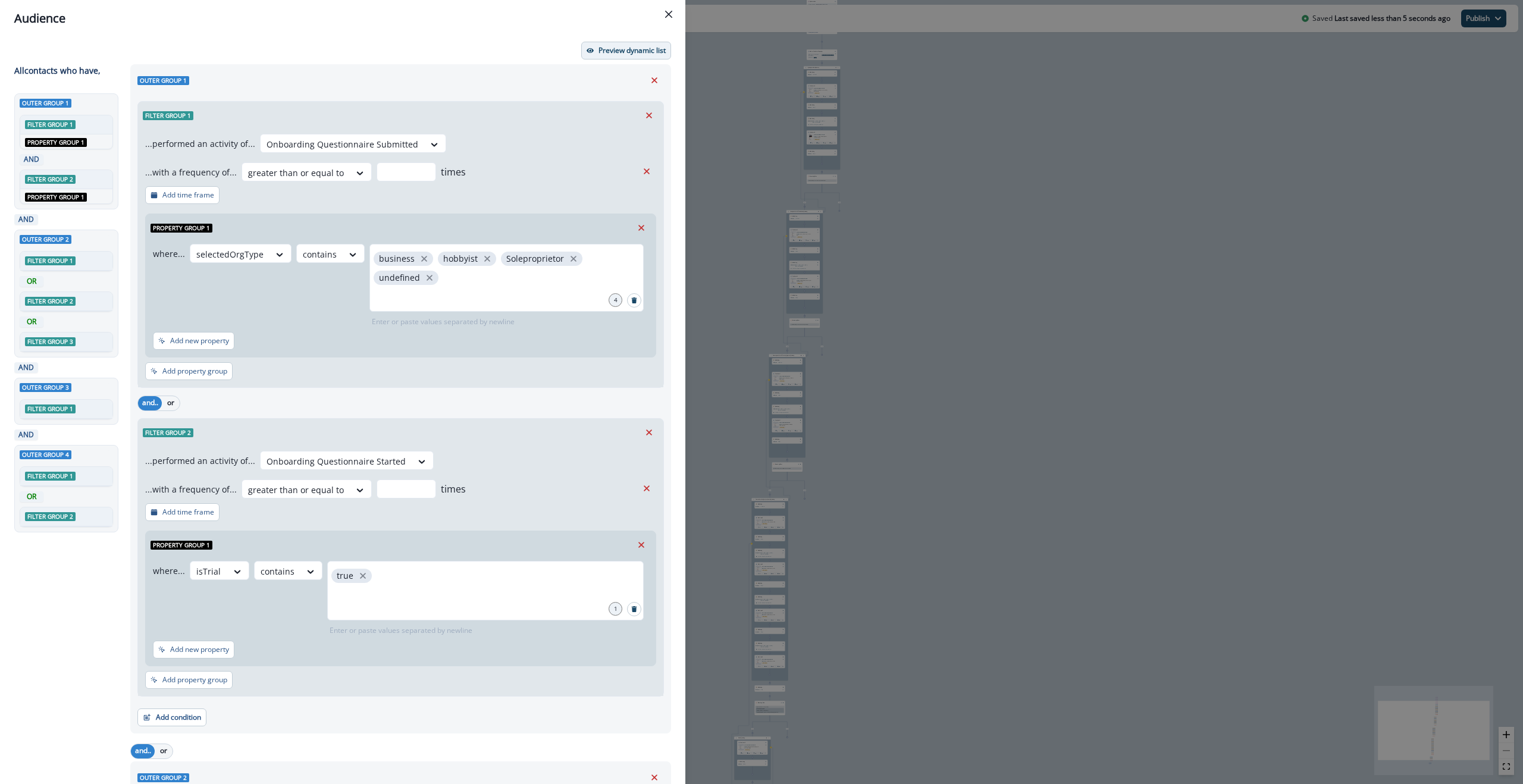
click at [620, 46] on p "Preview dynamic list" at bounding box center [632, 50] width 67 height 8
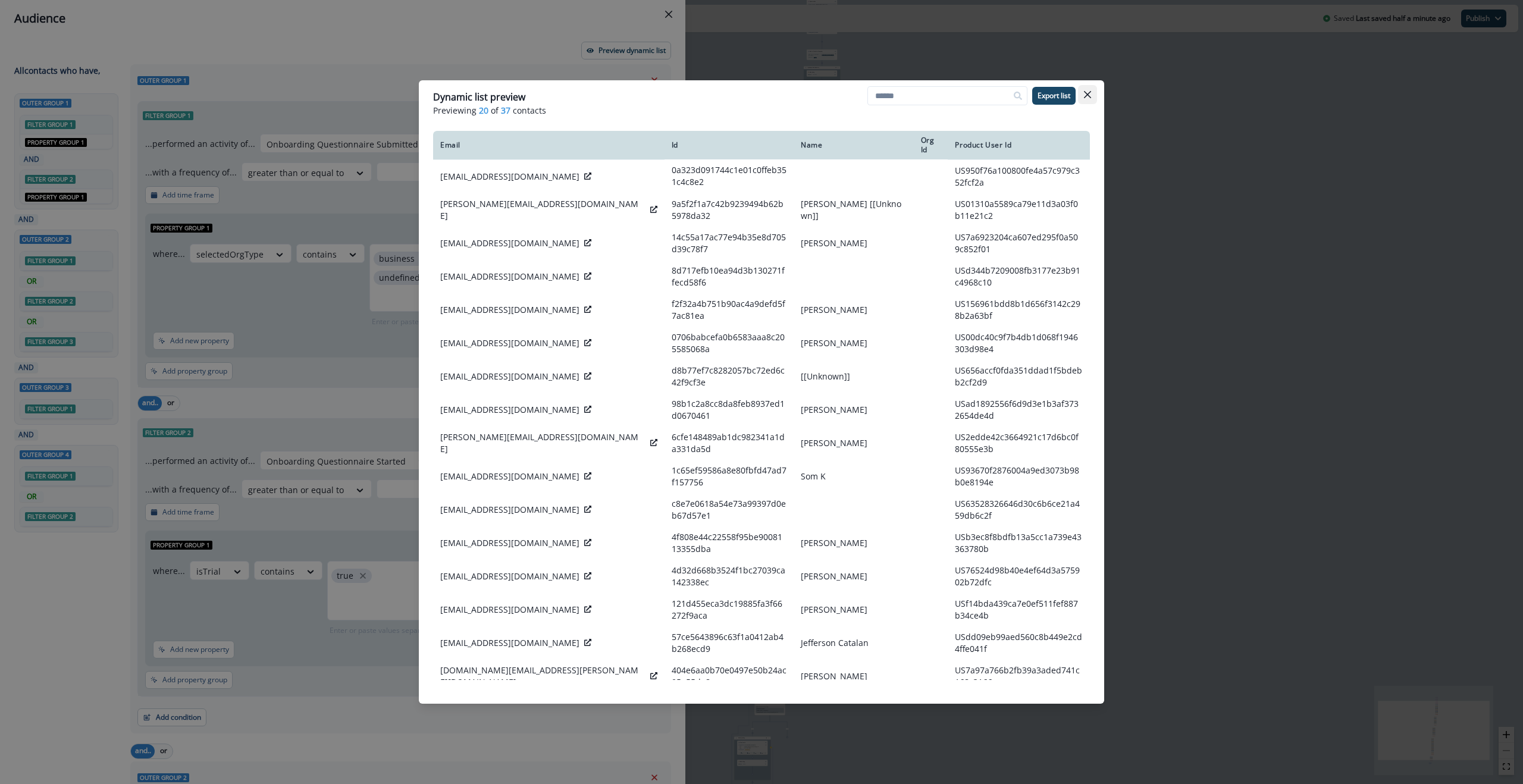
click at [793, 91] on icon "Close" at bounding box center [1087, 94] width 7 height 7
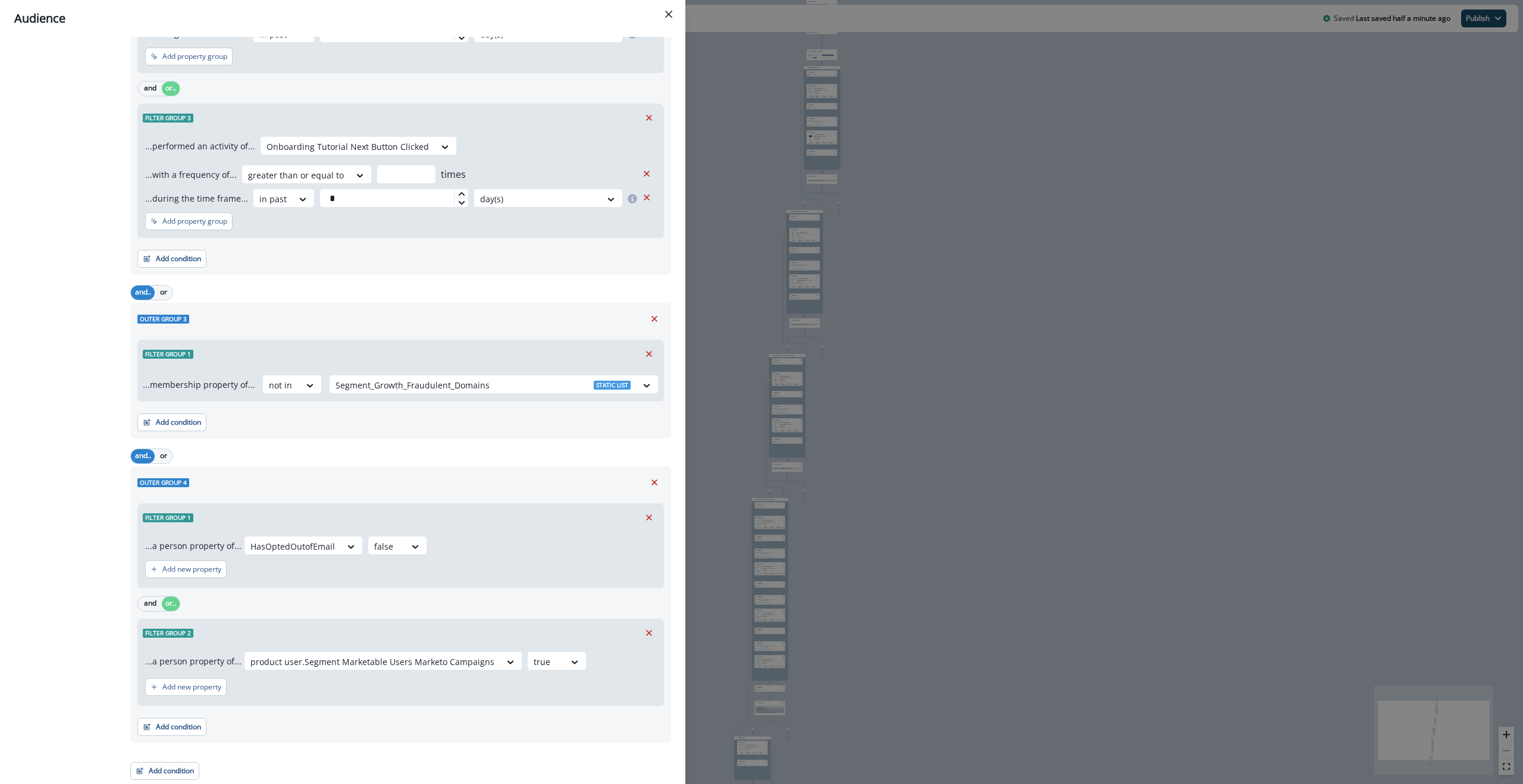
scroll to position [1025, 0]
click at [644, 391] on icon "Remove" at bounding box center [649, 632] width 11 height 11
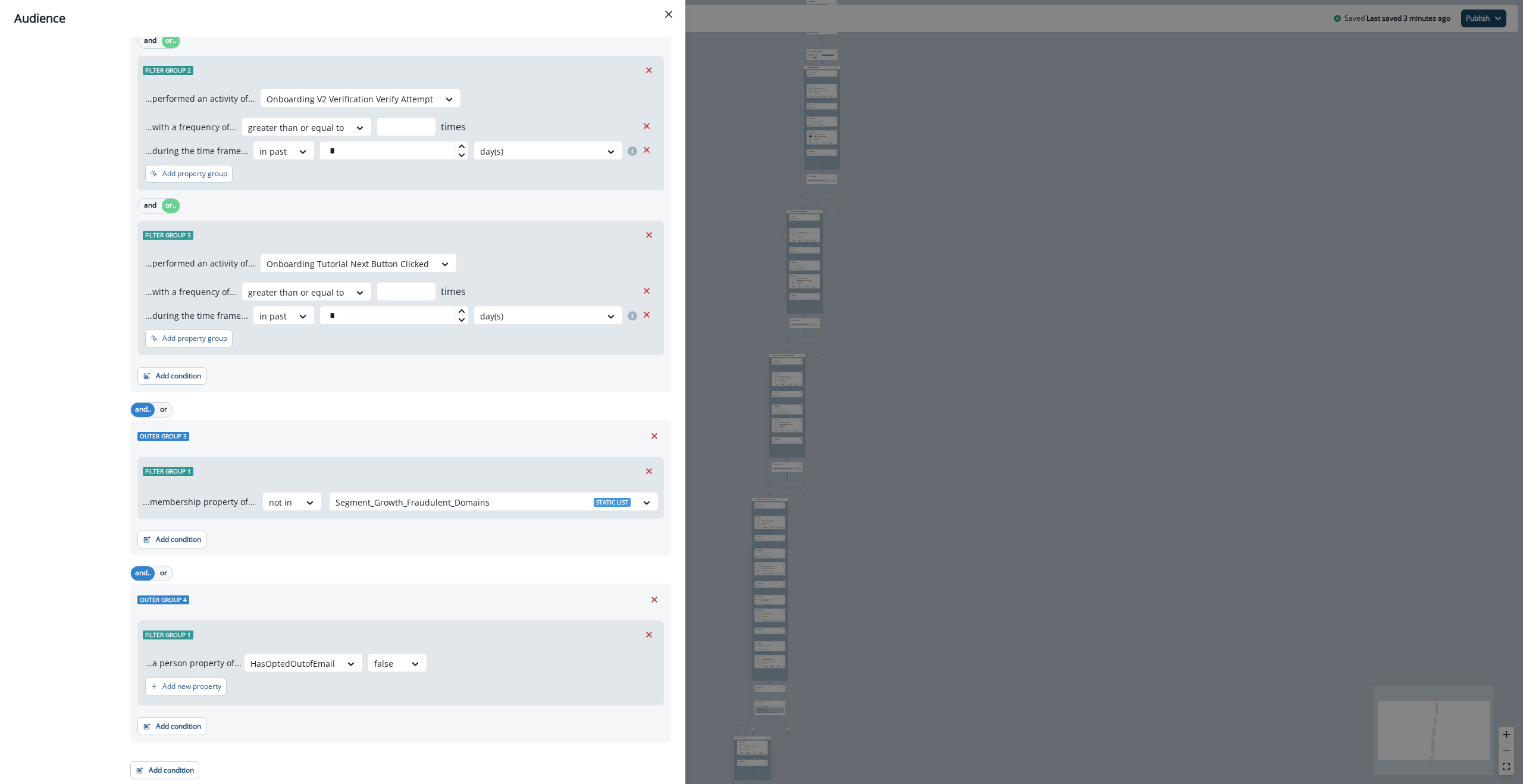
scroll to position [907, 0]
click at [758, 243] on div "Audience Preview dynamic list All contact s who have, Outer group 1 Filter grou…" at bounding box center [762, 392] width 1523 height 784
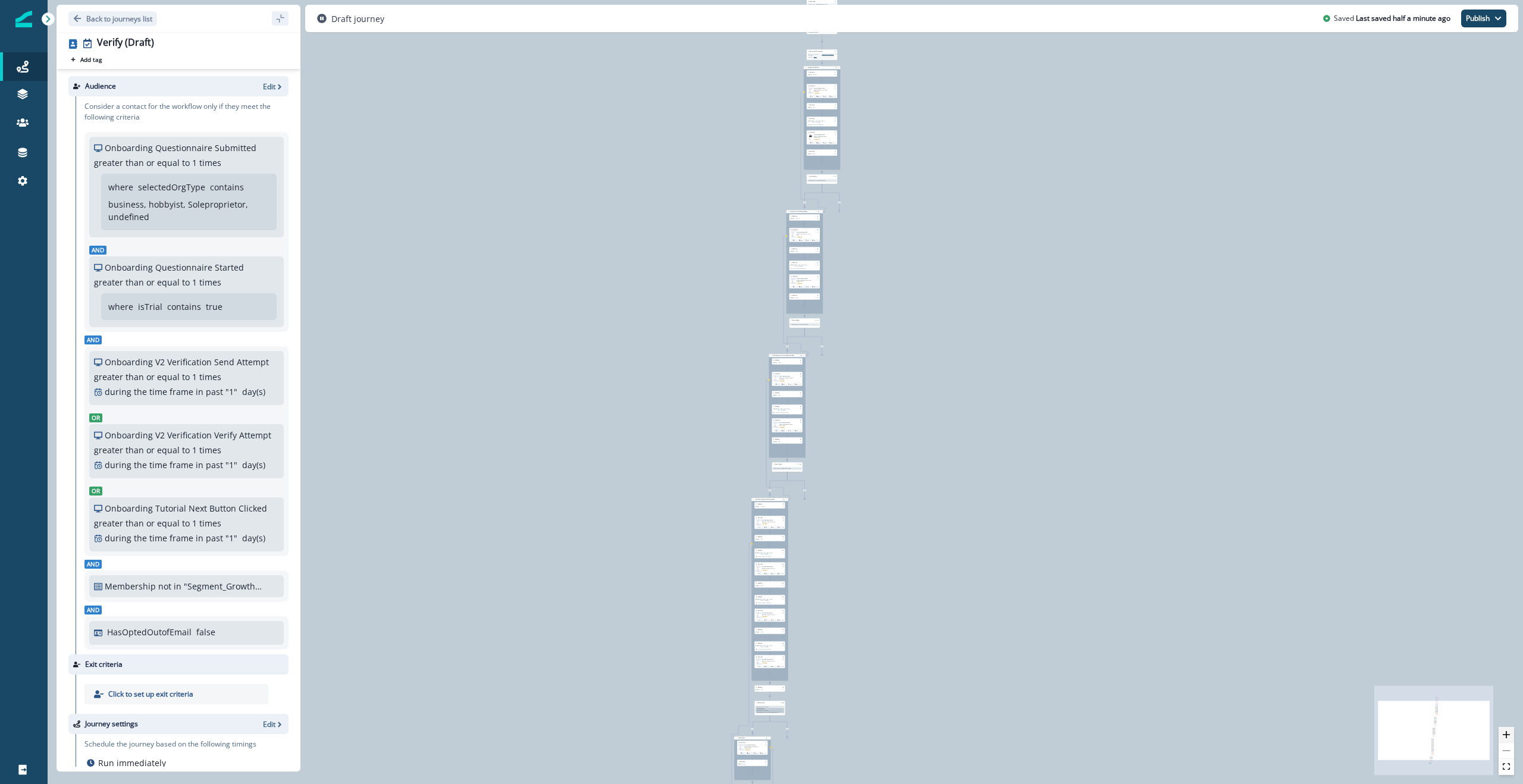
click at [793, 391] on button "zoom in" at bounding box center [1506, 735] width 16 height 16
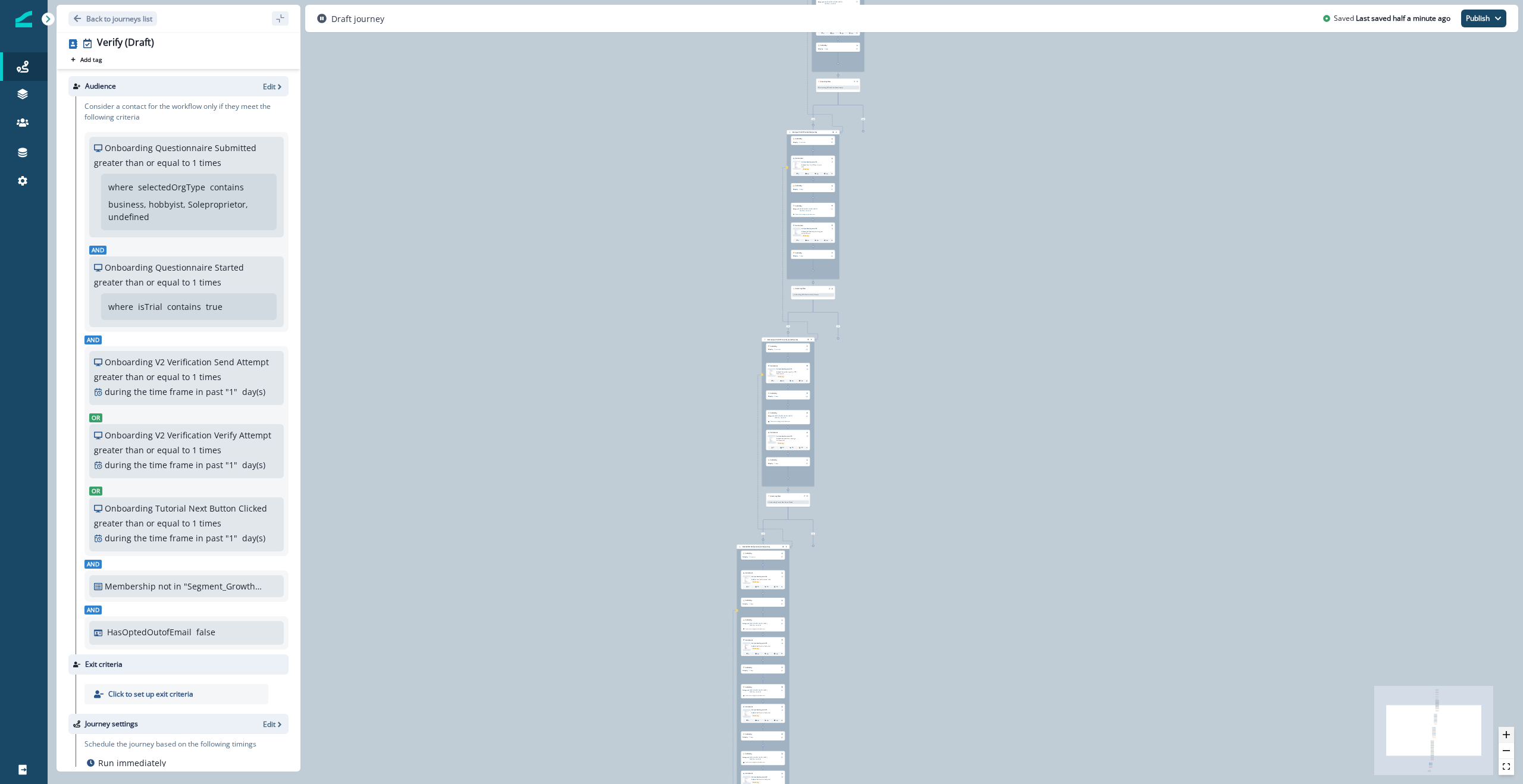
click at [793, 391] on button "zoom in" at bounding box center [1506, 735] width 16 height 16
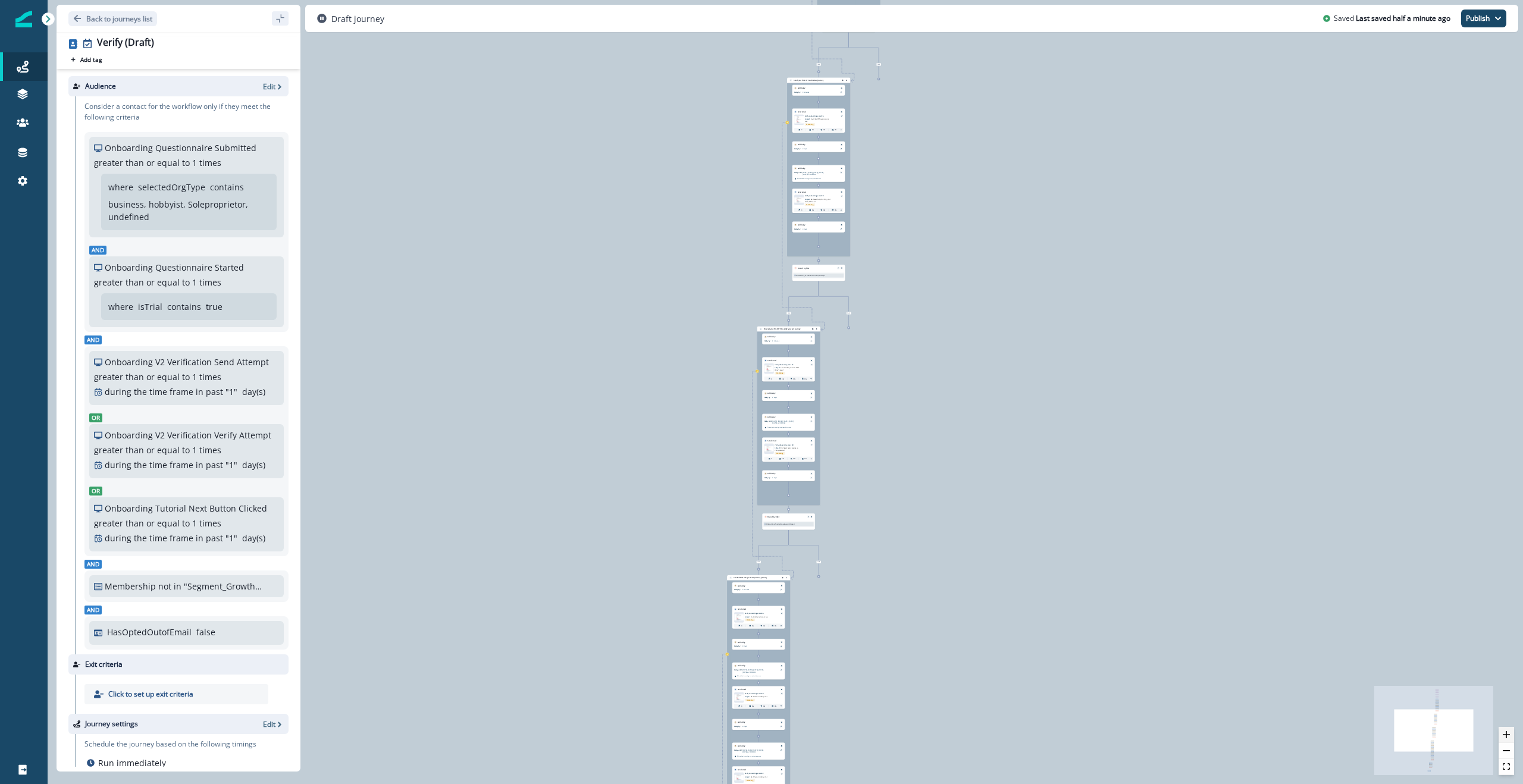
click at [793, 391] on button "zoom in" at bounding box center [1506, 735] width 16 height 16
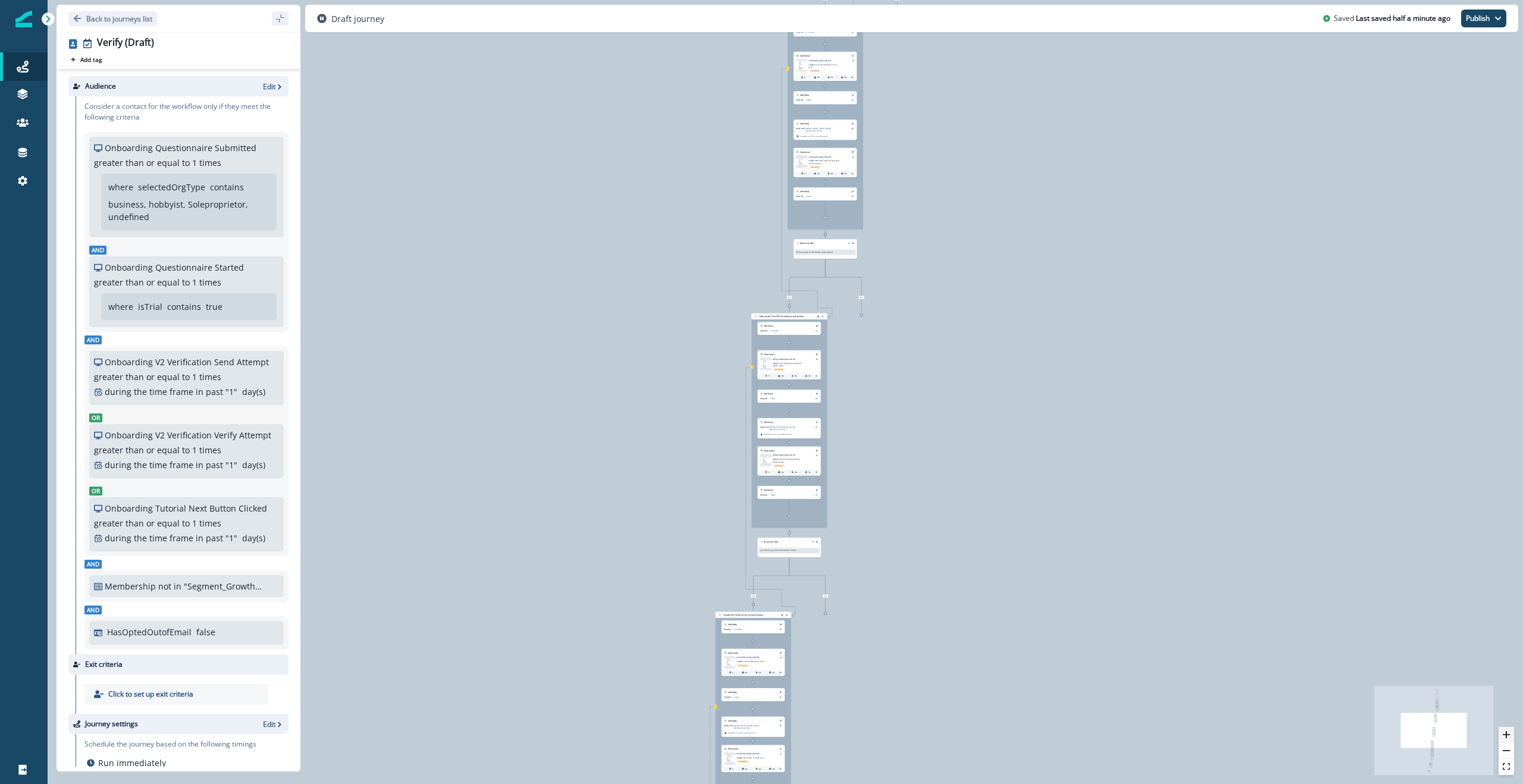
click at [793, 391] on button "zoom in" at bounding box center [1506, 735] width 16 height 16
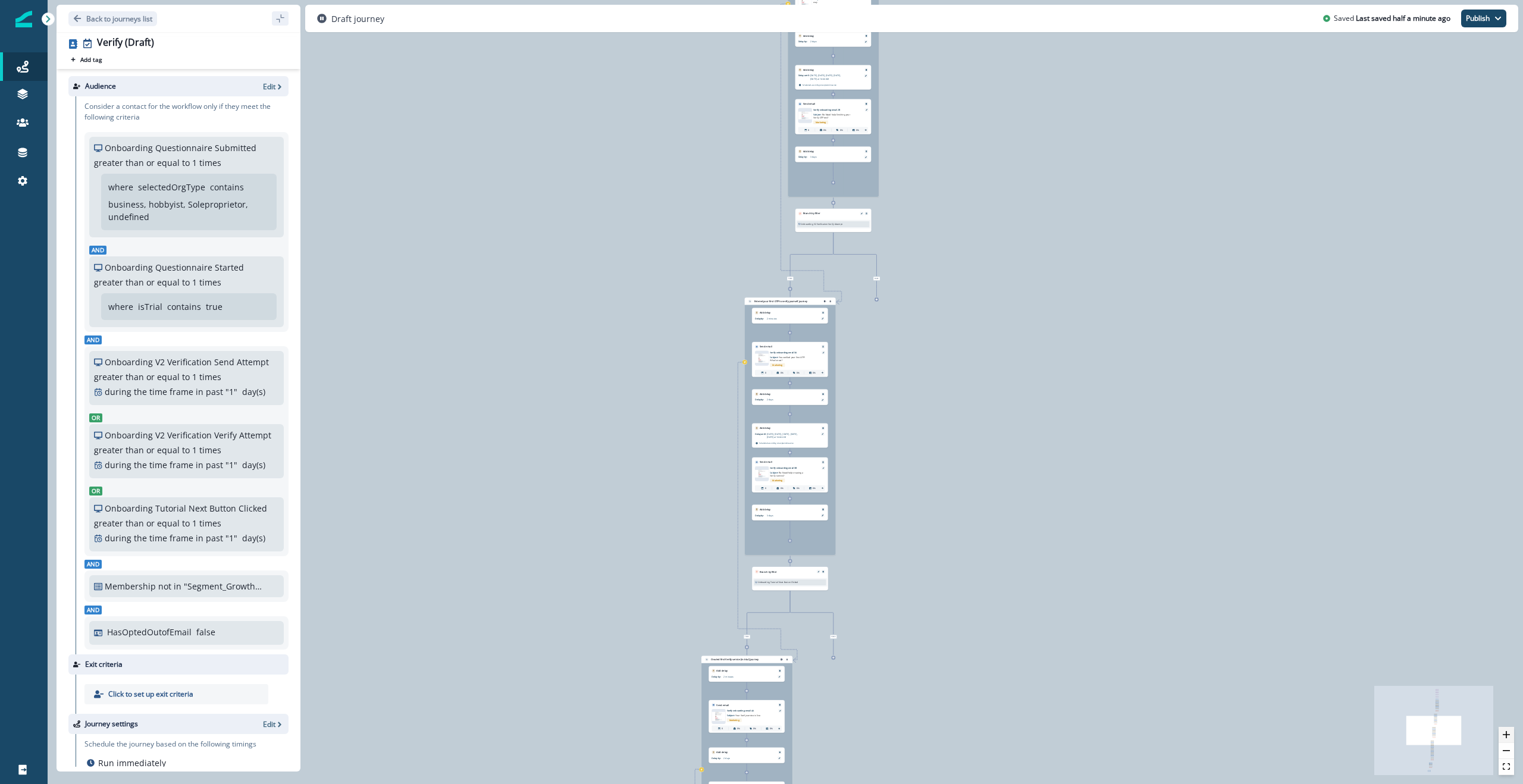
click at [793, 391] on button "zoom in" at bounding box center [1506, 735] width 16 height 16
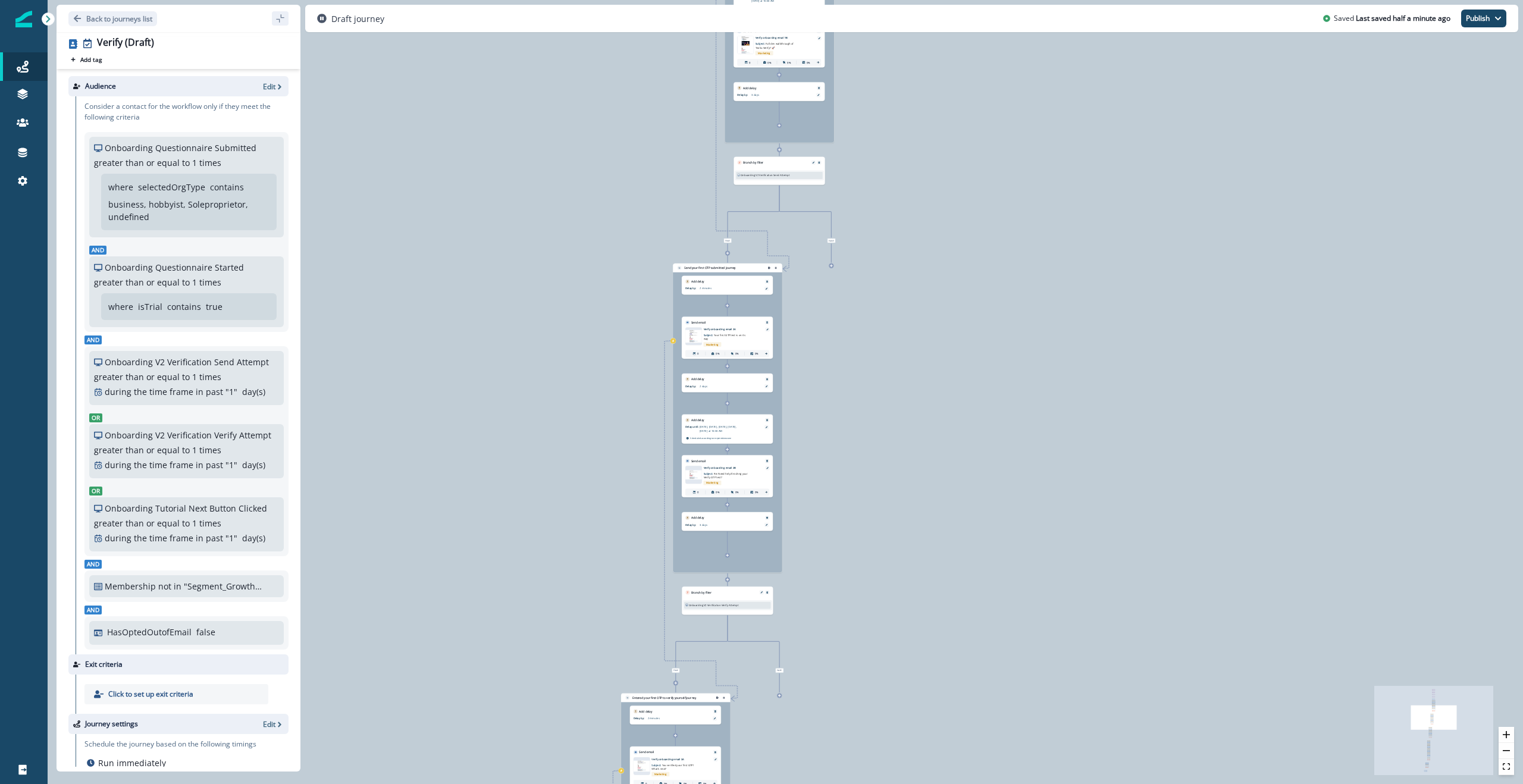
drag, startPoint x: 1267, startPoint y: 216, endPoint x: 1152, endPoint y: 632, distance: 431.6
click at [793, 391] on div "0 contact has entered the journey Update value Update Person's ISA Campaign ID …" at bounding box center [784, 392] width 1475 height 784
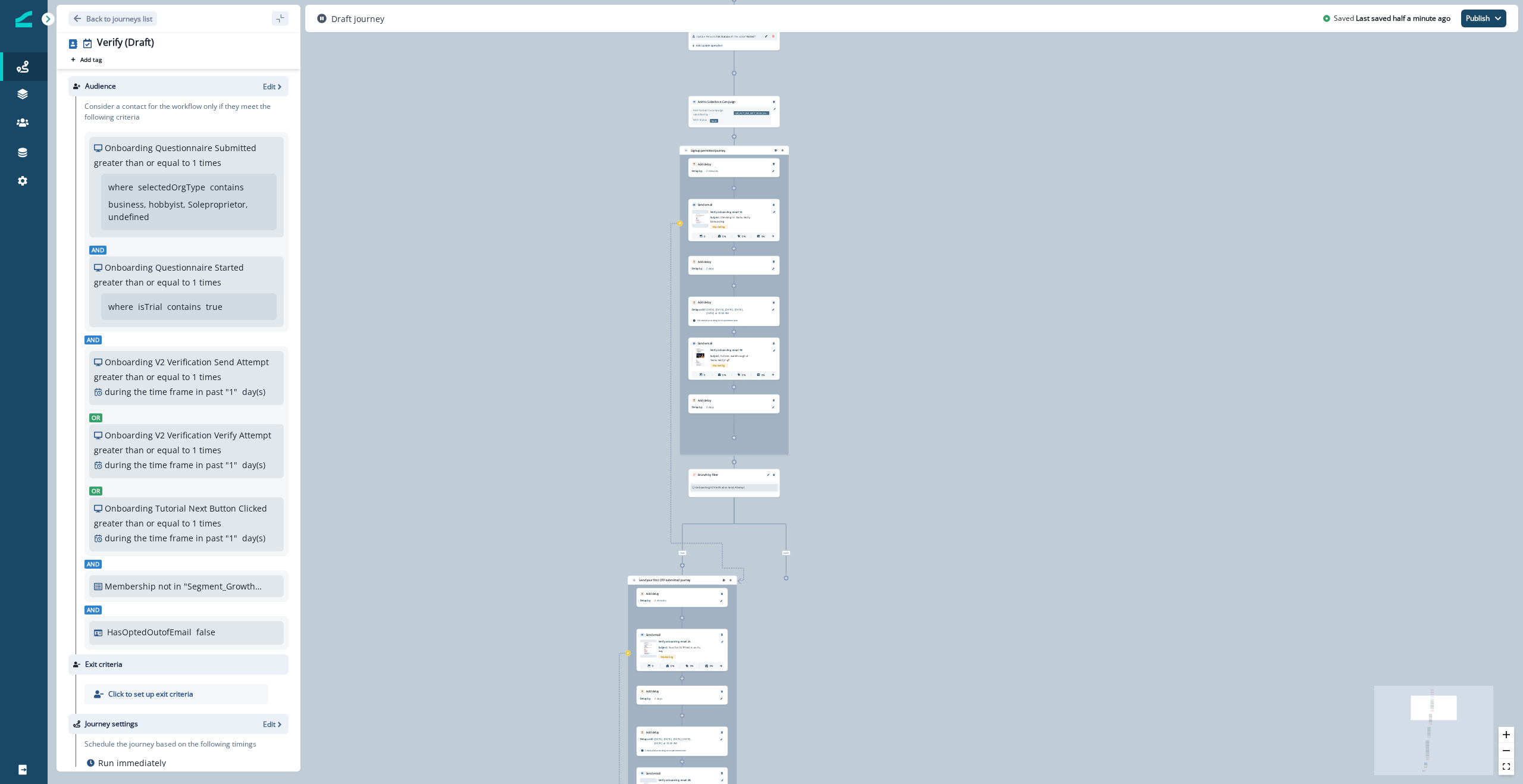
drag, startPoint x: 996, startPoint y: 195, endPoint x: 931, endPoint y: 612, distance: 422.0
click at [793, 391] on div "0 contact has entered the journey Update value Update Person's ISA Campaign ID …" at bounding box center [784, 392] width 1475 height 784
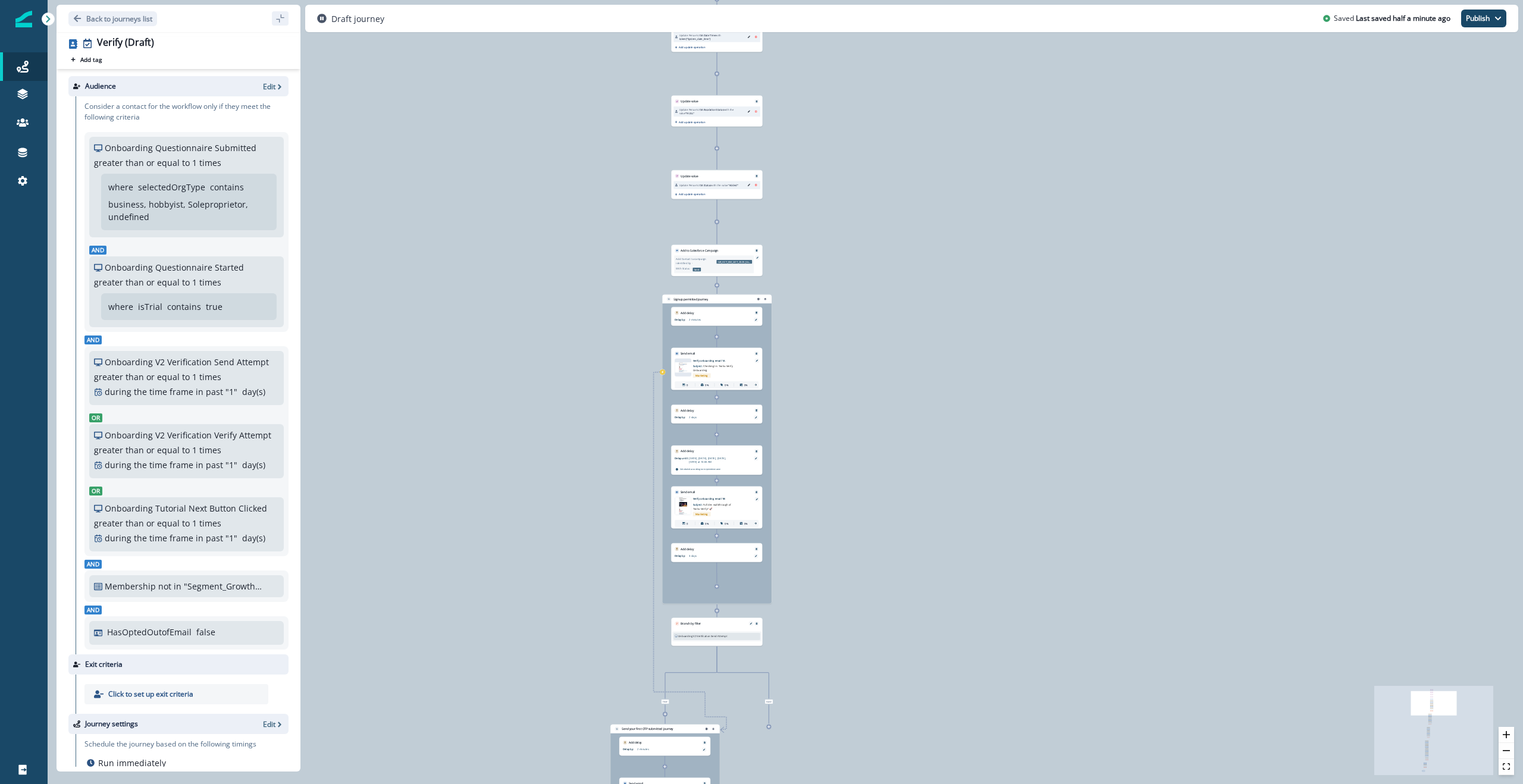
drag, startPoint x: 907, startPoint y: 365, endPoint x: 911, endPoint y: 412, distance: 47.2
click at [793, 391] on div "0 contact has entered the journey Update value Update Person's ISA Campaign ID …" at bounding box center [784, 392] width 1475 height 784
click at [793, 391] on icon "zoom in" at bounding box center [1505, 734] width 7 height 7
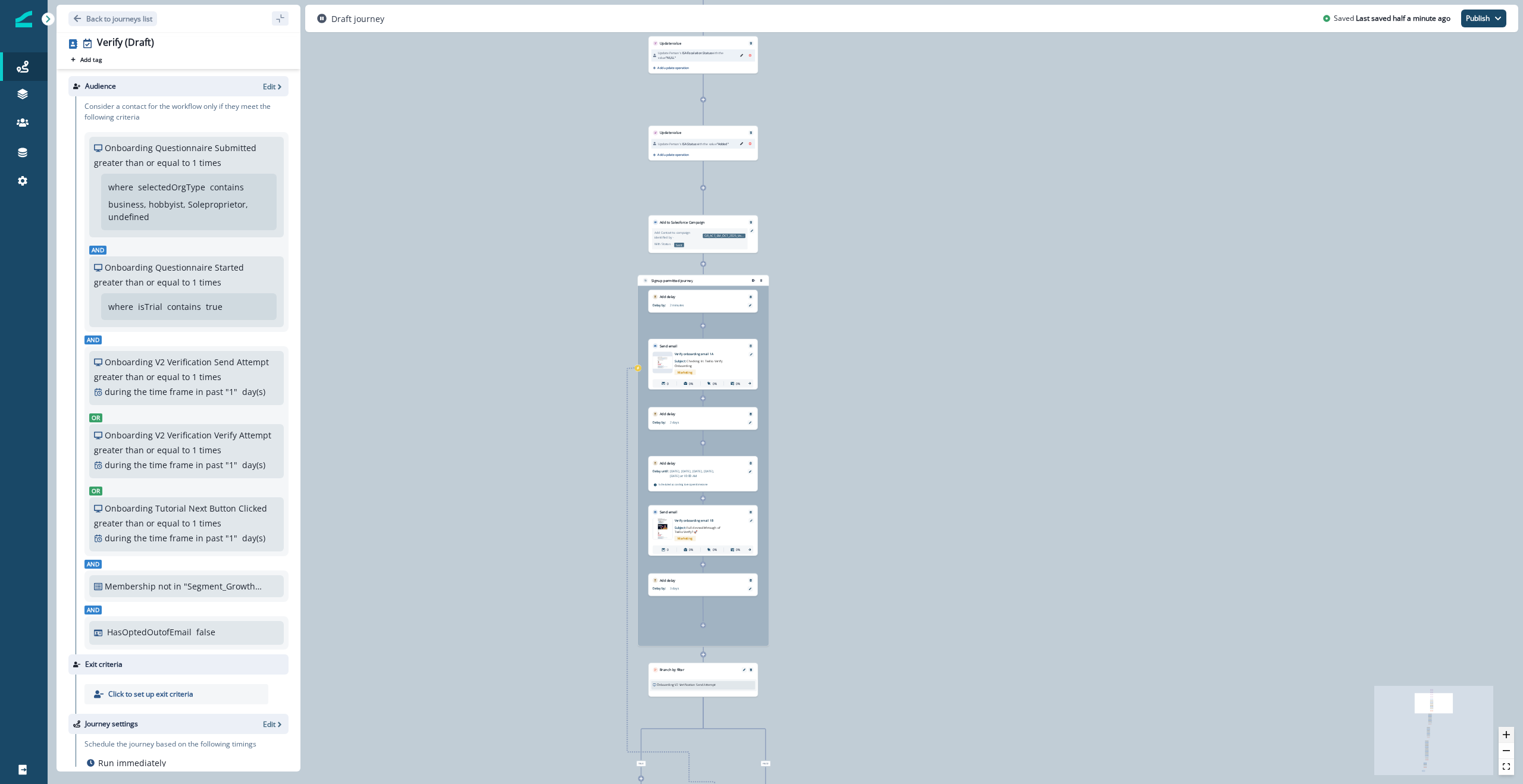
click at [793, 391] on icon "zoom in" at bounding box center [1505, 734] width 7 height 7
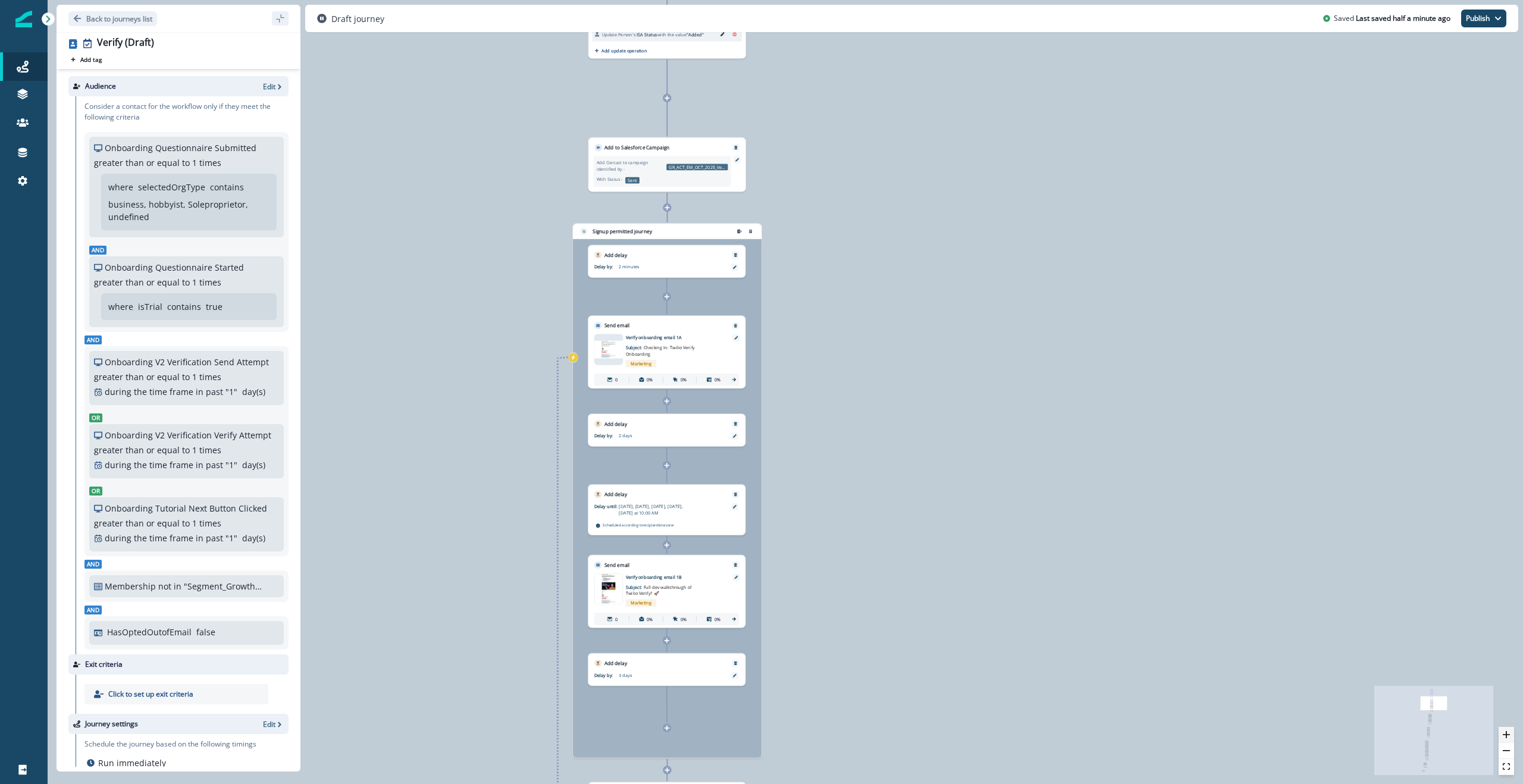
click at [793, 391] on icon "zoom in" at bounding box center [1505, 734] width 7 height 7
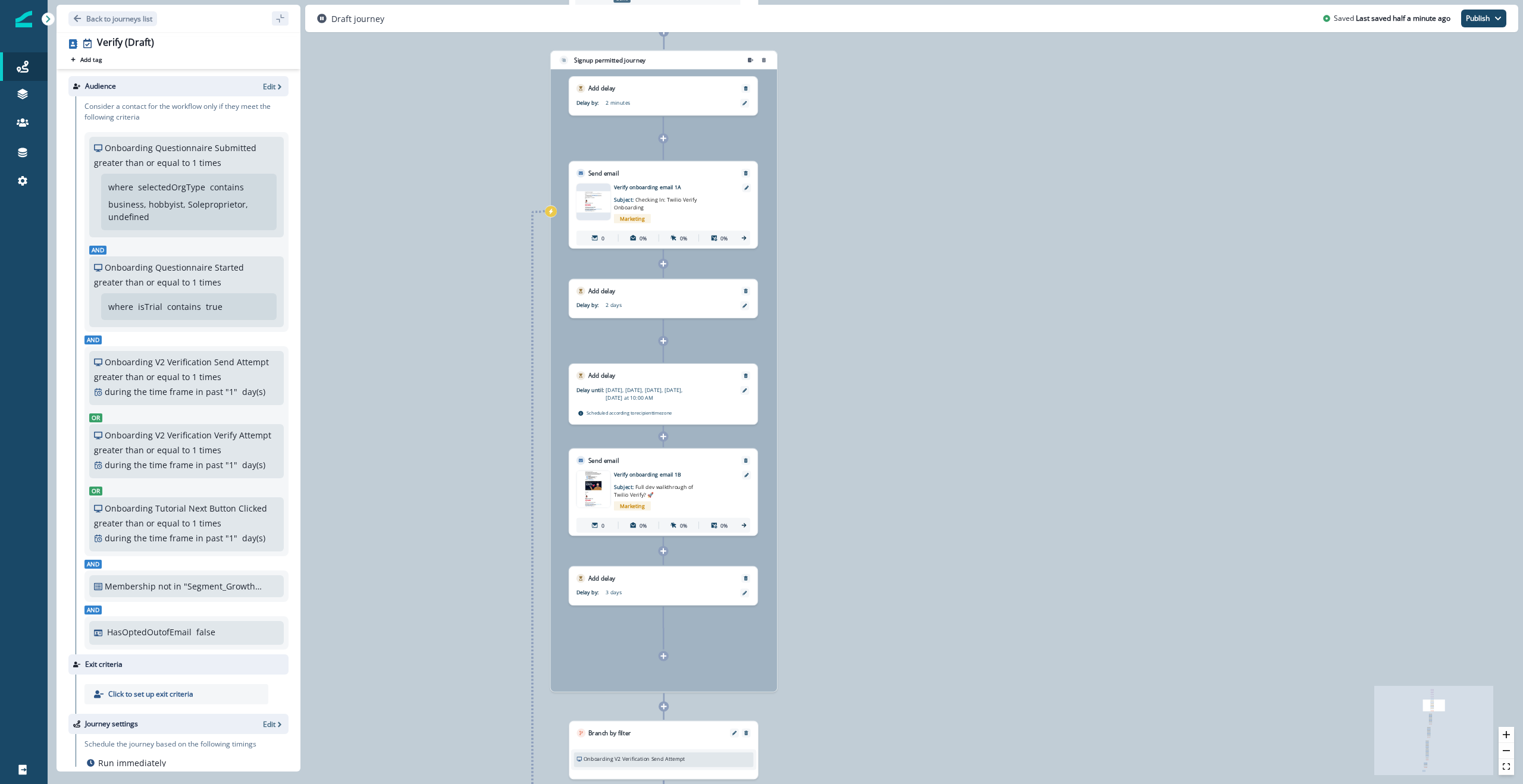
drag, startPoint x: 952, startPoint y: 581, endPoint x: 972, endPoint y: 442, distance: 140.4
click at [793, 391] on div "0 contact has entered the journey Update value Update Person's ISA Campaign ID …" at bounding box center [784, 392] width 1475 height 784
click at [664, 391] on icon at bounding box center [662, 436] width 7 height 7
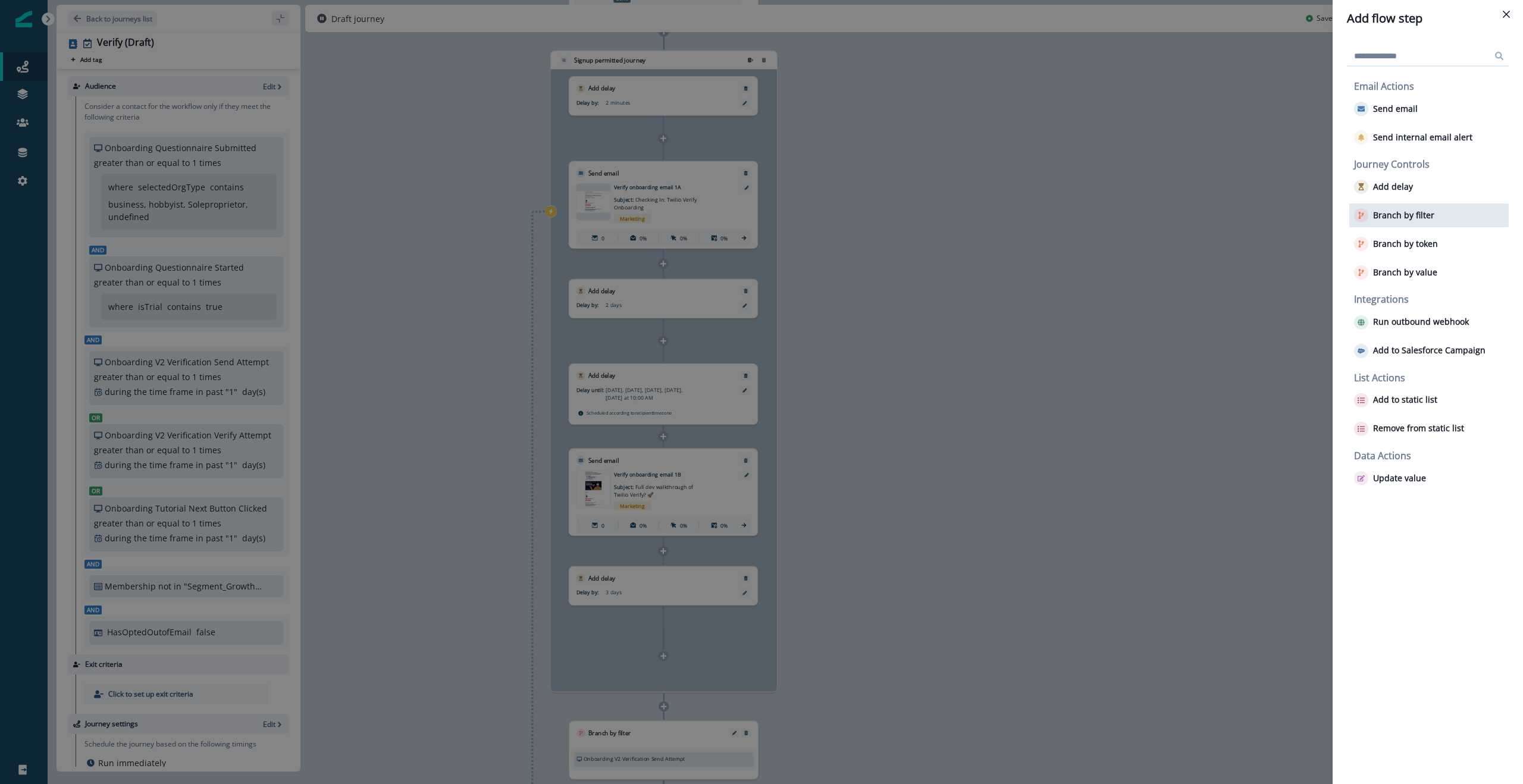
click at [793, 218] on p "Branch by filter" at bounding box center [1403, 215] width 61 height 10
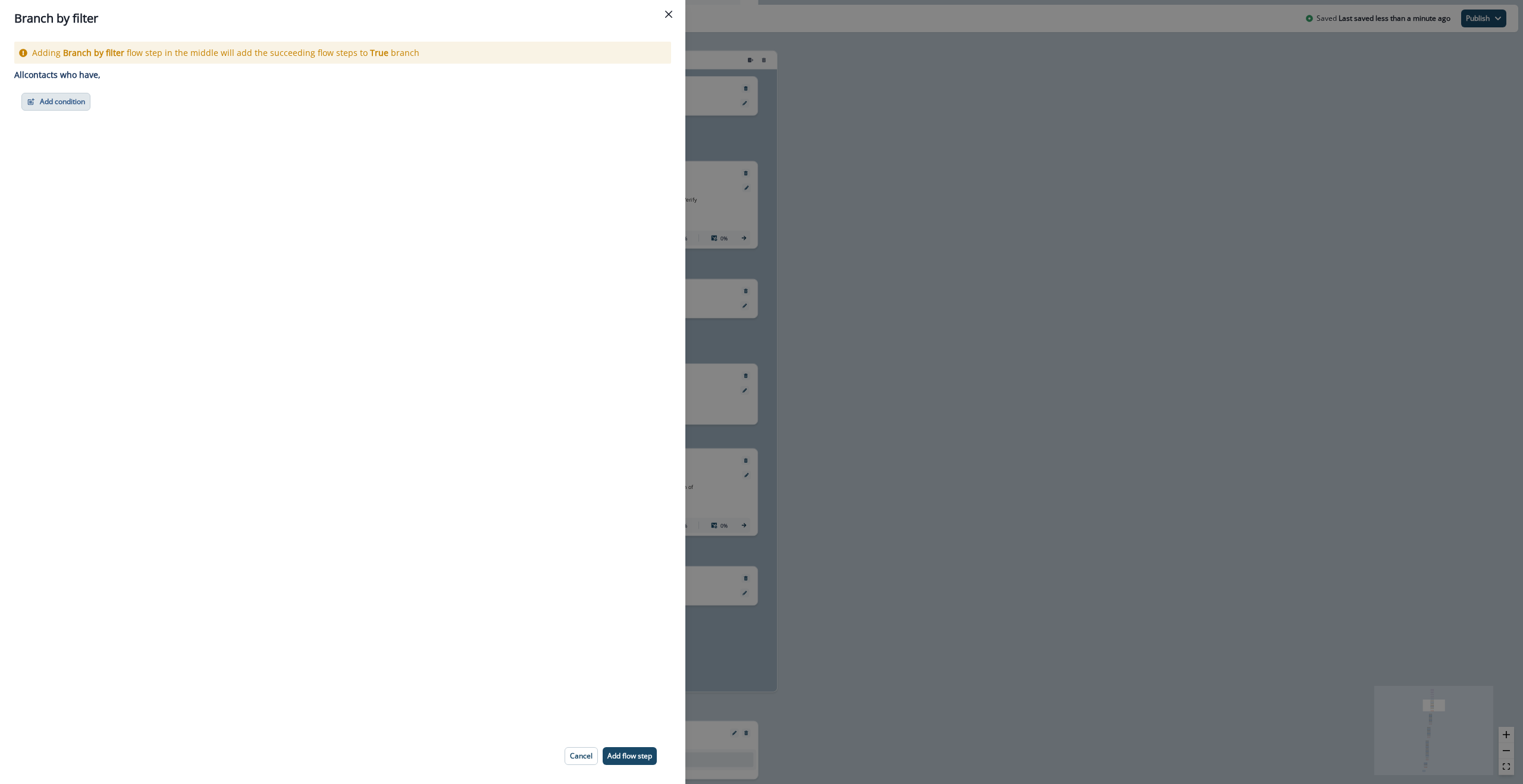
click at [76, 95] on button "Add condition" at bounding box center [56, 101] width 69 height 18
click at [100, 154] on button "A person property" at bounding box center [96, 152] width 150 height 20
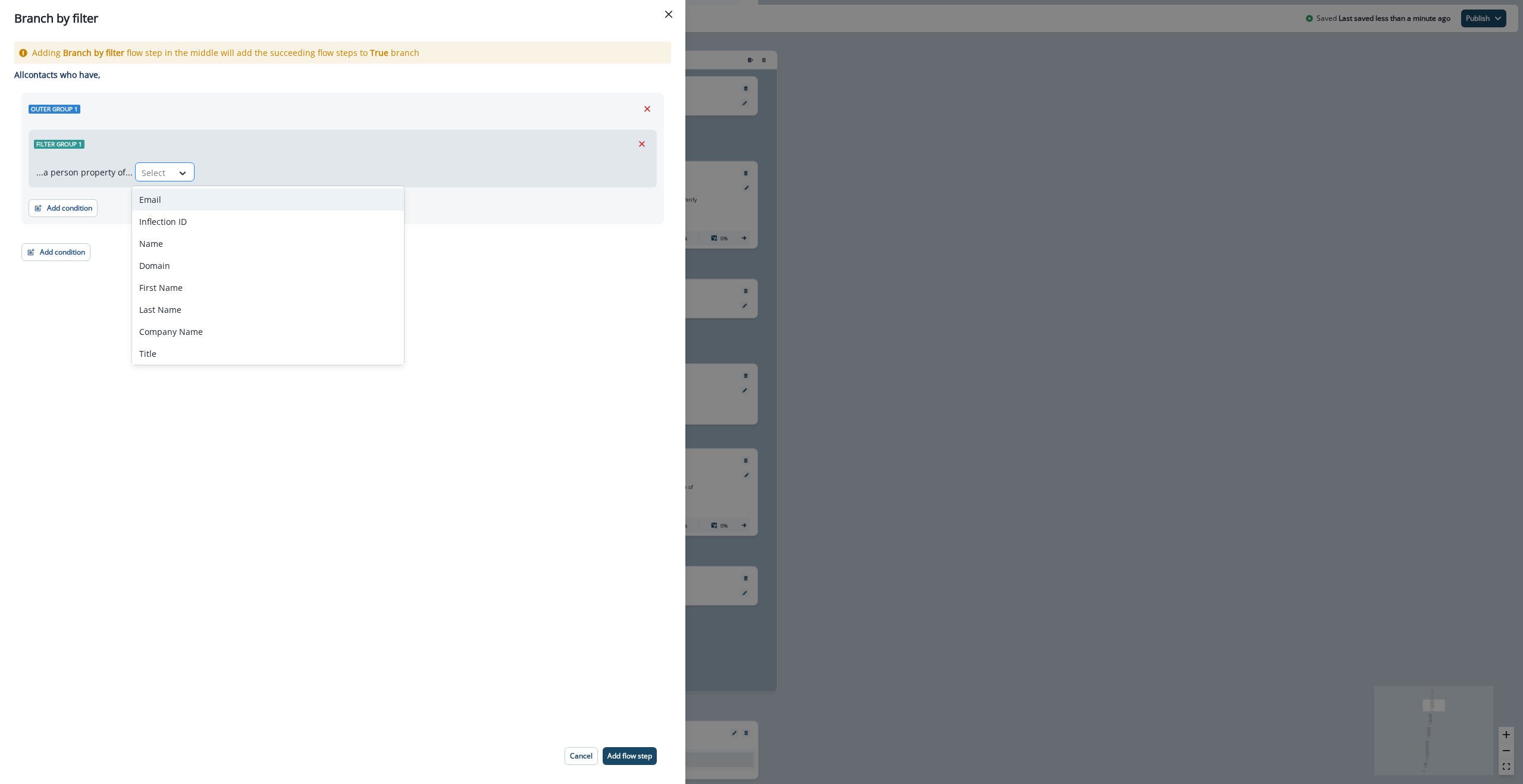
click at [177, 176] on icon at bounding box center [182, 173] width 11 height 12
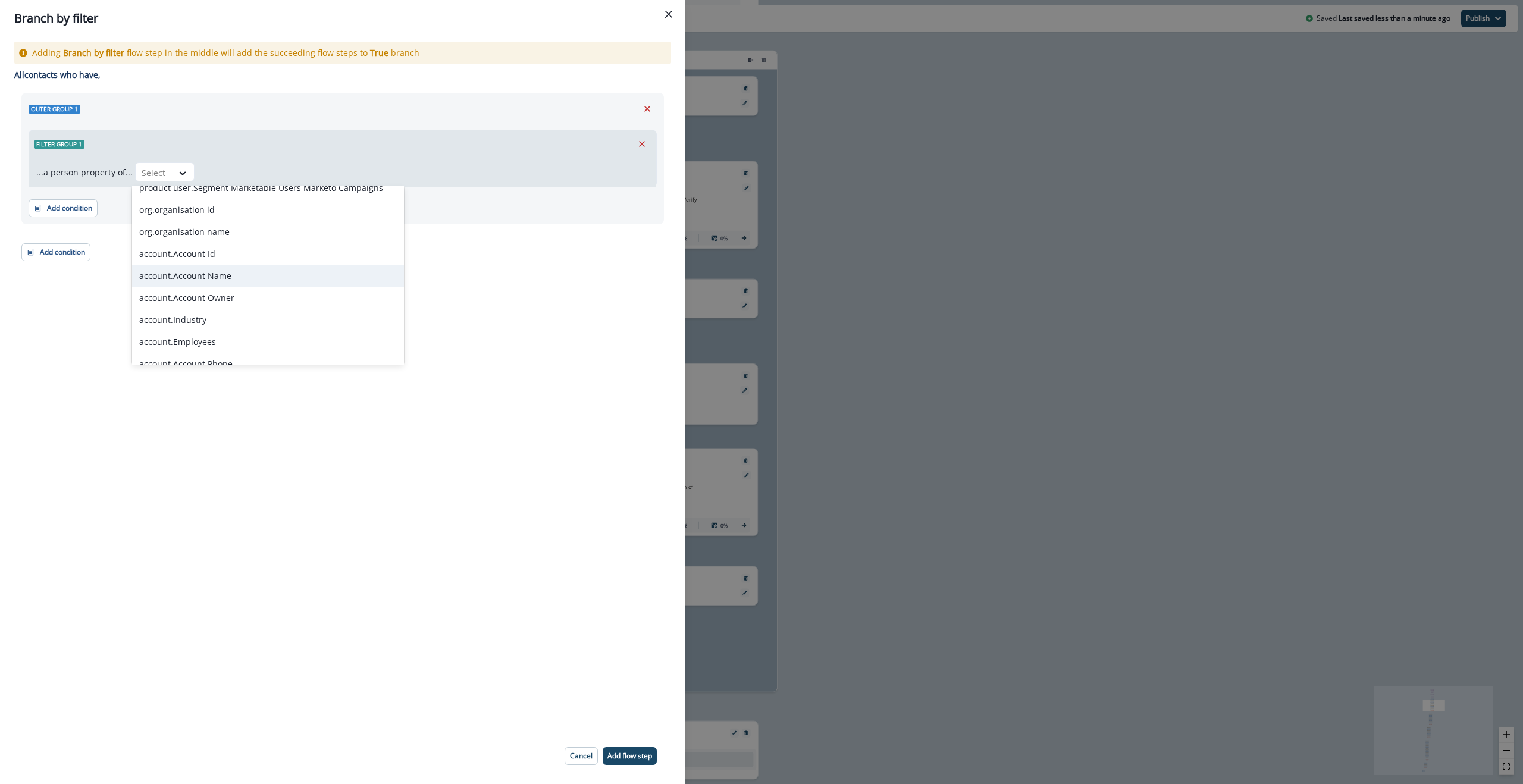
scroll to position [862, 0]
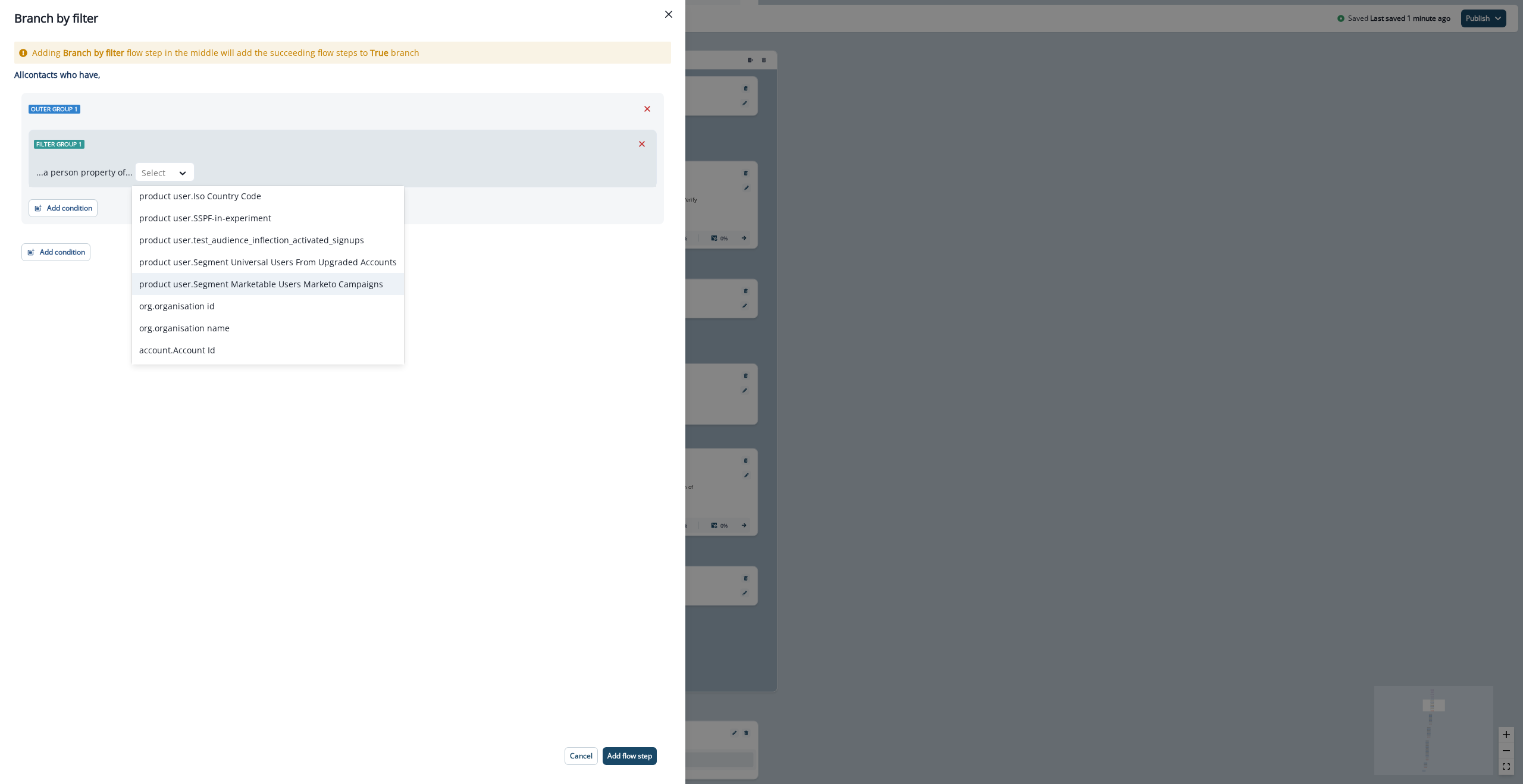
click at [281, 284] on div "product user.Segment Marketable Users Marketo Campaigns" at bounding box center [267, 284] width 272 height 22
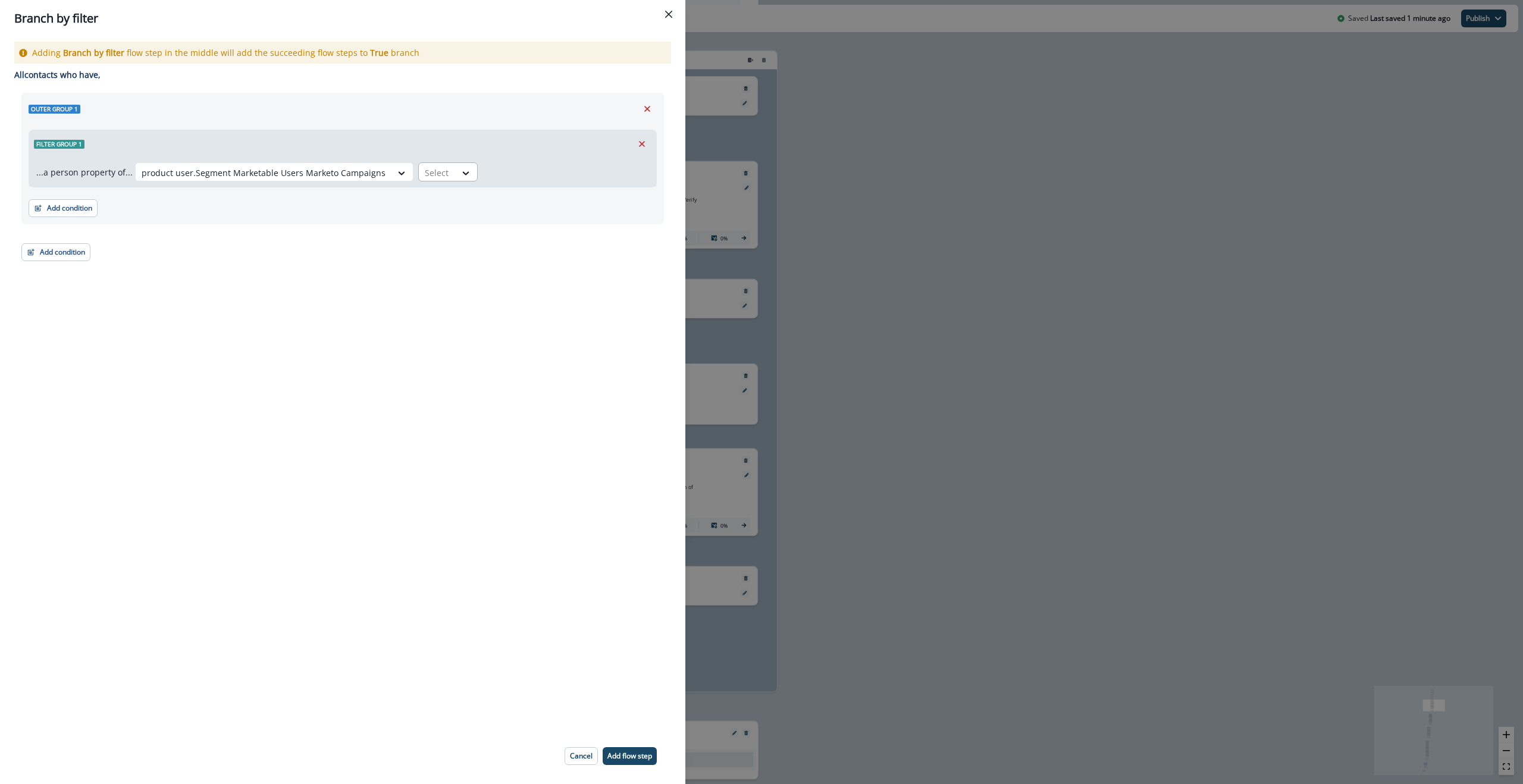
click at [443, 160] on div "...a person property of... option product user.Segment Marketable Users Marketo…" at bounding box center [343, 172] width 627 height 29
click at [439, 176] on div "Select" at bounding box center [437, 173] width 37 height 20
click at [433, 194] on div "true" at bounding box center [437, 199] width 60 height 22
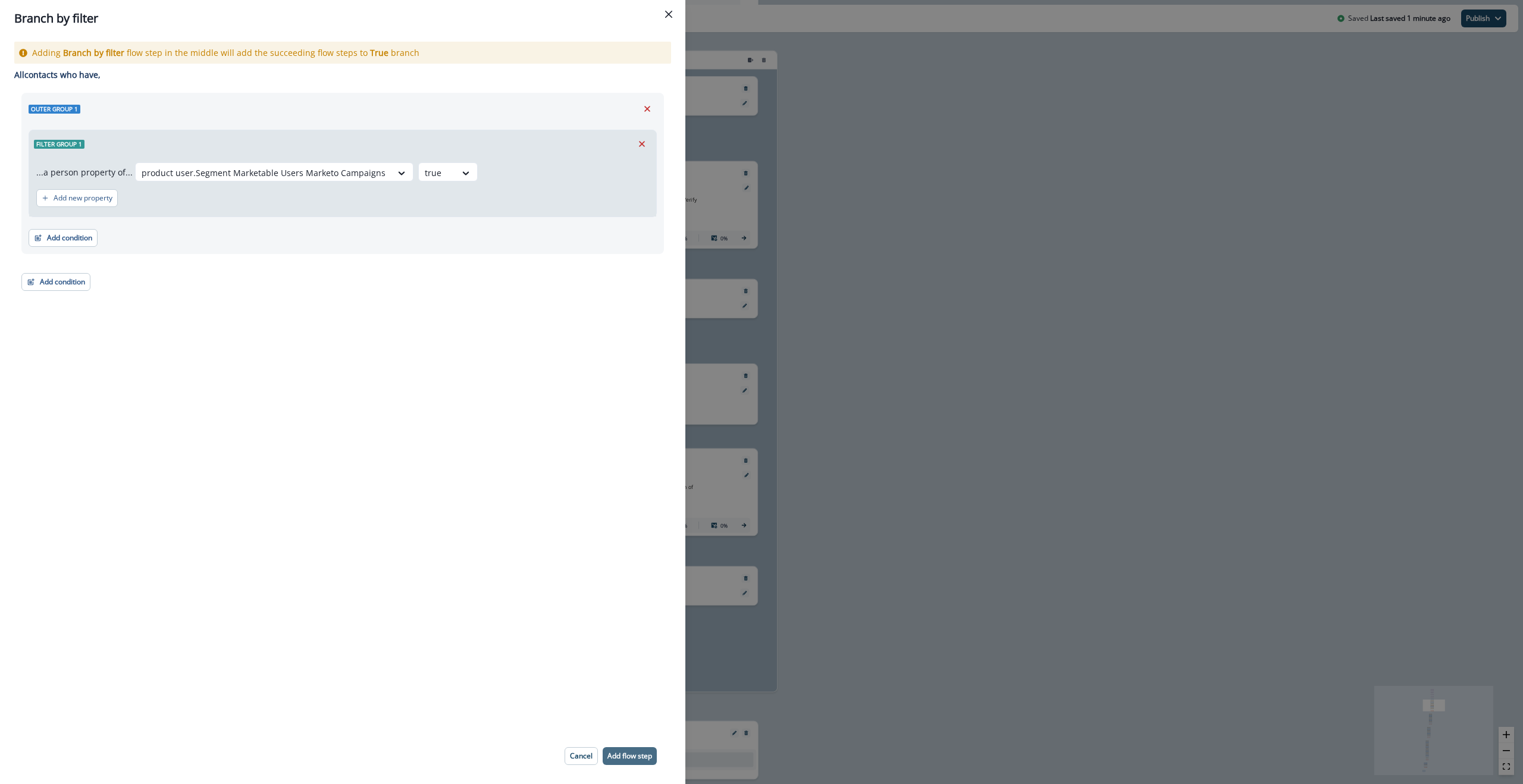
click at [642, 391] on p "Add flow step" at bounding box center [629, 756] width 44 height 8
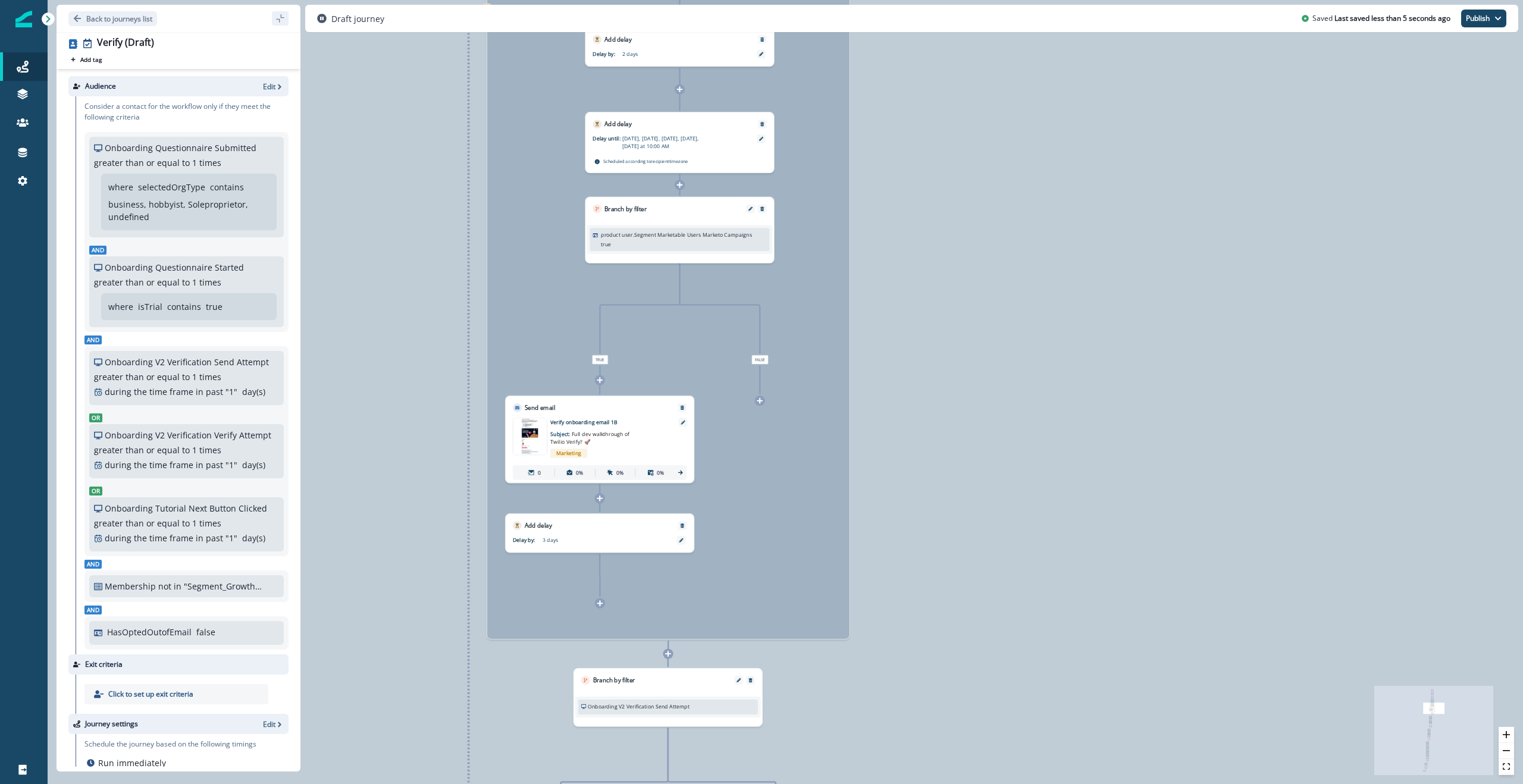
drag, startPoint x: 379, startPoint y: 524, endPoint x: 377, endPoint y: 406, distance: 118.0
click at [377, 391] on div "0 contact has entered the journey Update value Update Person's ISA Campaign ID …" at bounding box center [784, 392] width 1475 height 784
click at [366, 324] on div "0 contact has entered the journey Update value Update Person's ISA Campaign ID …" at bounding box center [784, 392] width 1475 height 784
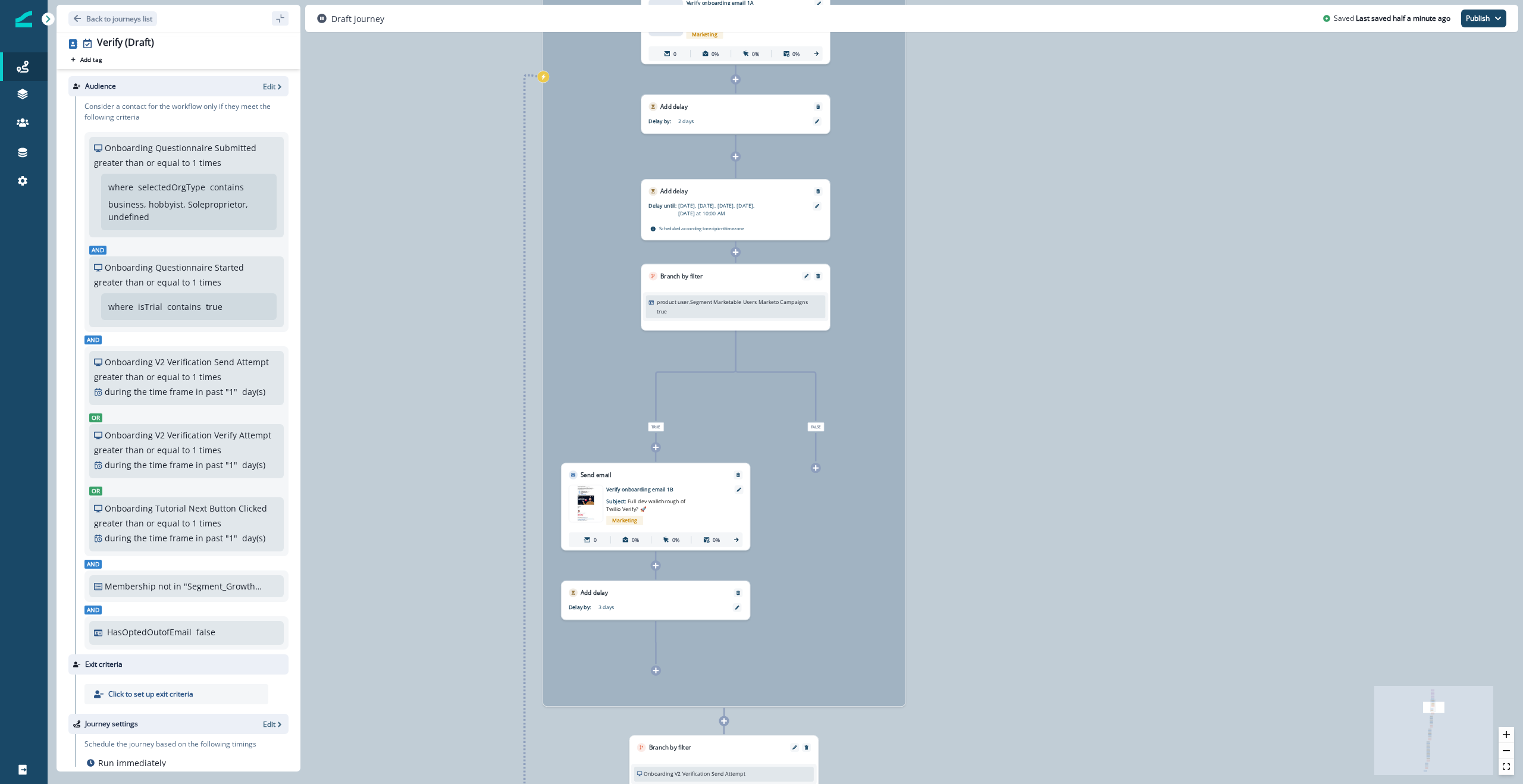
drag, startPoint x: 366, startPoint y: 323, endPoint x: 422, endPoint y: 392, distance: 88.9
click at [422, 391] on div "0 contact has entered the journey Update value Update Person's ISA Campaign ID …" at bounding box center [784, 392] width 1475 height 784
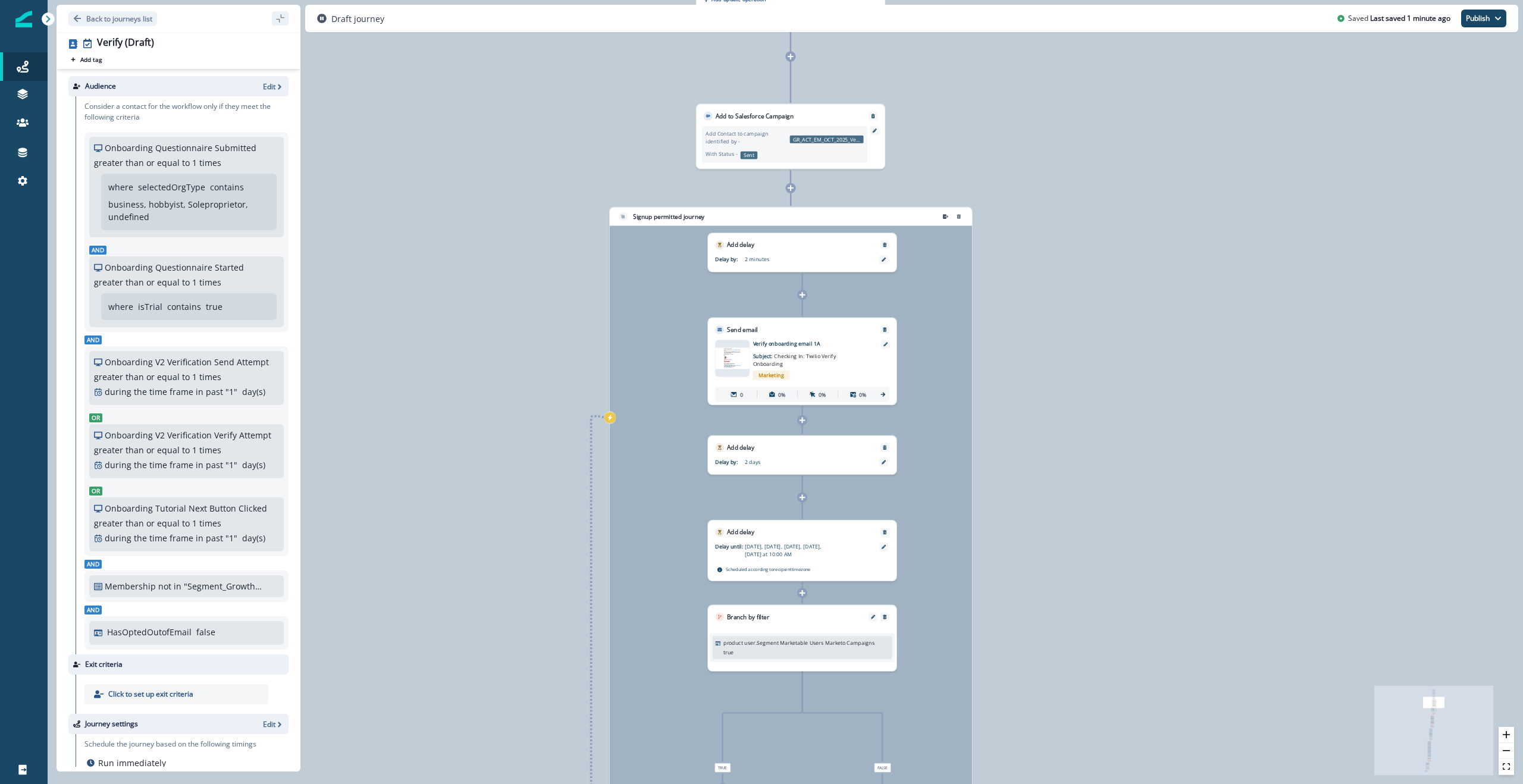
drag, startPoint x: 1131, startPoint y: 391, endPoint x: 1211, endPoint y: 707, distance: 326.0
click at [793, 391] on div "0 contact has entered the journey Update value Update Person's ISA Campaign ID …" at bounding box center [784, 392] width 1475 height 784
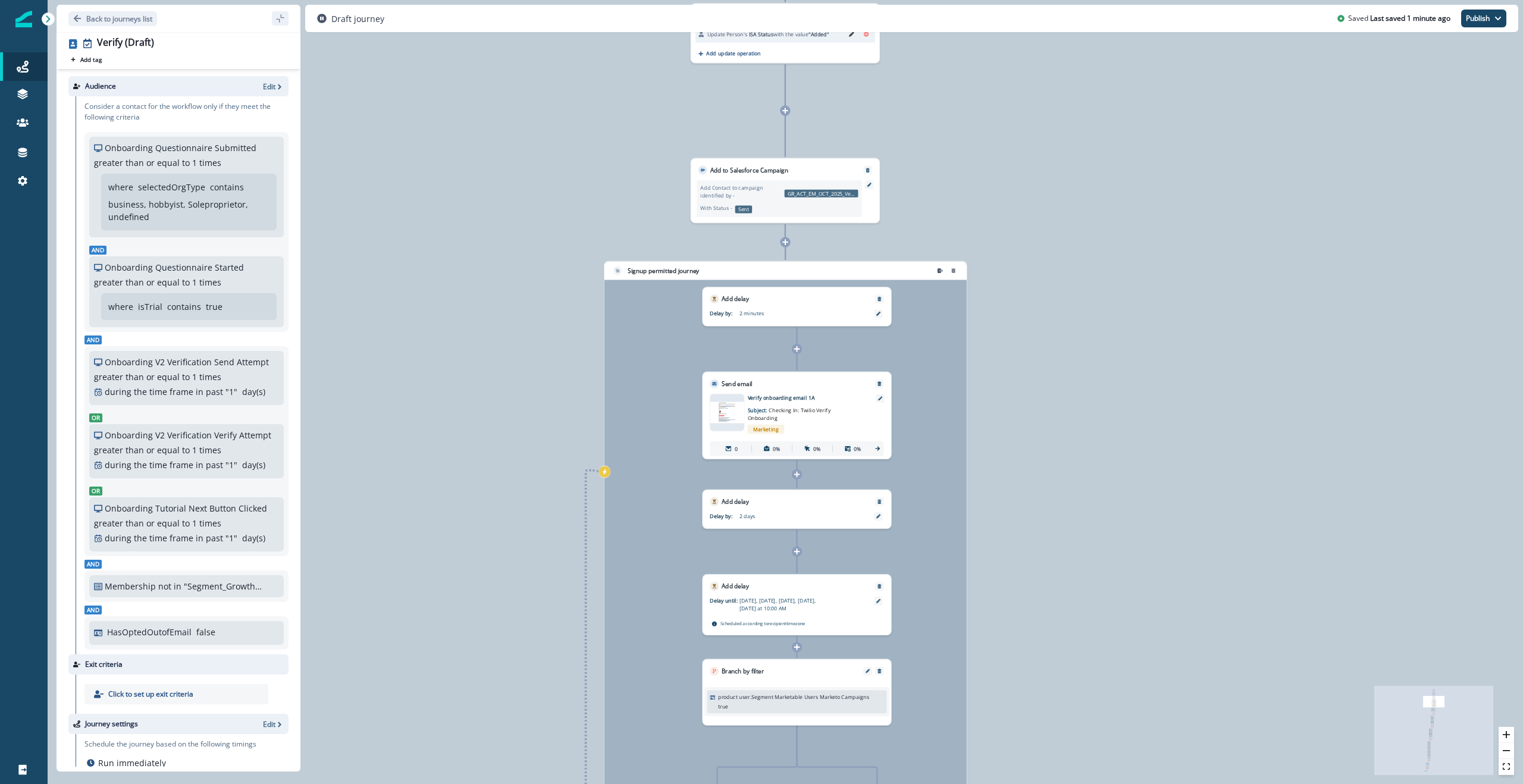
drag, startPoint x: 1192, startPoint y: 588, endPoint x: 1178, endPoint y: 728, distance: 140.7
click at [793, 391] on div "0 contact has entered the journey Update value Update Person's ISA Campaign ID …" at bounding box center [784, 392] width 1475 height 784
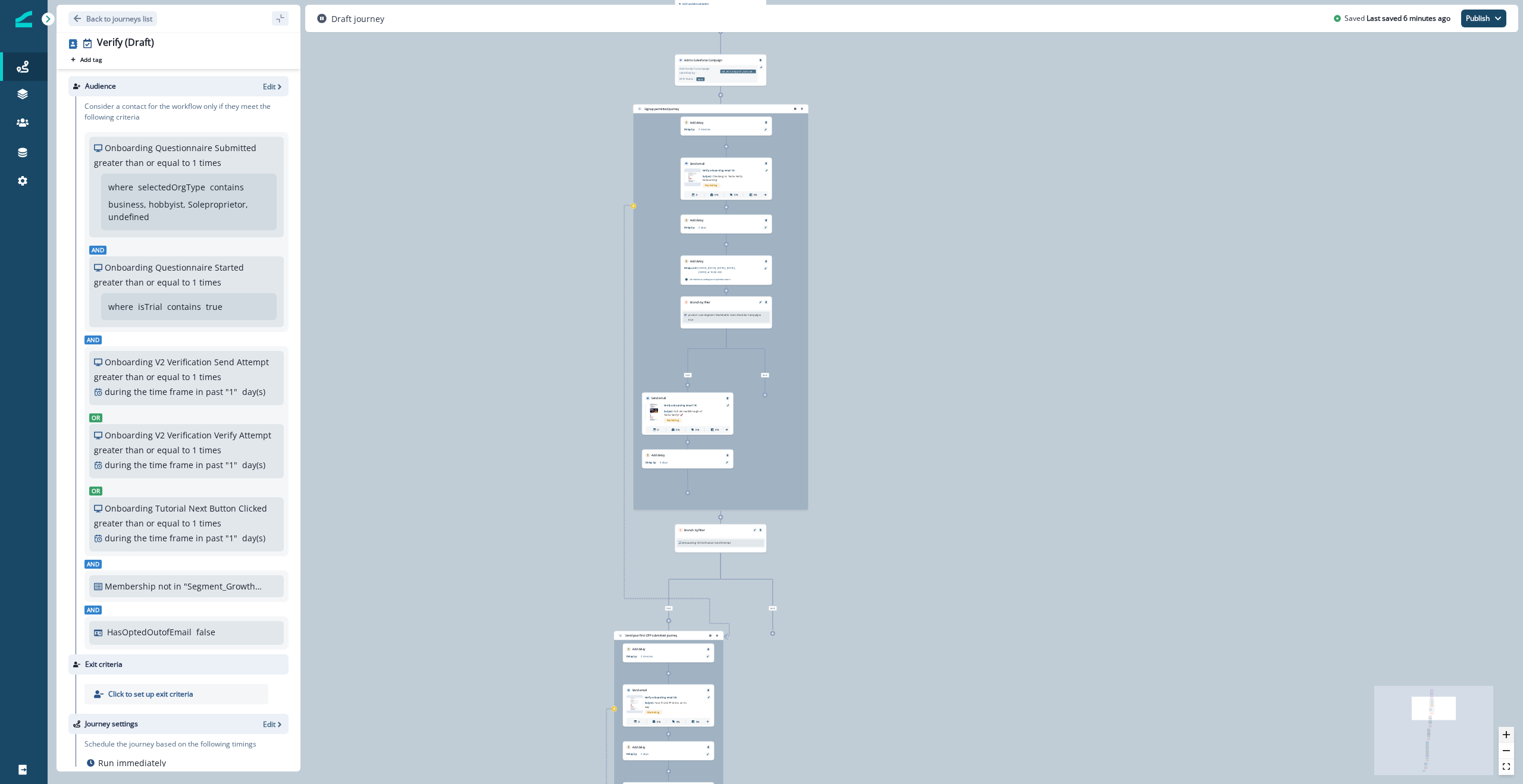
click at [793, 391] on icon "zoom in" at bounding box center [1505, 734] width 7 height 7
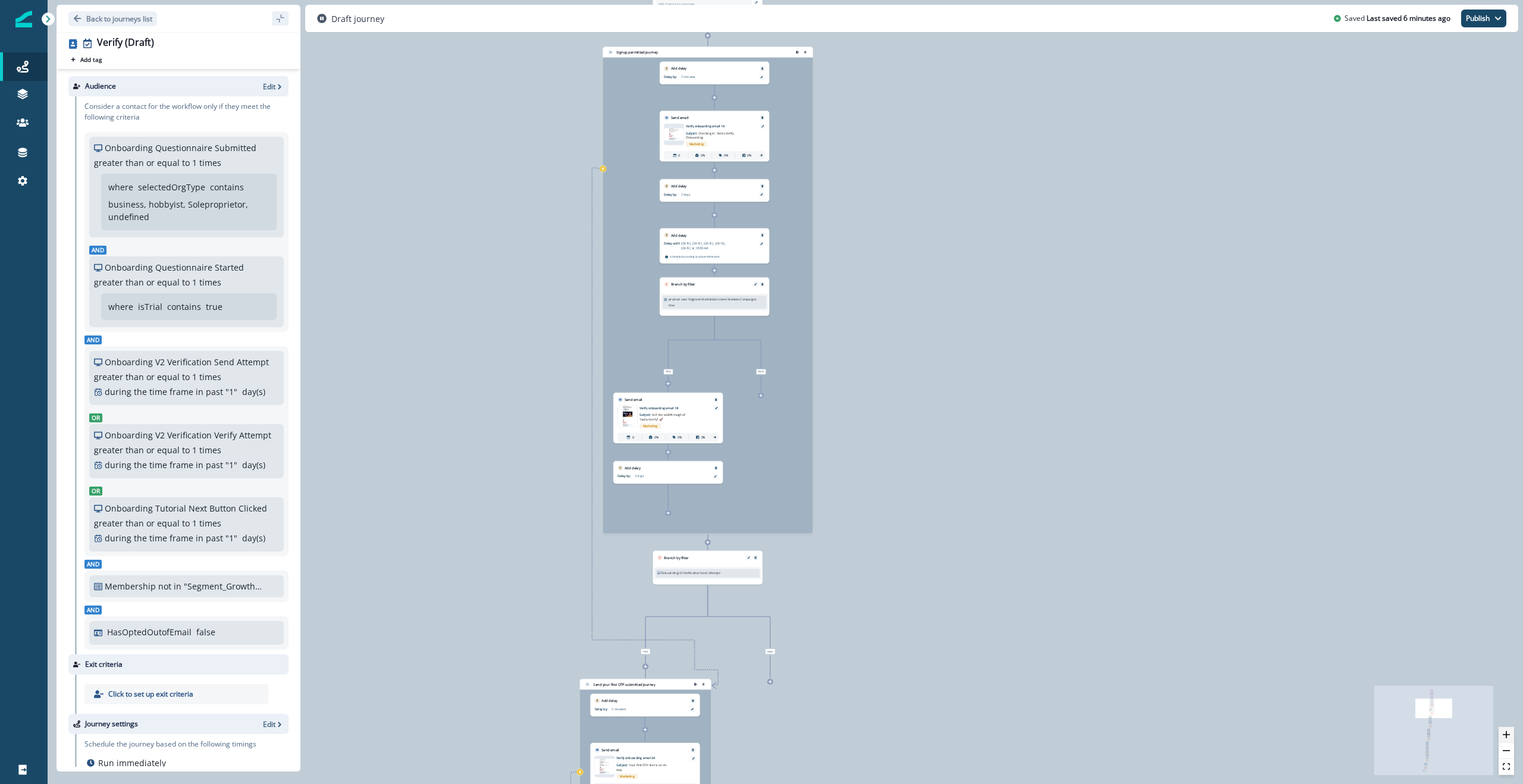
click at [793, 391] on icon "zoom in" at bounding box center [1505, 734] width 7 height 7
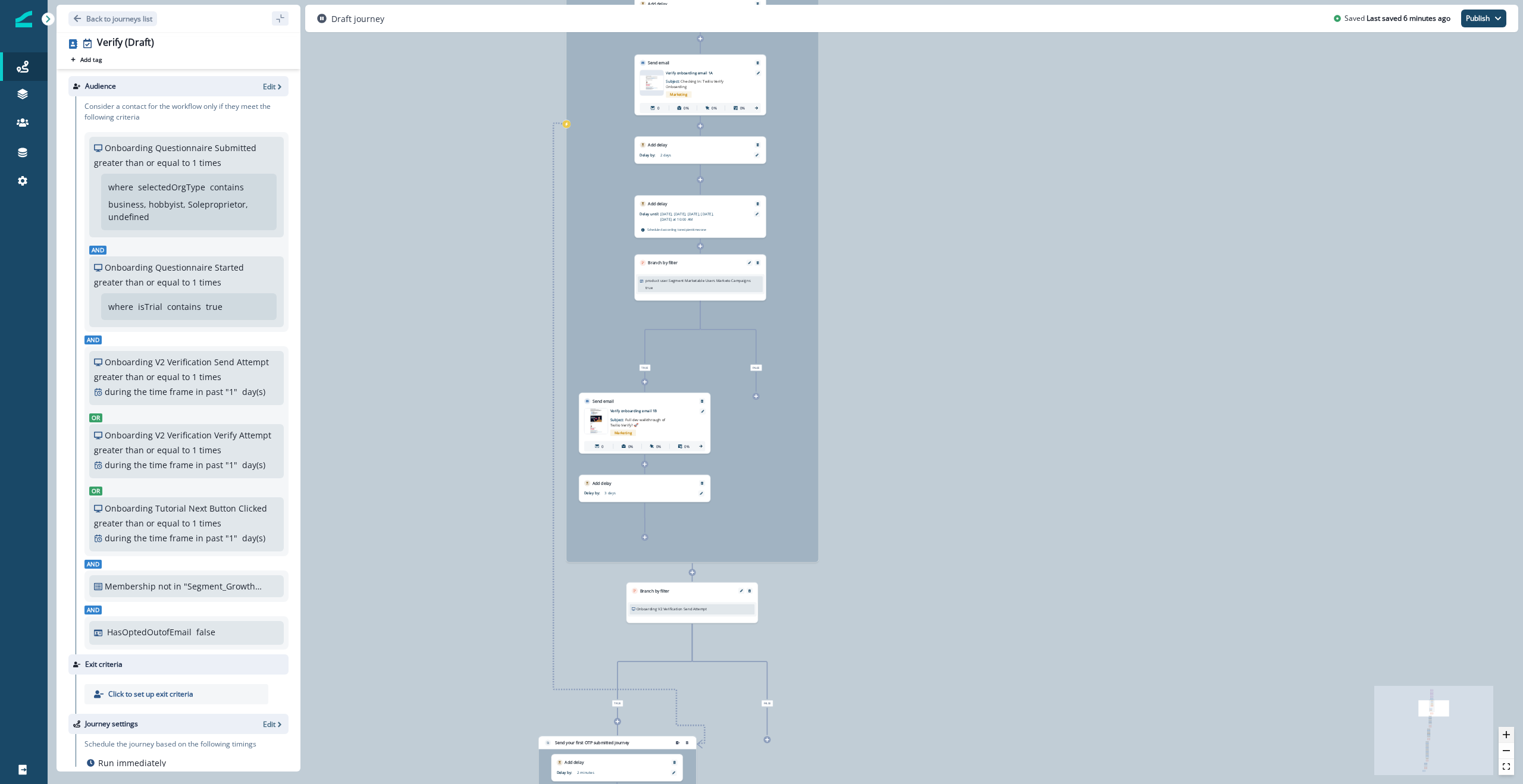
click at [793, 391] on icon "zoom in" at bounding box center [1505, 734] width 7 height 7
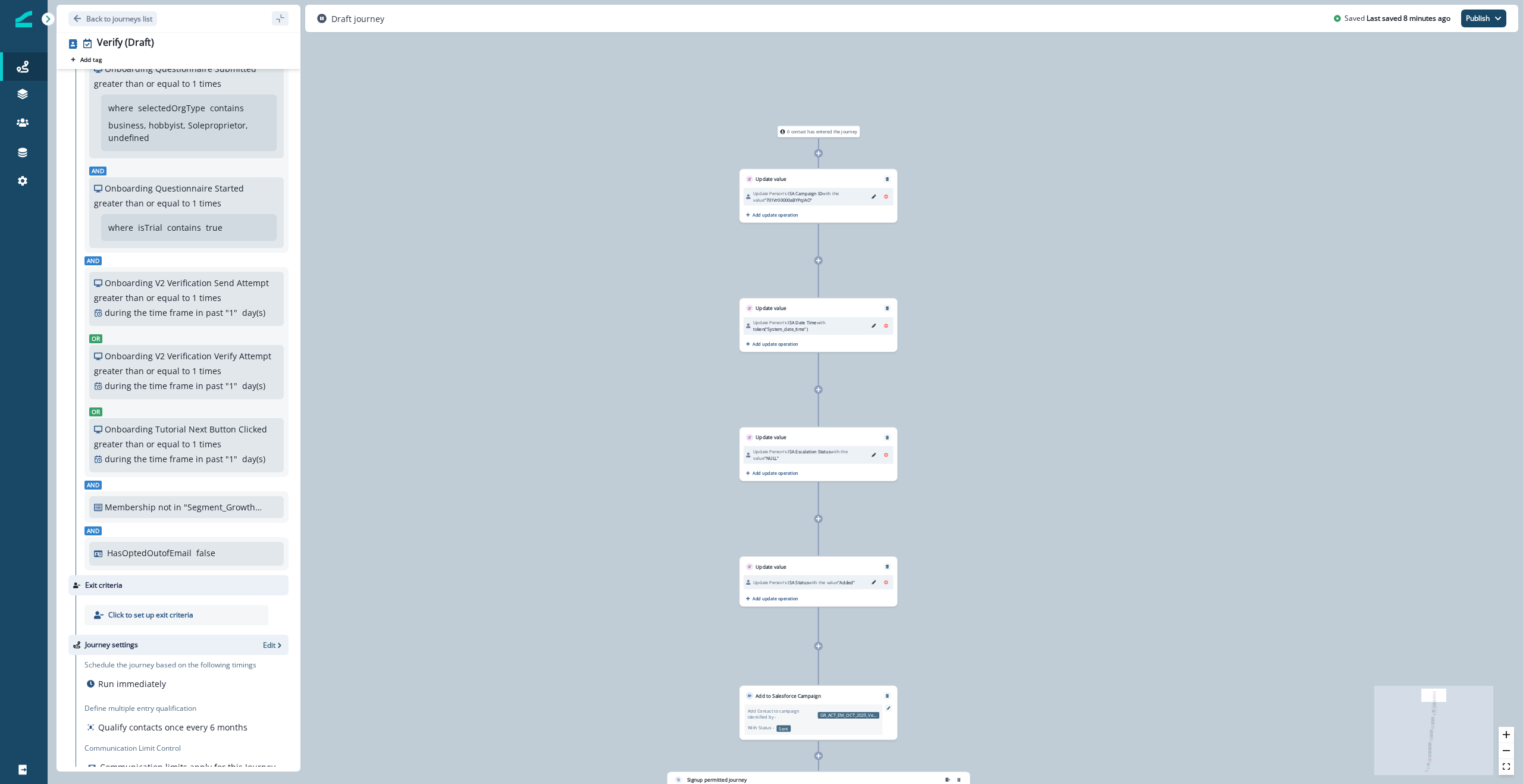
scroll to position [107, 0]
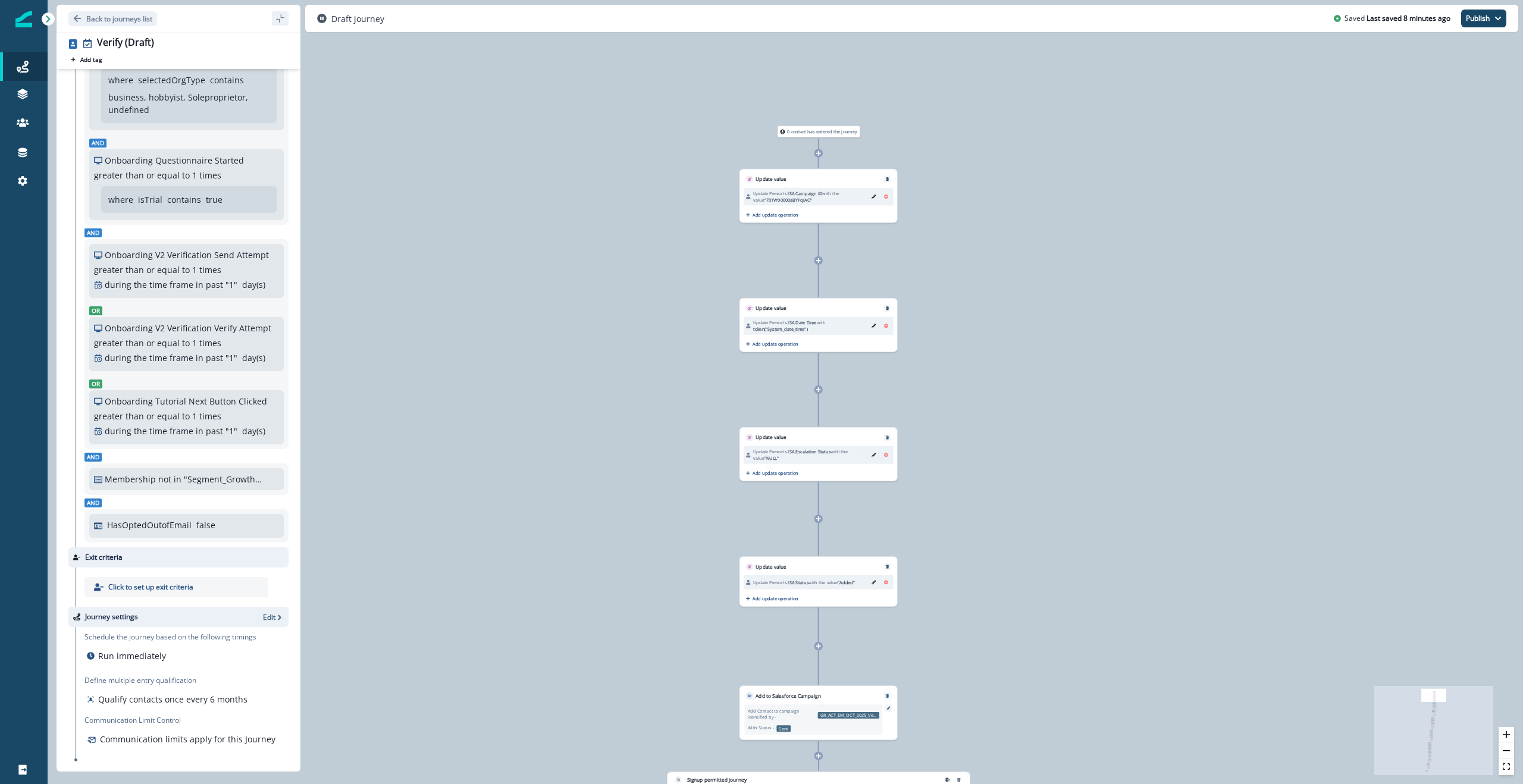
click at [145, 391] on p "Membership" at bounding box center [131, 478] width 51 height 13
drag, startPoint x: 145, startPoint y: 478, endPoint x: 231, endPoint y: 482, distance: 86.1
click at [231, 391] on div "Membership not in "Segment_Growth_Fraudulent_Domains" SL" at bounding box center [187, 478] width 185 height 13
click at [241, 391] on p ""Segment_Growth_Fraudulent_Domains"" at bounding box center [223, 478] width 80 height 13
drag, startPoint x: 166, startPoint y: 525, endPoint x: 200, endPoint y: 525, distance: 34.0
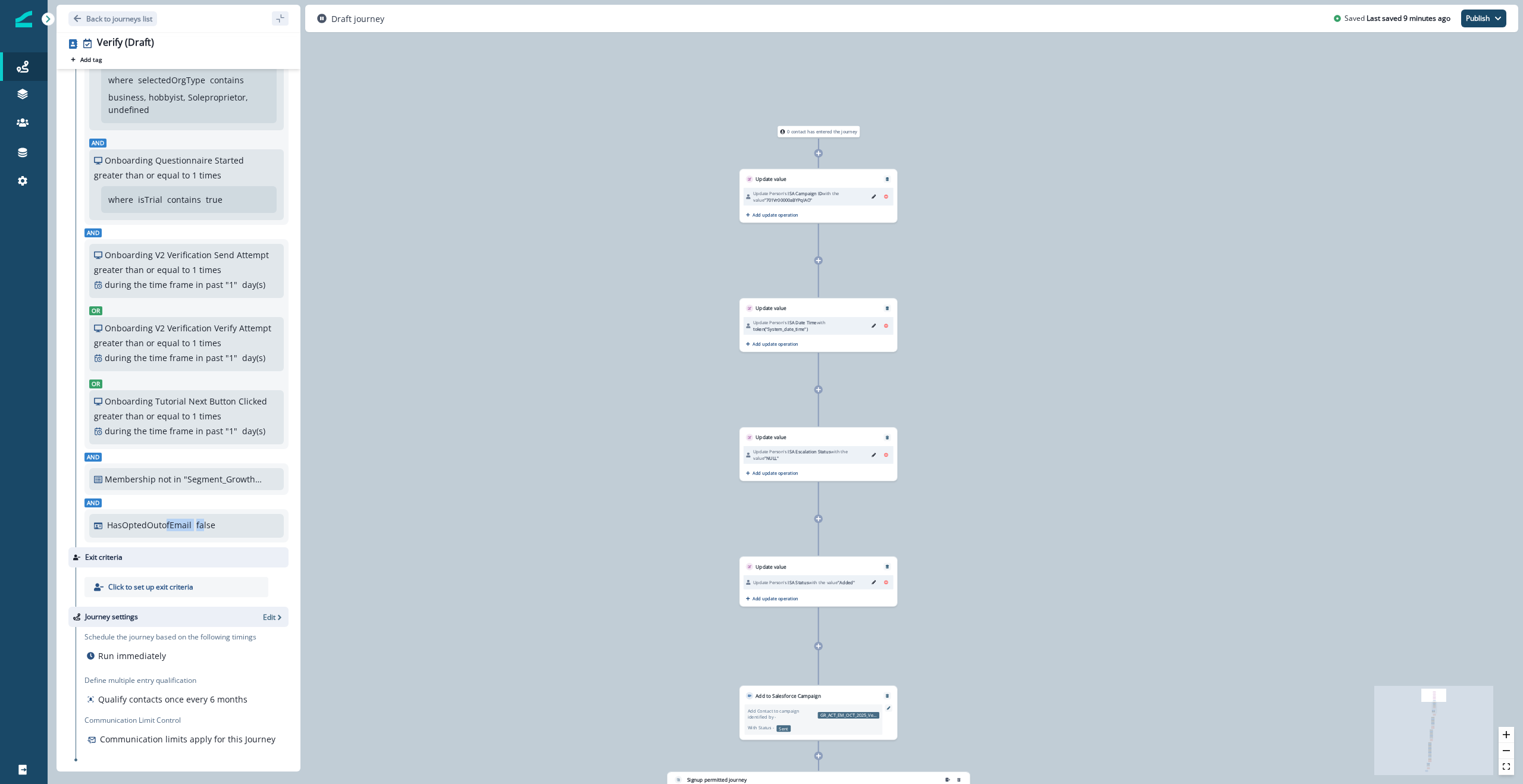
click at [200, 391] on div "HasOptedOutofEmail false" at bounding box center [193, 525] width 172 height 13
click at [185, 391] on p "HasOptedOutofEmail" at bounding box center [149, 525] width 85 height 13
drag, startPoint x: 120, startPoint y: 526, endPoint x: 204, endPoint y: 525, distance: 84.0
click at [204, 391] on div "HasOptedOutofEmail false" at bounding box center [193, 525] width 172 height 13
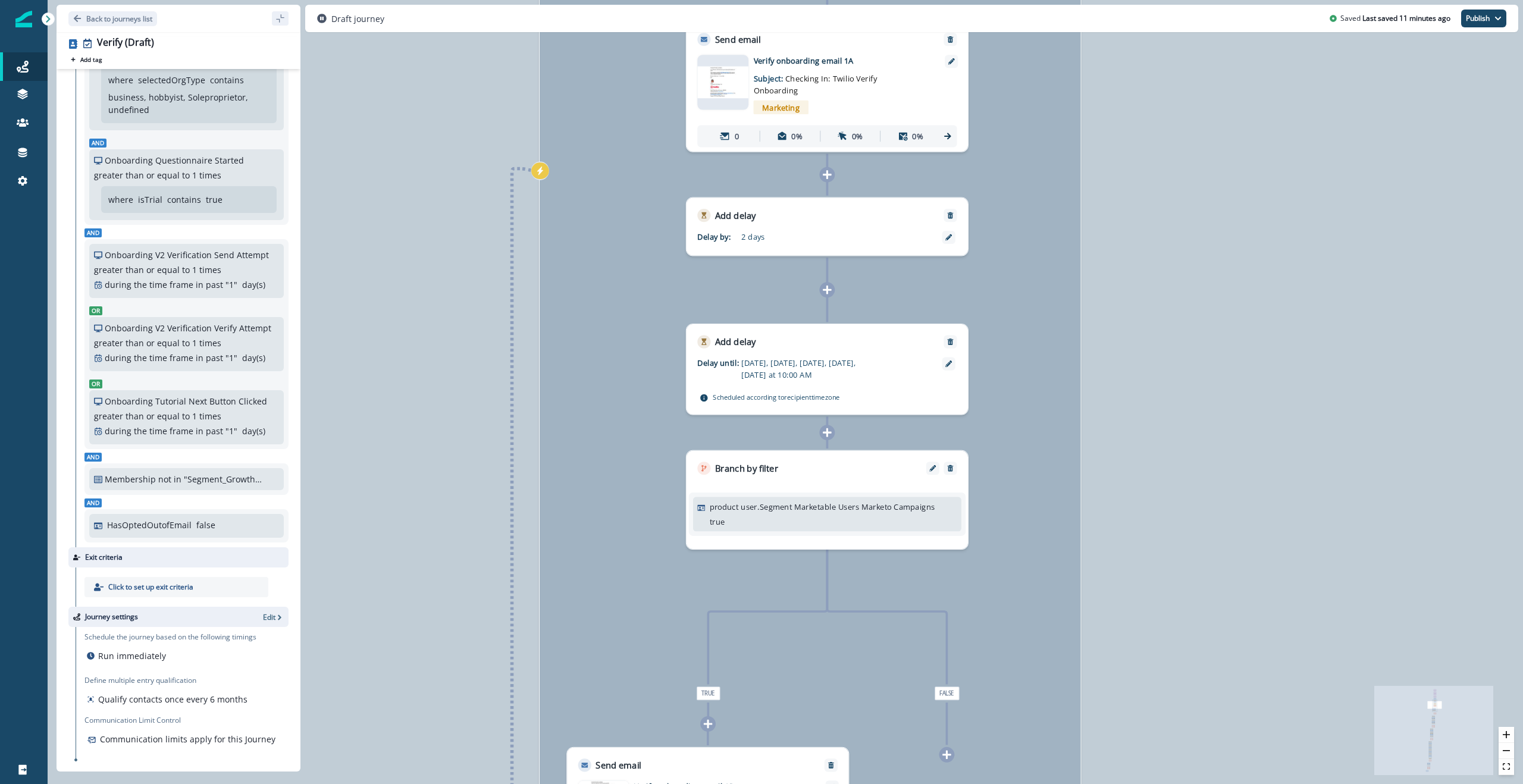
click at [793, 391] on p "product user.Segment Marketable Users Marketo Campaigns" at bounding box center [821, 507] width 225 height 12
click at [162, 391] on p "HasOptedOutofEmail" at bounding box center [149, 525] width 85 height 13
click at [186, 391] on p "HasOptedOutofEmail" at bounding box center [149, 525] width 85 height 13
click at [183, 391] on p "HasOptedOutofEmail" at bounding box center [149, 525] width 85 height 13
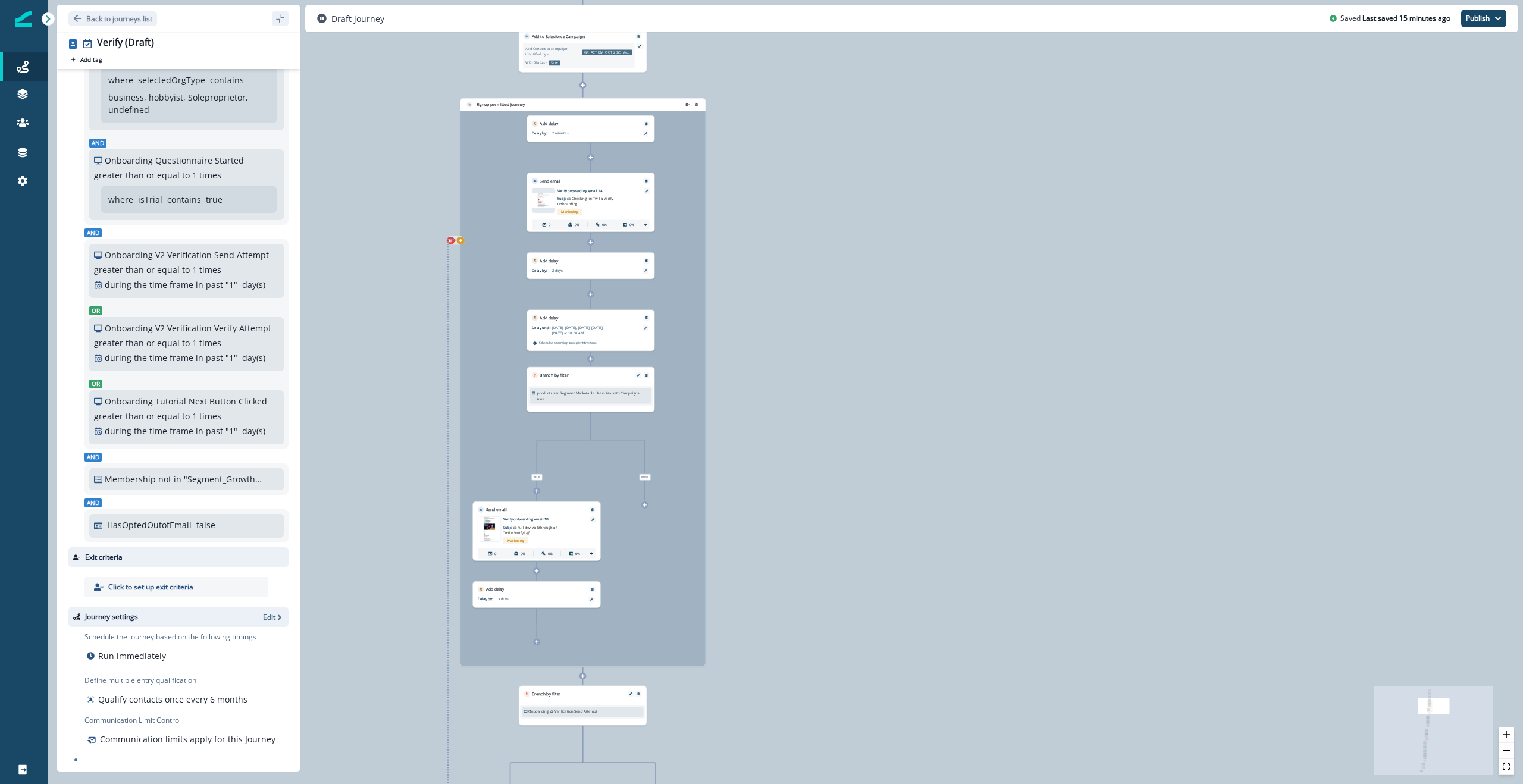
click at [457, 241] on button "exit-criteria-left-source-0" at bounding box center [461, 241] width 8 height 8
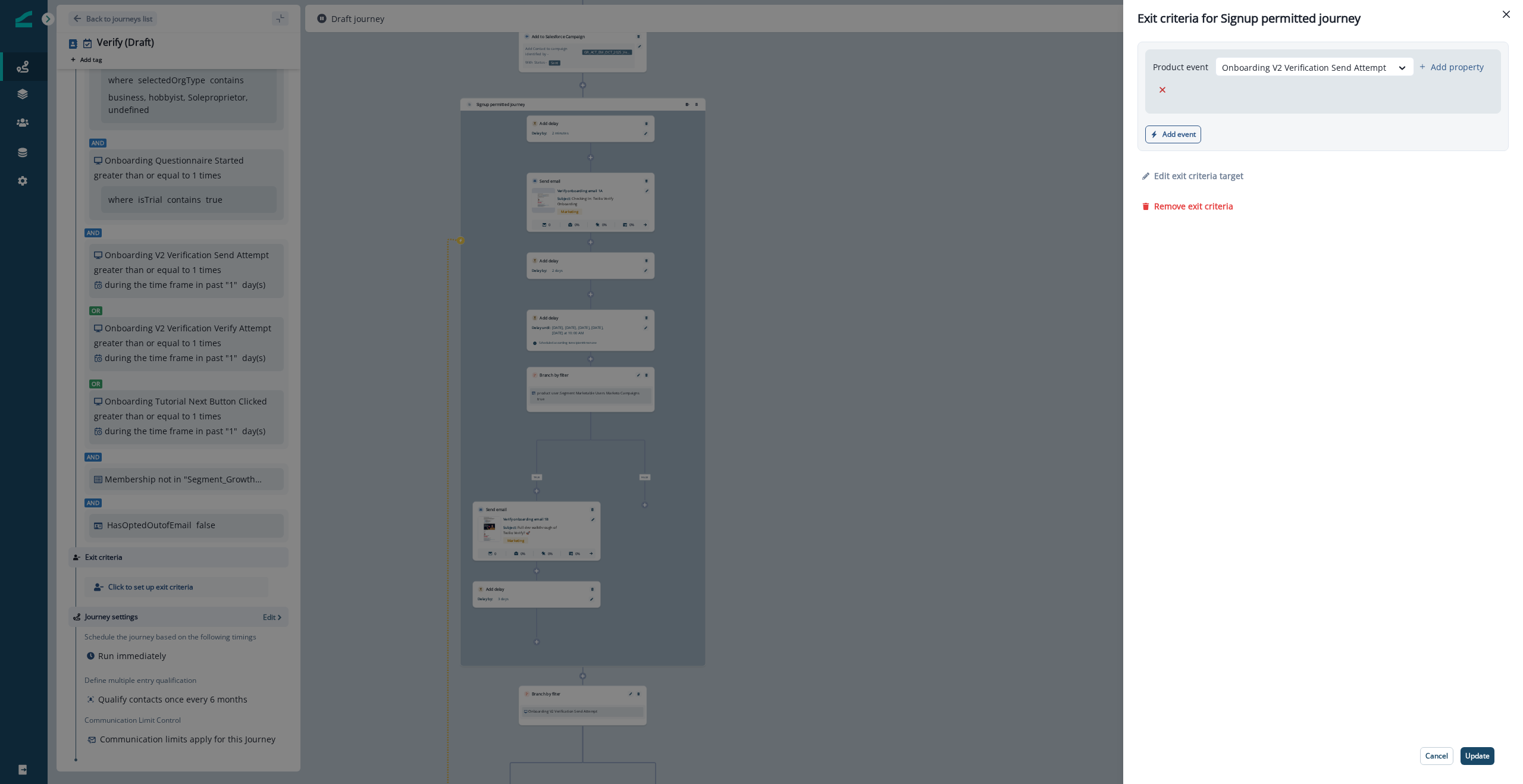
click at [793, 169] on div "Exit criteria for Signup permitted journey Product event Onboarding V2 Verifica…" at bounding box center [762, 392] width 1523 height 784
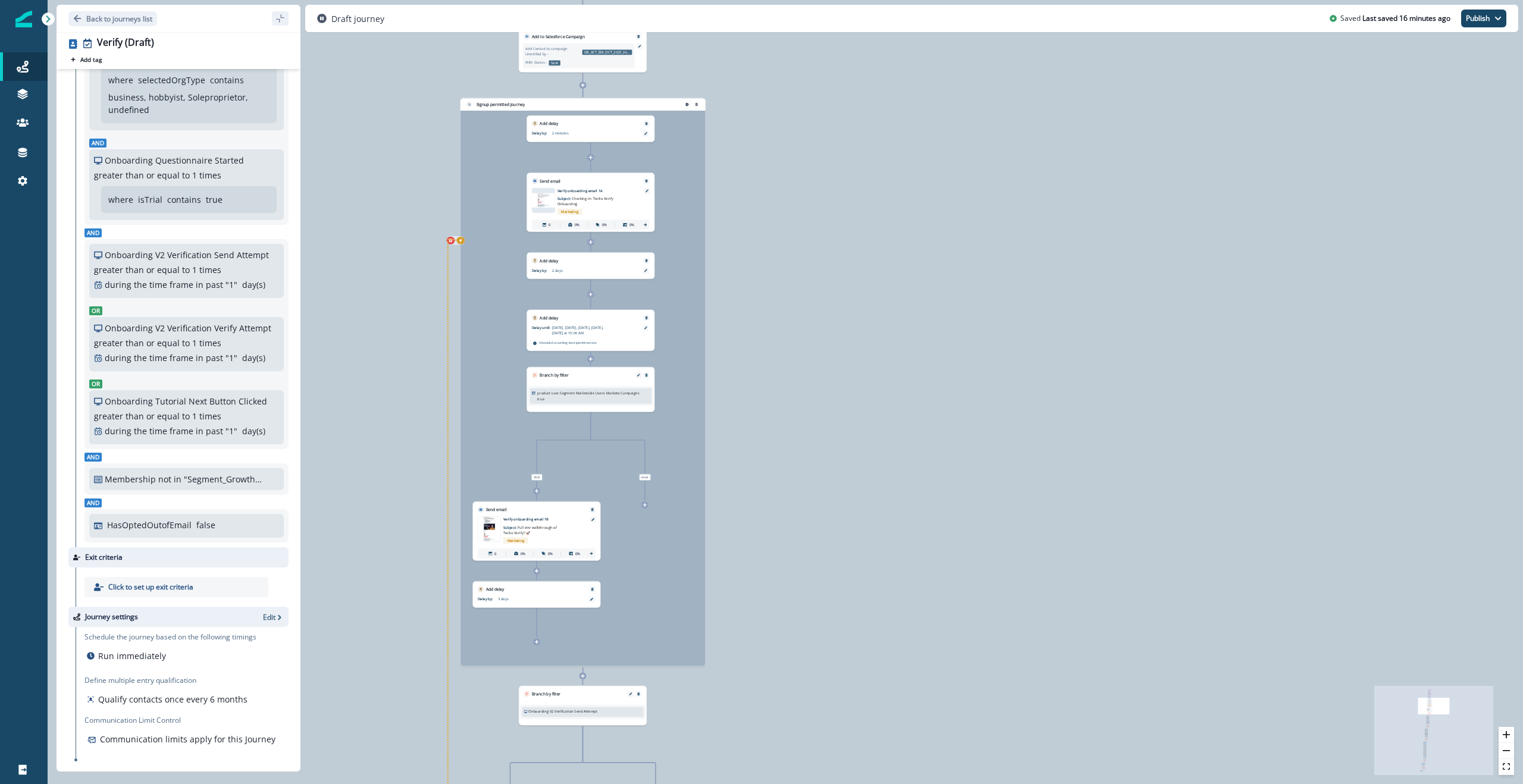
click at [462, 243] on button "exit-criteria-left-source-0" at bounding box center [461, 241] width 8 height 8
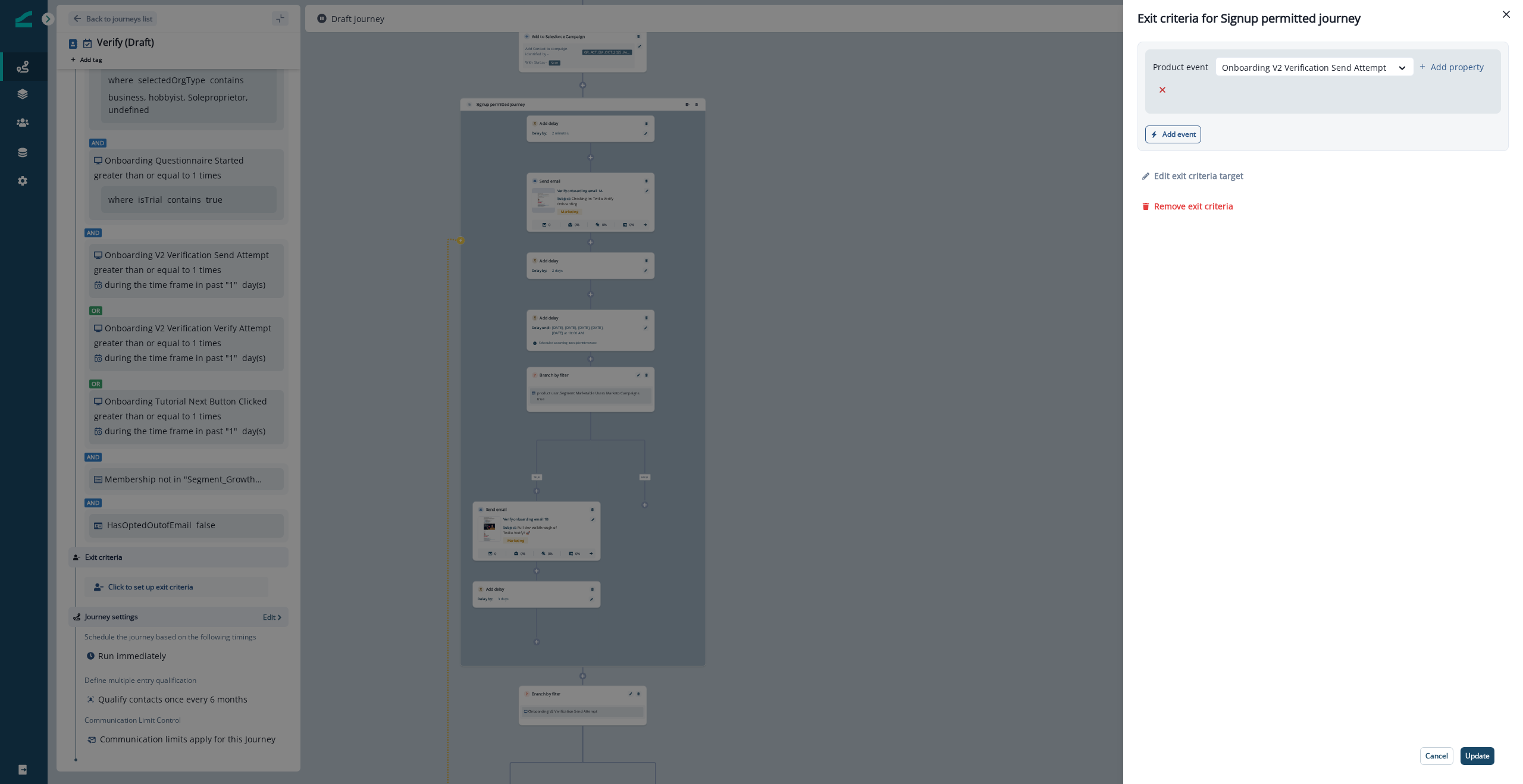
click at [793, 193] on div "Exit criteria for Signup permitted journey Product event Onboarding V2 Verifica…" at bounding box center [762, 392] width 1523 height 784
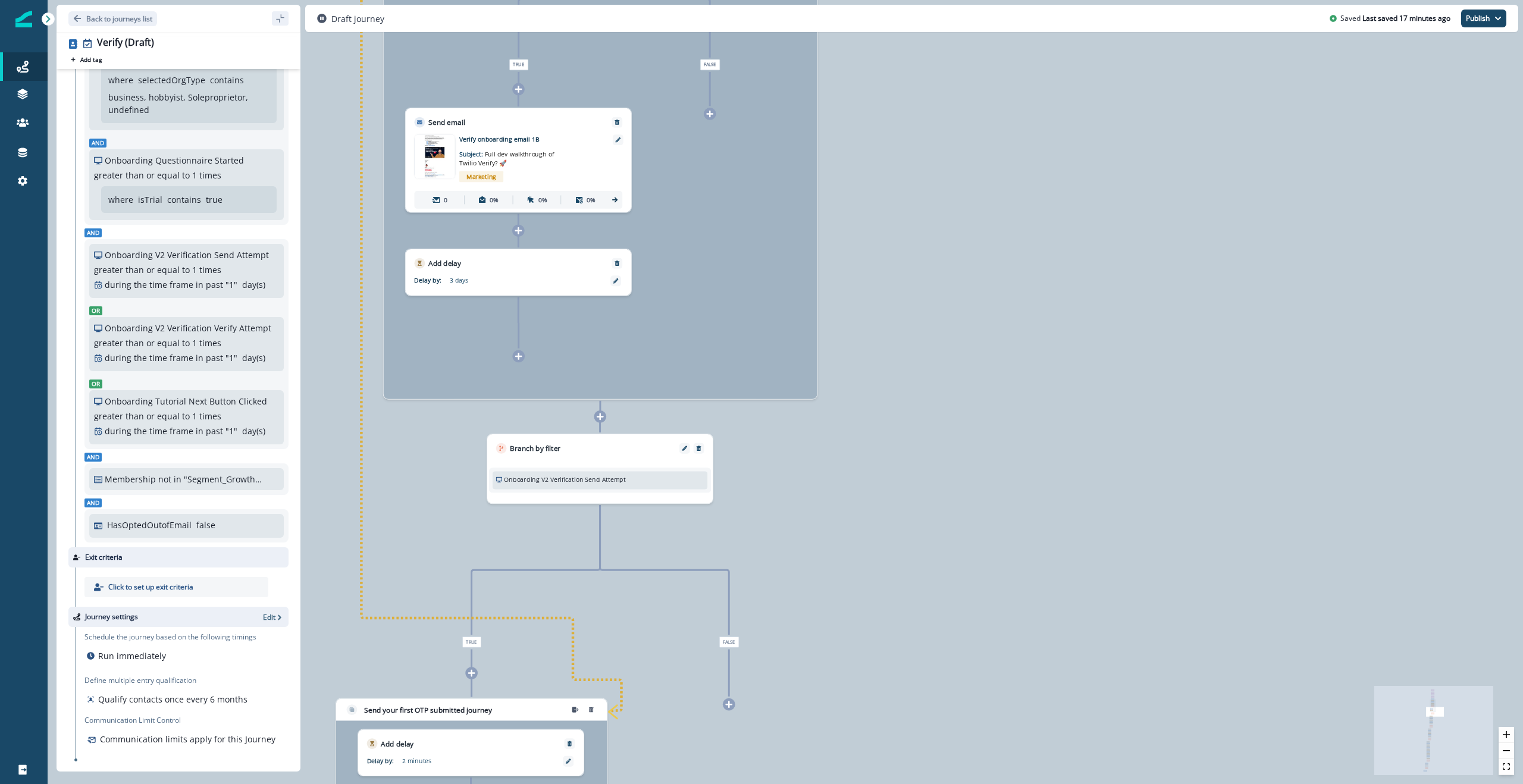
click at [560, 391] on p "Onboarding V2 Verification Send Attempt" at bounding box center [564, 479] width 121 height 10
click at [635, 391] on div "Onboarding V2 Verification Send Attempt Add frequency Add time frame Add proper…" at bounding box center [600, 479] width 222 height 25
click at [683, 391] on icon "Edit" at bounding box center [684, 447] width 5 height 5
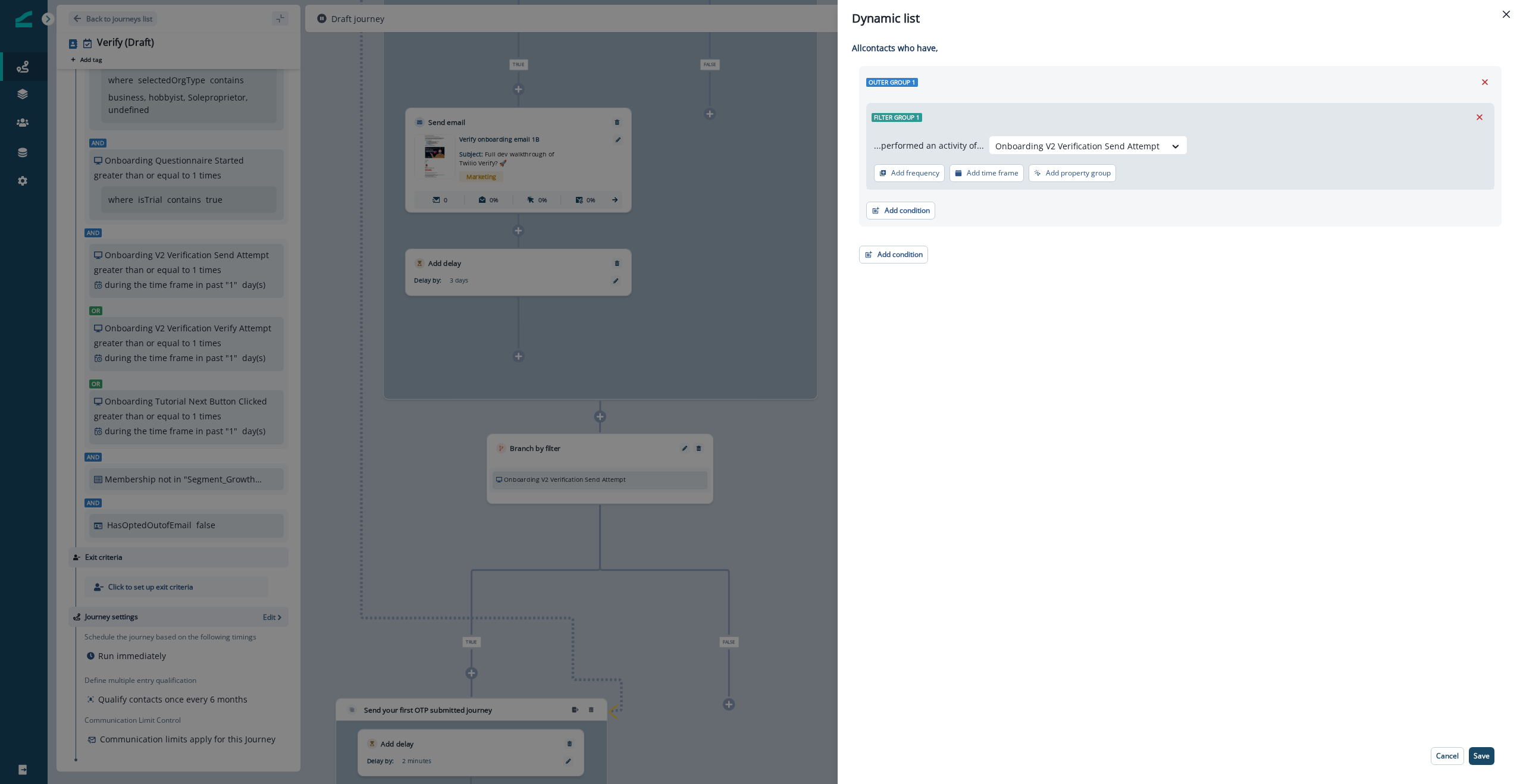
click at [768, 391] on div "Dynamic list All contact s who have, Outer group 1 Filter group 1 ...performed …" at bounding box center [762, 392] width 1523 height 784
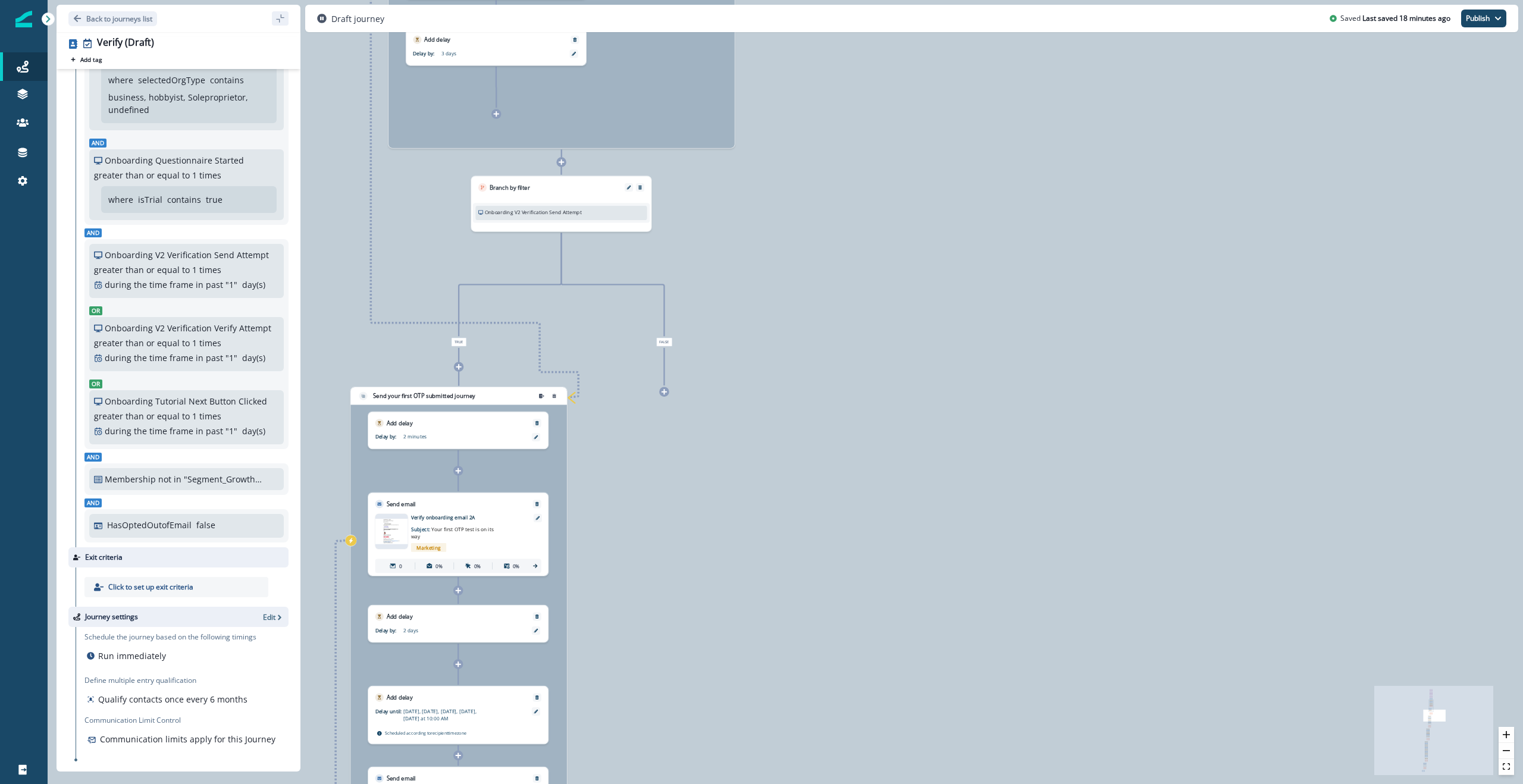
drag, startPoint x: 688, startPoint y: 518, endPoint x: 637, endPoint y: 411, distance: 118.5
click at [637, 391] on div "0 contact has entered the journey Update value Update Person's ISA Campaign ID …" at bounding box center [784, 392] width 1475 height 784
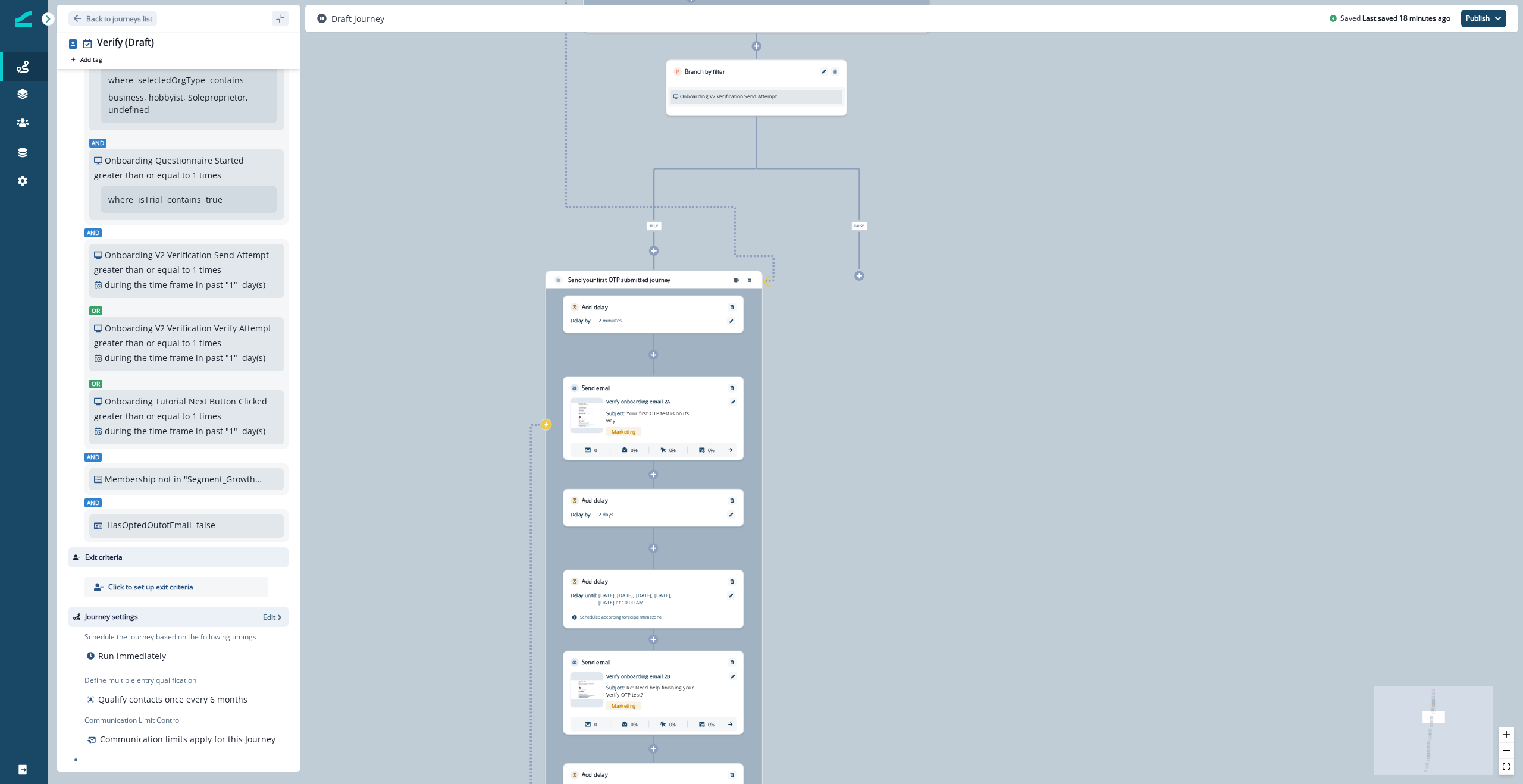
drag, startPoint x: 671, startPoint y: 451, endPoint x: 874, endPoint y: 350, distance: 226.7
click at [793, 350] on div "0 contact has entered the journey Update value Update Person's ISA Campaign ID …" at bounding box center [784, 392] width 1475 height 784
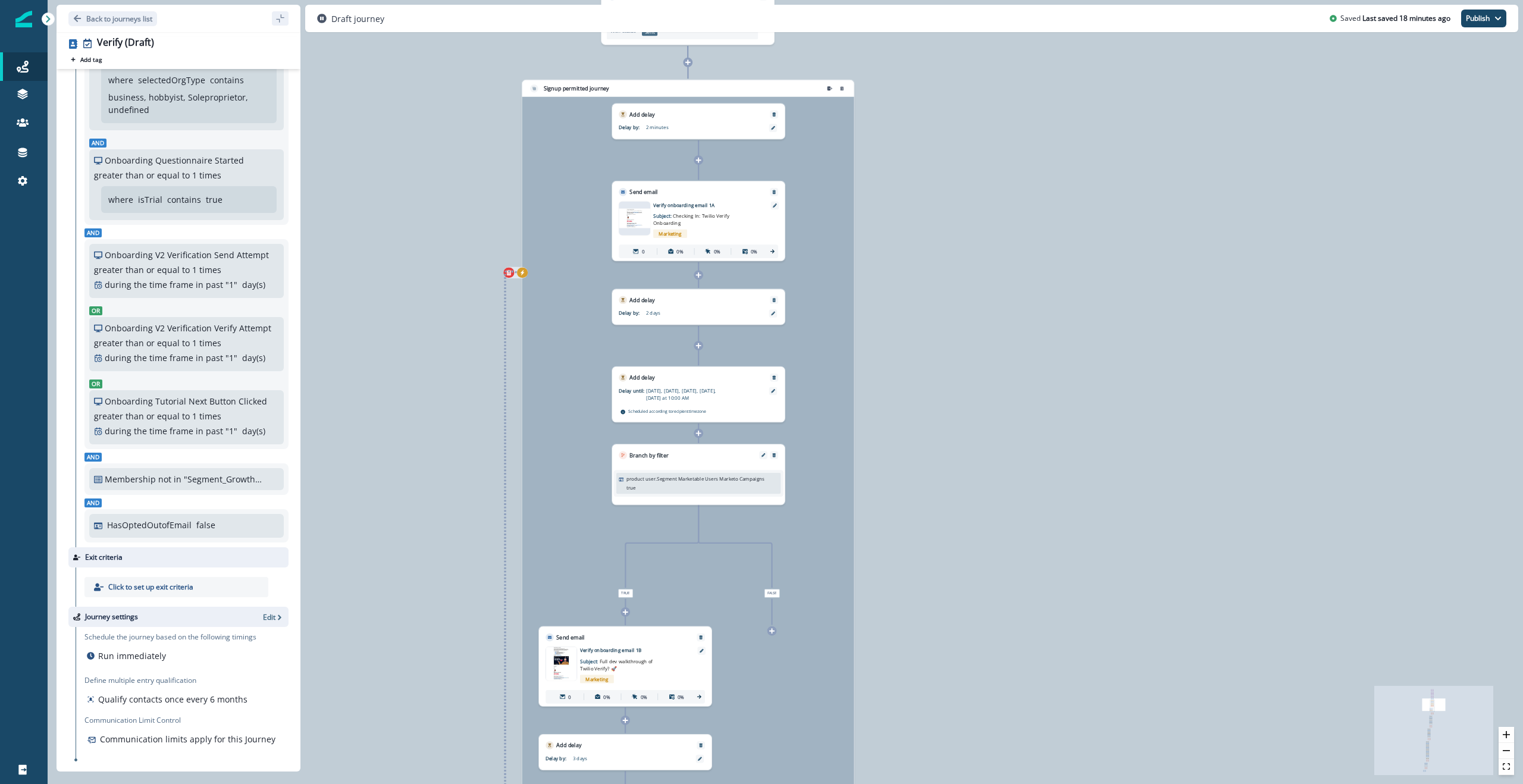
click at [524, 275] on icon "exit-criteria-left-source-0" at bounding box center [522, 272] width 5 height 5
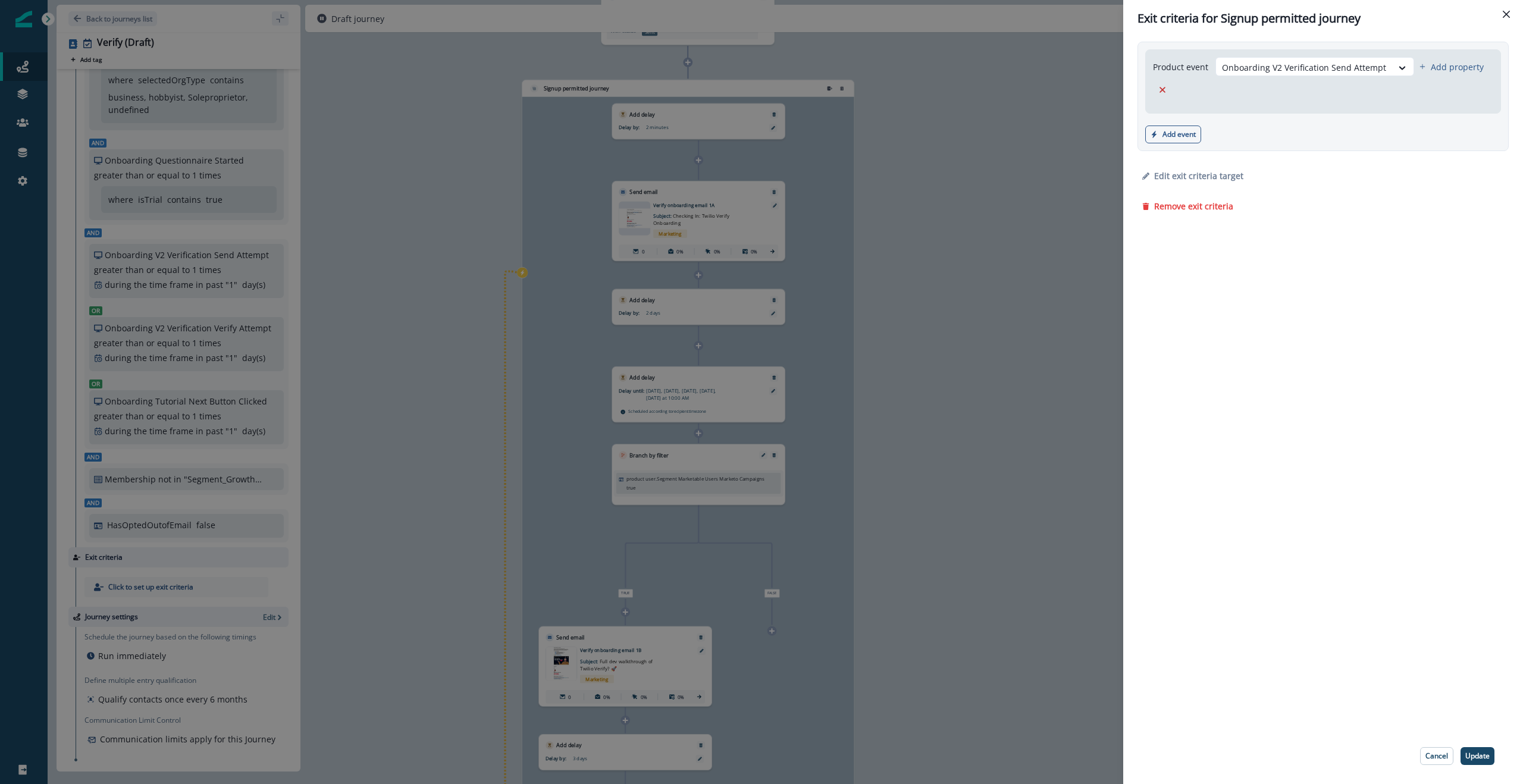
click at [793, 233] on div "Exit criteria for Signup permitted journey Product event Onboarding V2 Verifica…" at bounding box center [762, 392] width 1523 height 784
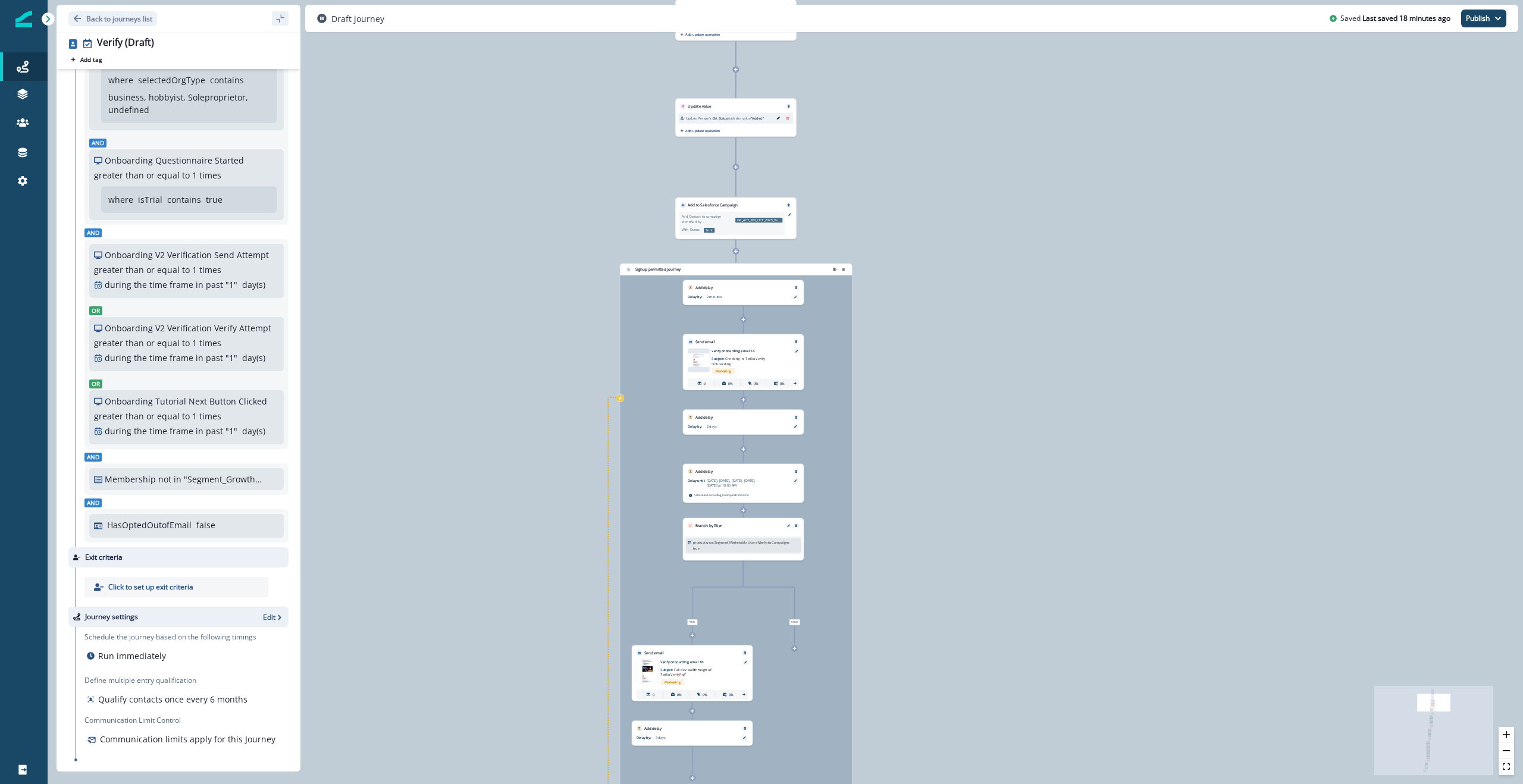
scroll to position [0, 0]
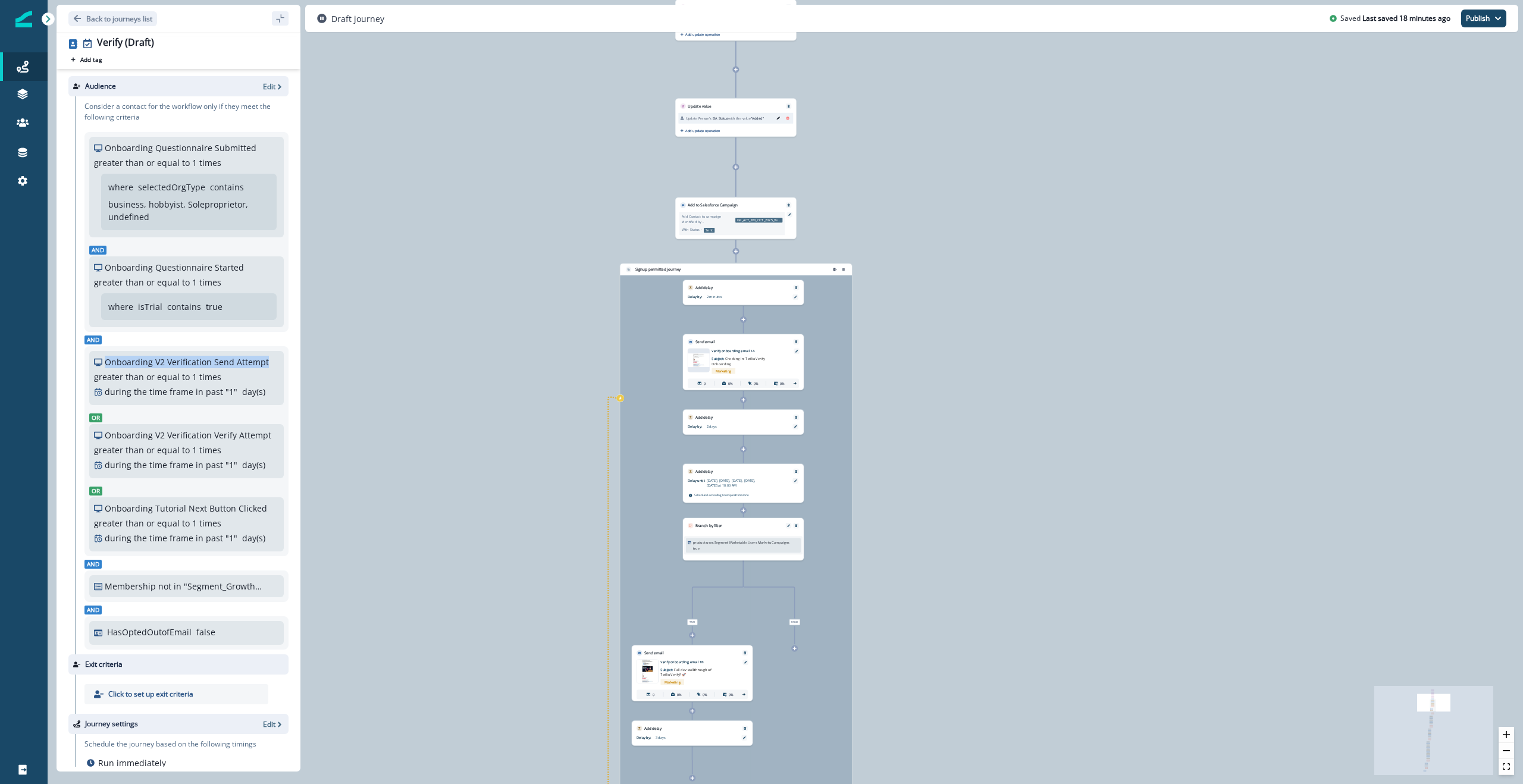
drag, startPoint x: 104, startPoint y: 362, endPoint x: 266, endPoint y: 364, distance: 162.0
click at [266, 364] on div "Onboarding V2 Verification Send Attempt greater than or equal to 1 times during…" at bounding box center [187, 376] width 185 height 42
click at [173, 391] on div "Onboarding Tutorial Next Button Clicked greater than or equal to 1 times during…" at bounding box center [187, 523] width 185 height 42
click at [216, 391] on p "times" at bounding box center [210, 523] width 22 height 13
click at [173, 391] on p "greater than or equal to" at bounding box center [141, 523] width 95 height 13
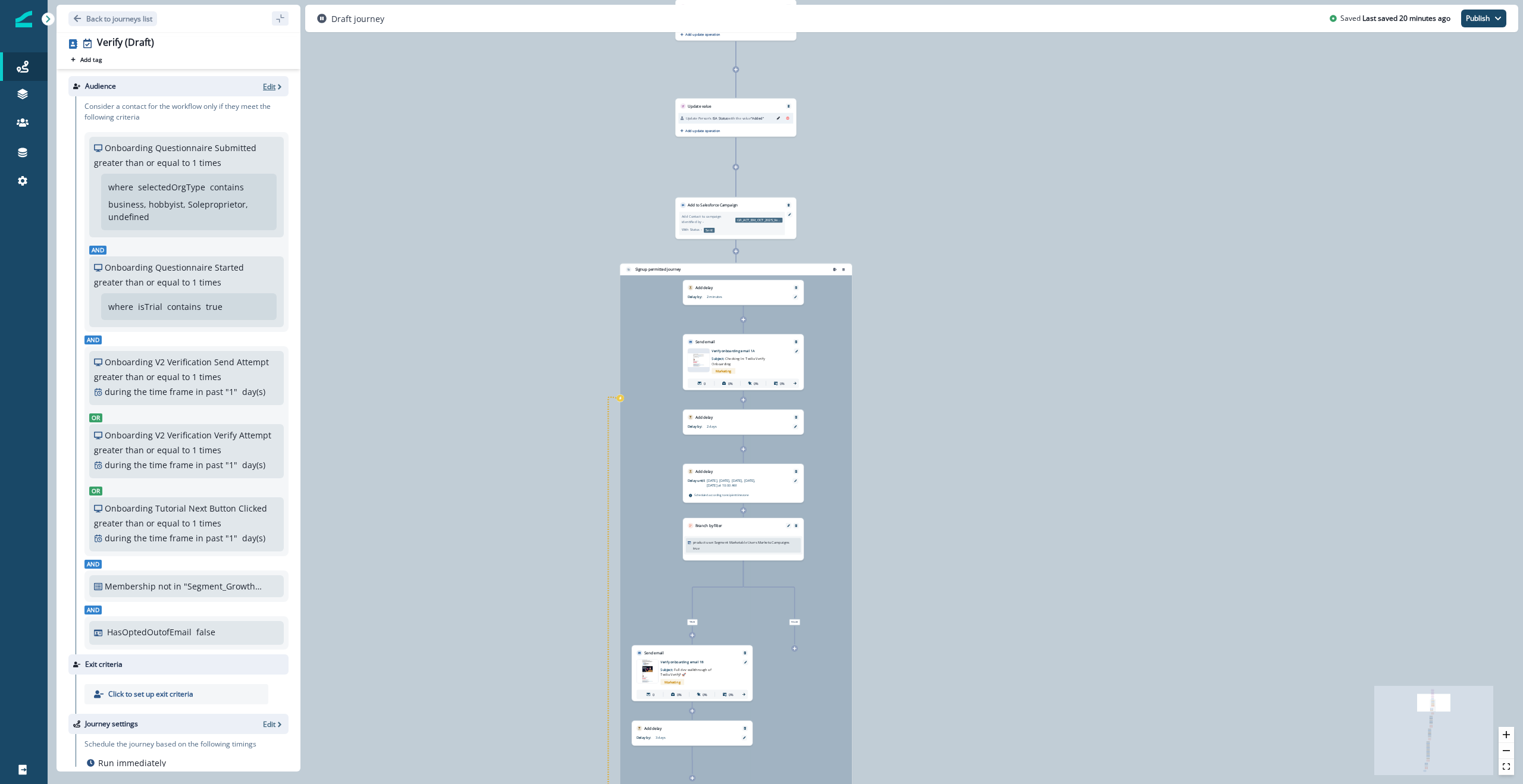
click at [263, 88] on p "Edit" at bounding box center [269, 86] width 13 height 10
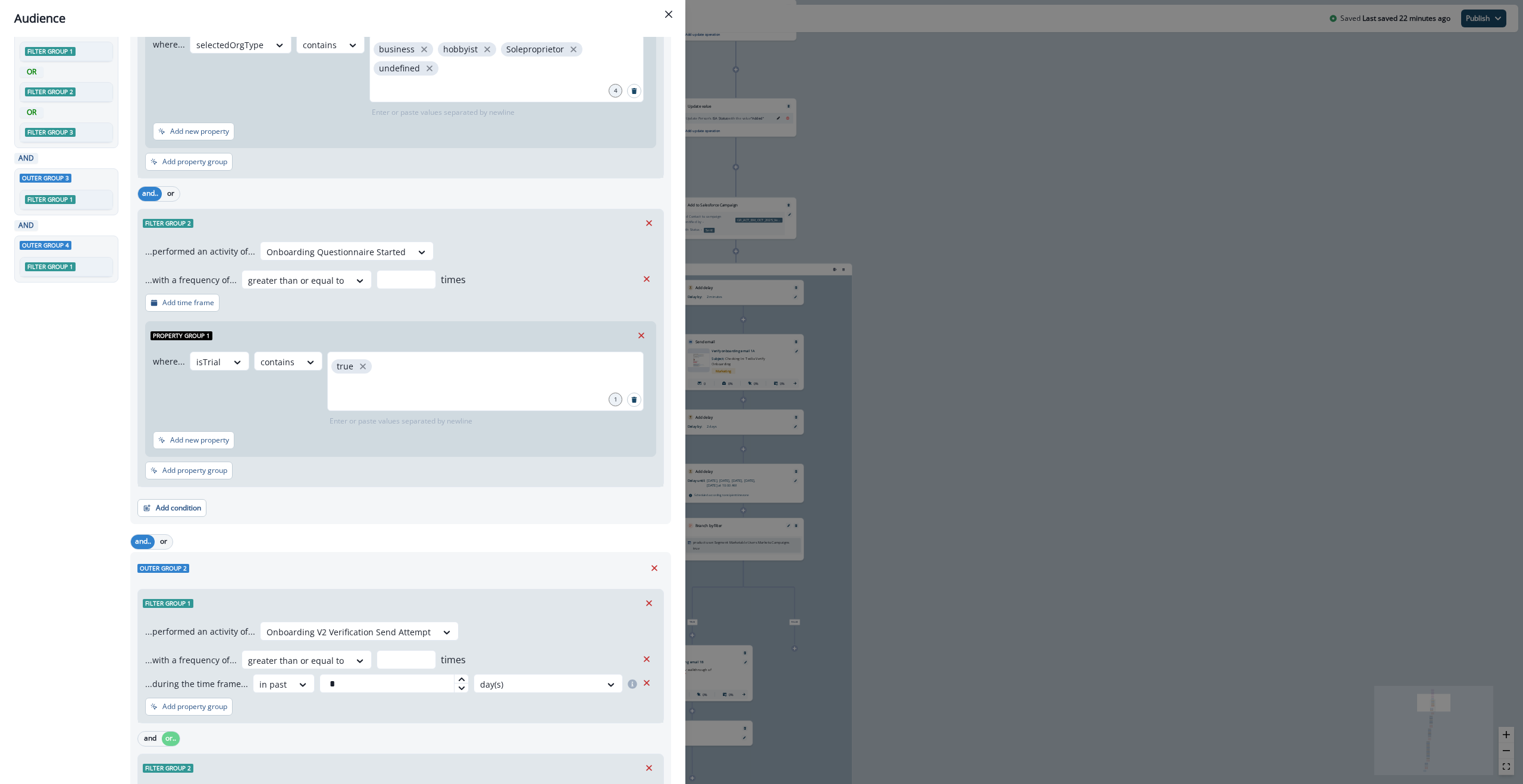
scroll to position [208, 0]
click at [664, 19] on button "Close" at bounding box center [668, 14] width 19 height 19
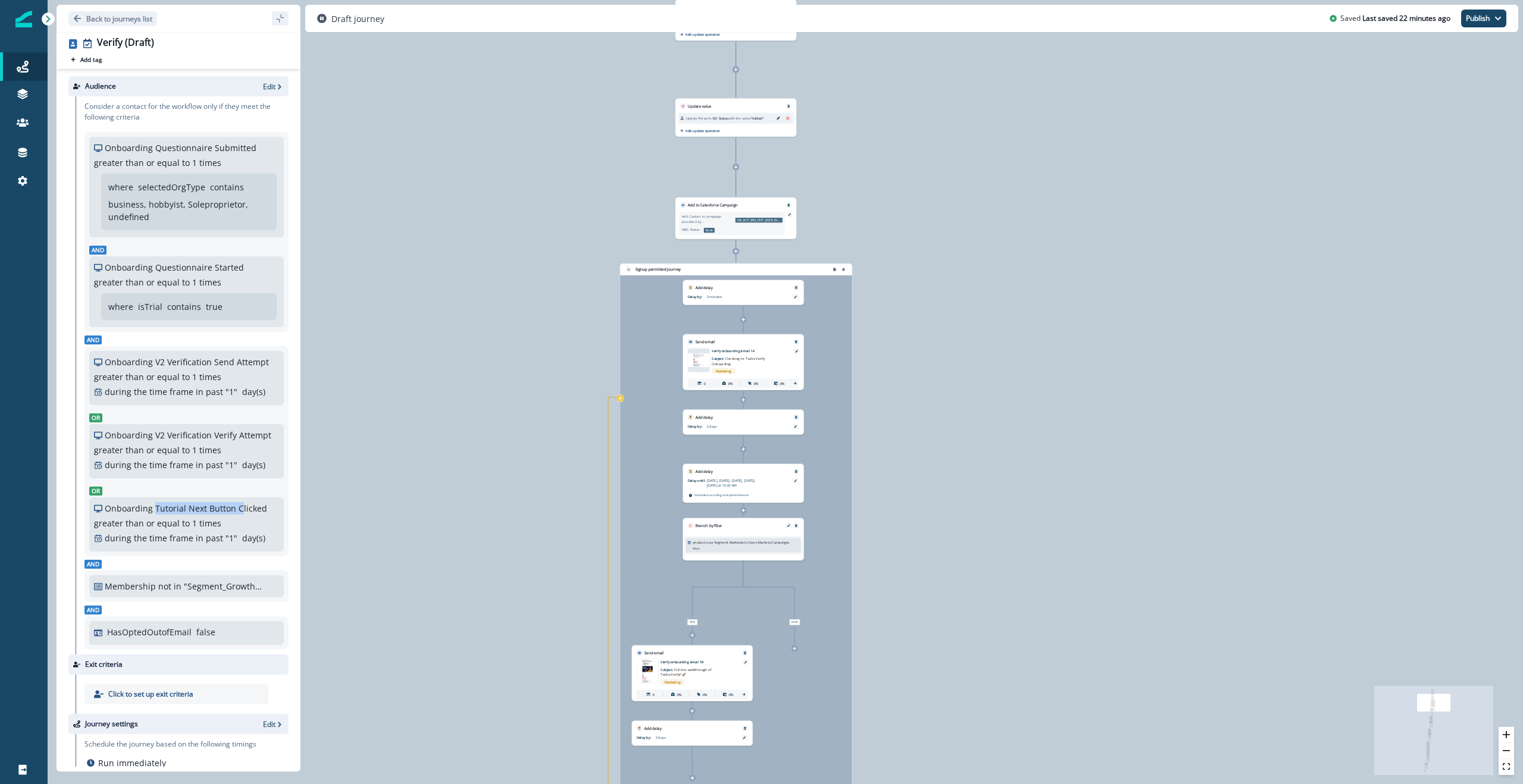
drag, startPoint x: 153, startPoint y: 507, endPoint x: 240, endPoint y: 507, distance: 87.0
click at [240, 391] on p "Onboarding Tutorial Next Button Clicked" at bounding box center [186, 508] width 162 height 13
click at [263, 82] on p "Edit" at bounding box center [269, 86] width 13 height 10
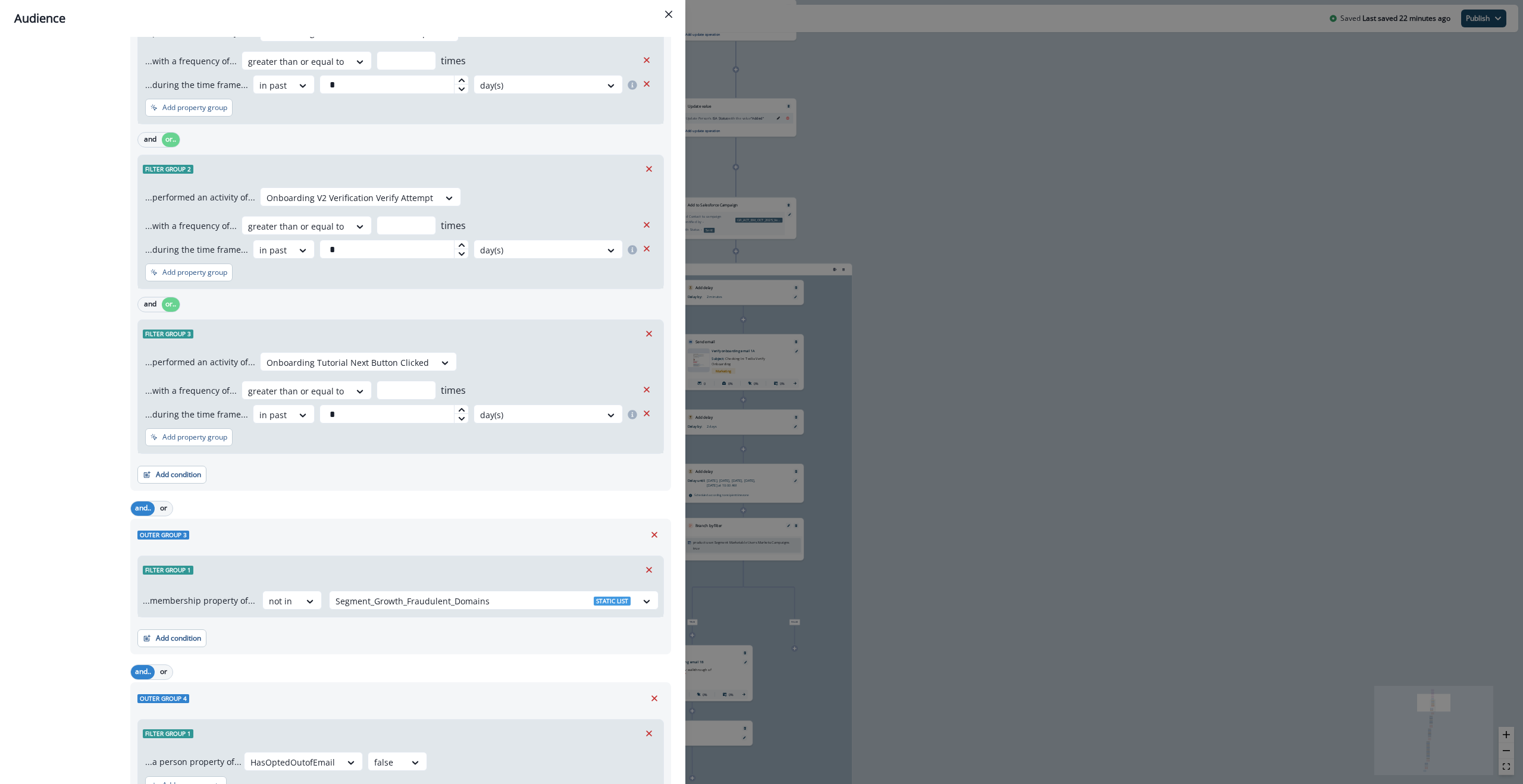
scroll to position [907, 0]
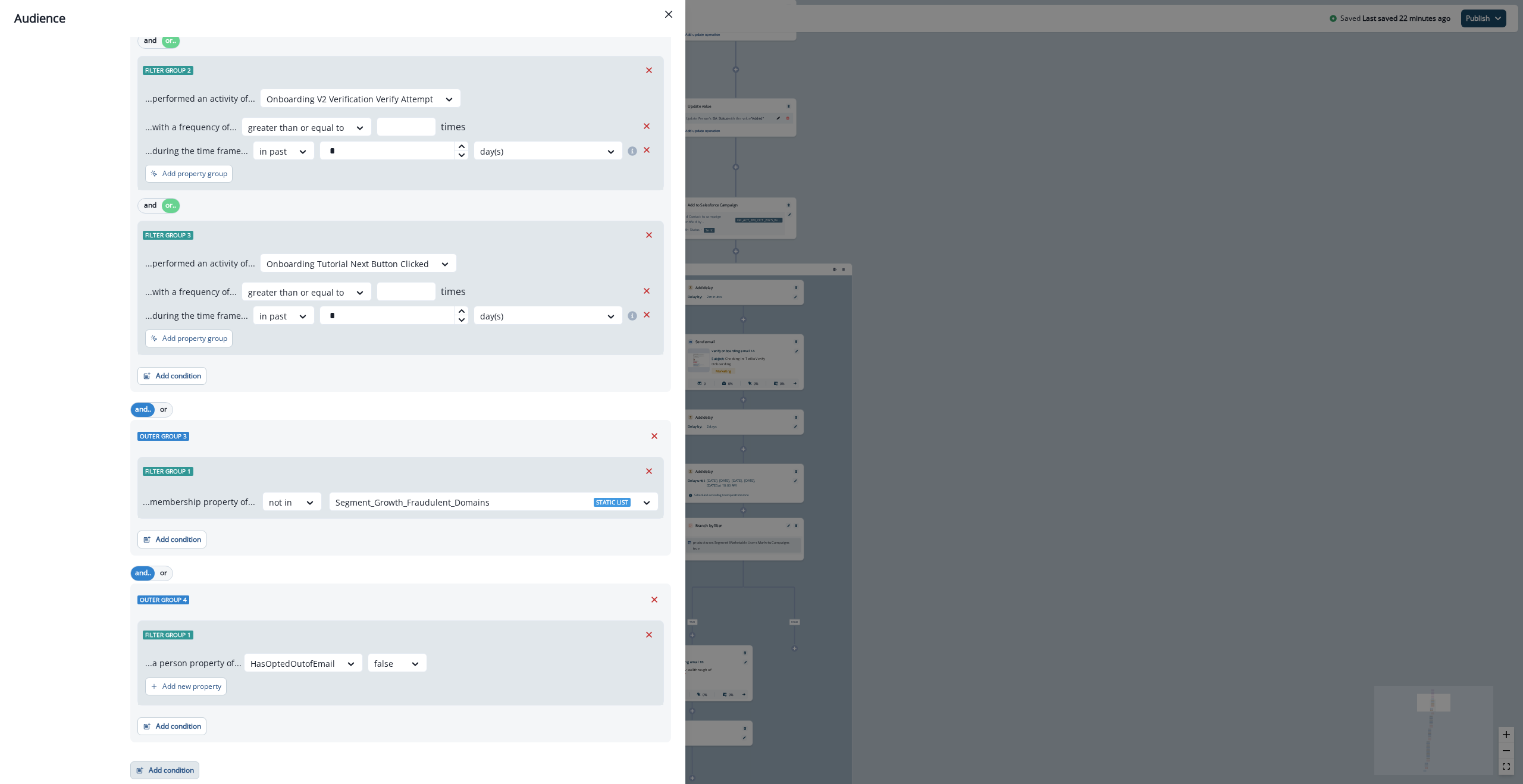
click at [165, 391] on button "Add condition" at bounding box center [165, 770] width 69 height 18
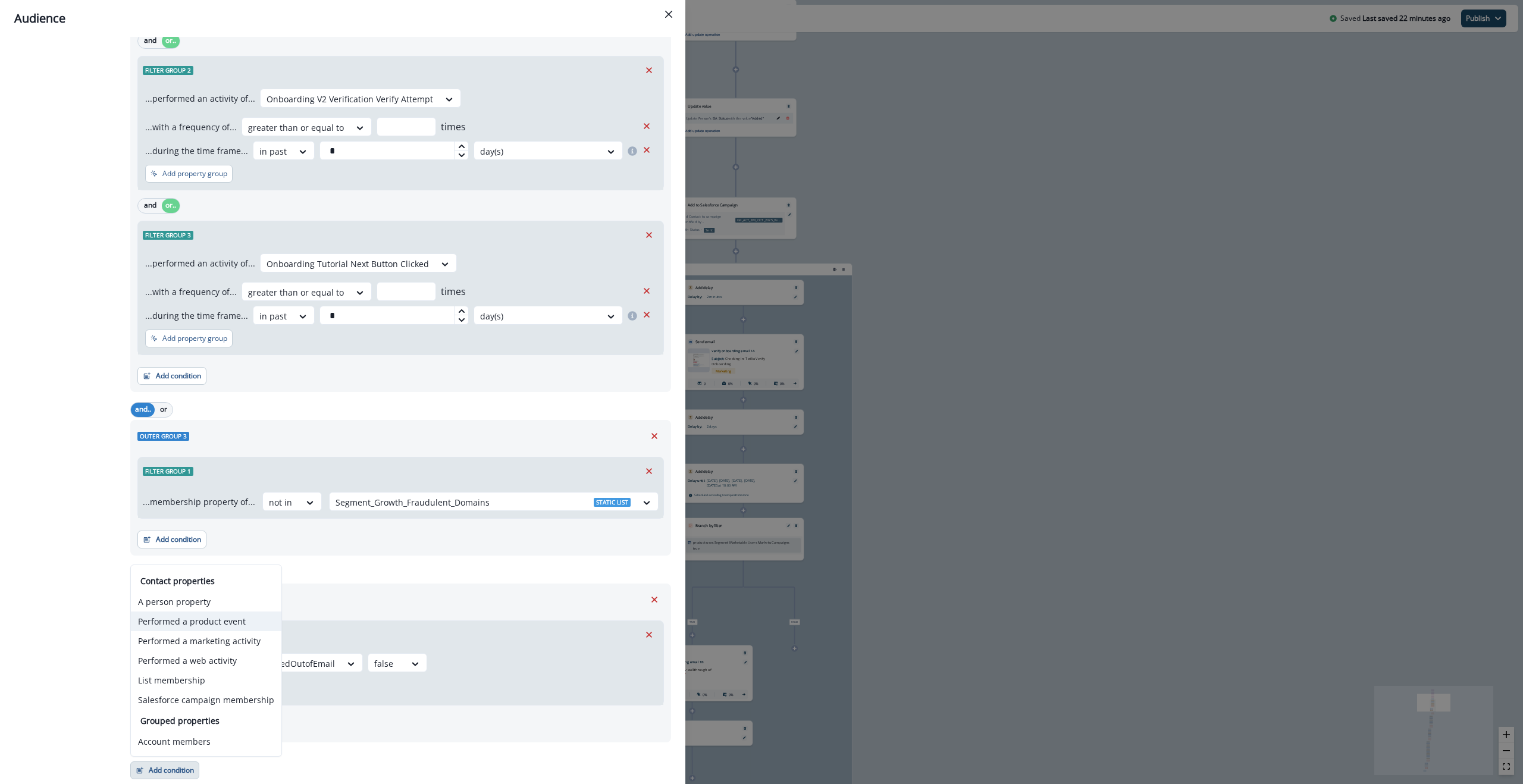
click at [210, 391] on button "Performed a product event" at bounding box center [205, 621] width 150 height 20
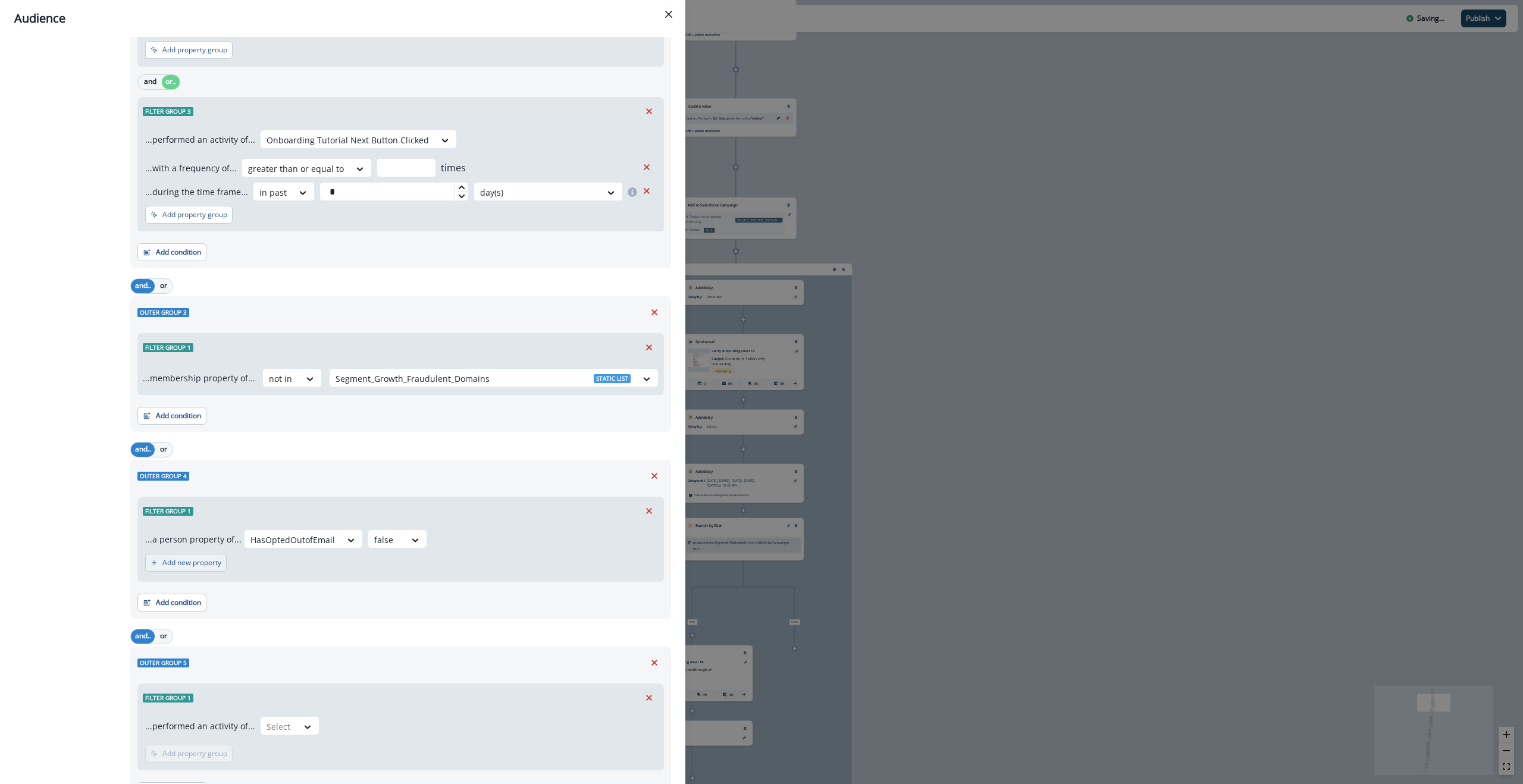
scroll to position [1095, 0]
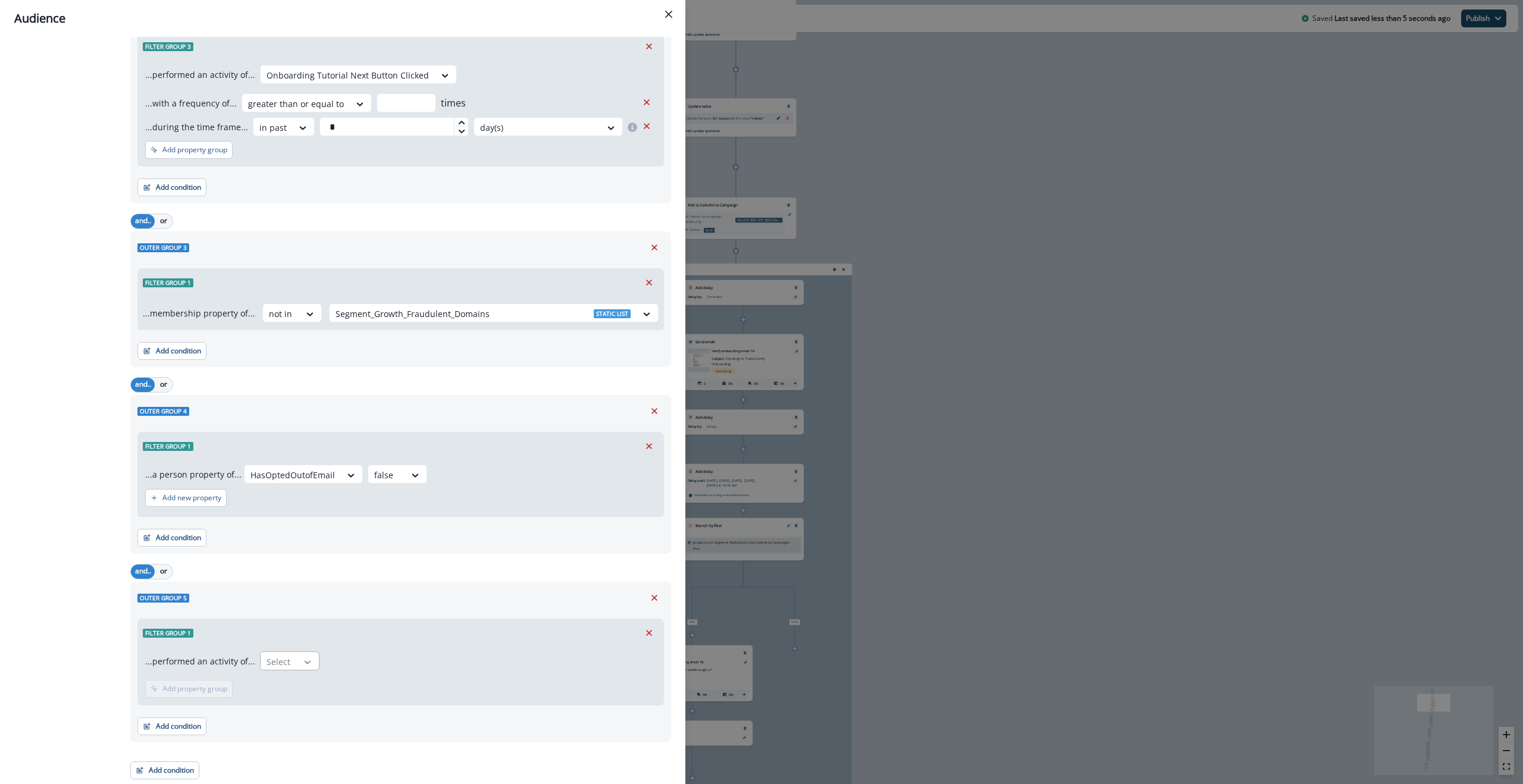
click at [298, 391] on div at bounding box center [308, 662] width 21 height 12
click at [511, 391] on div "Add condition Contact properties A person property Performed a product event Pe…" at bounding box center [401, 720] width 527 height 29
click at [303, 391] on icon at bounding box center [308, 662] width 11 height 12
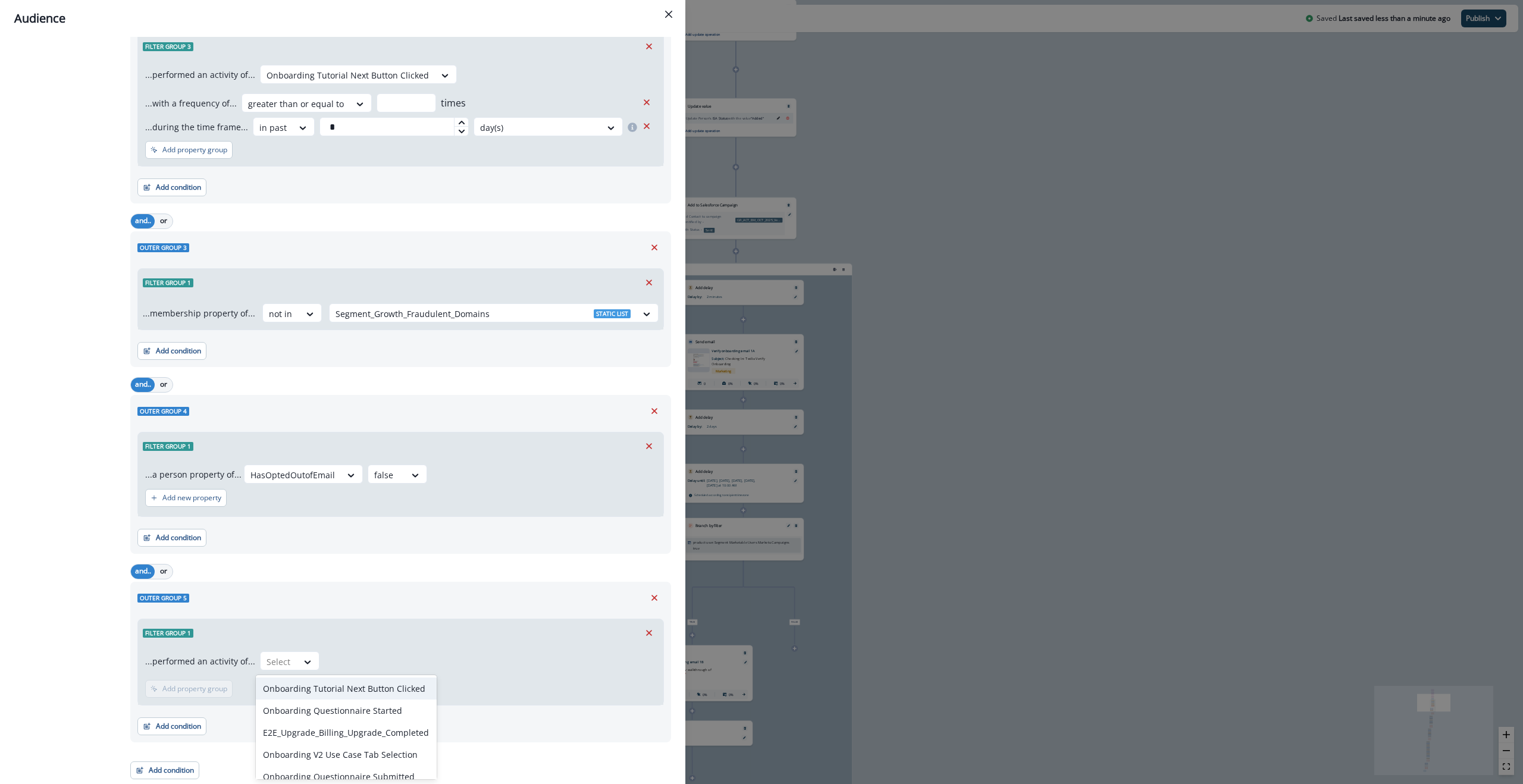
click at [491, 391] on div "Filter group 1" at bounding box center [400, 633] width 525 height 28
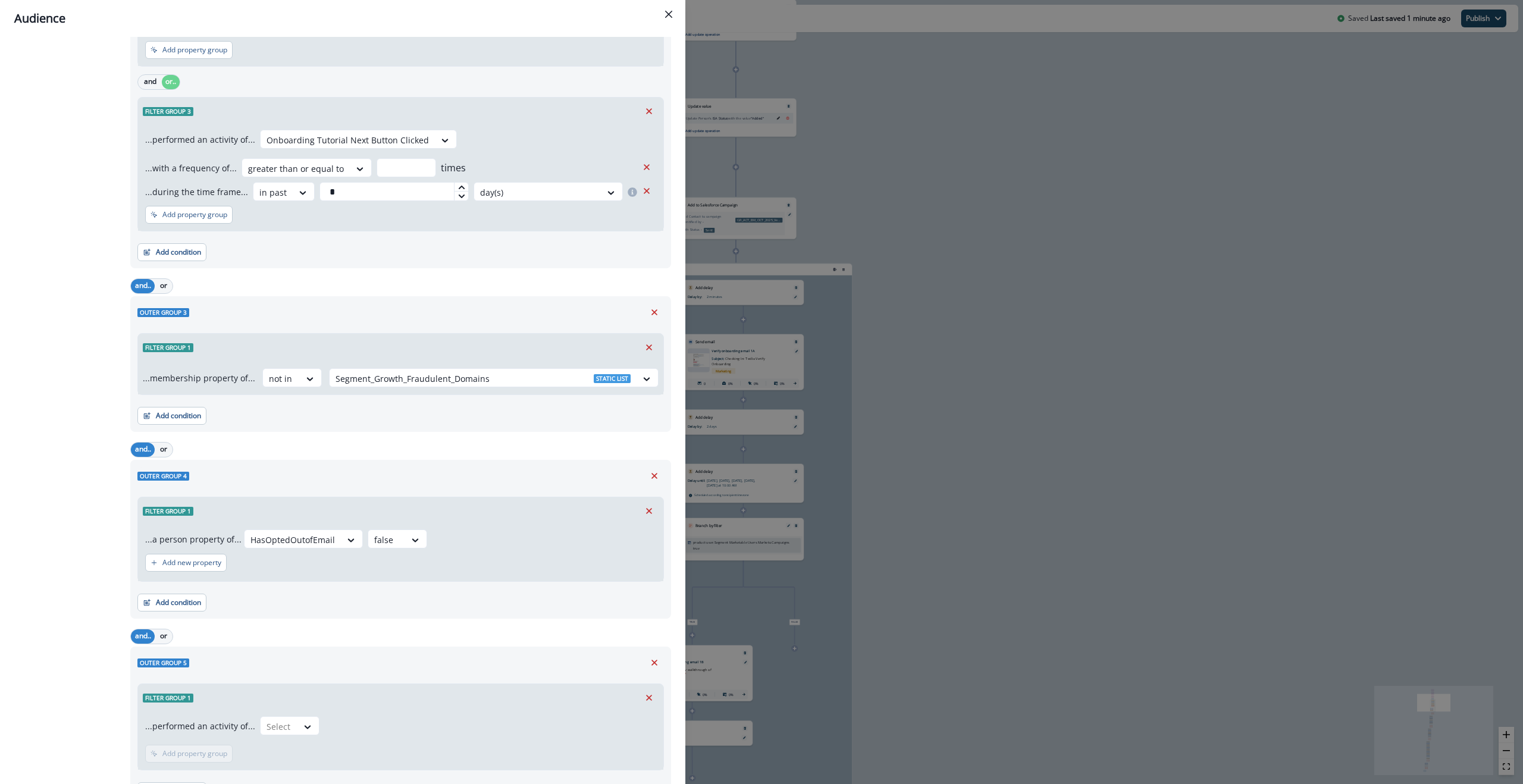
scroll to position [1095, 0]
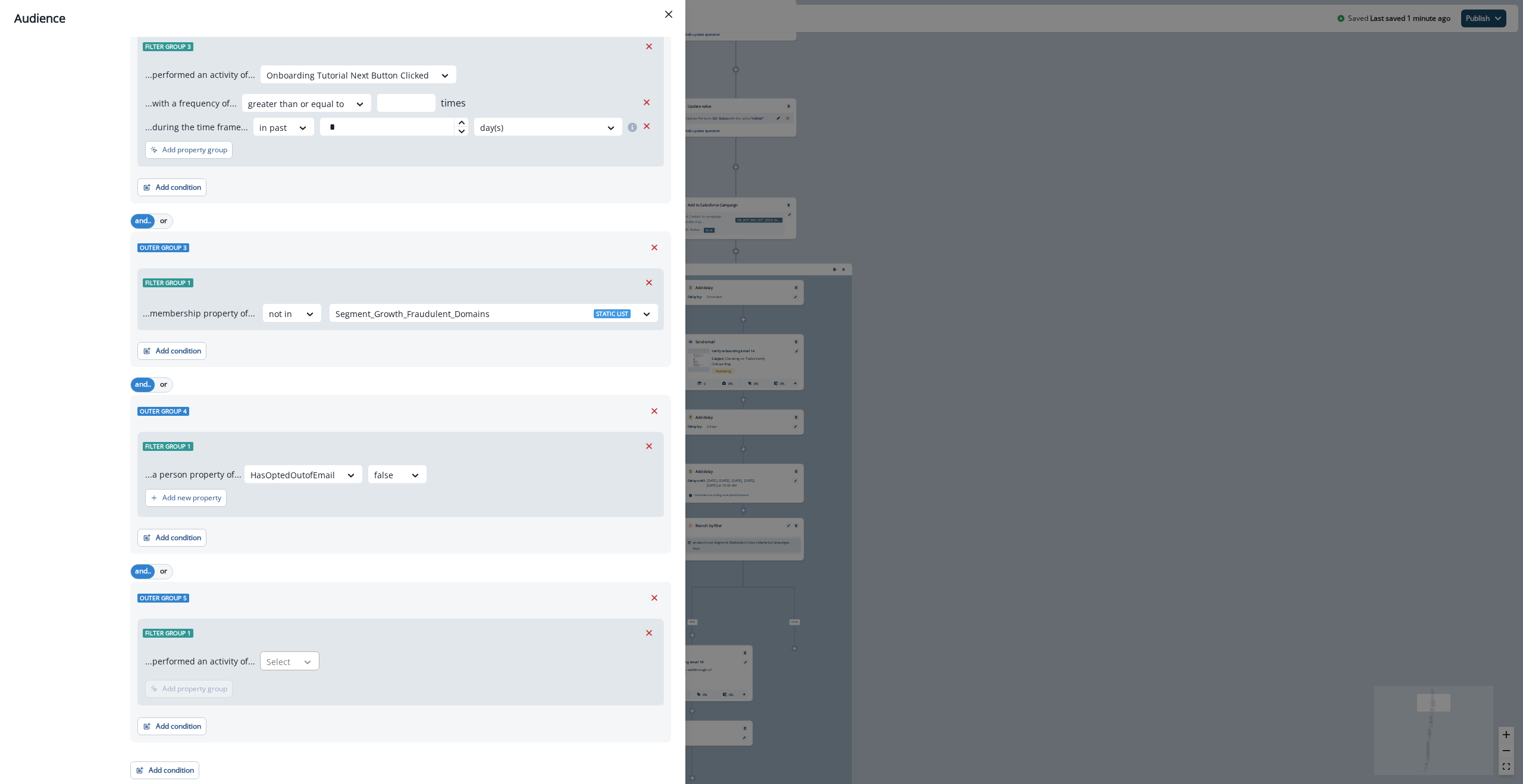
click at [303, 391] on icon at bounding box center [308, 662] width 11 height 12
click at [363, 391] on div "Outer group 5 Filter group 1 ...performed an activity of... Onboarding Tutorial…" at bounding box center [401, 661] width 540 height 160
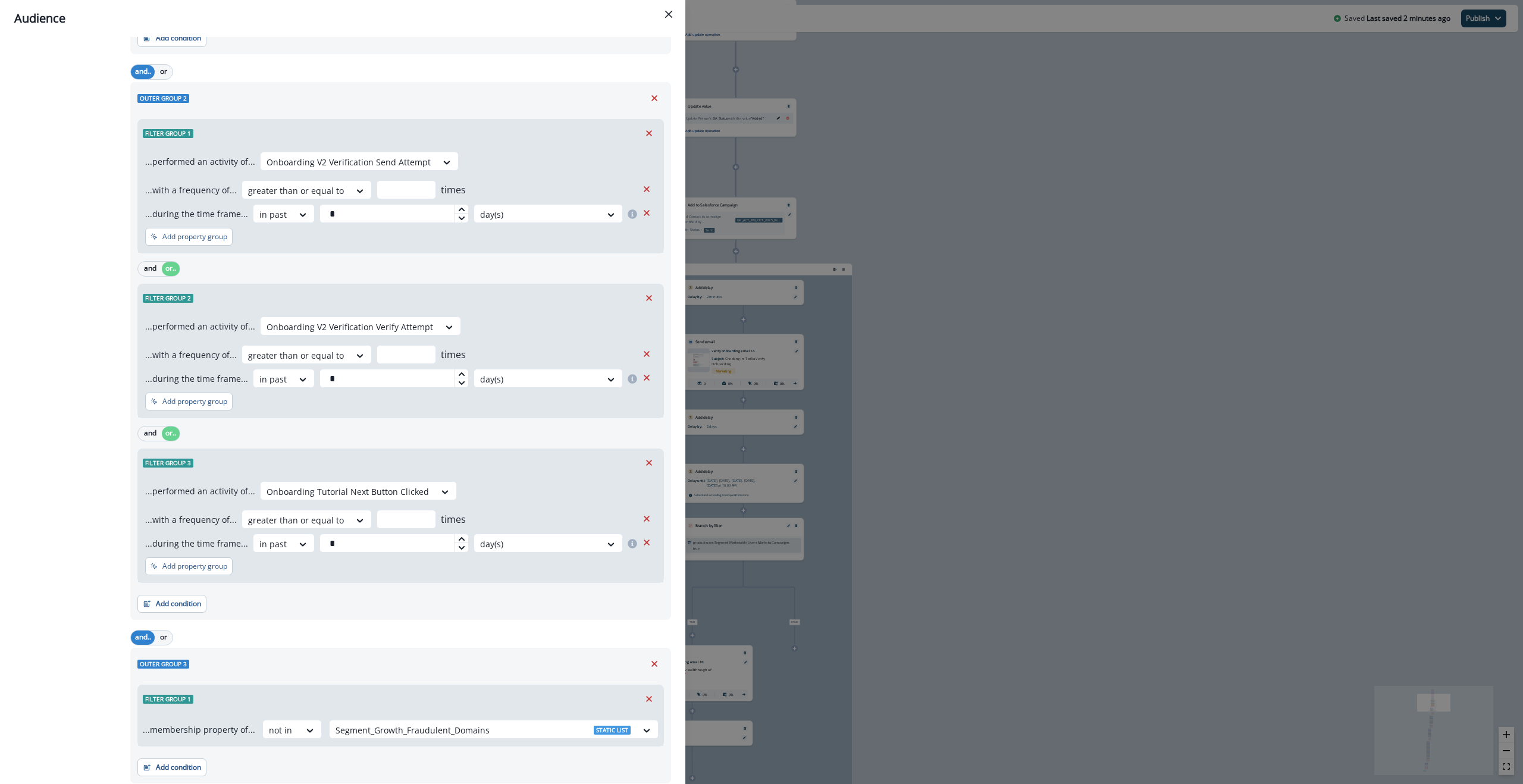
scroll to position [675, 0]
click at [200, 391] on p "Add property group" at bounding box center [195, 570] width 65 height 8
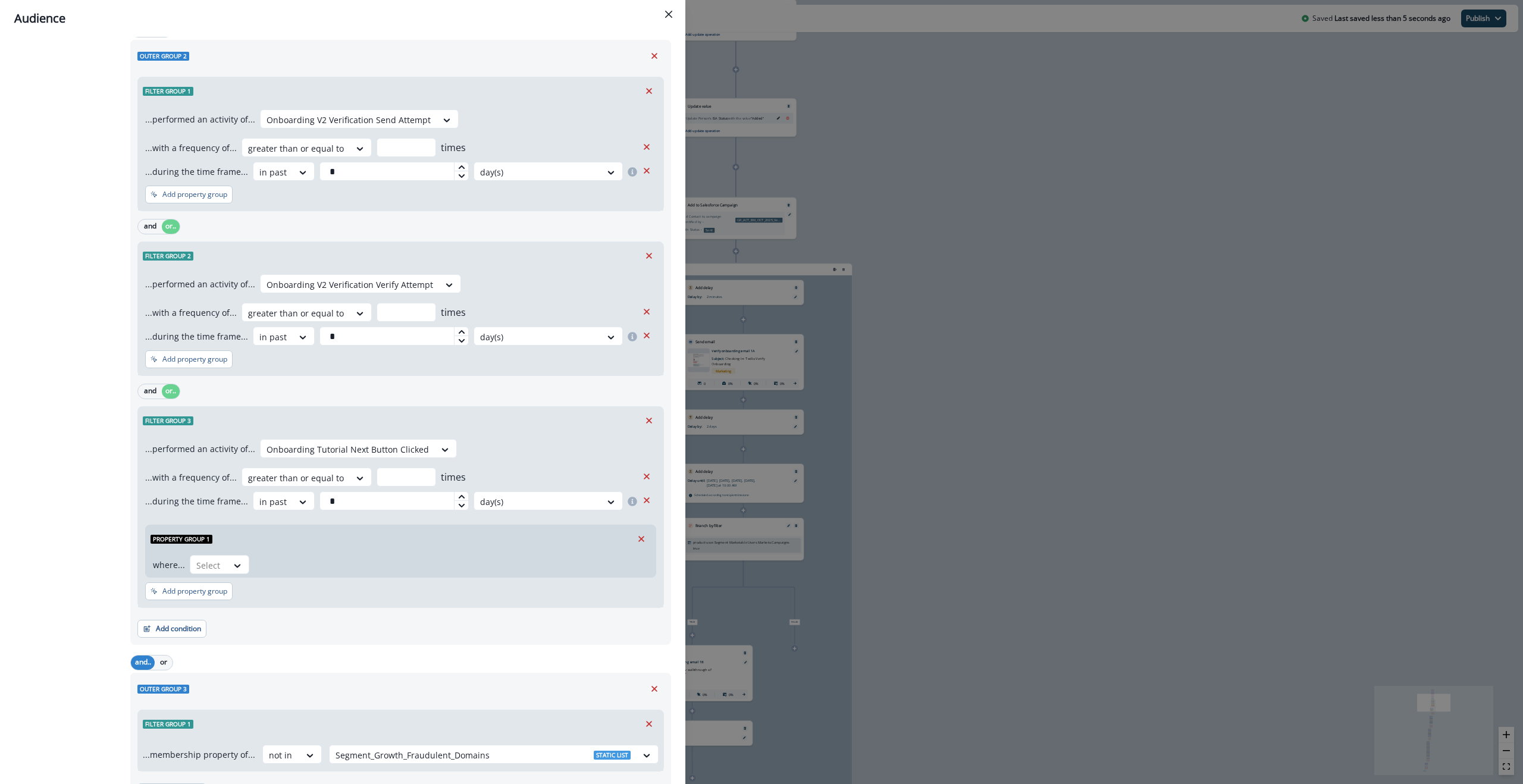
scroll to position [729, 0]
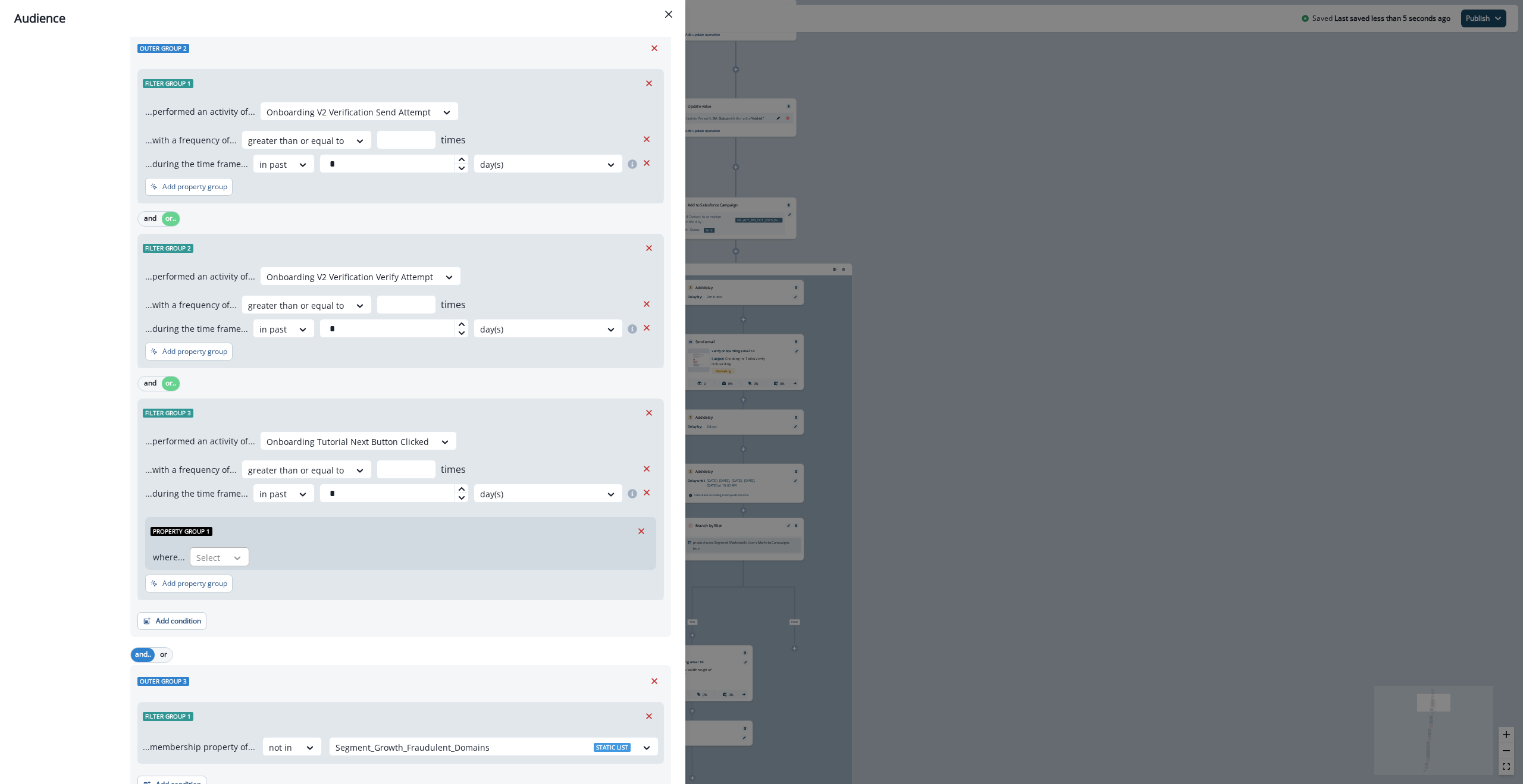
click at [238, 391] on icon at bounding box center [237, 558] width 11 height 12
click at [307, 391] on div "where... screenName, 1 of 11. 11 results available. Use Up and Down to choose o…" at bounding box center [398, 557] width 490 height 20
click at [639, 391] on icon "Remove" at bounding box center [642, 532] width 6 height 6
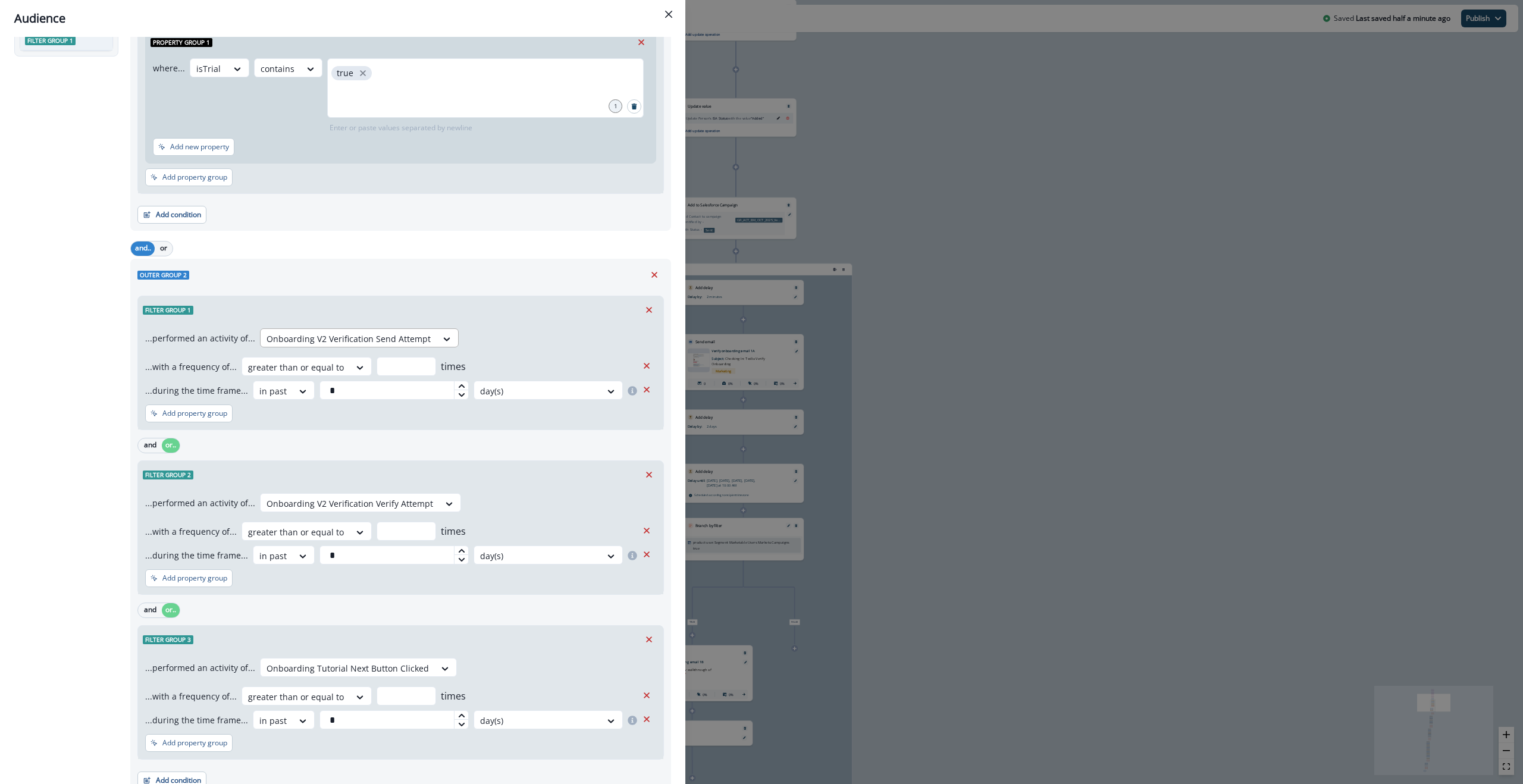
scroll to position [506, 0]
click at [671, 20] on button "Close" at bounding box center [668, 14] width 19 height 19
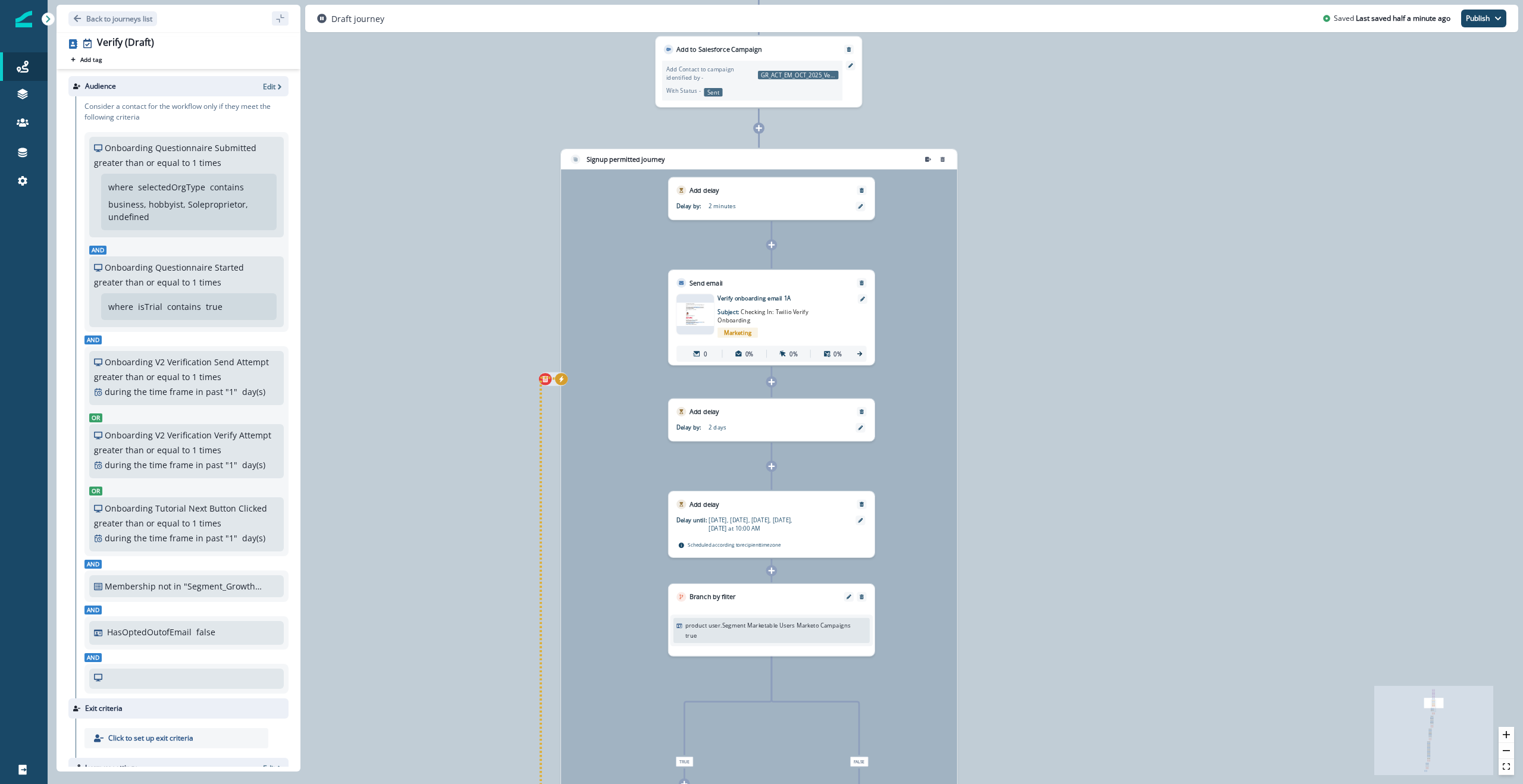
click at [564, 383] on button "exit-criteria-left-source-0" at bounding box center [561, 379] width 13 height 12
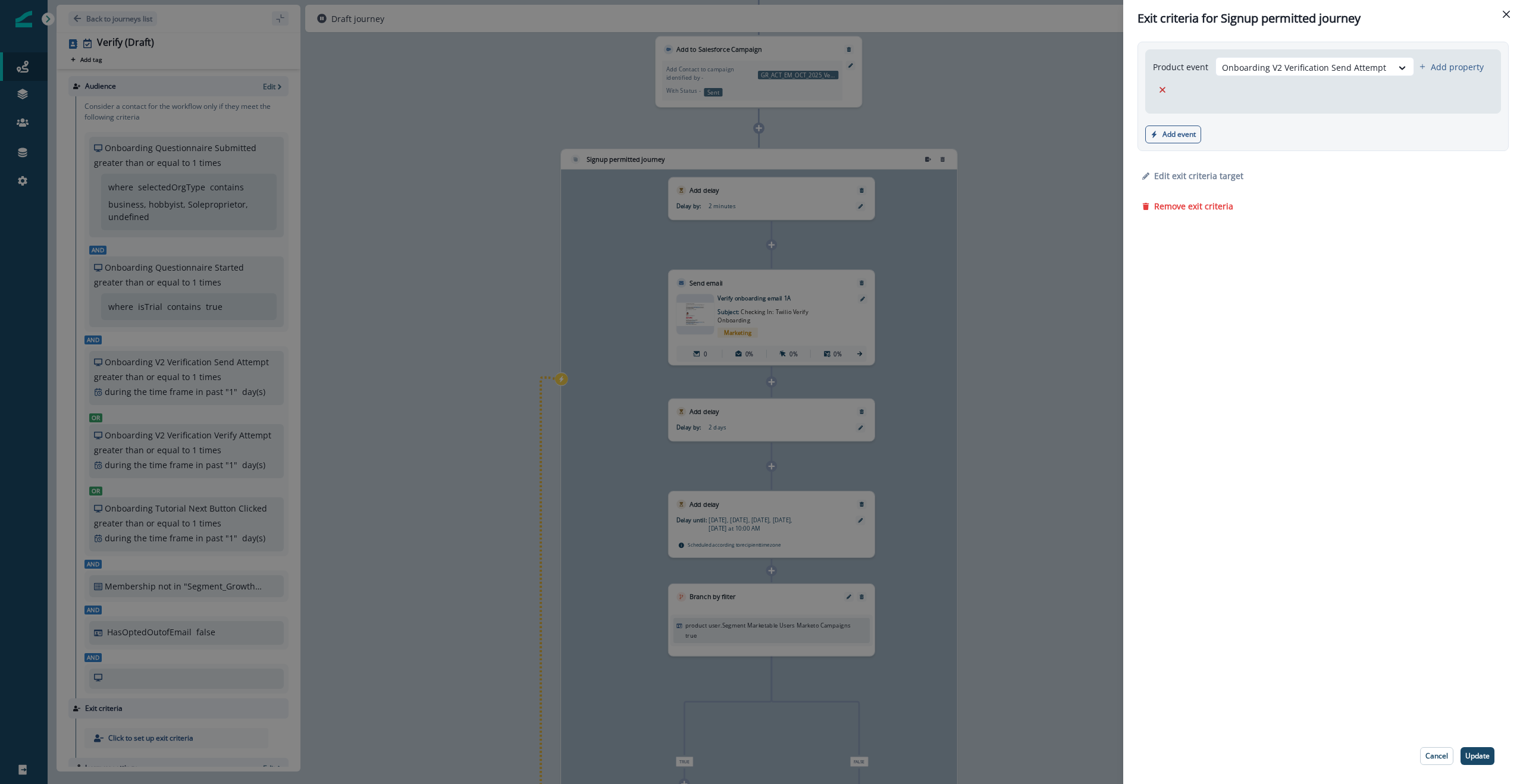
click at [793, 281] on div "Exit criteria for Signup permitted journey Product event Onboarding V2 Verifica…" at bounding box center [762, 392] width 1523 height 784
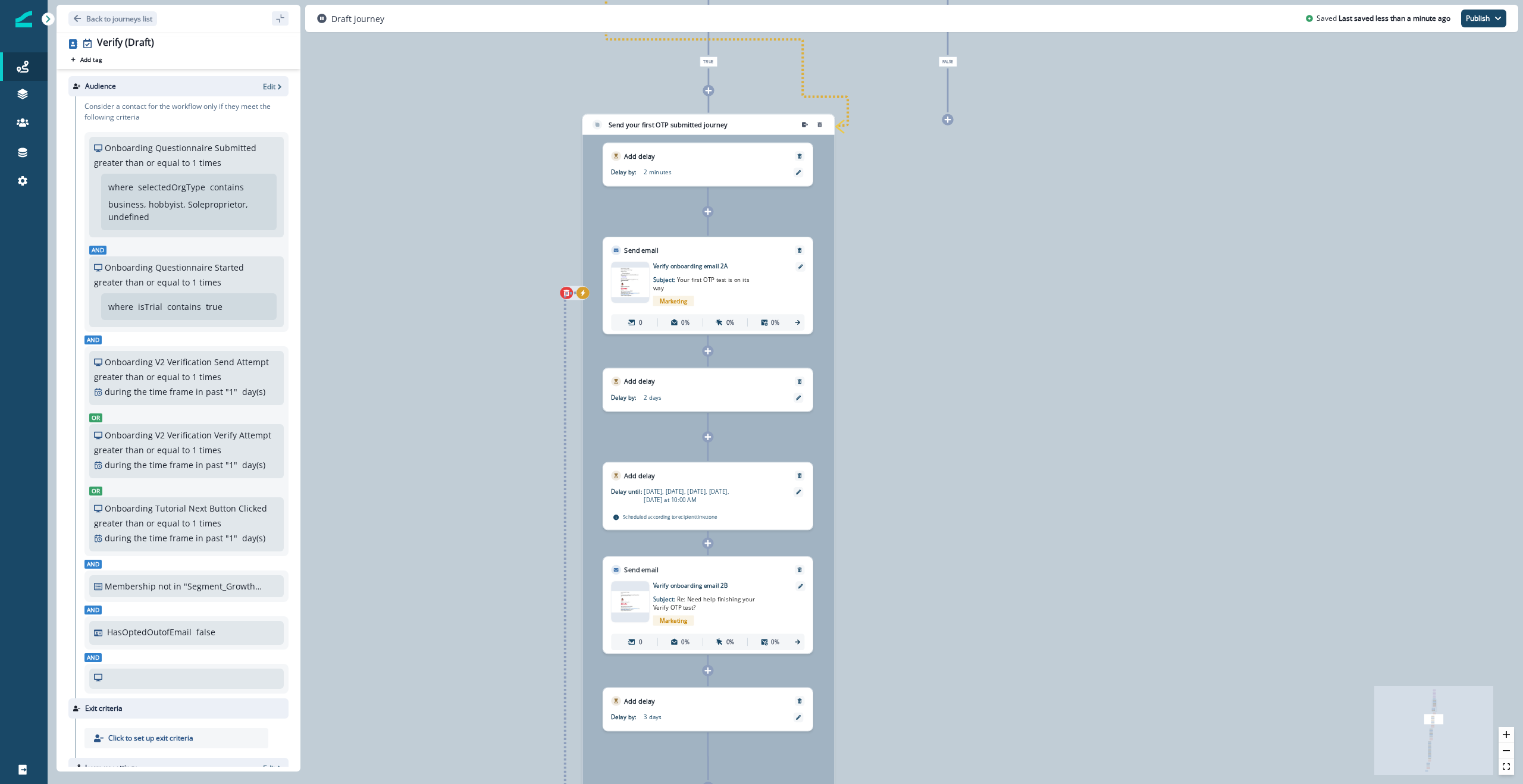
click at [585, 295] on icon "exit-criteria-left-source-0" at bounding box center [583, 293] width 7 height 7
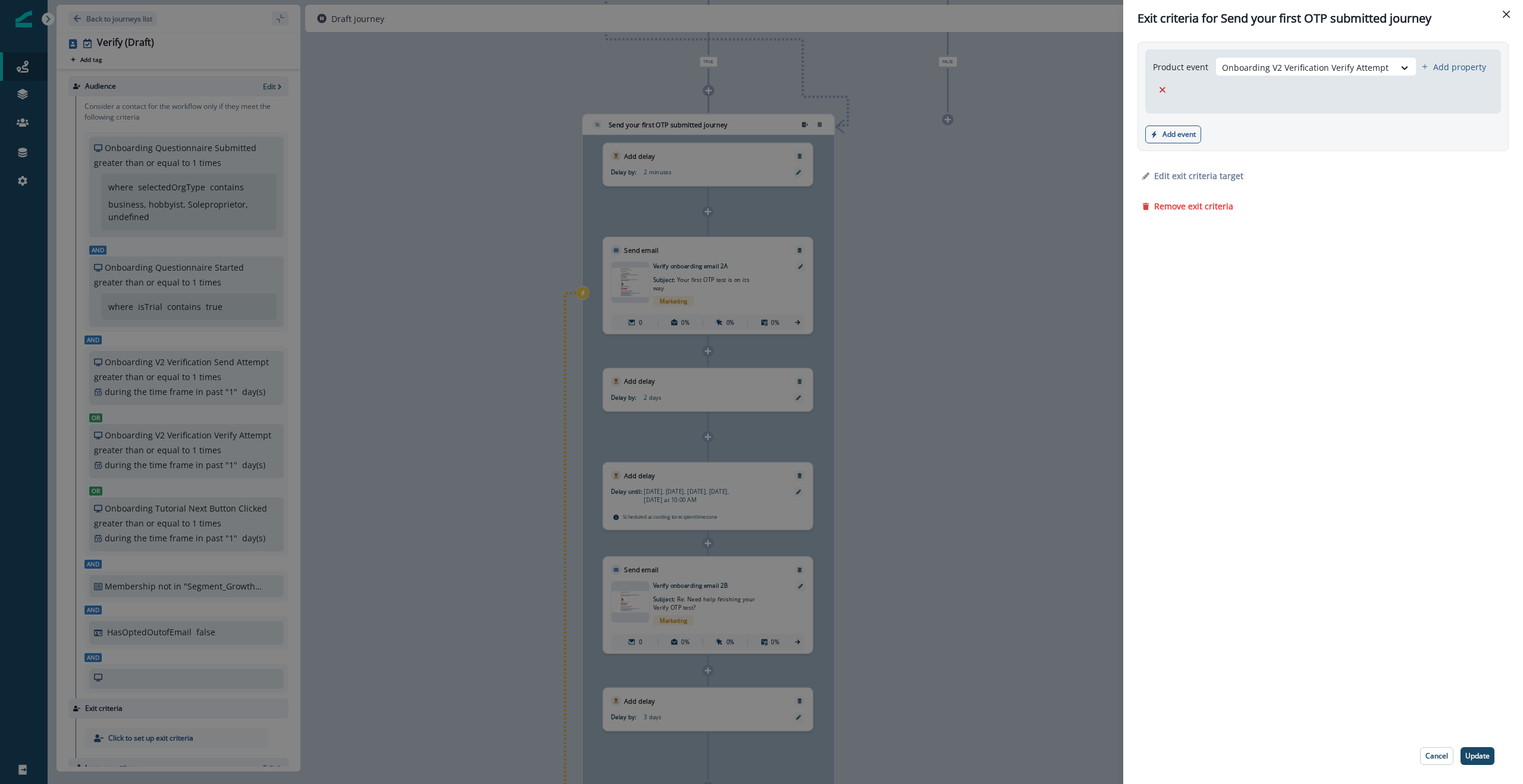
click at [442, 265] on div "Exit criteria for Send your first OTP submitted journey Product event Onboardin…" at bounding box center [762, 392] width 1523 height 784
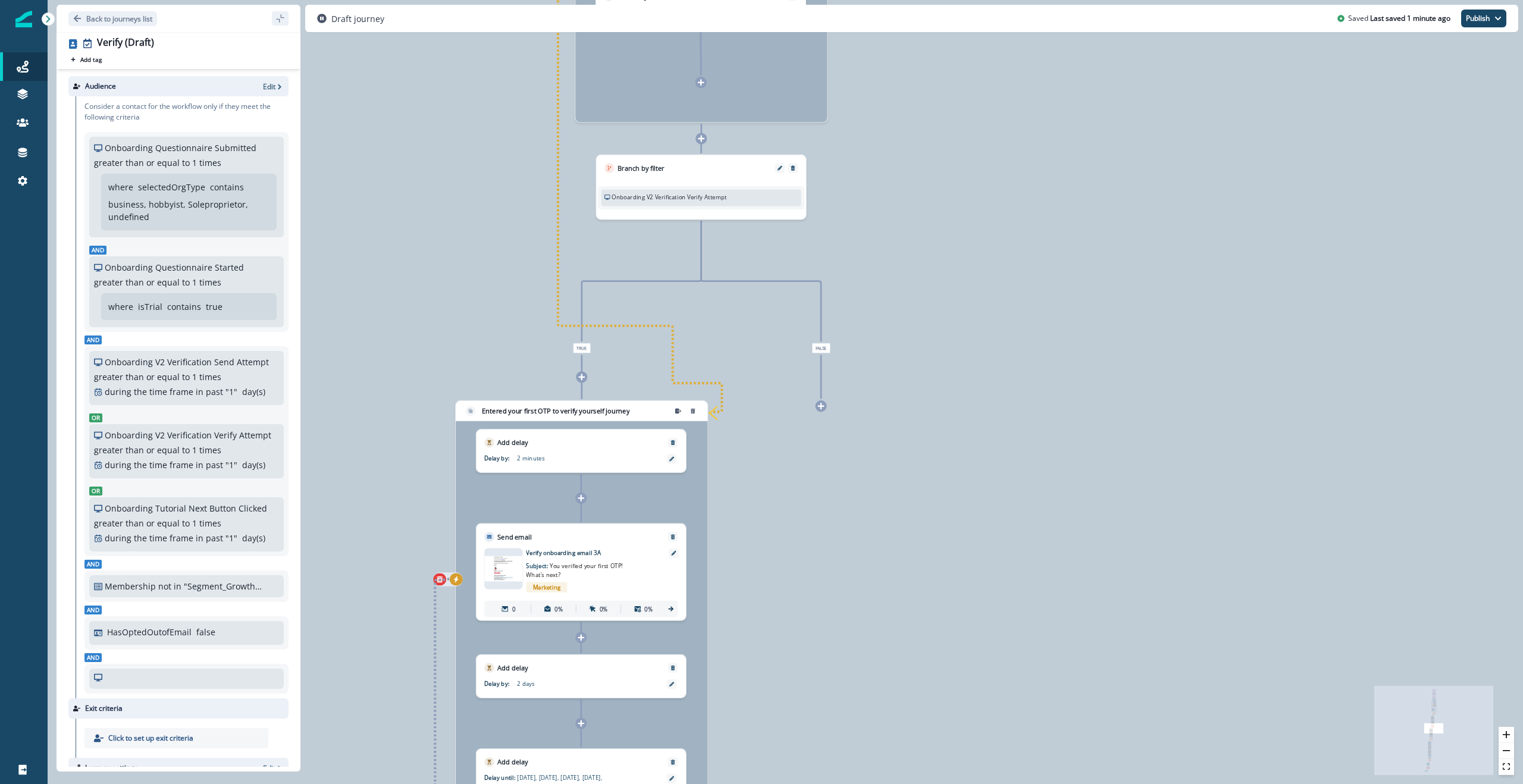
click at [456, 391] on icon "exit-criteria-left-source-0" at bounding box center [456, 580] width 5 height 7
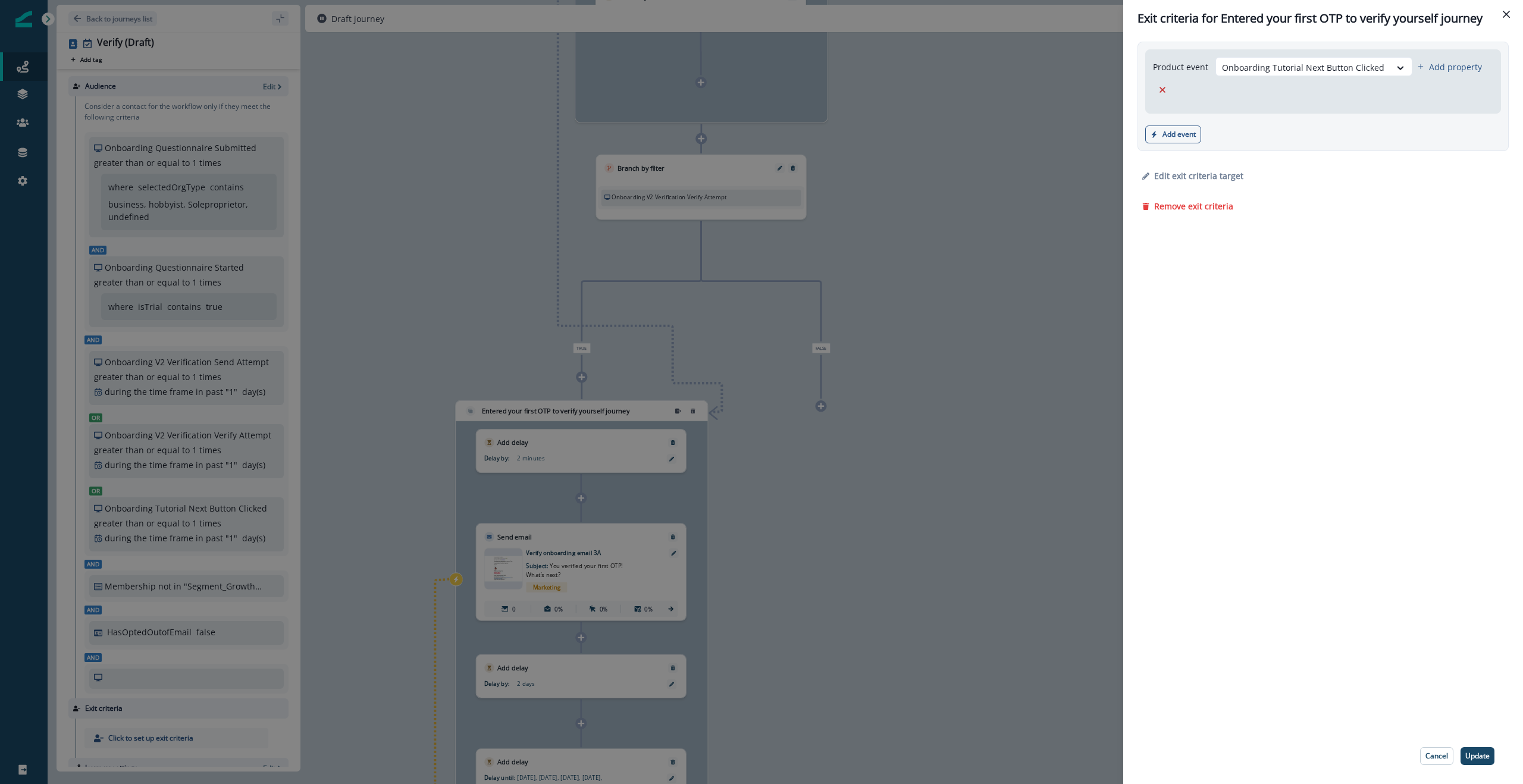
click at [481, 204] on div "Exit criteria for Entered your first OTP to verify yourself journey Product eve…" at bounding box center [762, 392] width 1523 height 784
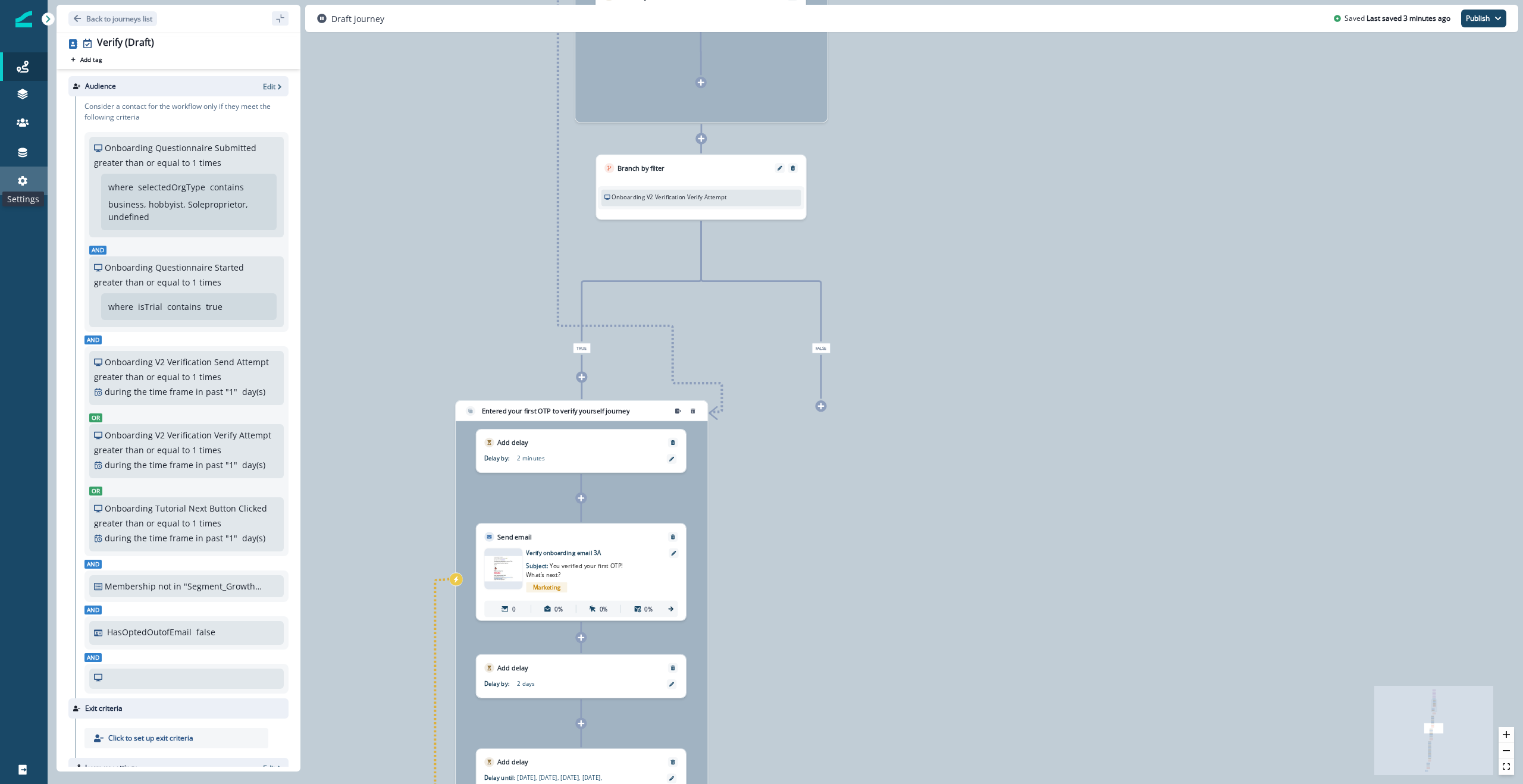
click at [24, 183] on icon at bounding box center [23, 181] width 10 height 10
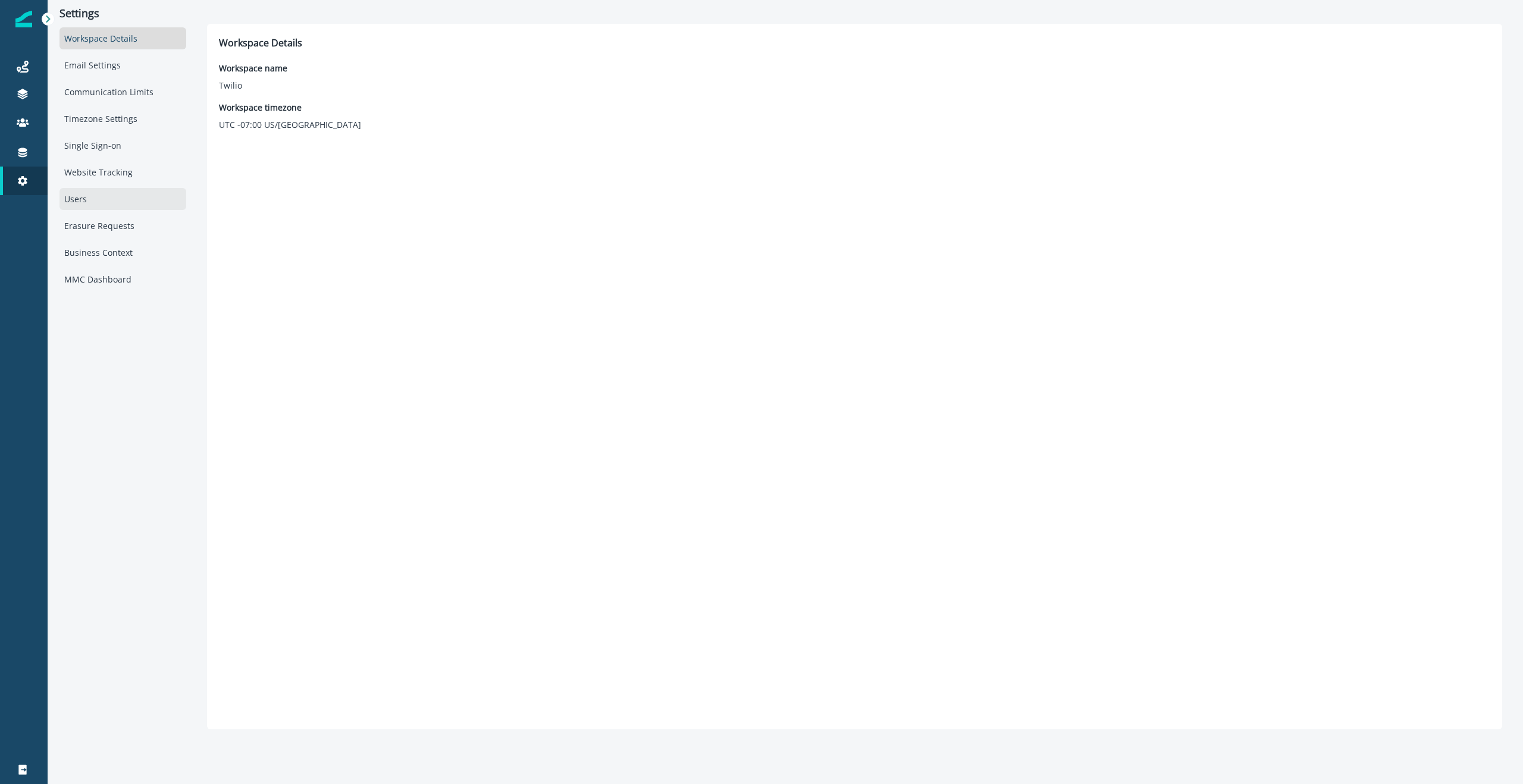
click at [99, 205] on div "Users" at bounding box center [123, 198] width 127 height 22
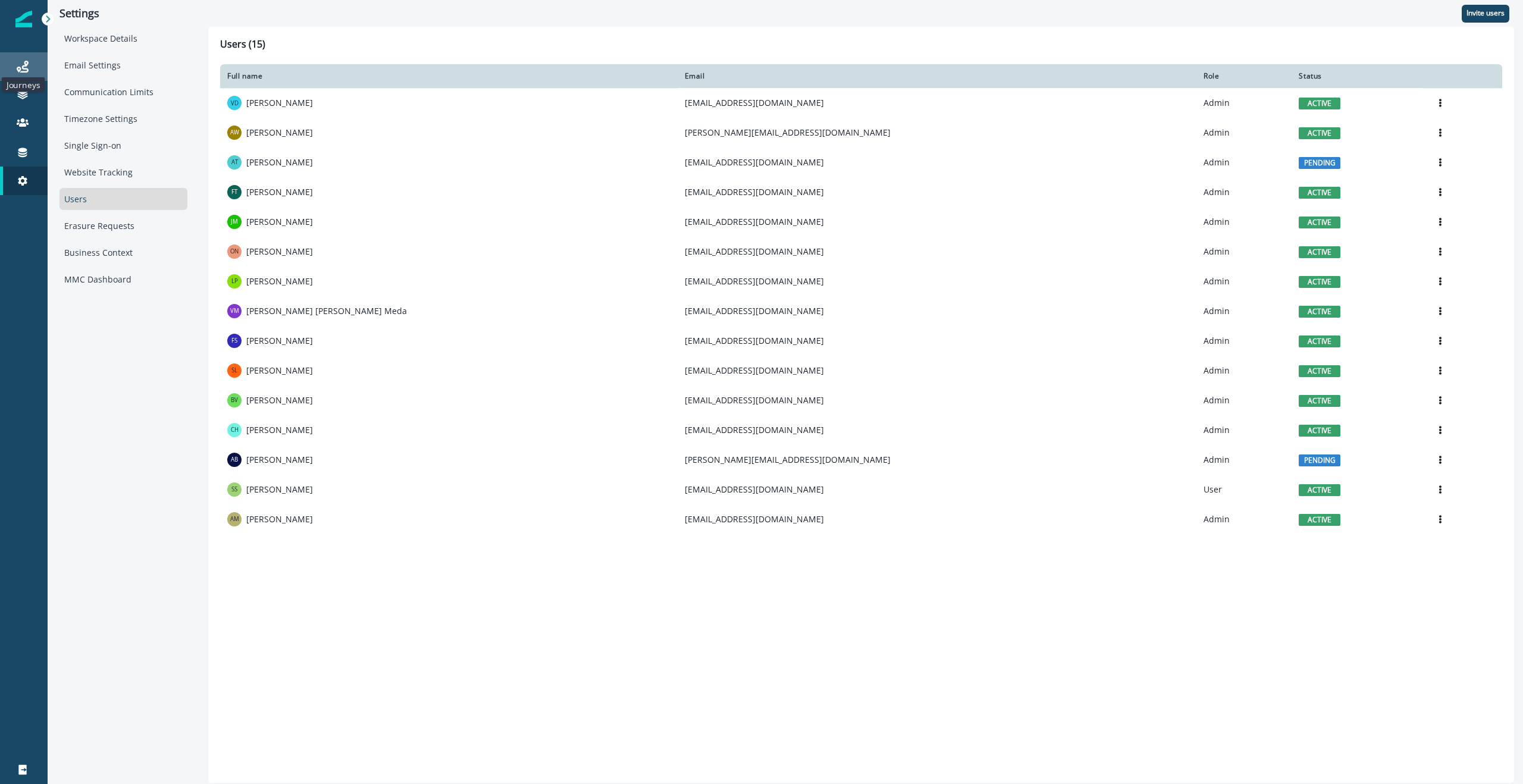
click at [25, 69] on icon at bounding box center [23, 67] width 12 height 12
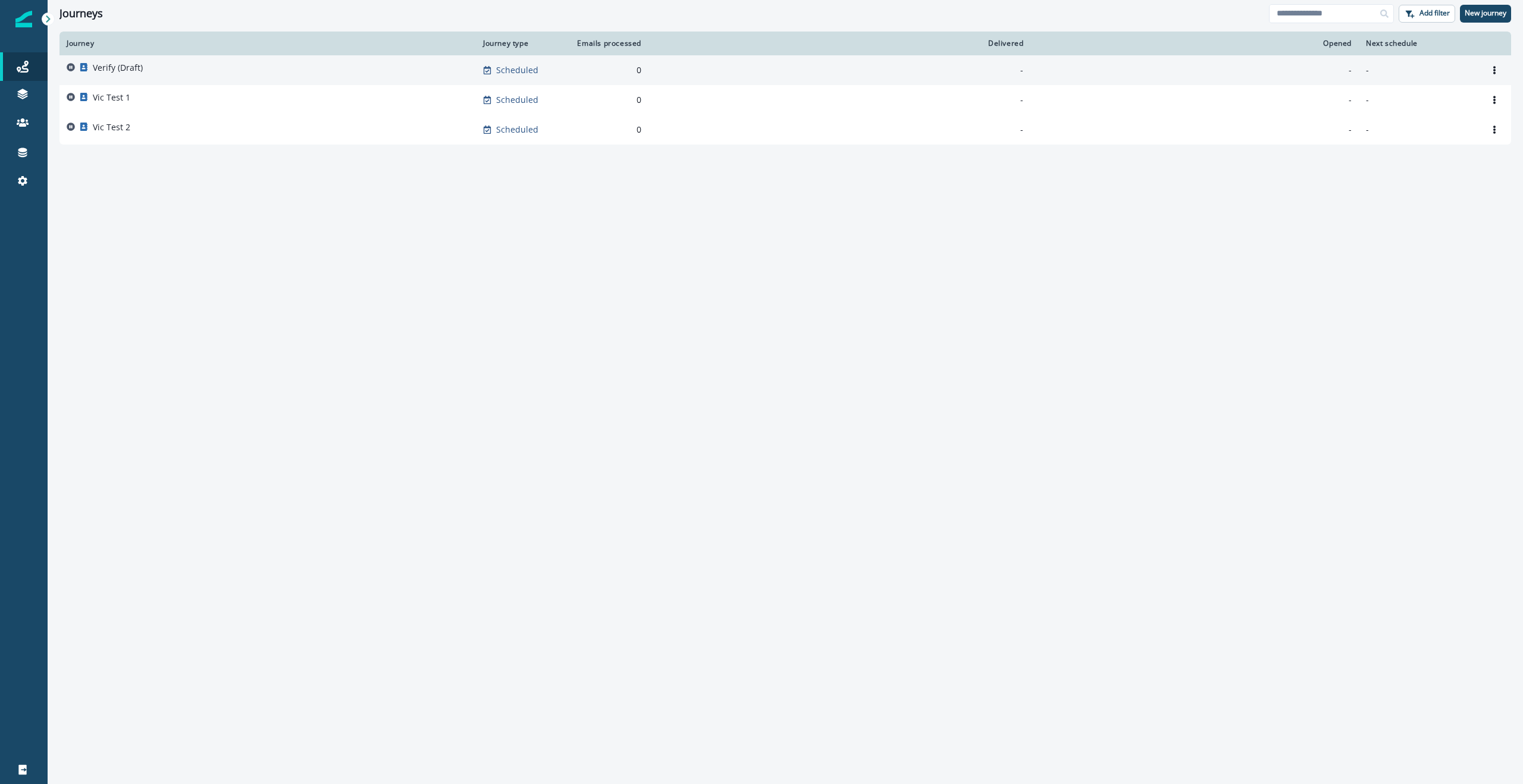
click at [169, 66] on div "Verify (Draft)" at bounding box center [267, 70] width 402 height 17
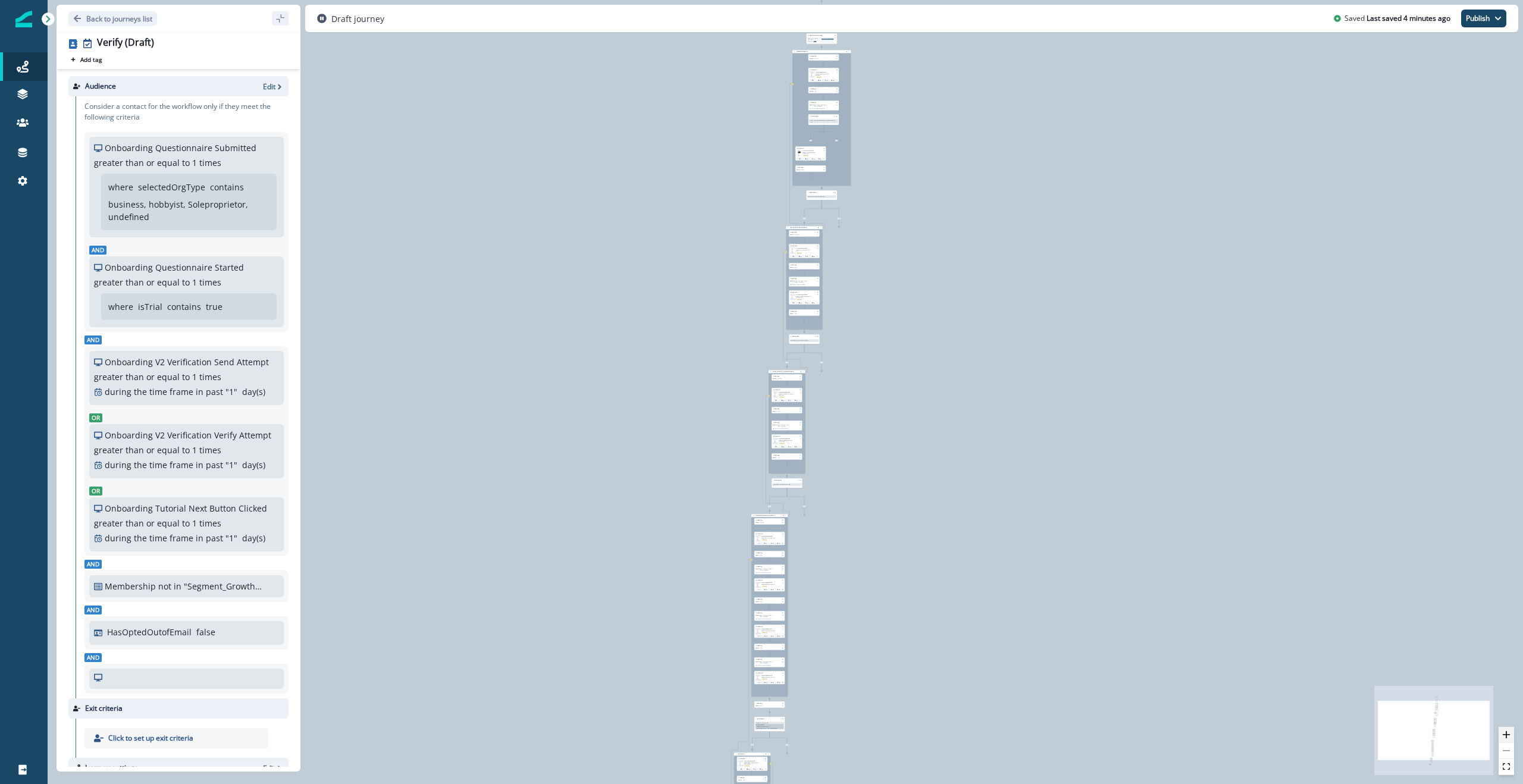
click at [793, 391] on icon "zoom in" at bounding box center [1505, 734] width 7 height 7
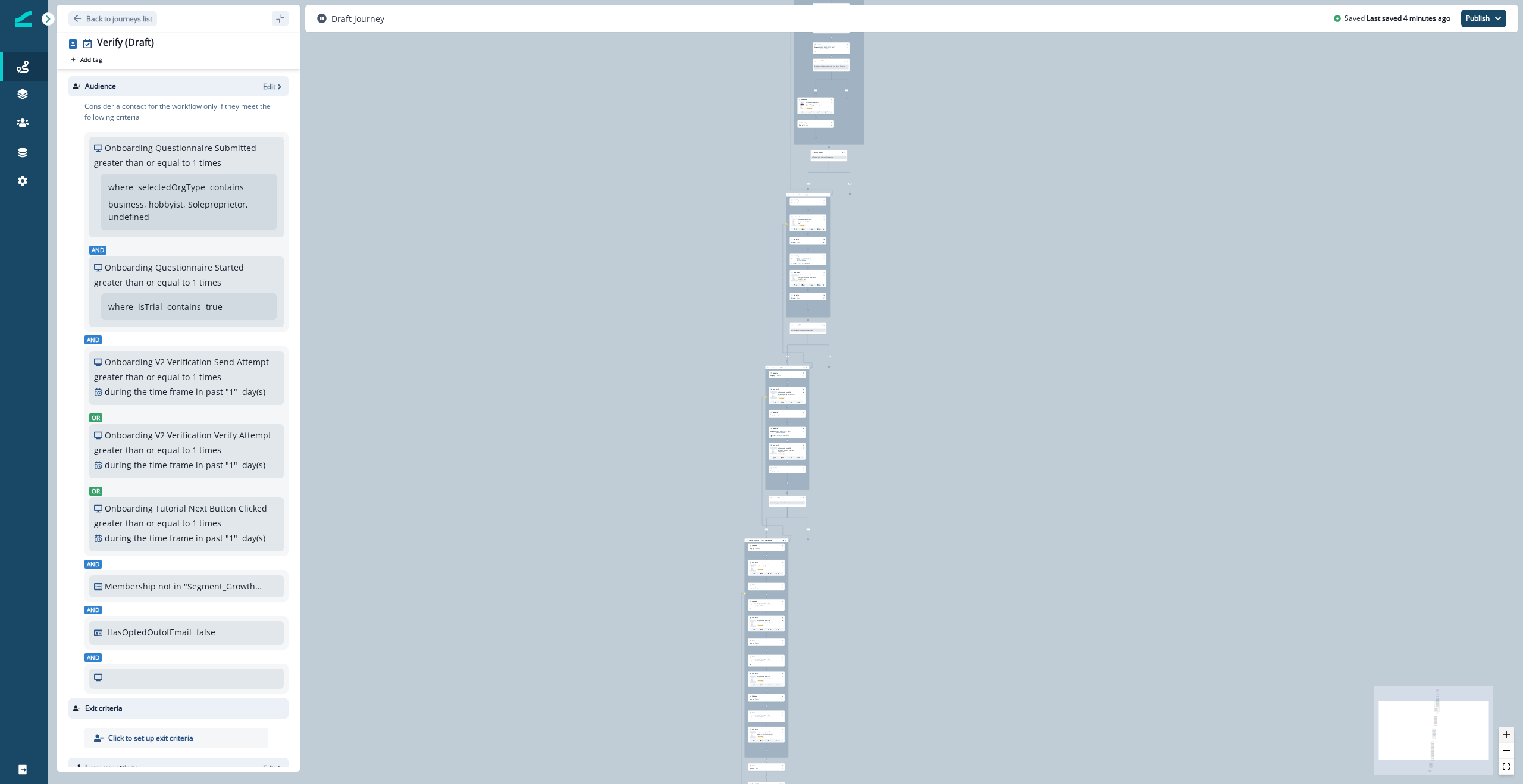
click at [793, 391] on icon "zoom in" at bounding box center [1505, 734] width 7 height 7
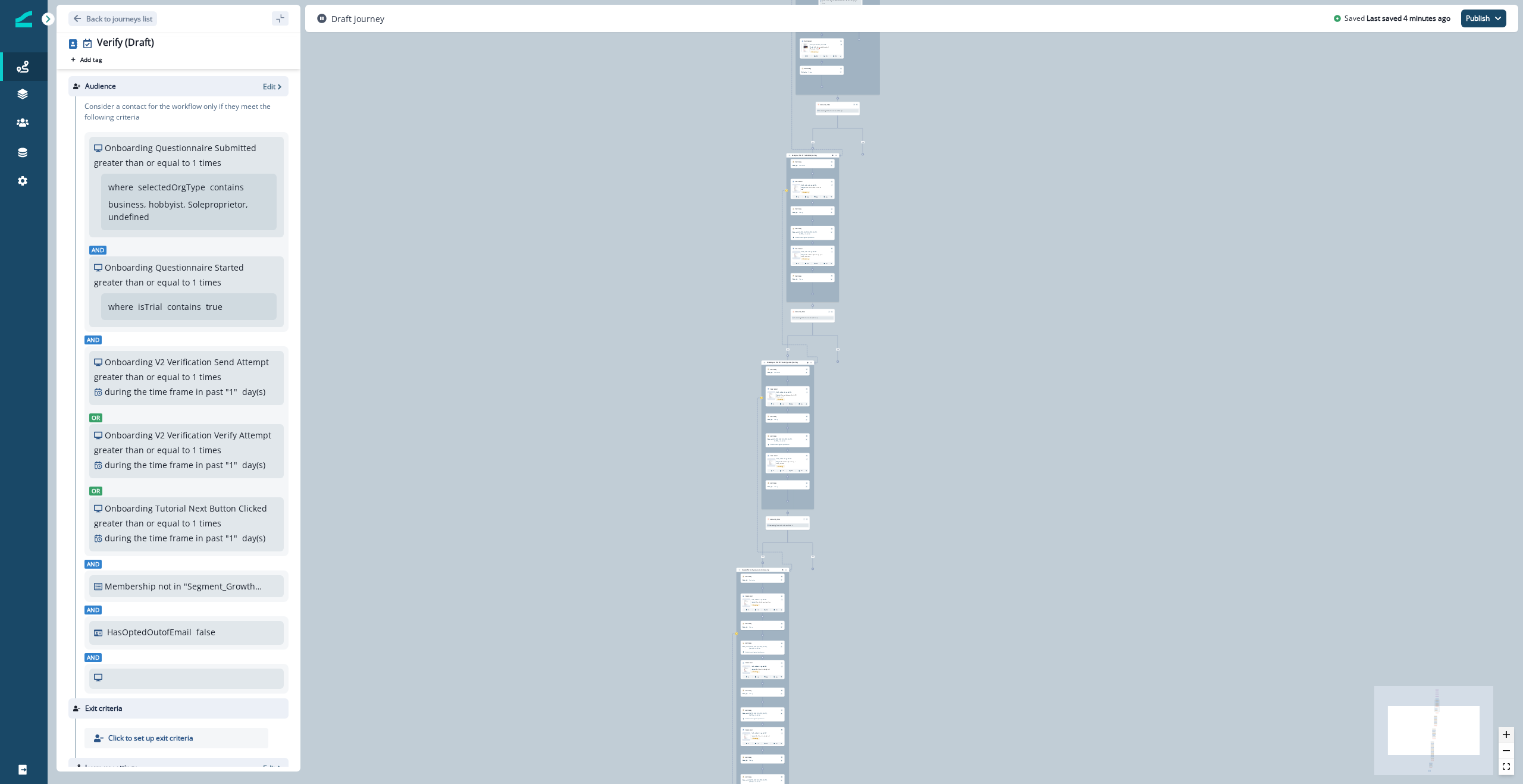
click at [793, 391] on icon "zoom in" at bounding box center [1505, 734] width 7 height 7
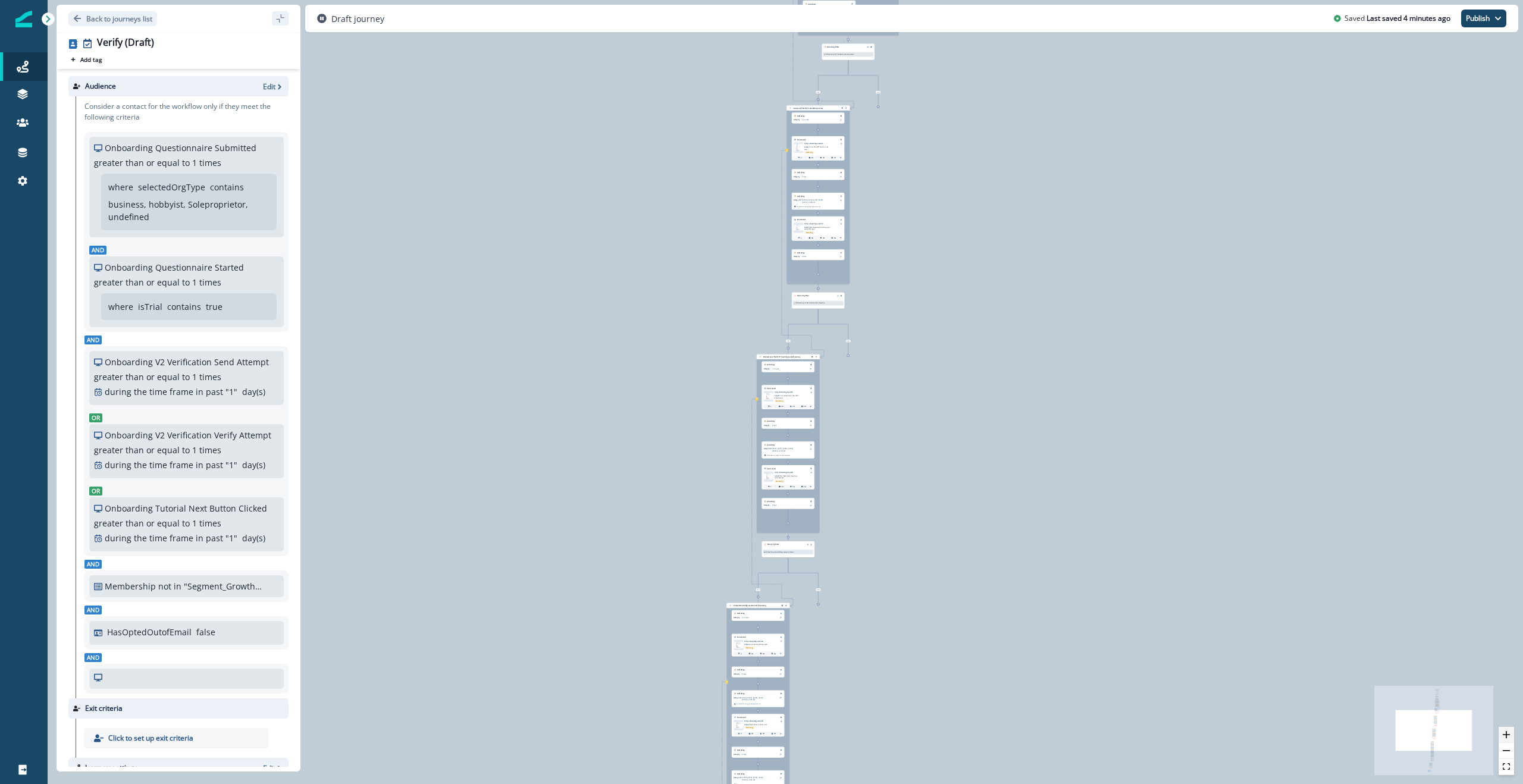
click at [793, 391] on icon "zoom in" at bounding box center [1505, 734] width 7 height 7
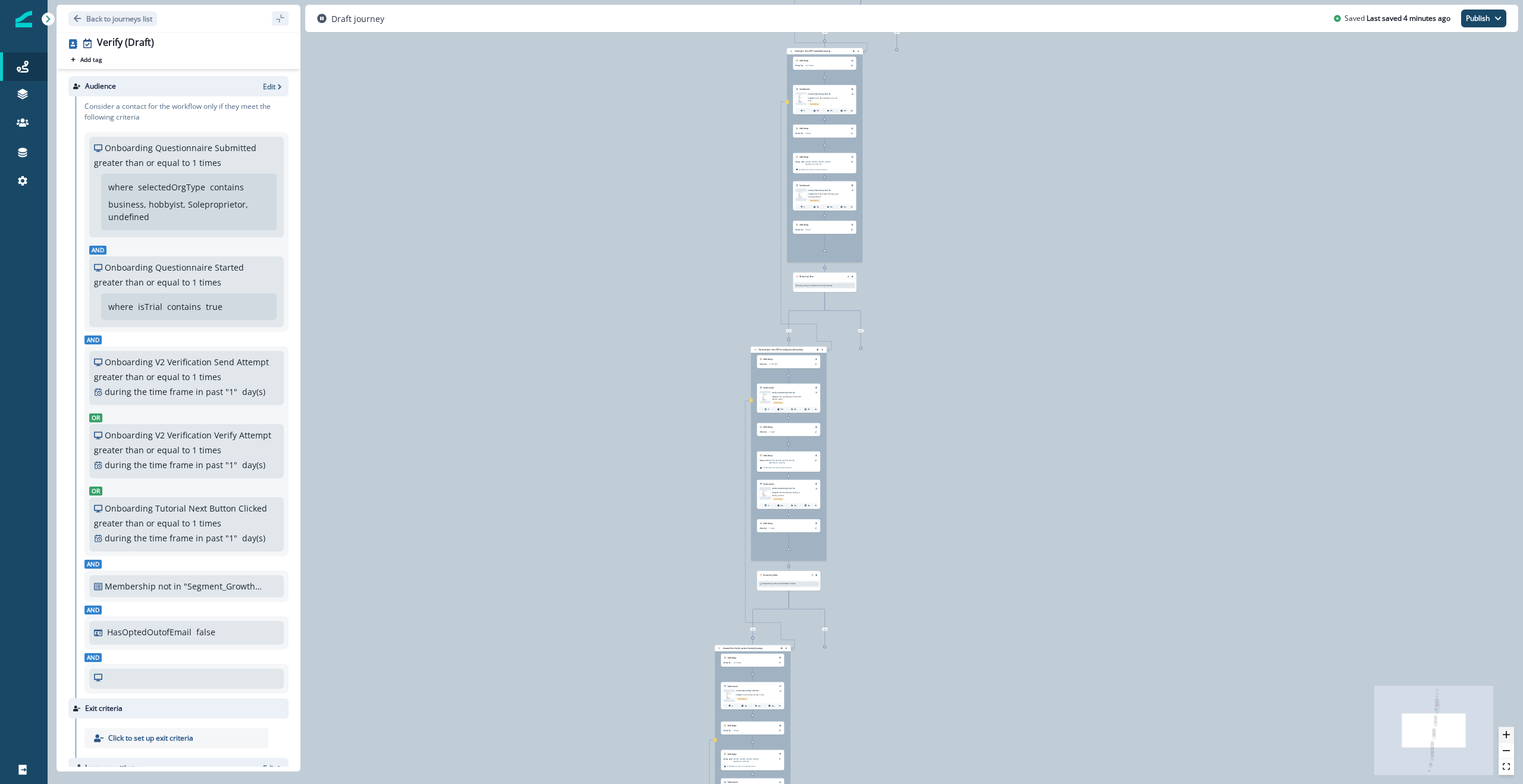
click at [793, 391] on icon "zoom in" at bounding box center [1505, 734] width 7 height 7
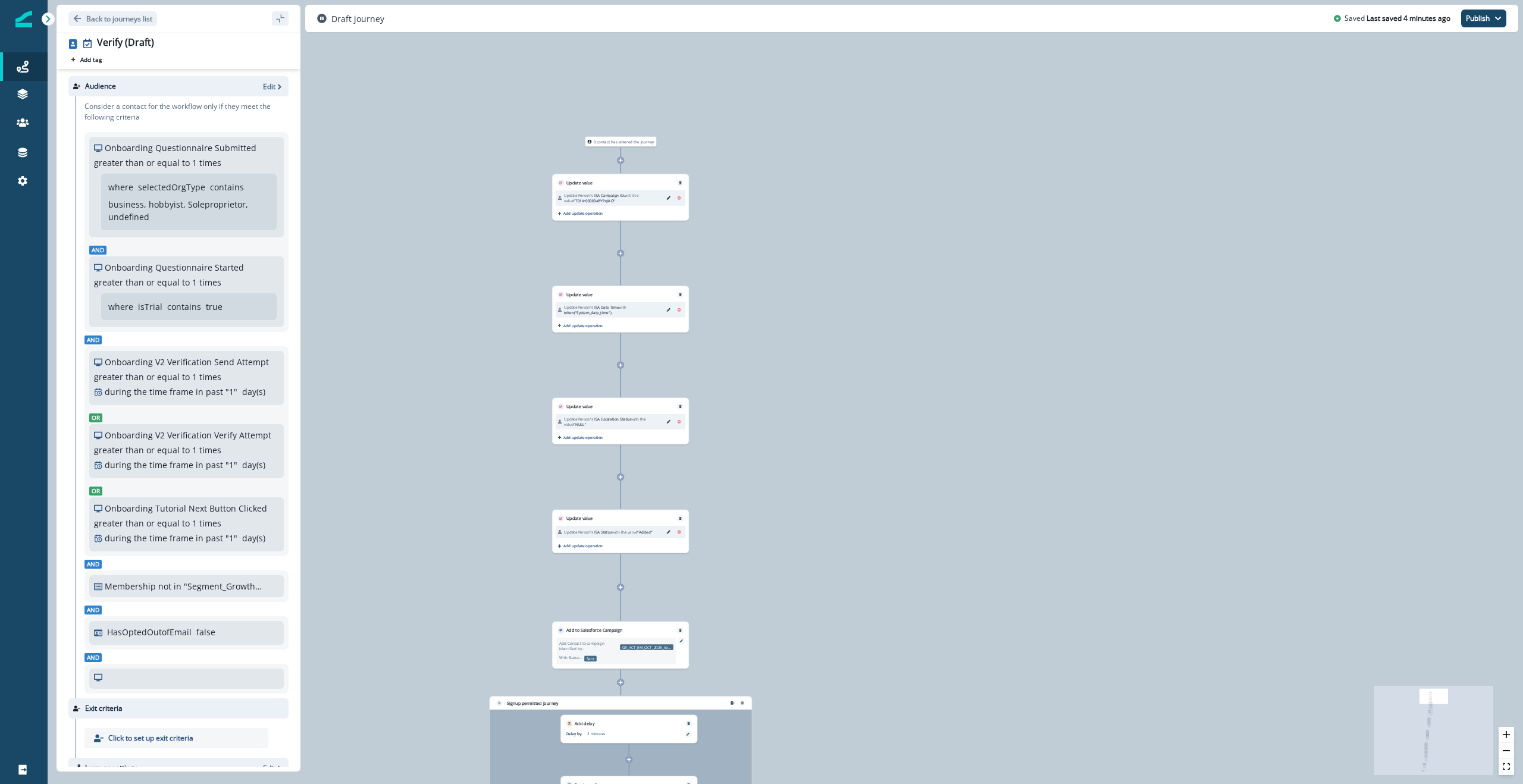
click at [622, 160] on icon at bounding box center [621, 160] width 4 height 4
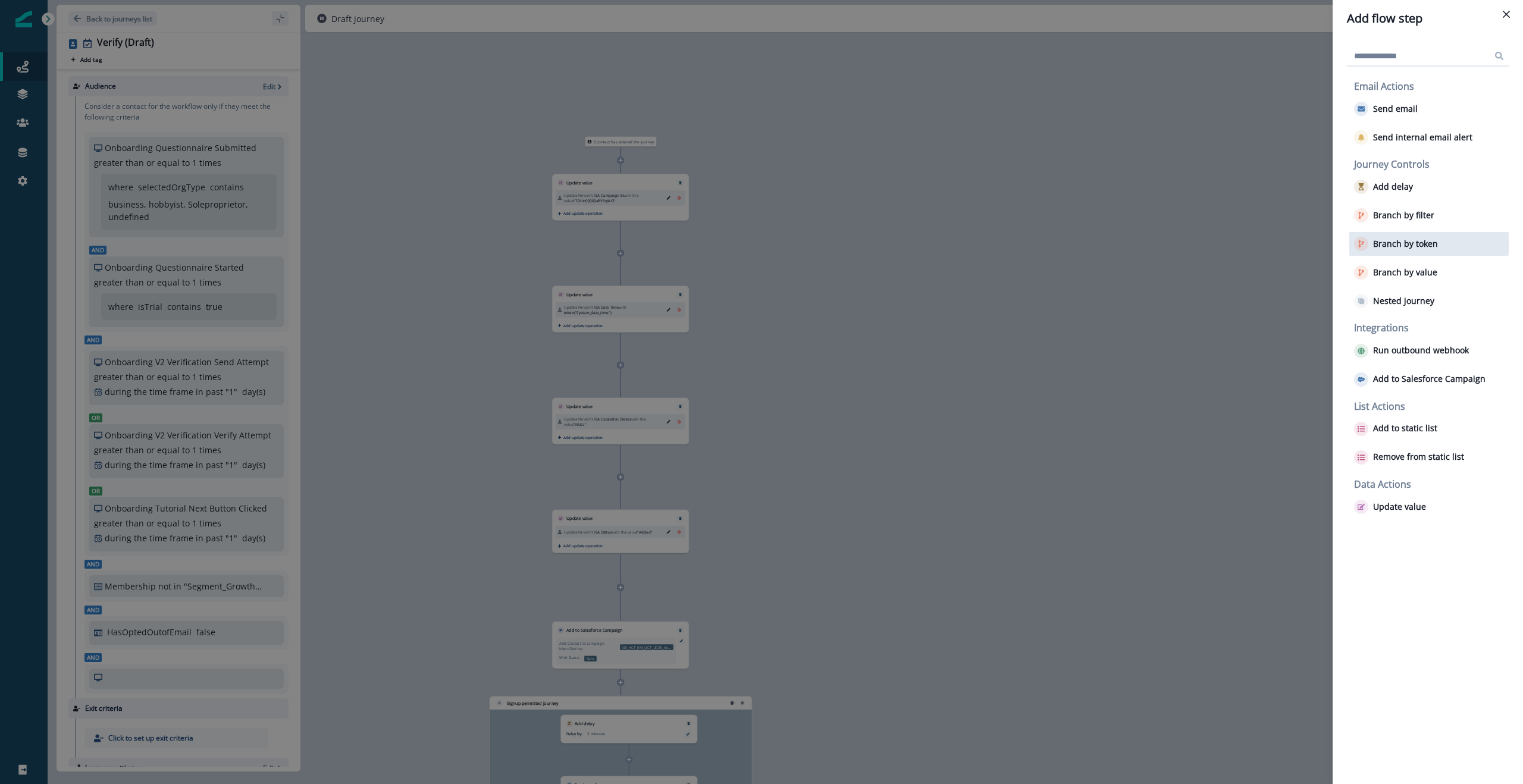
click at [793, 247] on p "Branch by token" at bounding box center [1405, 244] width 65 height 10
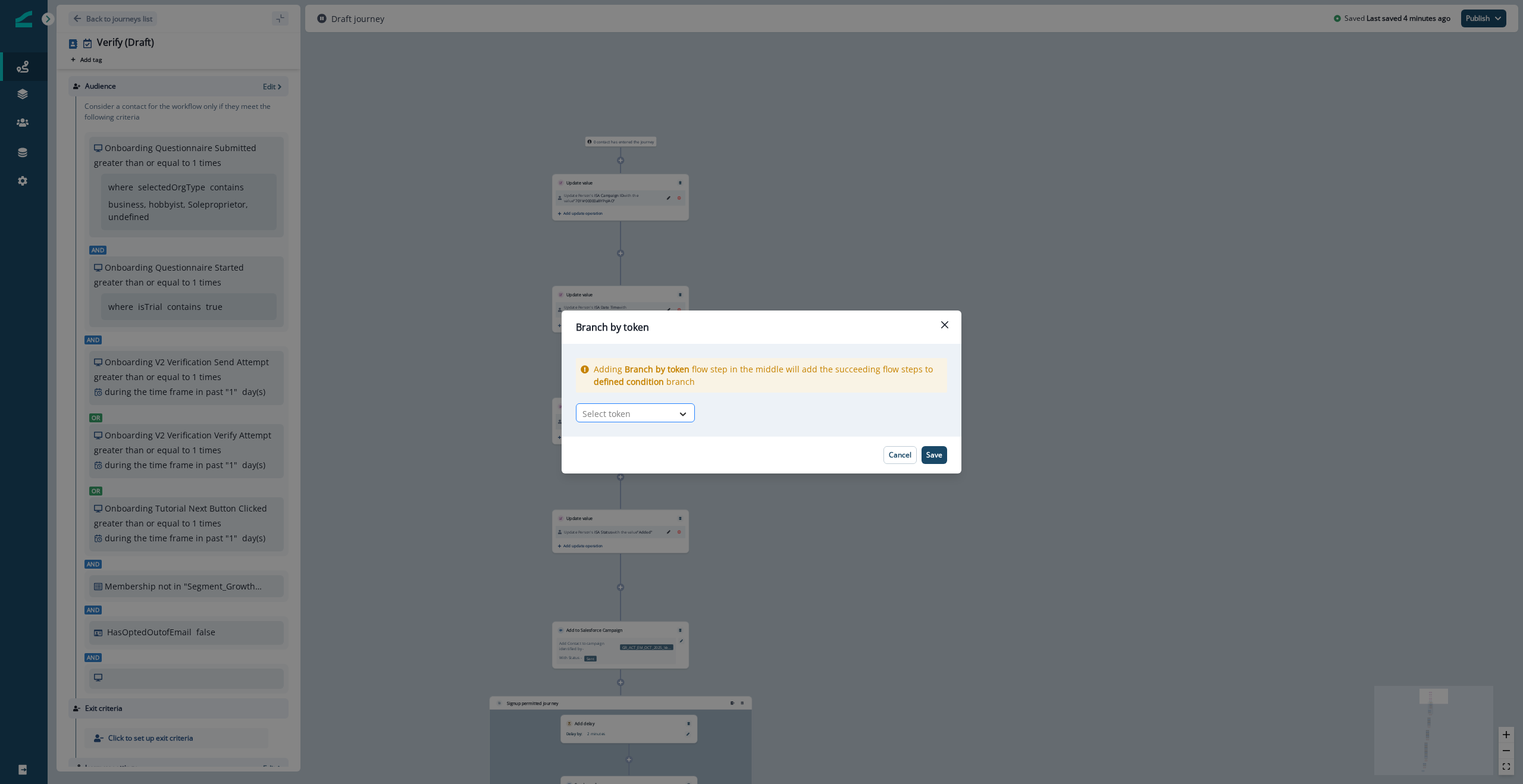
click at [678, 391] on icon at bounding box center [682, 414] width 11 height 12
click at [793, 278] on div "Branch by token Adding Branch by token flow step in the middle will add the suc…" at bounding box center [762, 392] width 1523 height 784
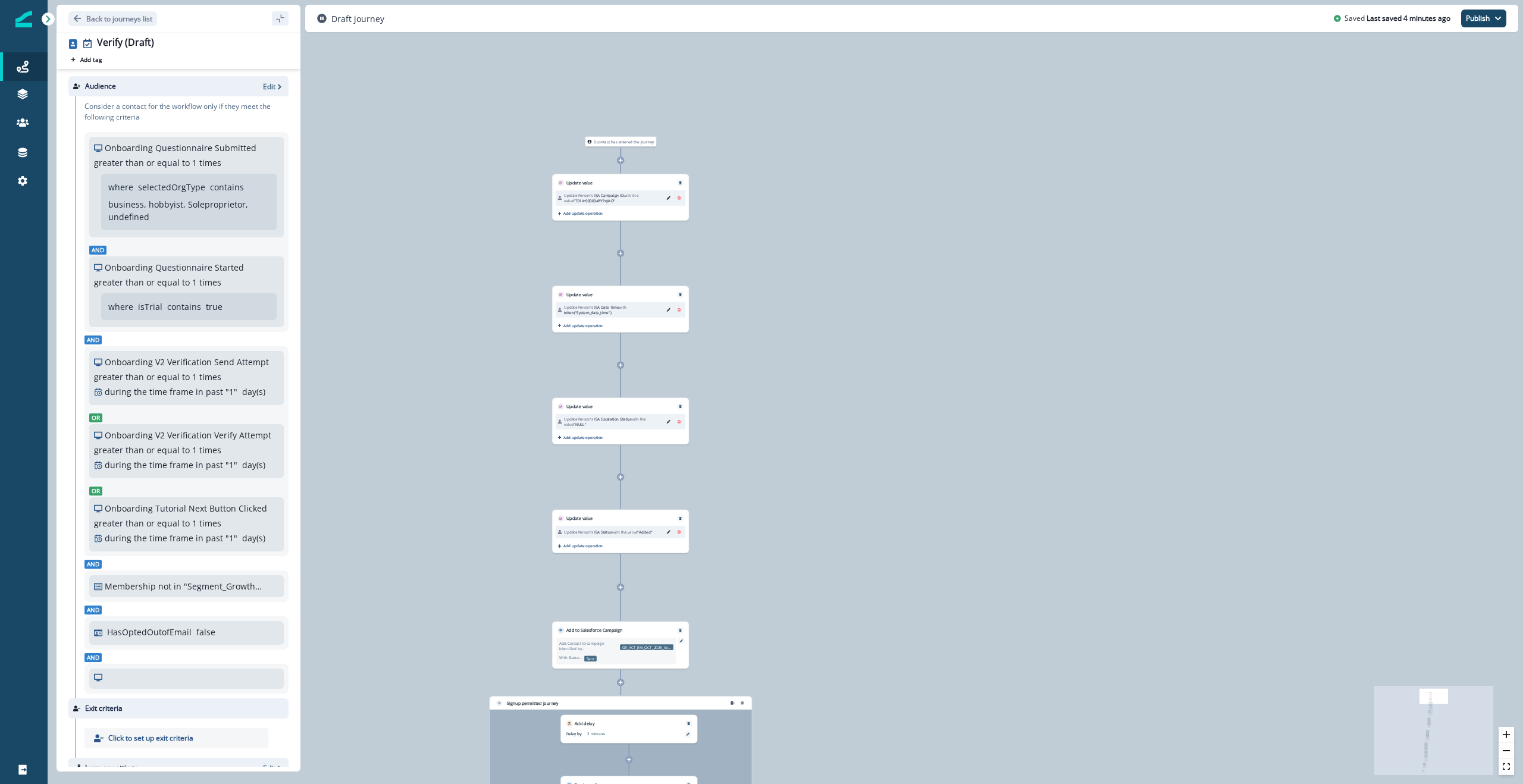
click at [622, 161] on icon at bounding box center [620, 160] width 5 height 5
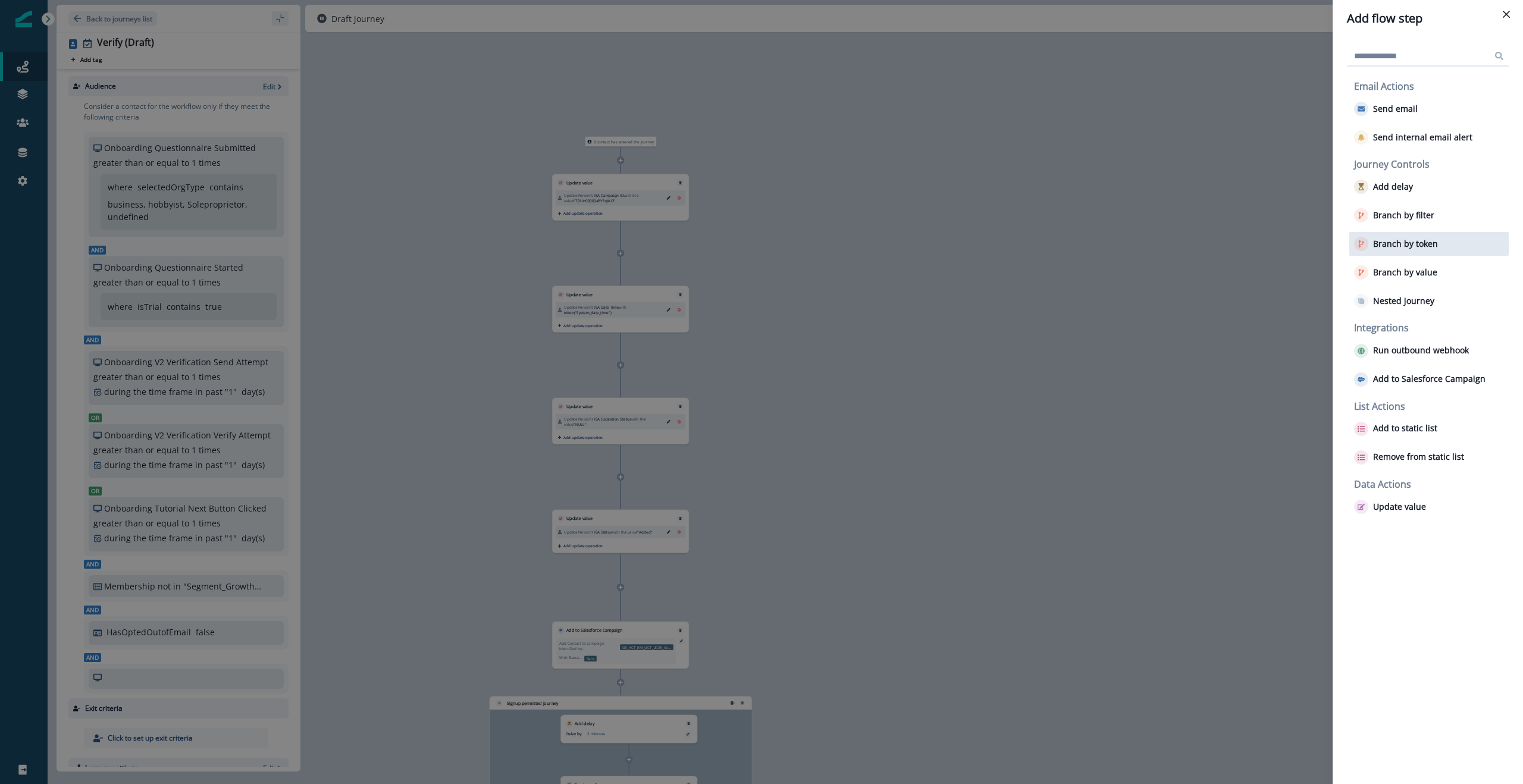
click at [1405, 244] on p "Branch by token" at bounding box center [1405, 244] width 65 height 10
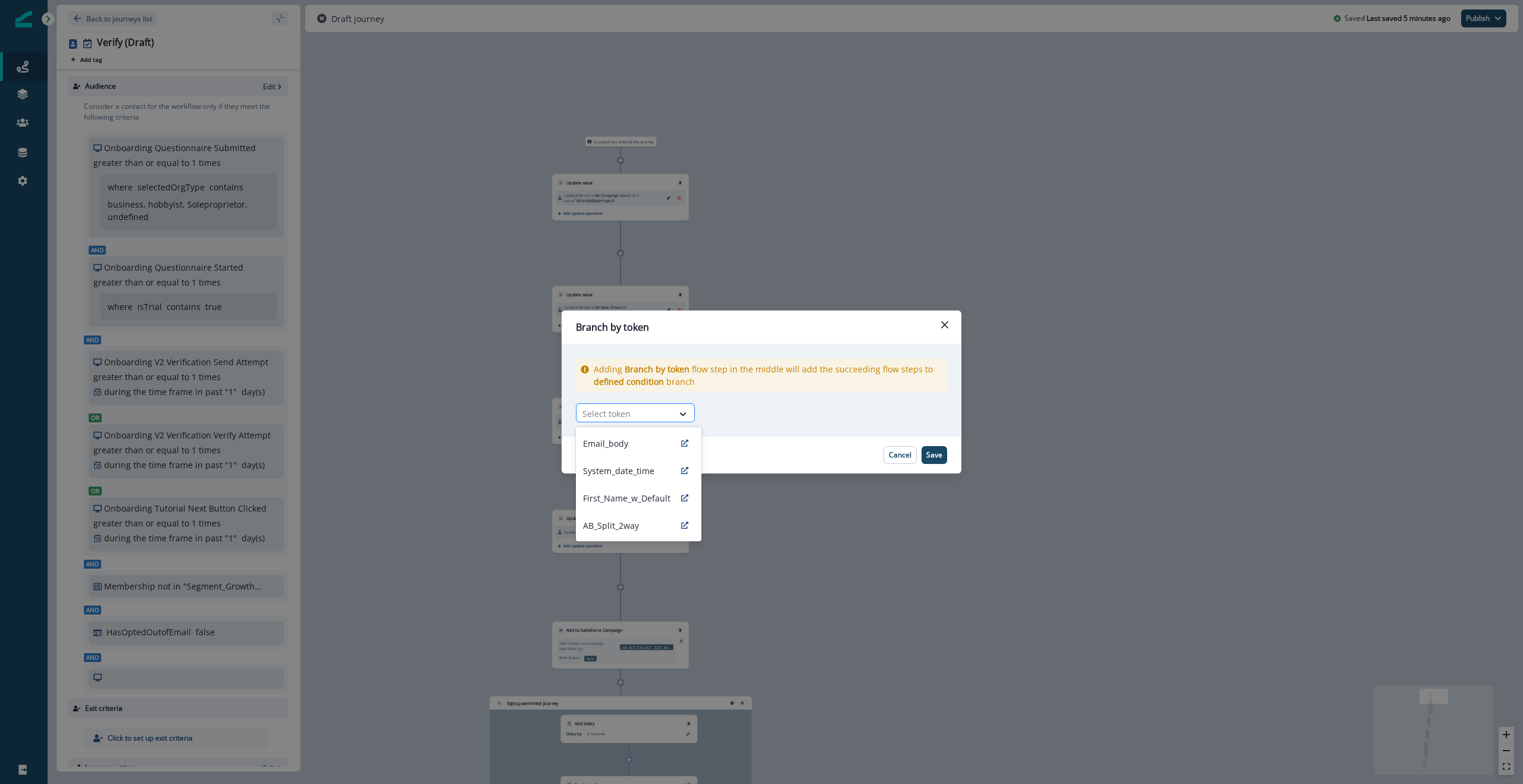
click at [673, 416] on div at bounding box center [683, 414] width 21 height 12
click at [823, 385] on p "Adding Branch by token flow step in the middle will add the succeeding flow ste…" at bounding box center [767, 374] width 349 height 25
click at [943, 323] on icon "Close" at bounding box center [944, 324] width 7 height 7
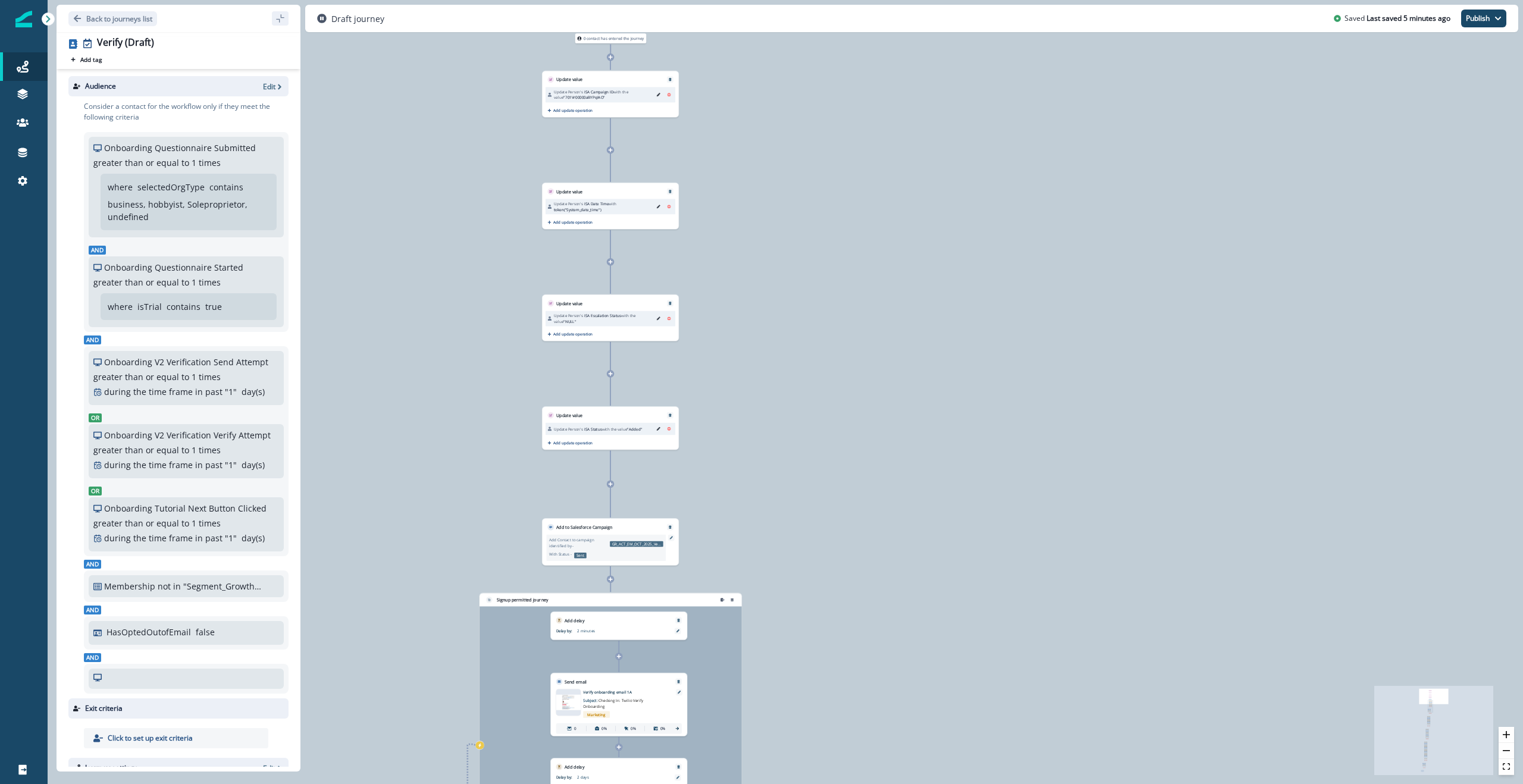
click at [593, 541] on p "Add Contact to campaign identified by -" at bounding box center [579, 543] width 59 height 12
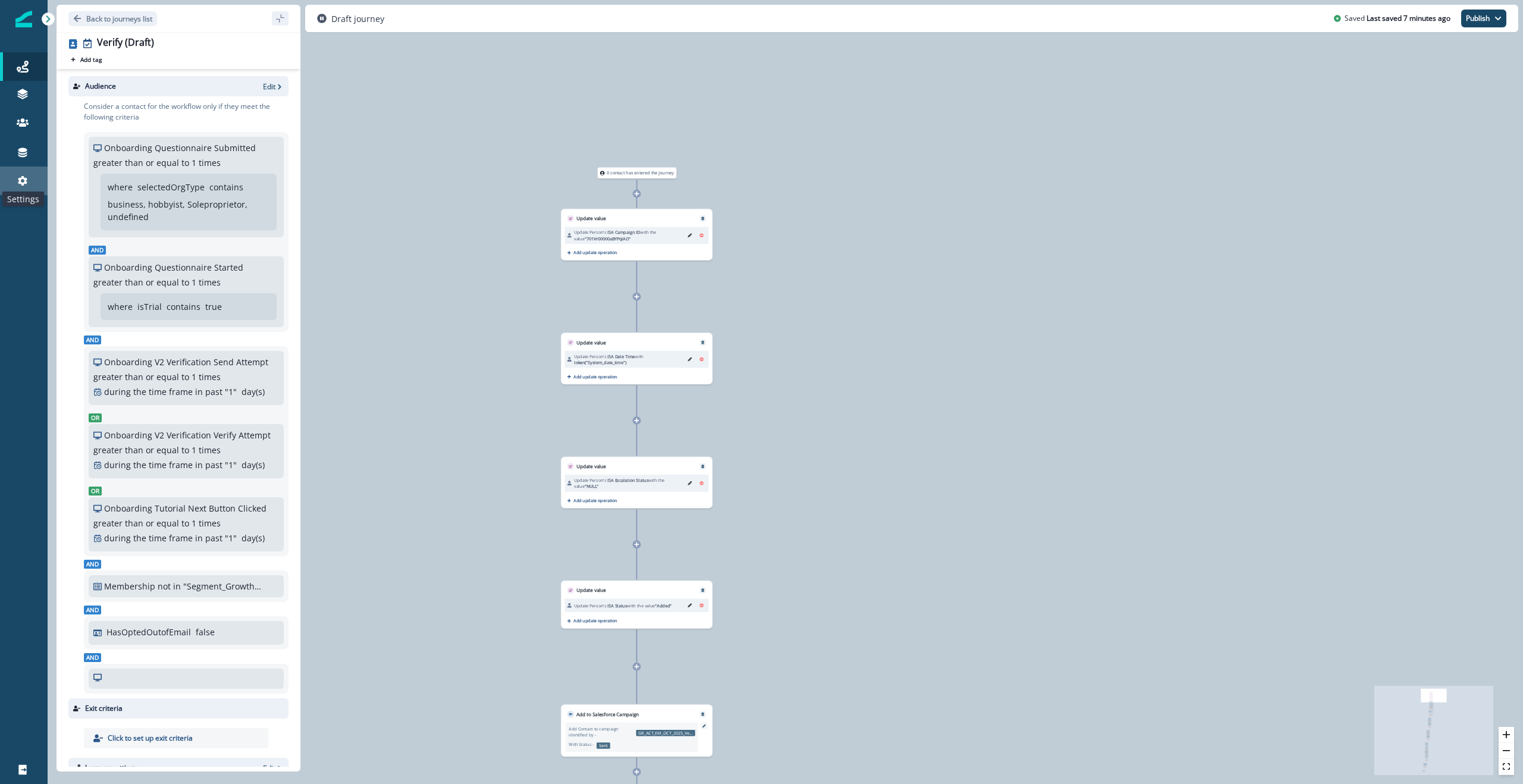
click at [22, 180] on icon at bounding box center [23, 181] width 12 height 12
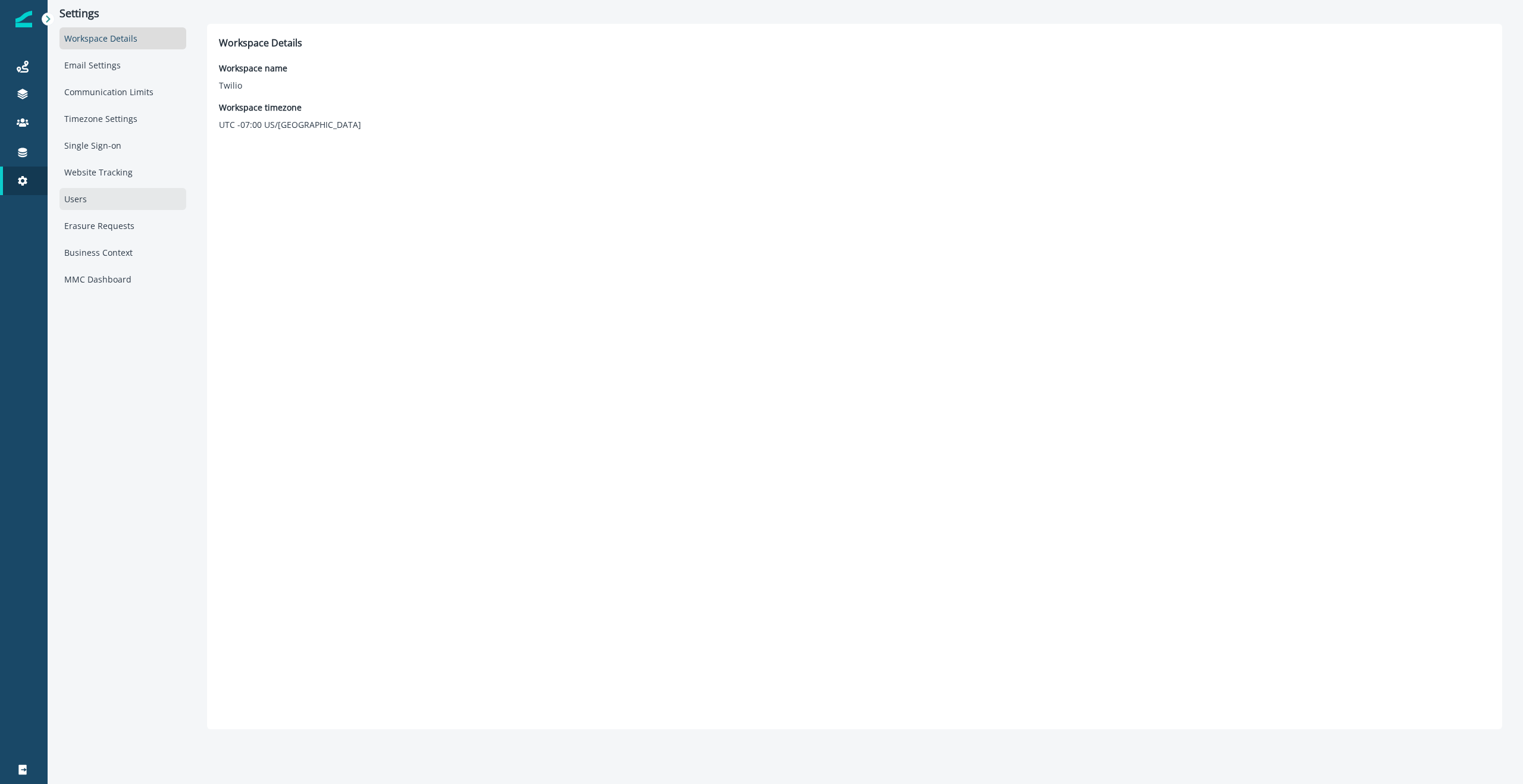
click at [92, 204] on div "Users" at bounding box center [123, 198] width 127 height 22
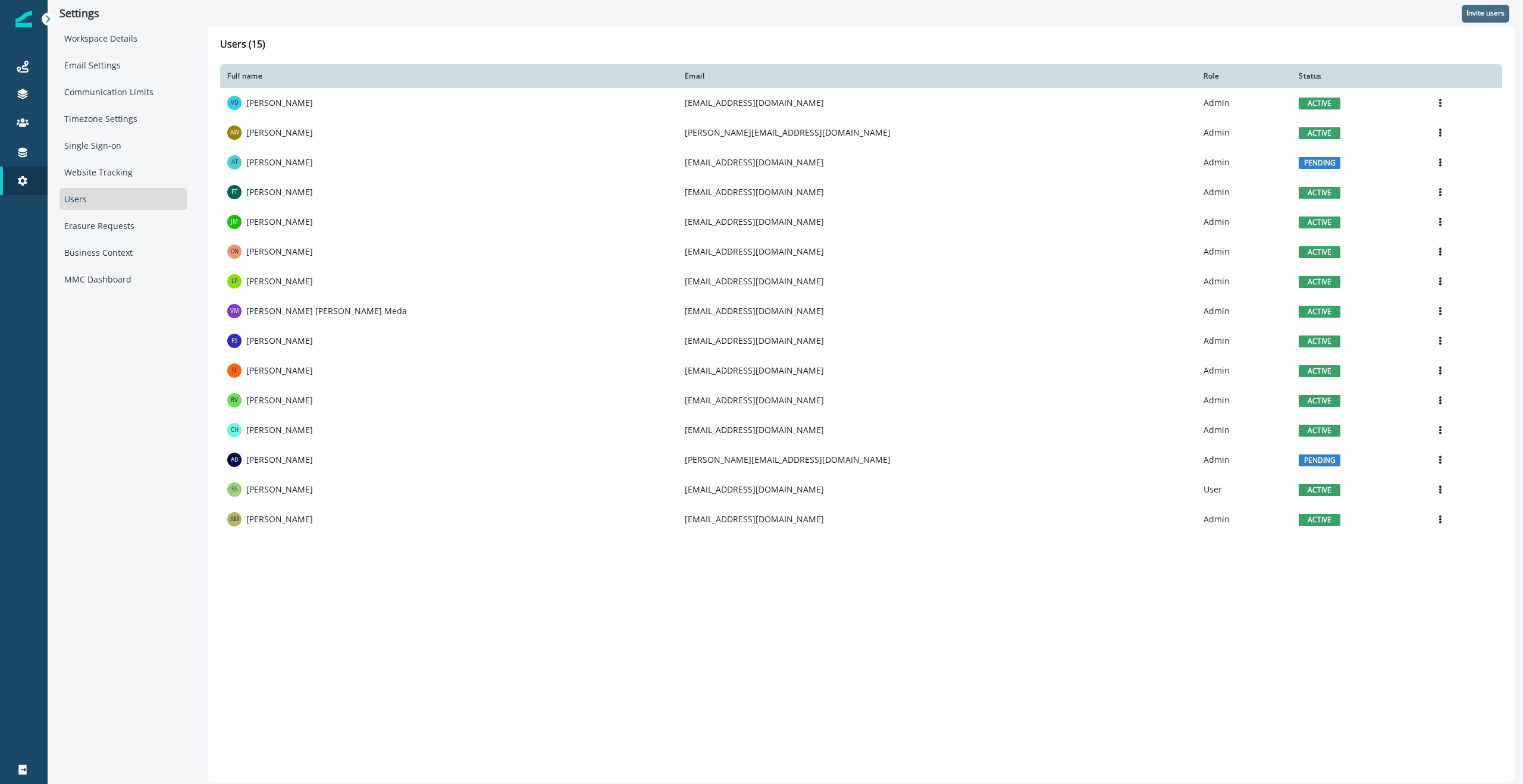
click at [1479, 13] on p "Invite users" at bounding box center [1485, 13] width 38 height 8
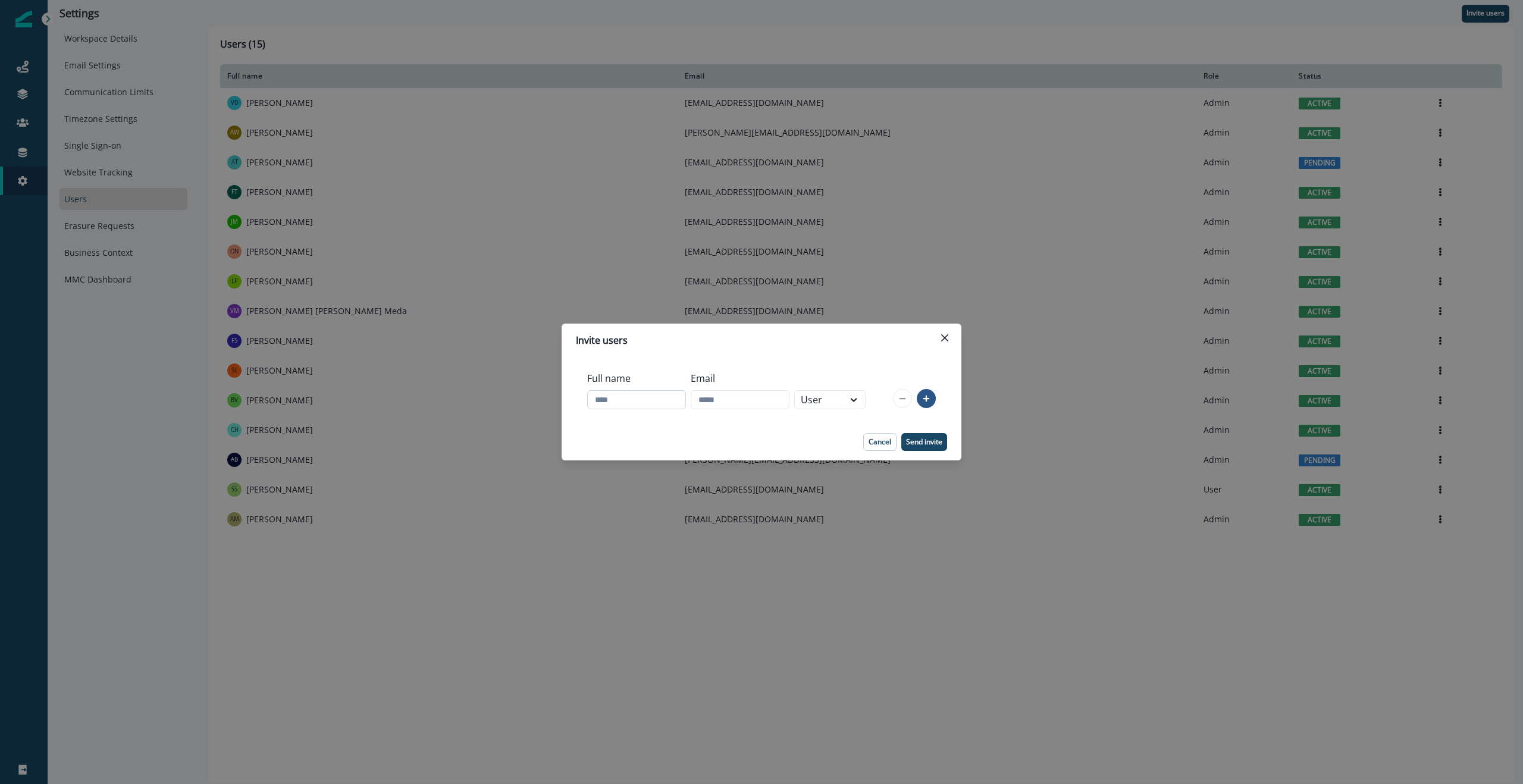
click at [633, 407] on input "Full name" at bounding box center [636, 399] width 98 height 19
click at [747, 403] on input "Email" at bounding box center [740, 399] width 98 height 19
paste input "**********"
type input "**********"
click at [661, 434] on div "Cancel Send invite" at bounding box center [762, 442] width 371 height 18
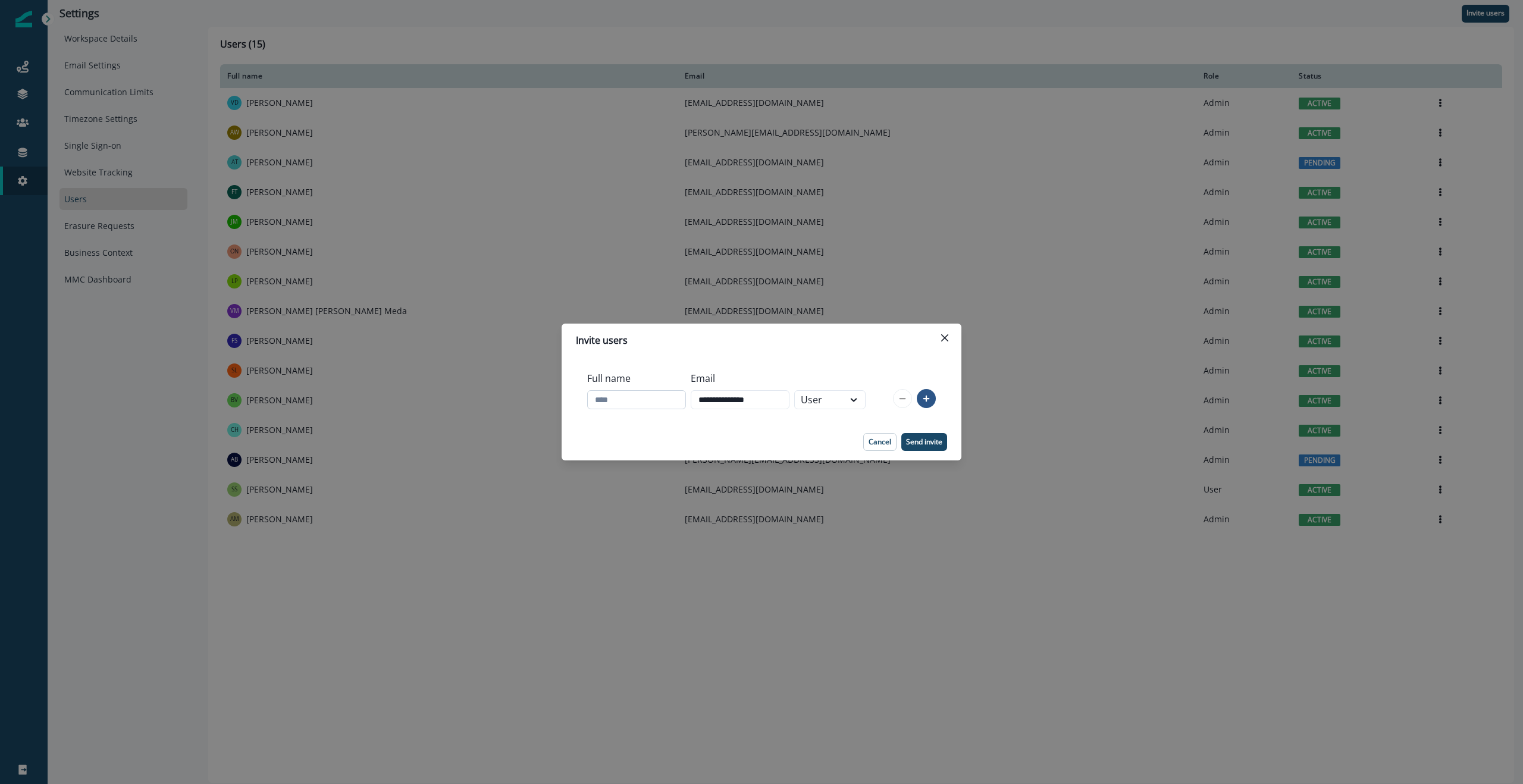
click at [626, 397] on input "Full name" at bounding box center [636, 399] width 98 height 19
paste input "**********"
type input "**********"
click at [696, 423] on footer "Cancel Send invite" at bounding box center [761, 442] width 400 height 37
click at [858, 396] on div at bounding box center [853, 400] width 21 height 12
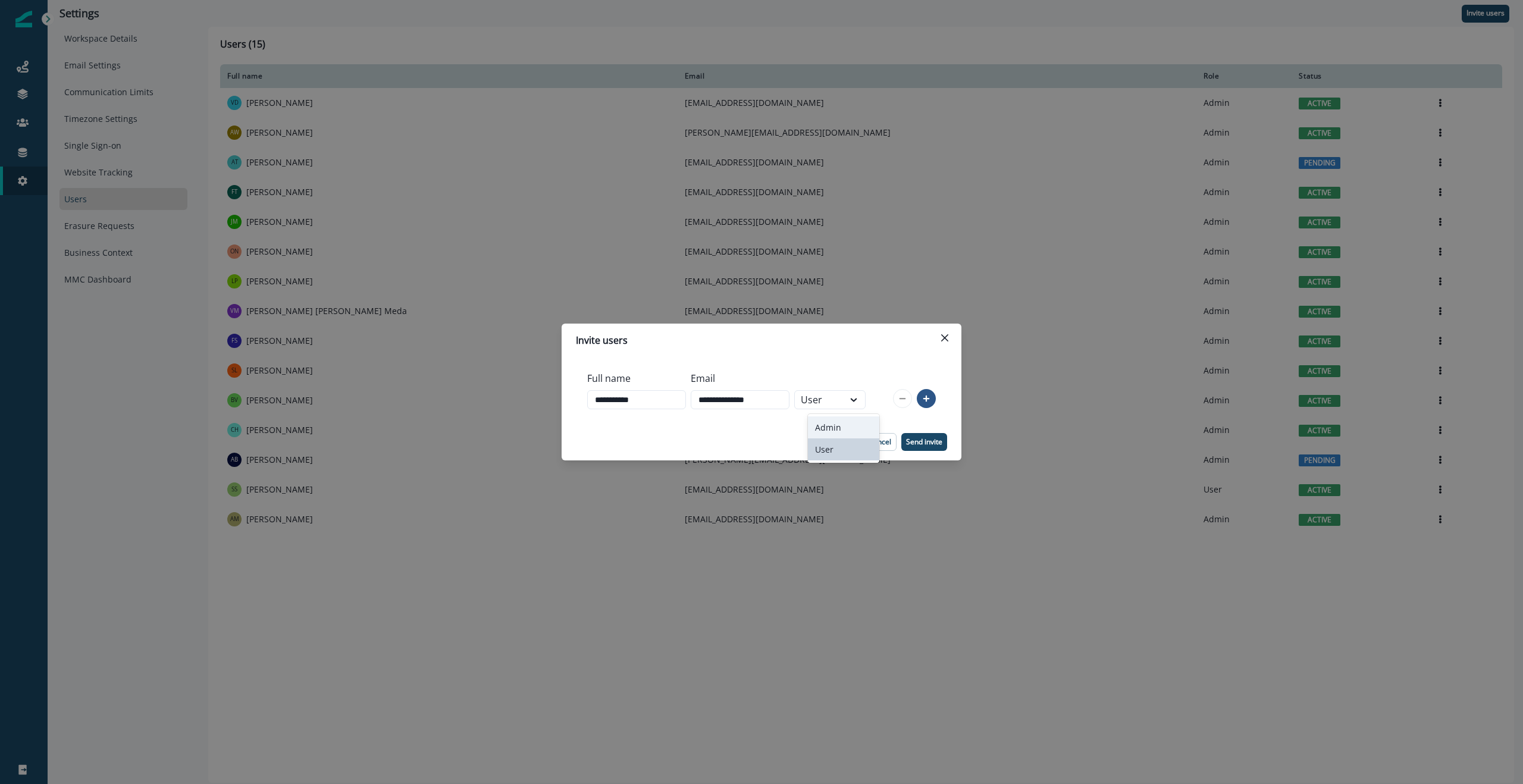
click at [828, 426] on div "Admin" at bounding box center [843, 427] width 72 height 22
click at [820, 434] on div "Cancel Send invite" at bounding box center [762, 442] width 371 height 18
click at [926, 440] on p "Send invite" at bounding box center [924, 442] width 36 height 8
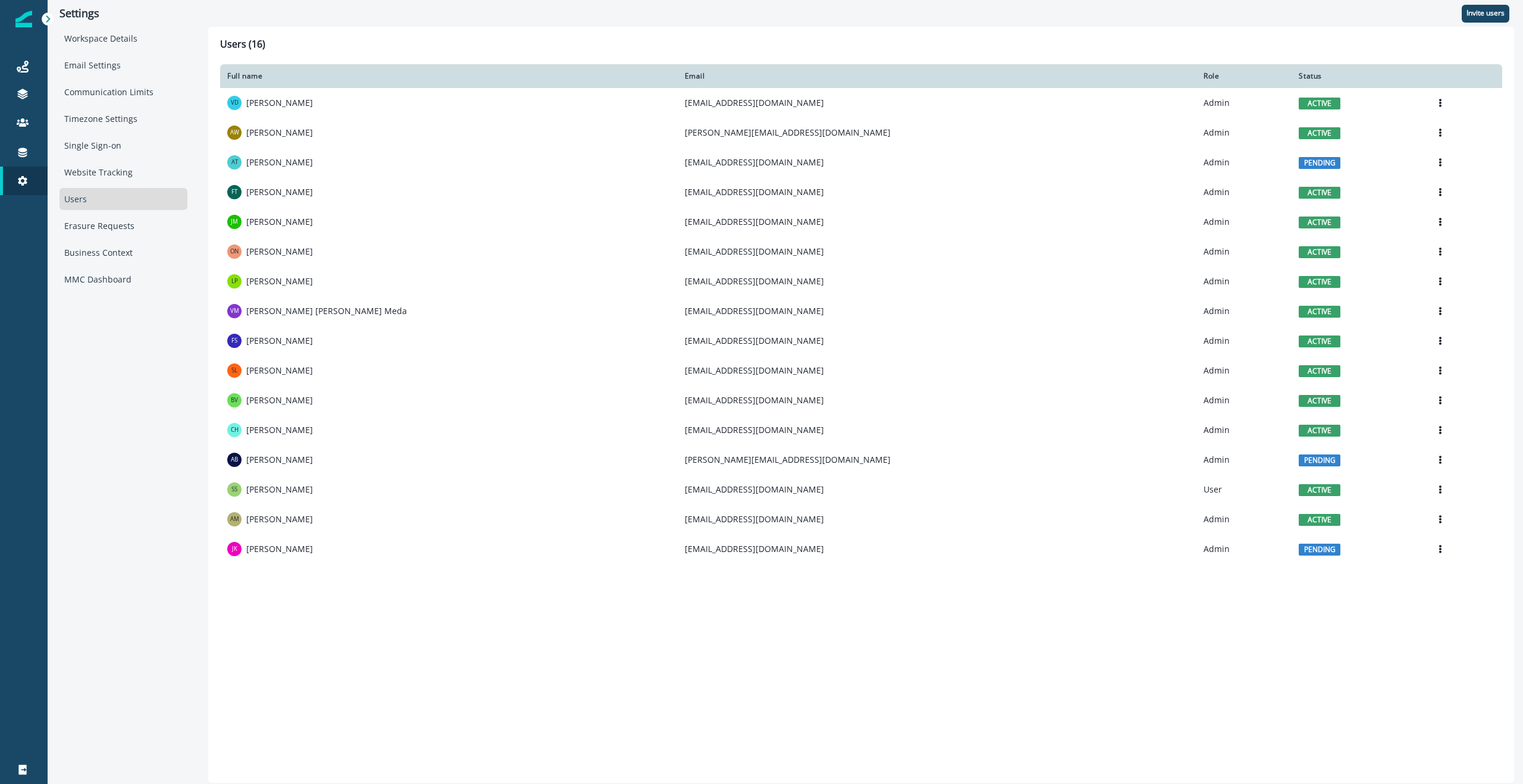
click at [49, 357] on div "Settings Workspace Details Email Settings Communication Limits Timezone Setting…" at bounding box center [123, 391] width 151 height 783
